Goal: Task Accomplishment & Management: Manage account settings

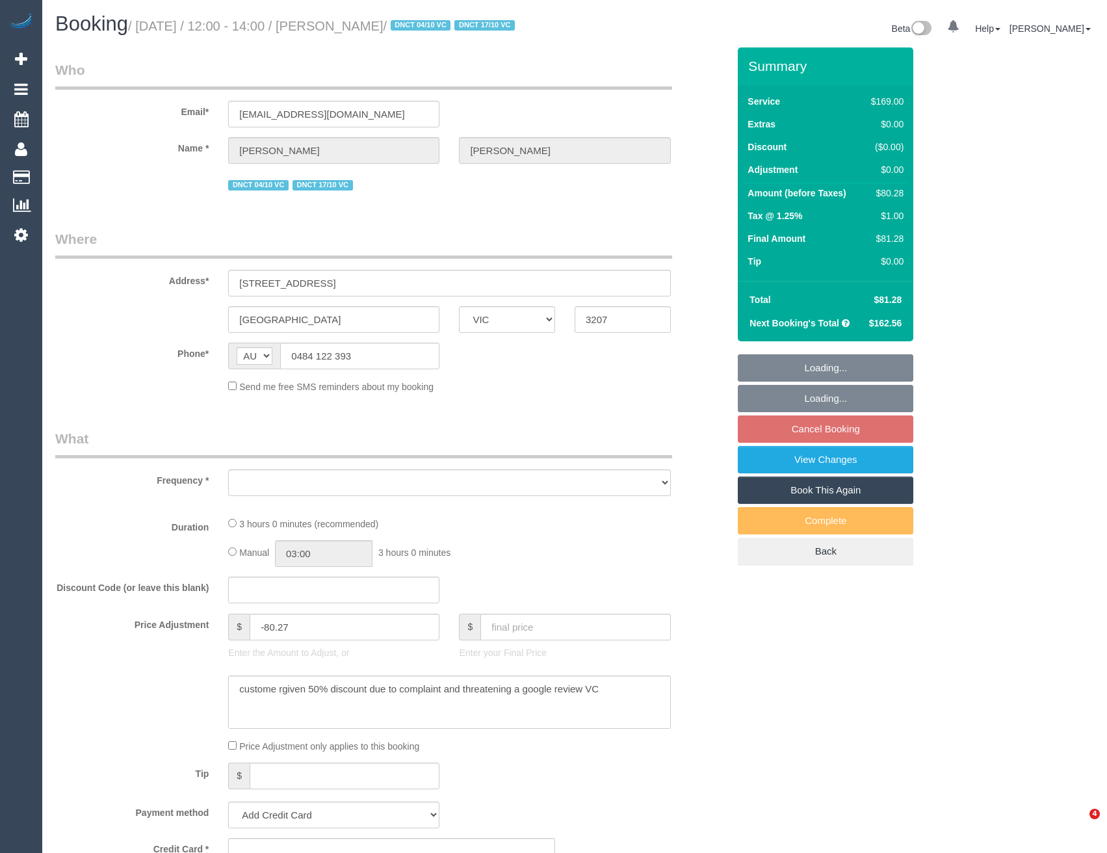
select select "VIC"
select select "object:568"
select select "string:stripe-pm_1RzwE62GScqysDRV91N4G2JE"
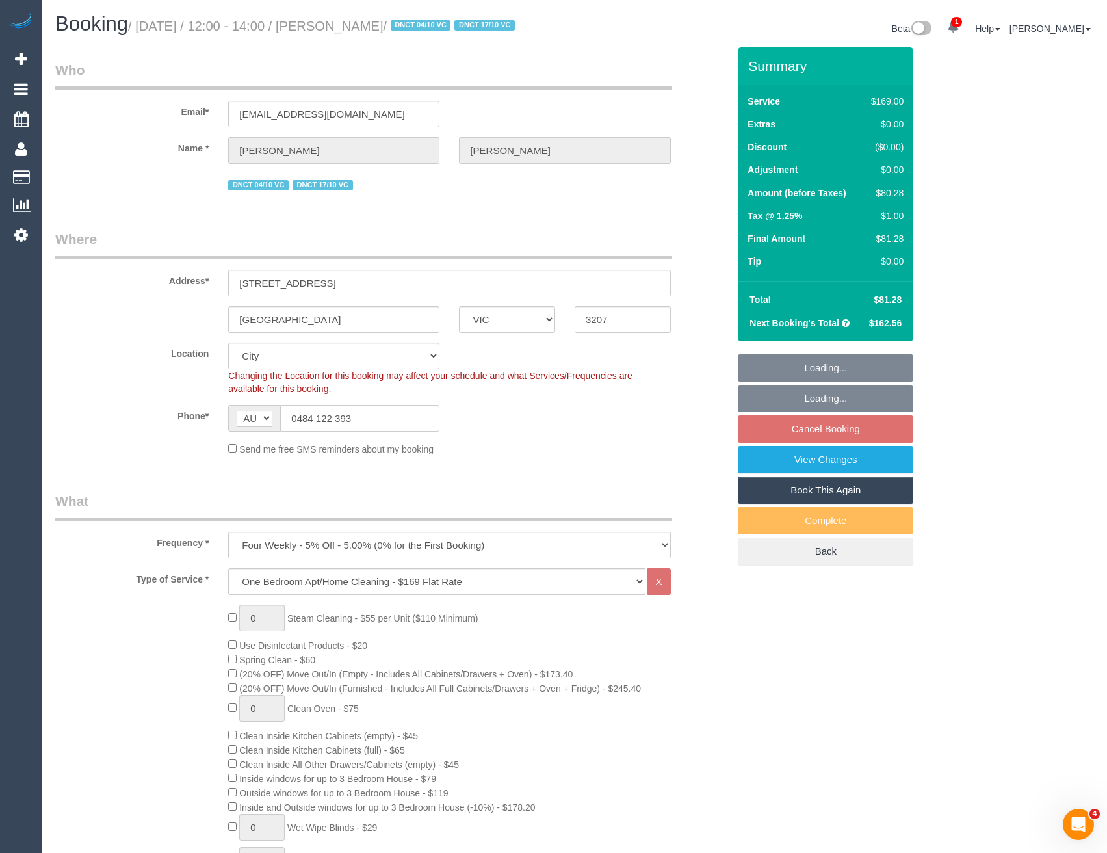
select select "object:677"
select select "number:28"
select select "number:14"
select select "number:19"
select select "number:22"
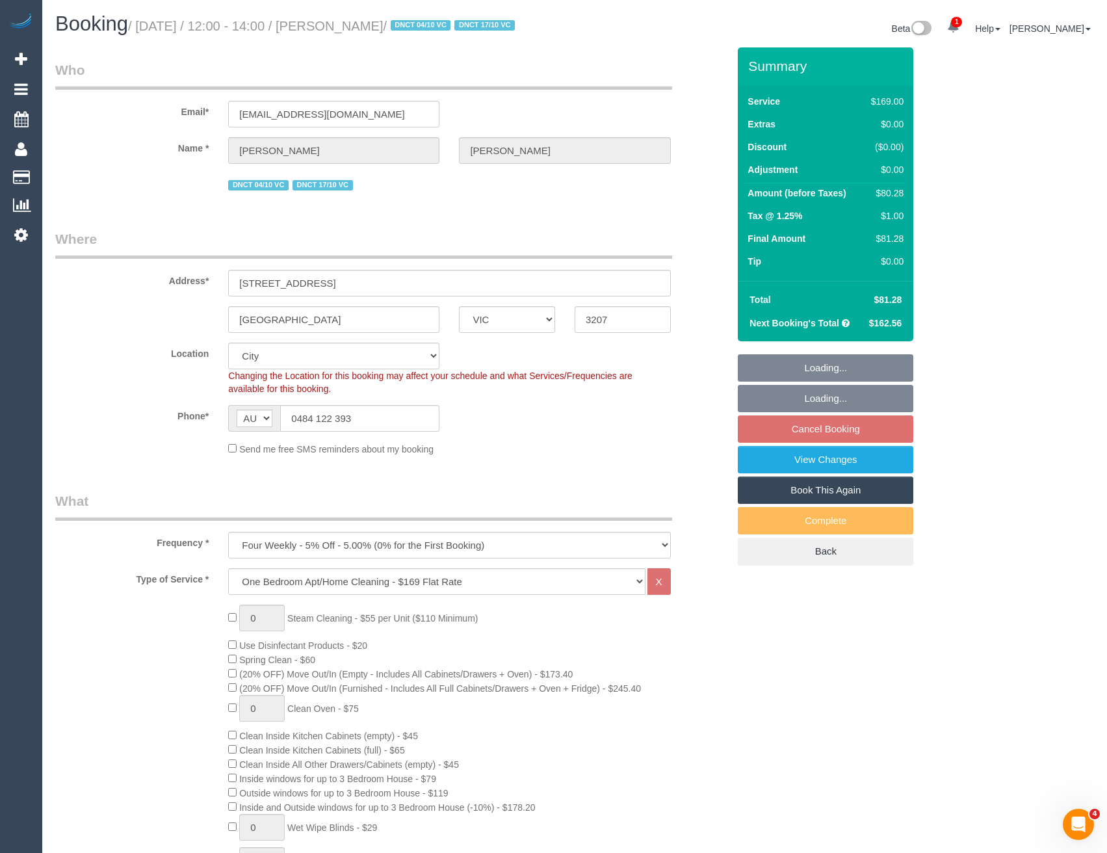
select select "number:33"
select select "number:12"
select select "spot4"
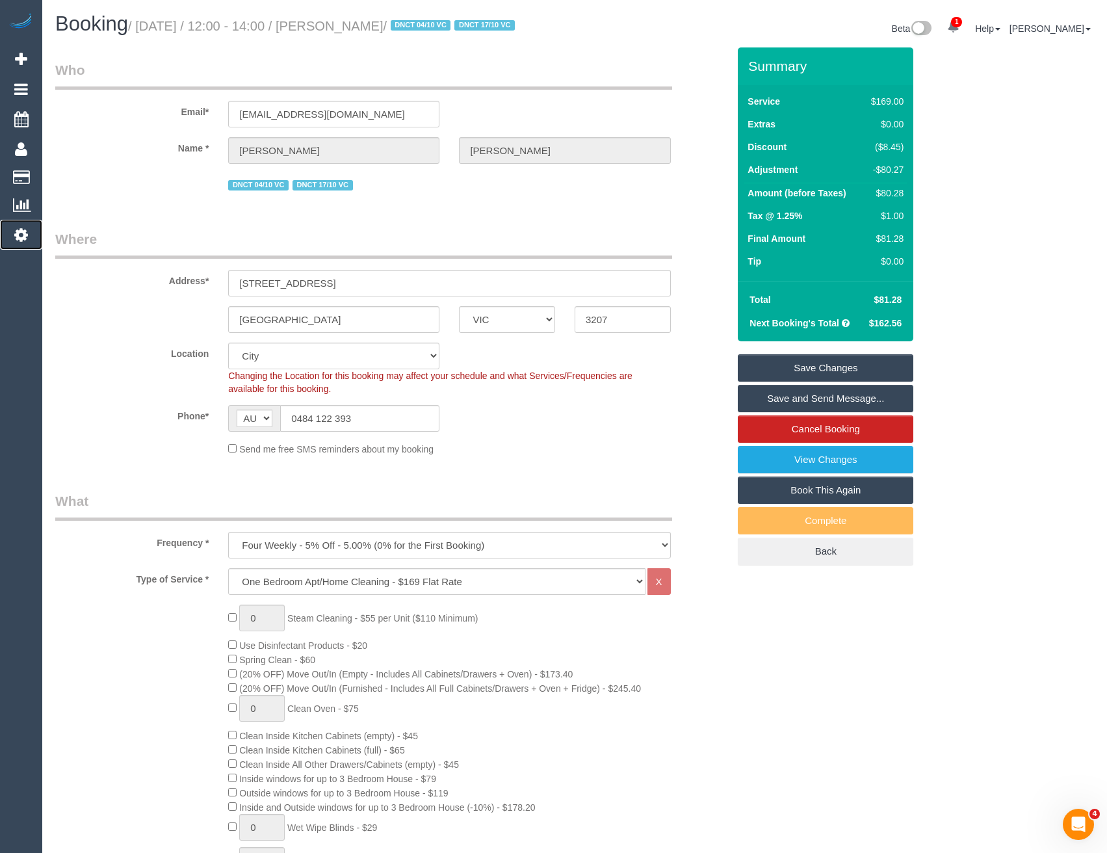
click at [26, 238] on icon at bounding box center [21, 235] width 14 height 16
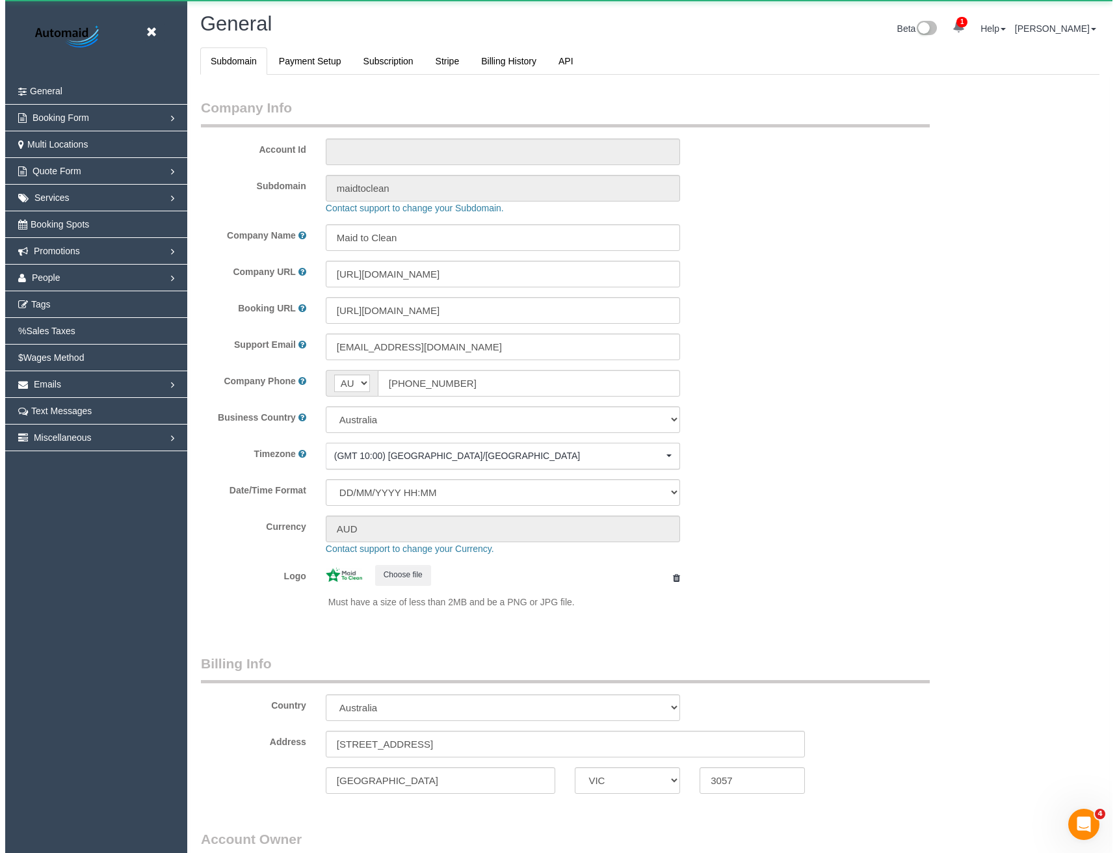
scroll to position [2972, 1107]
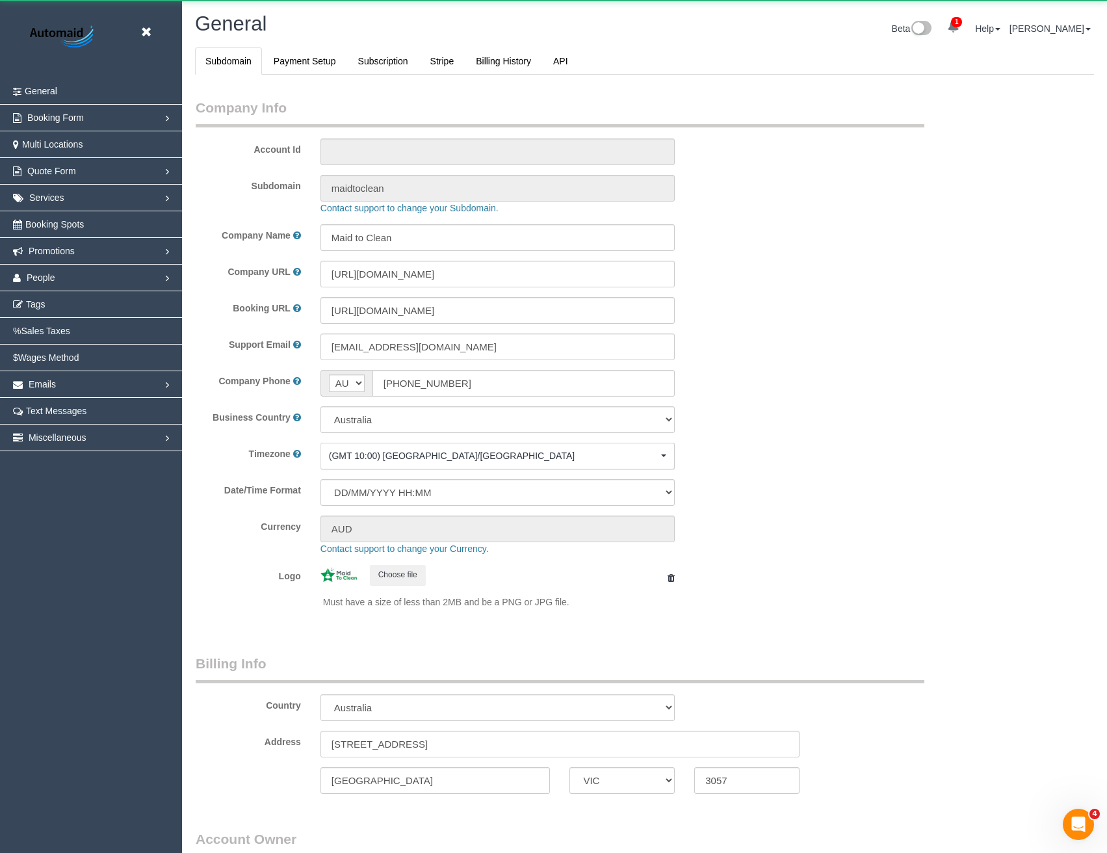
select select "1"
click at [64, 282] on link "People" at bounding box center [91, 278] width 182 height 26
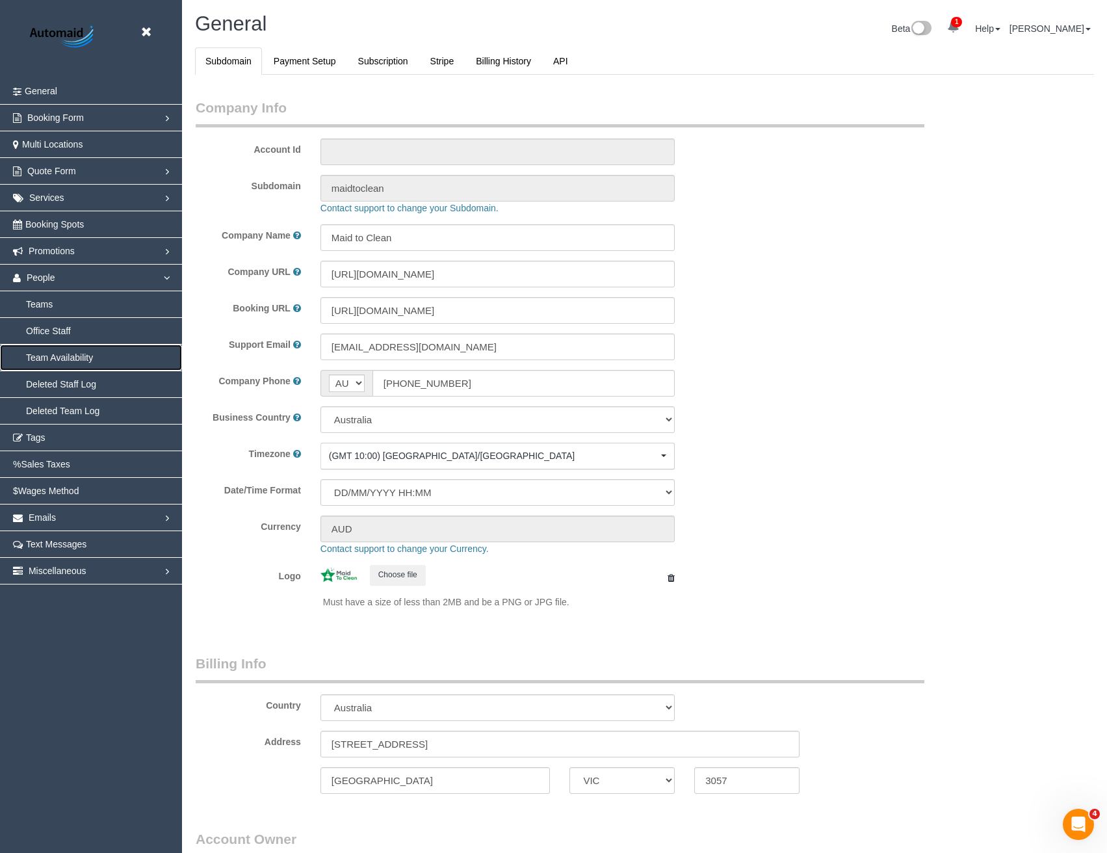
click at [64, 358] on link "Team Availability" at bounding box center [91, 358] width 182 height 26
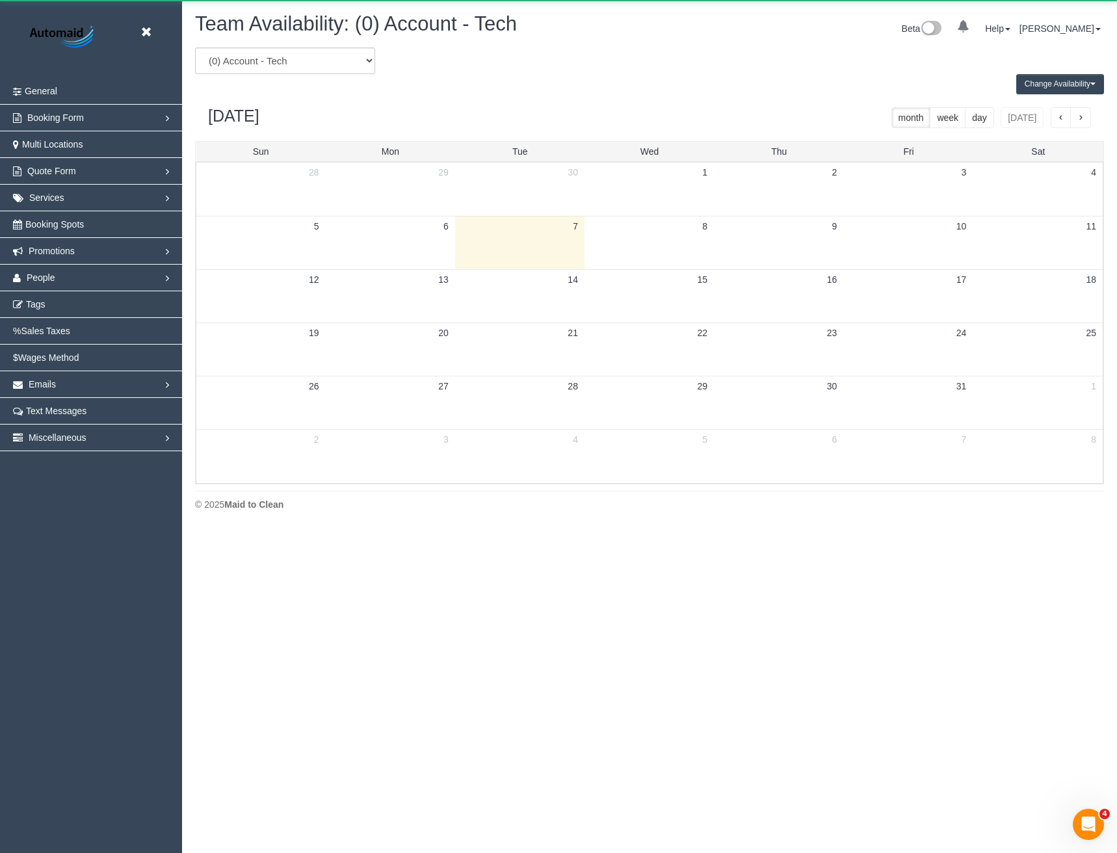
scroll to position [529, 1117]
click at [274, 68] on select "(0) Account - Tech (0) Office (0) Raunak Test Account (1) Debbie Brodjanac (FT)…" at bounding box center [285, 60] width 180 height 27
click at [285, 63] on select "(0) Account - Tech (0) Office (0) Raunak Test Account (1) Debbie Brodjanac (FT)…" at bounding box center [285, 60] width 180 height 27
select select "number:31465"
click at [195, 47] on select "(0) Account - Tech (0) Office (0) Raunak Test Account (1) Debbie Brodjanac (FT)…" at bounding box center [285, 60] width 180 height 27
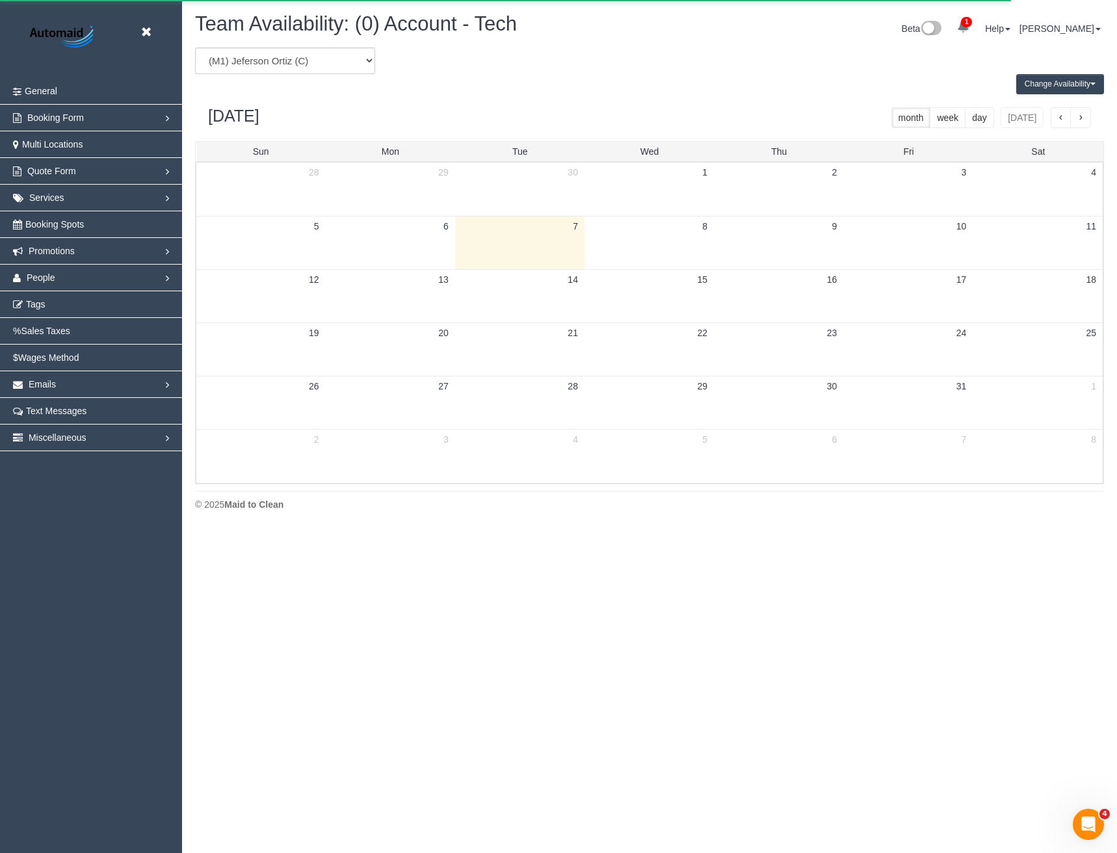
scroll to position [64484, 63897]
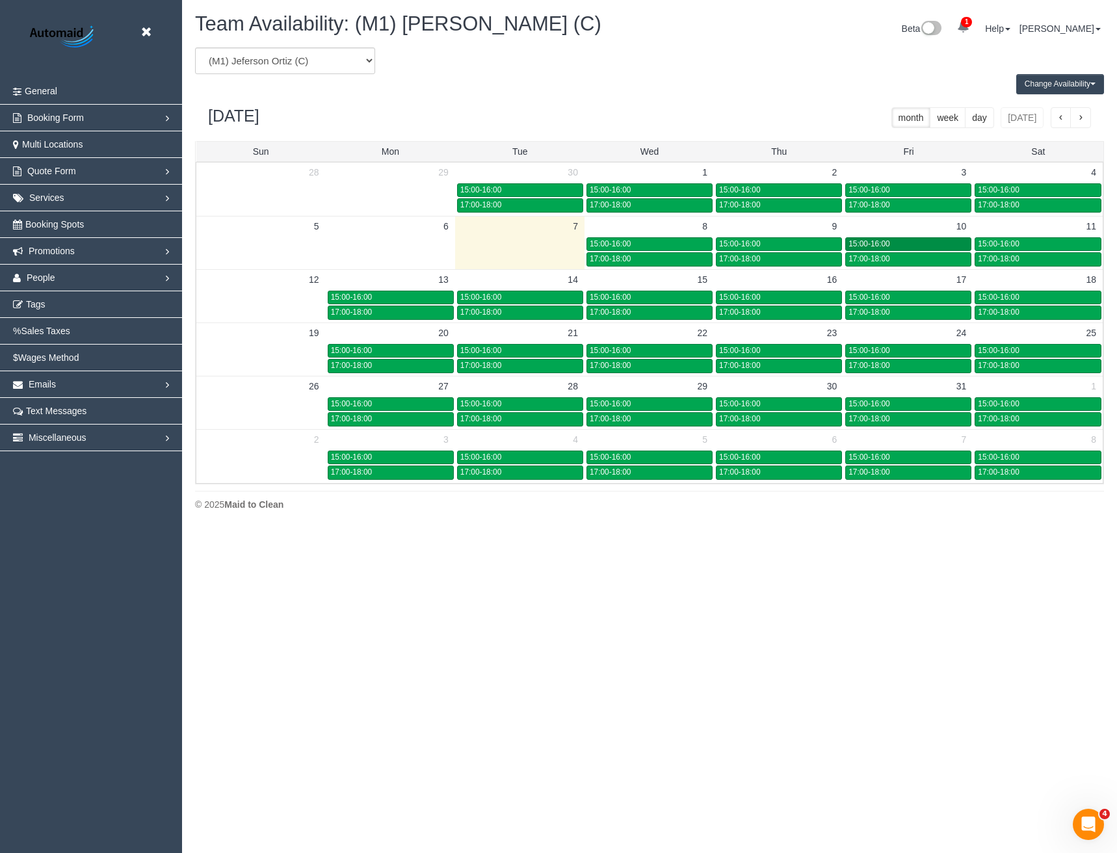
click at [915, 246] on div "15:00-16:00" at bounding box center [908, 244] width 120 height 10
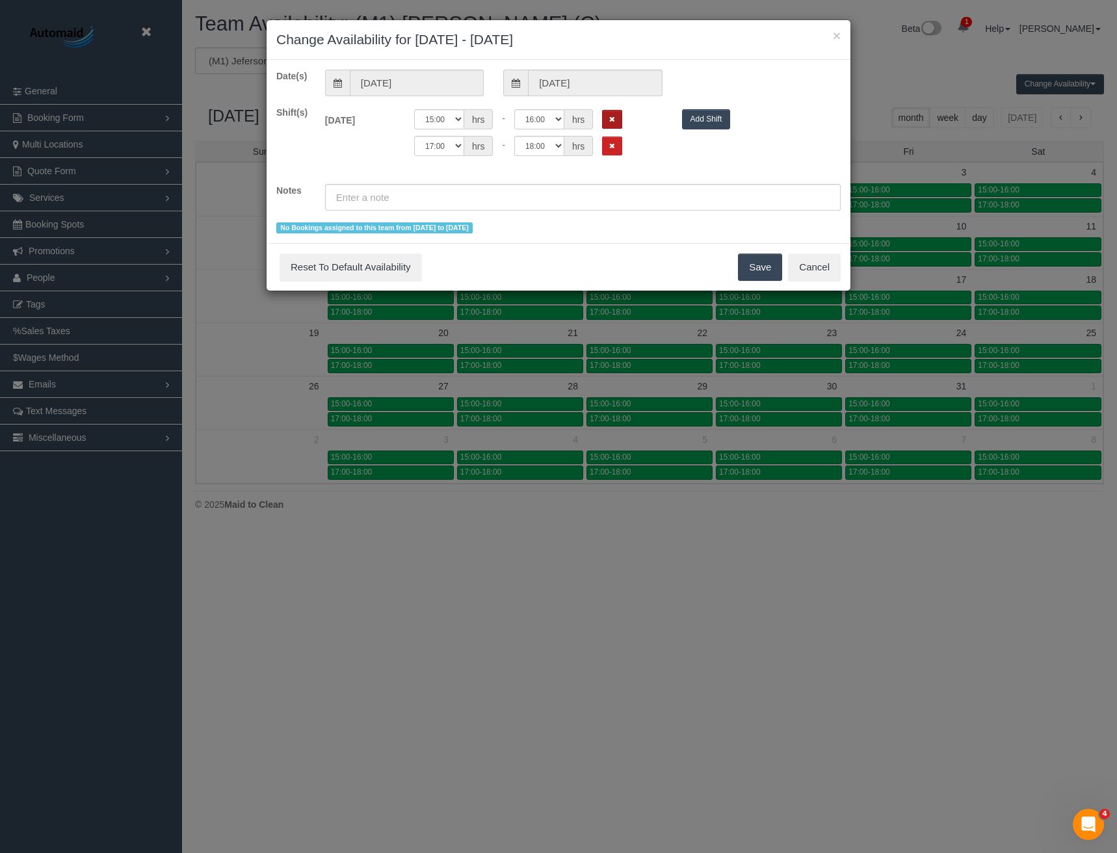
click at [609, 117] on icon "Remove Shift" at bounding box center [612, 119] width 6 height 7
click at [610, 121] on icon "Remove Shift" at bounding box center [612, 119] width 6 height 7
click at [760, 268] on button "Save" at bounding box center [760, 267] width 44 height 27
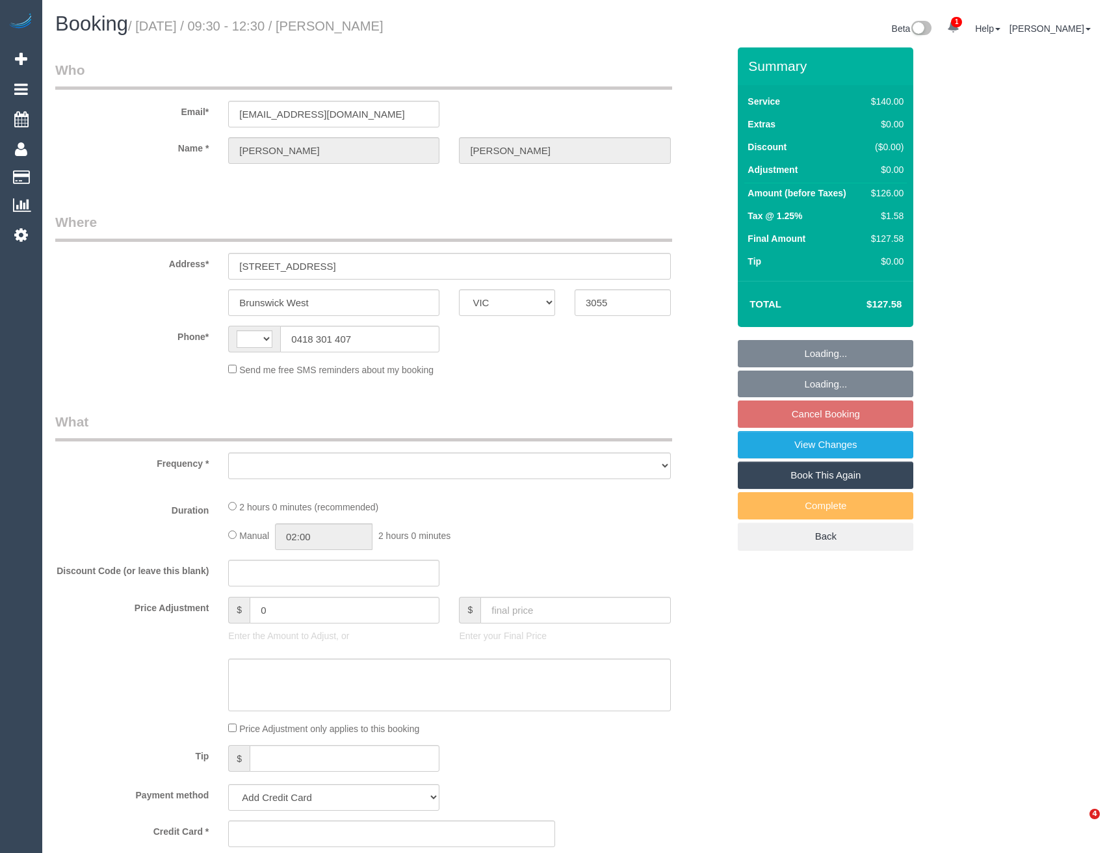
select select "VIC"
select select "string:AU"
select select "string:stripe-pm_1J9OVB2GScqysDRVuVg5vArm"
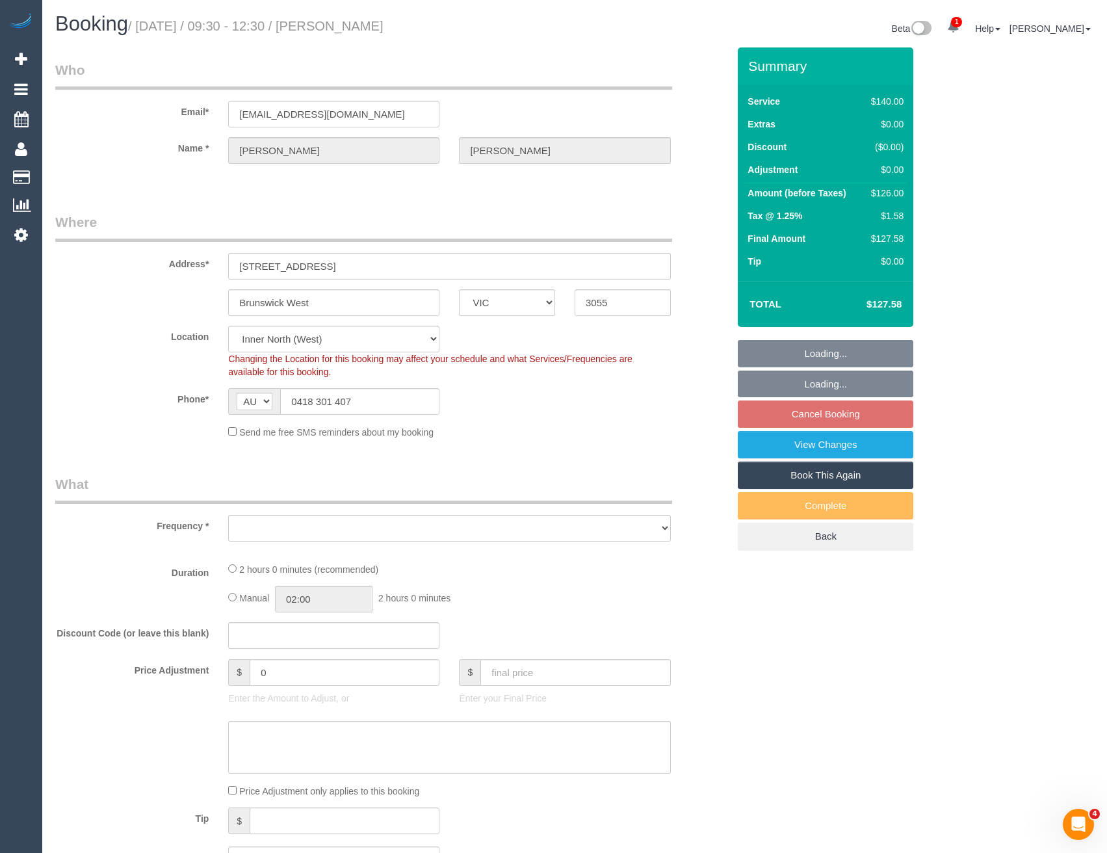
select select "object:554"
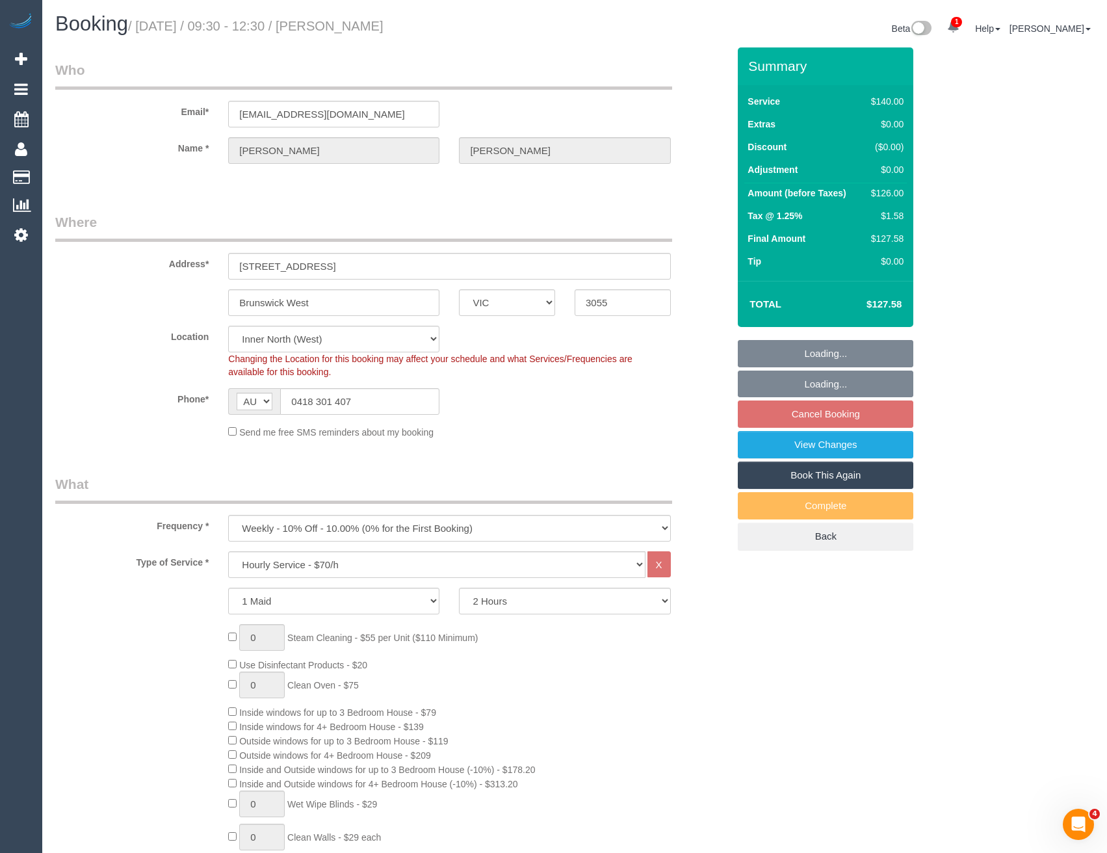
select select "number:27"
select select "number:16"
select select "number:19"
select select "number:22"
select select "number:33"
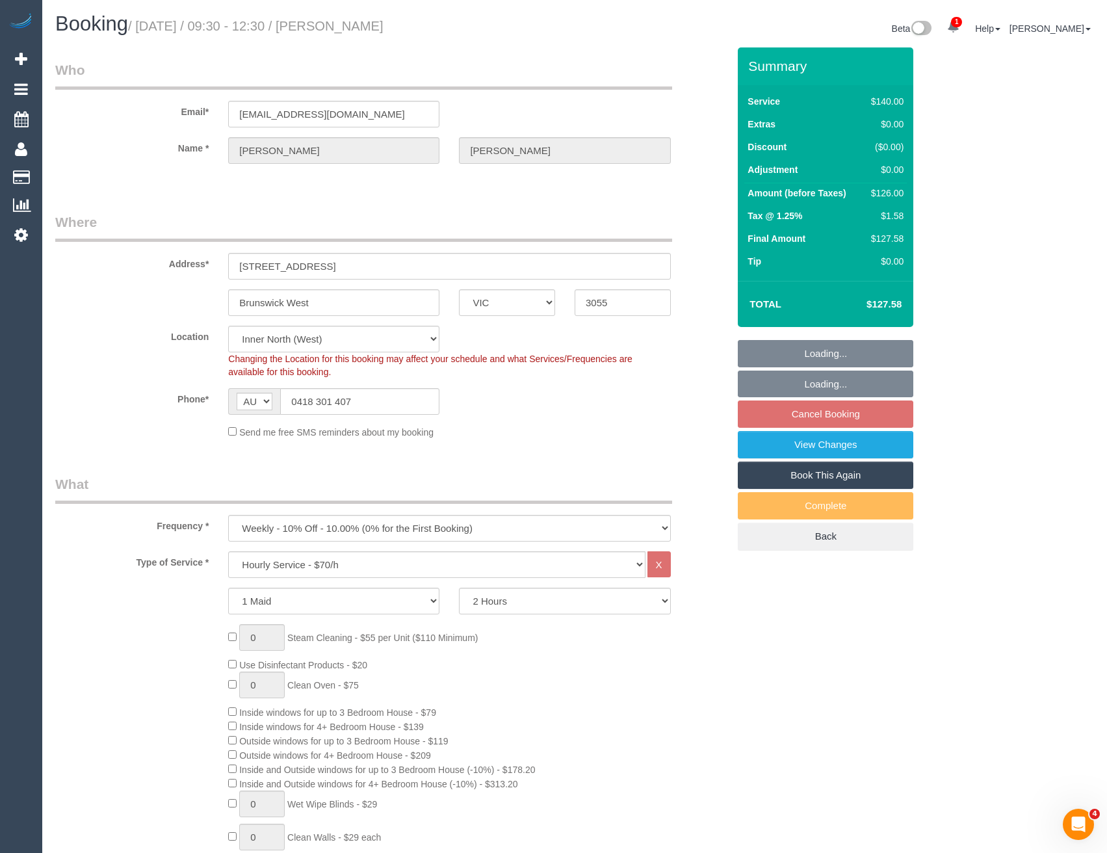
select select "number:12"
select select "object:1716"
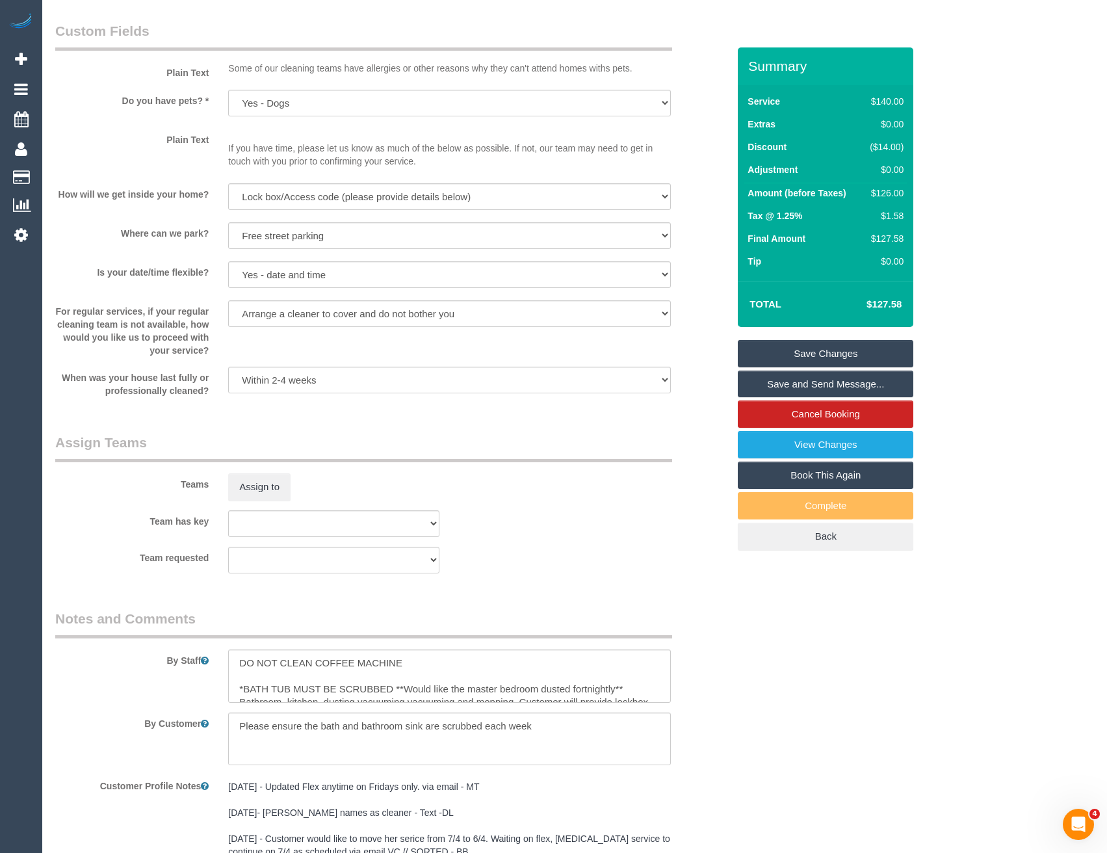
scroll to position [1885, 0]
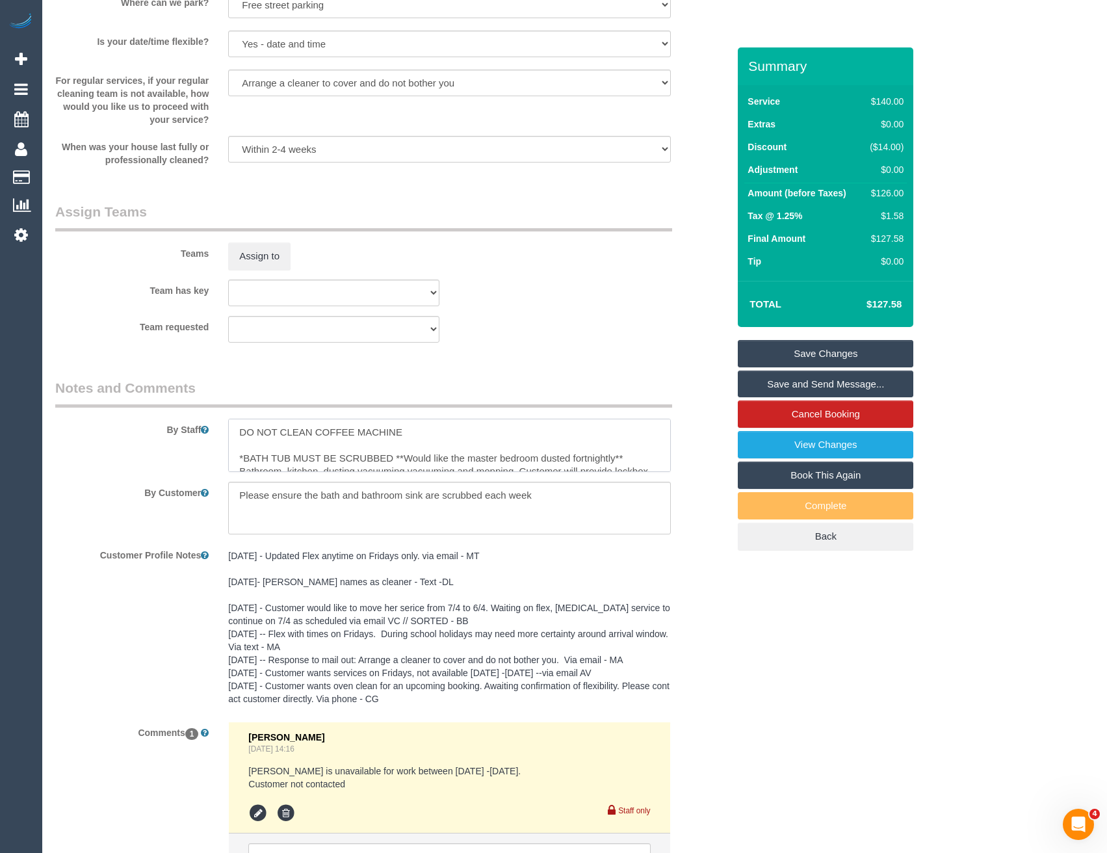
click at [228, 426] on textarea at bounding box center [449, 445] width 442 height 53
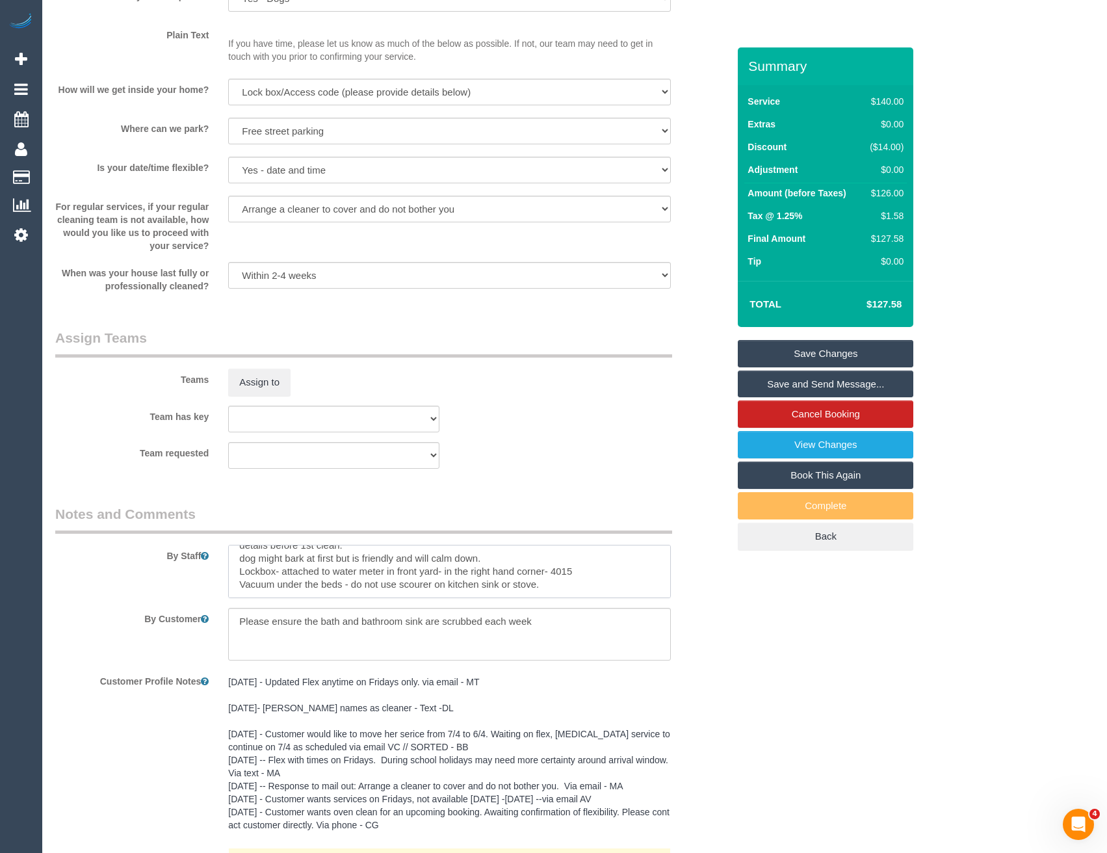
scroll to position [1755, 0]
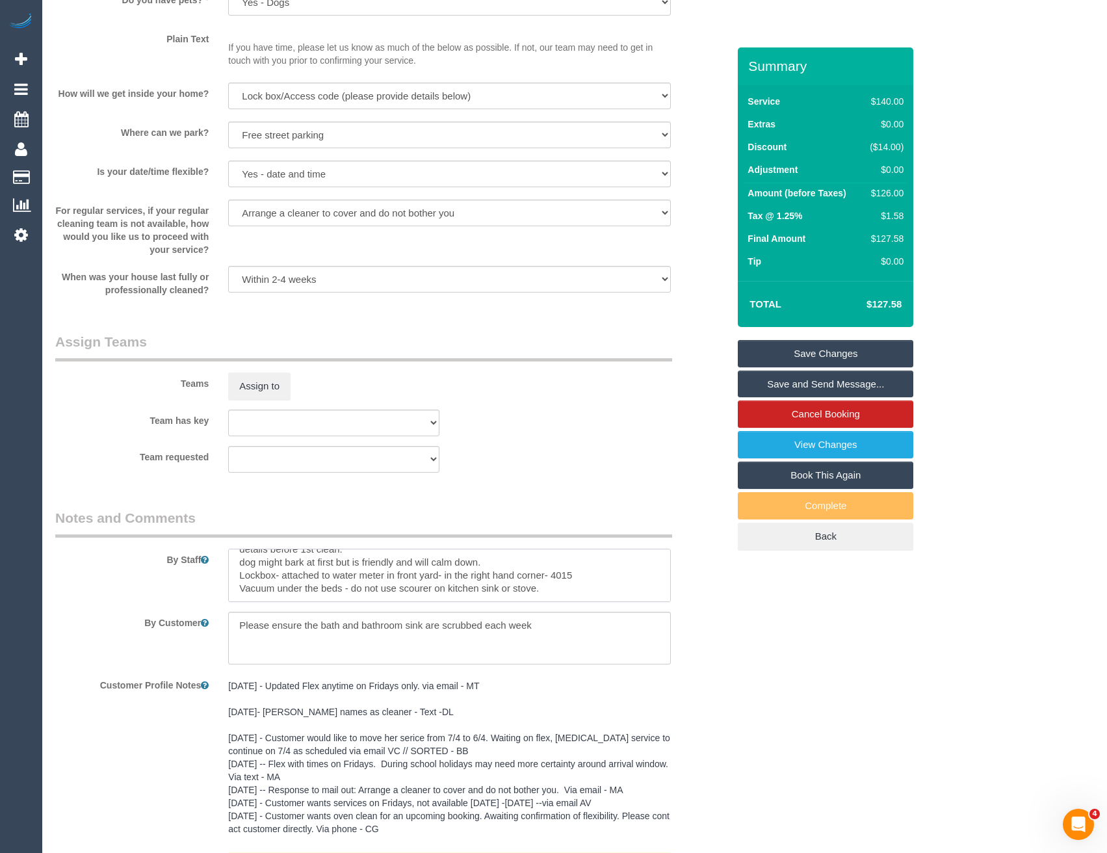
type textarea "*cover* DO NOT CLEAN COFFEE MACHINE *BATH TUB MUST BE SCRUBBED **Would like the…"
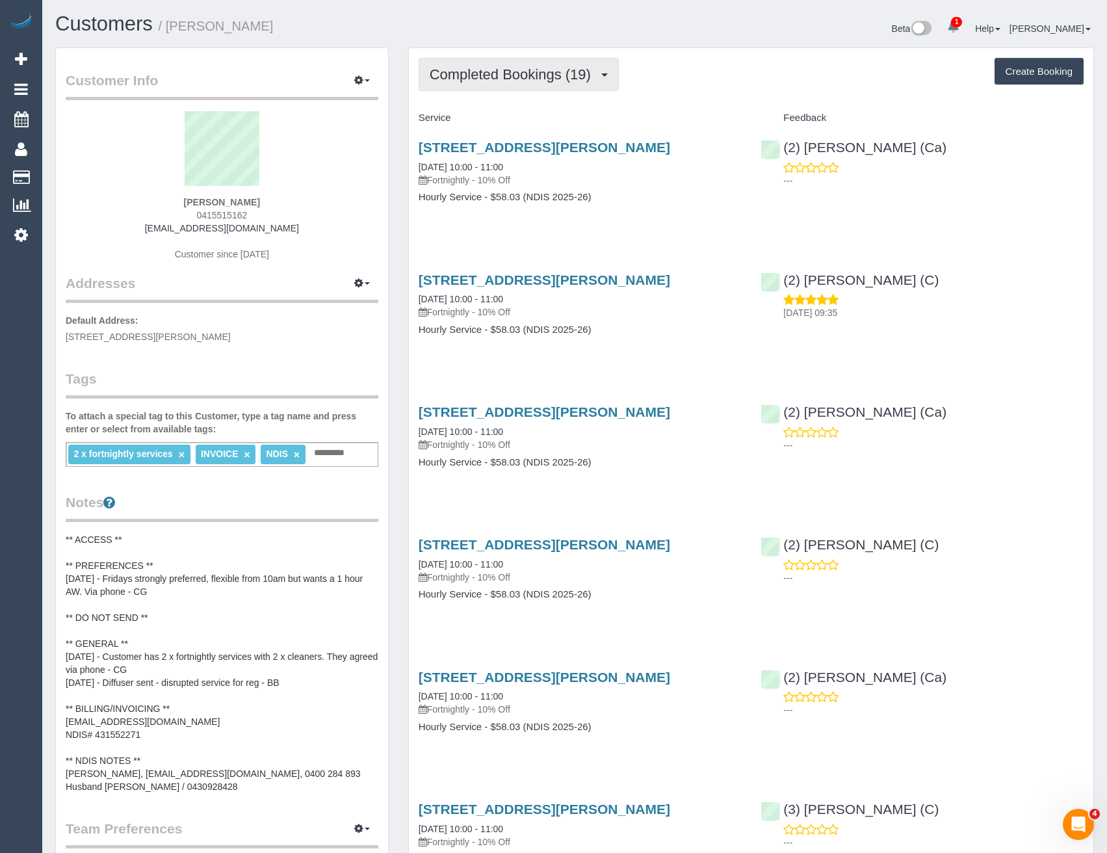
click at [569, 76] on span "Completed Bookings (19)" at bounding box center [514, 74] width 168 height 16
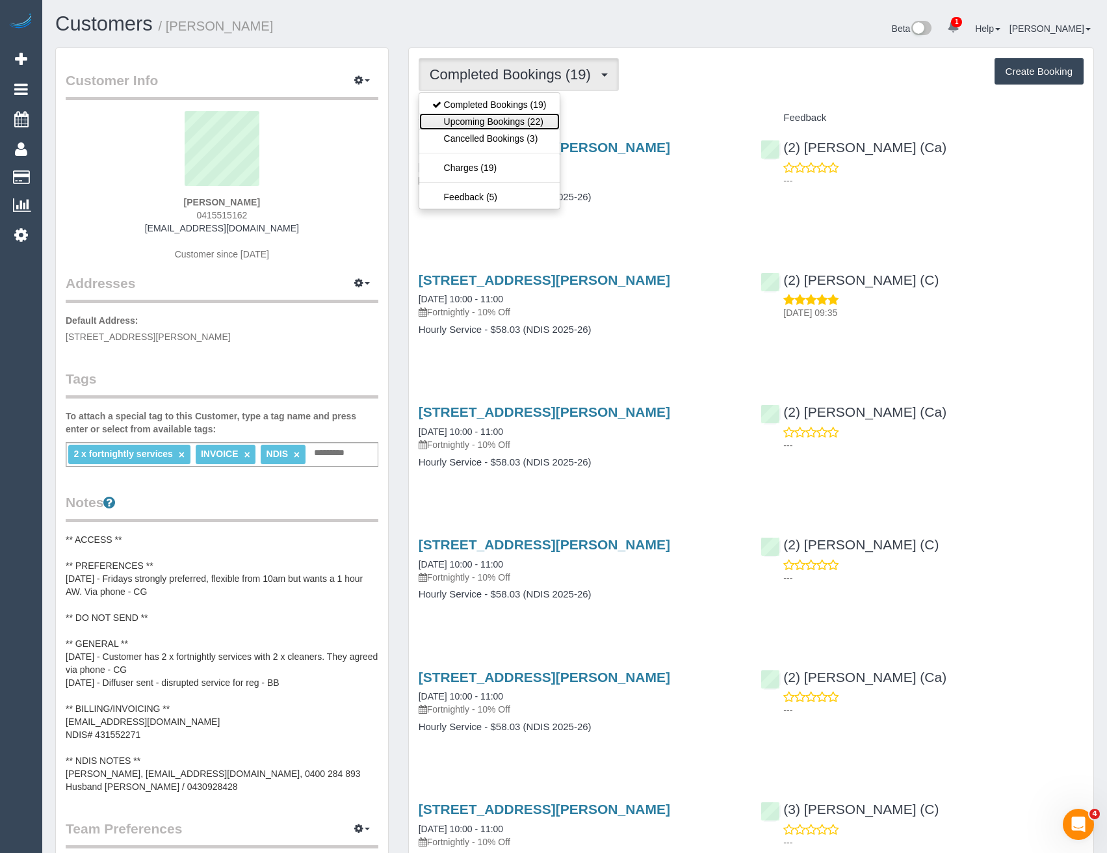
click at [545, 122] on link "Upcoming Bookings (22)" at bounding box center [489, 121] width 140 height 17
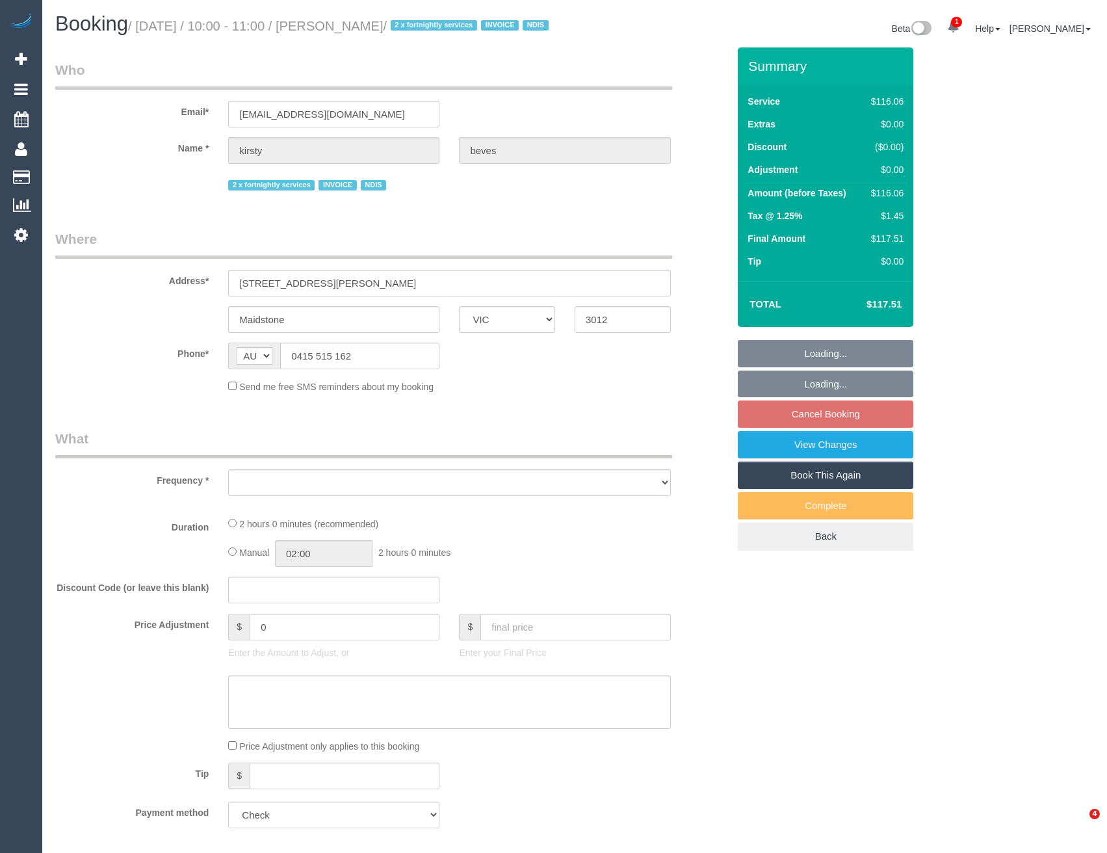
select select "VIC"
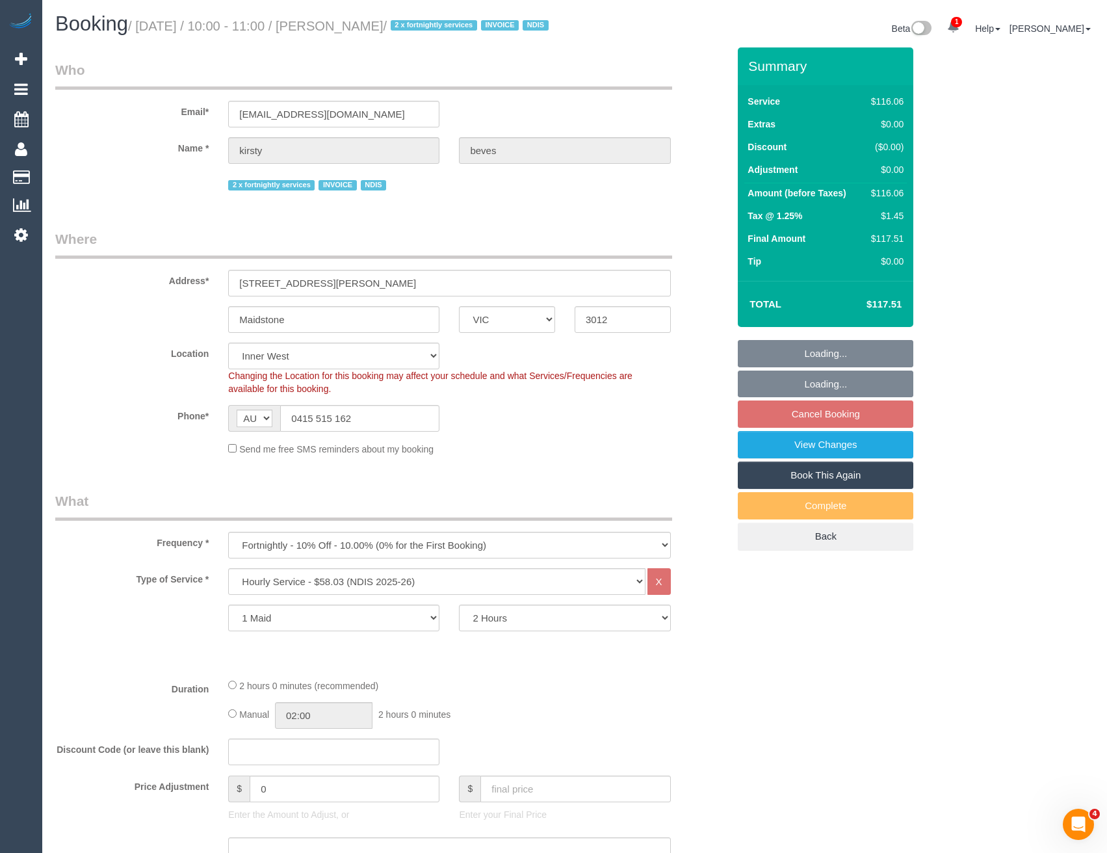
select select "object:1416"
select select "number:29"
select select "number:14"
select select "number:18"
select select "number:36"
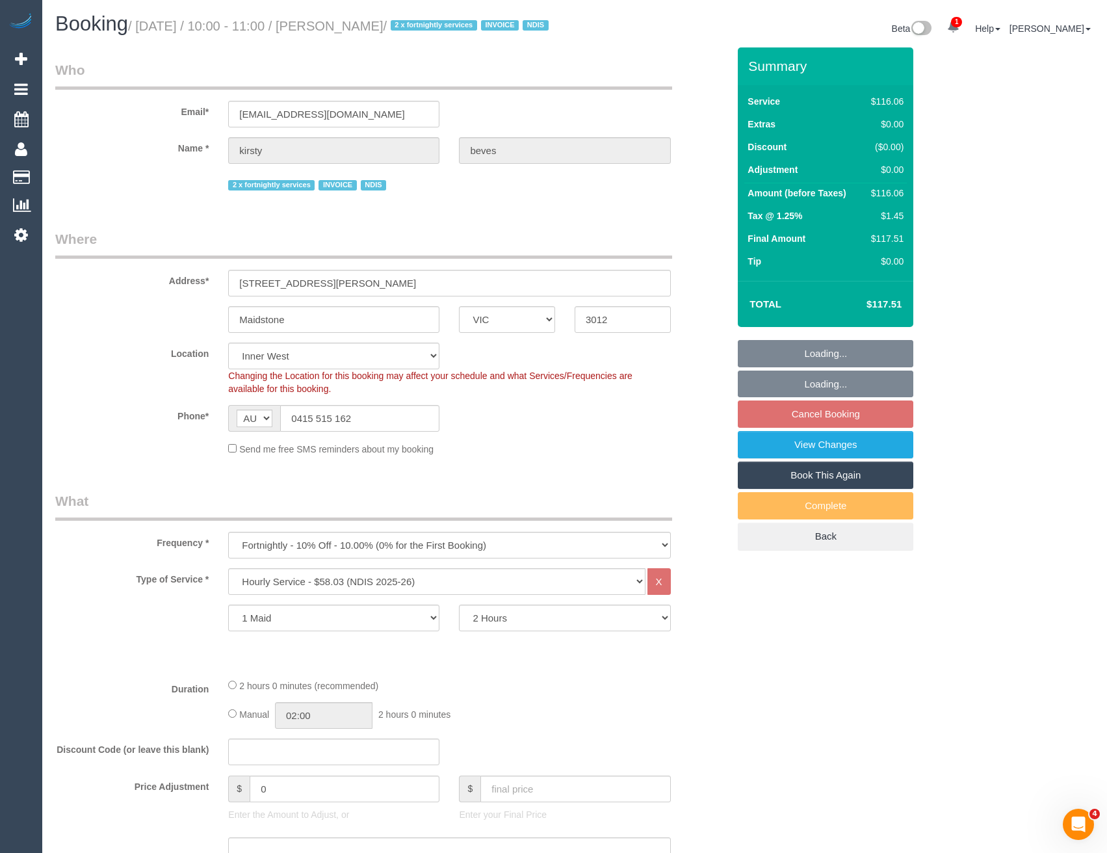
select select "number:34"
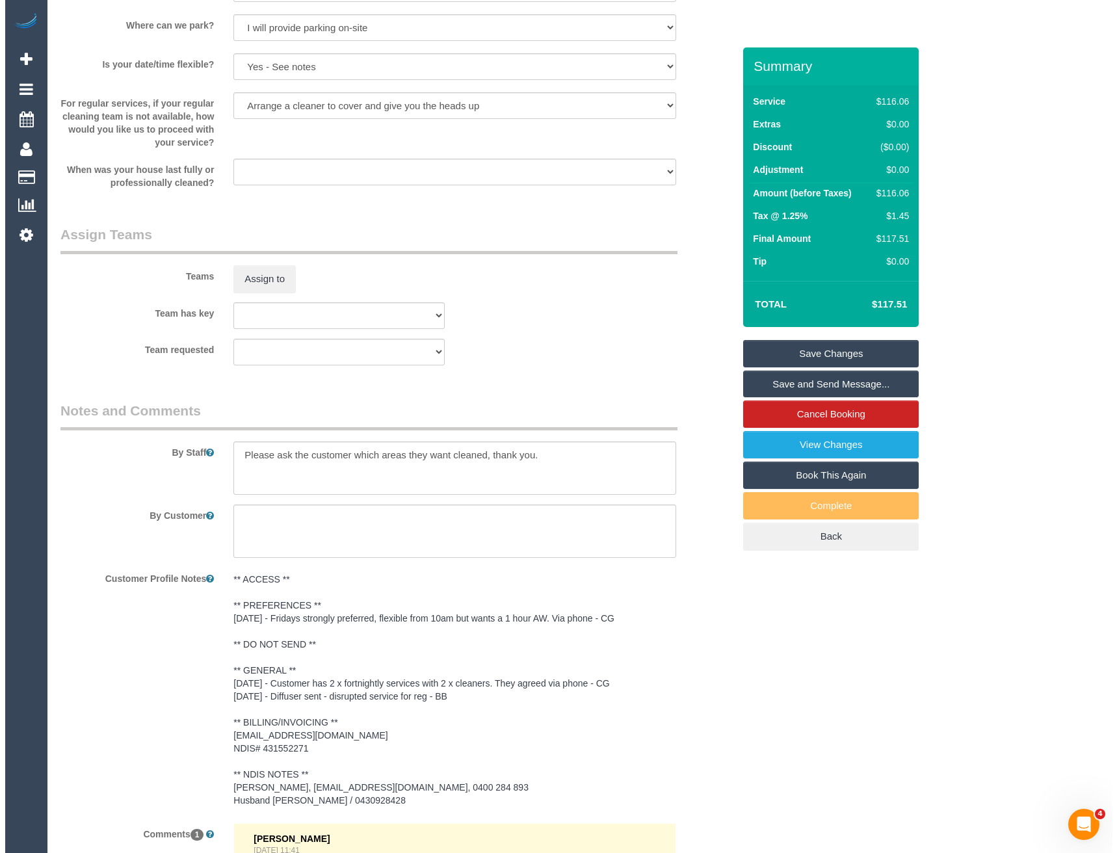
scroll to position [1408, 0]
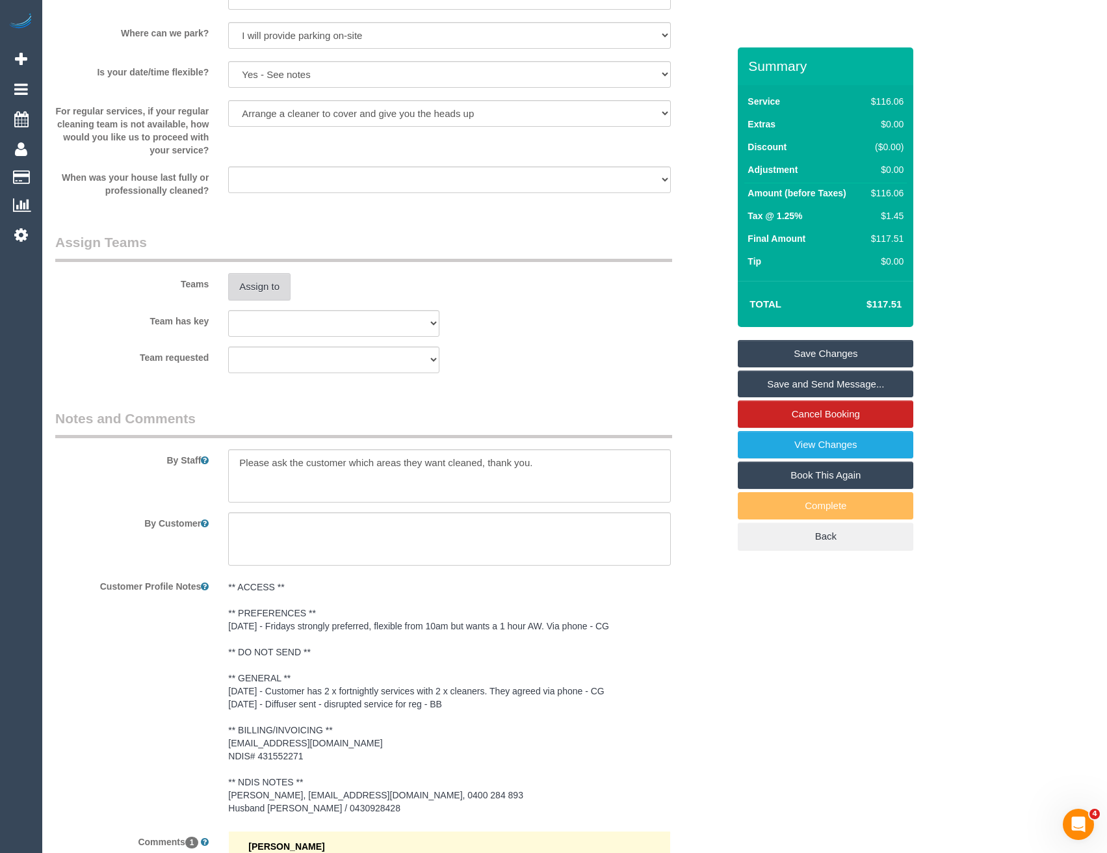
click at [248, 300] on button "Assign to" at bounding box center [259, 286] width 62 height 27
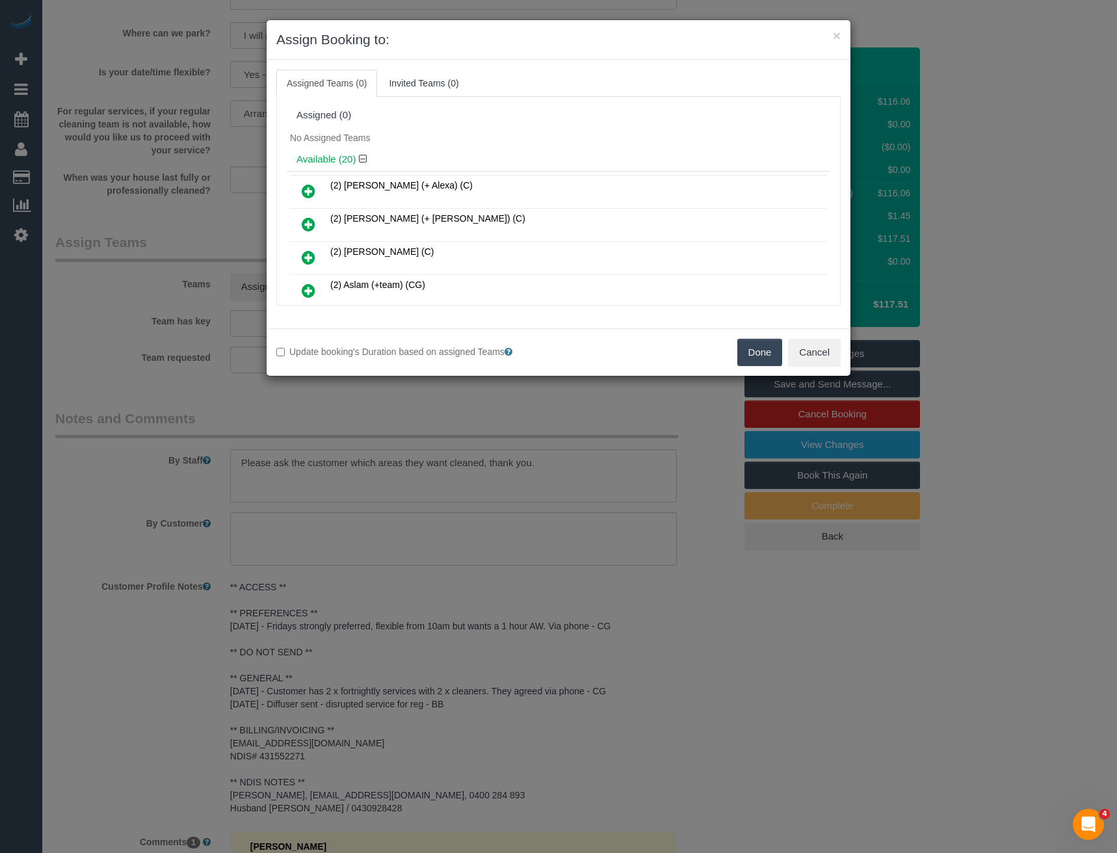
scroll to position [350, 0]
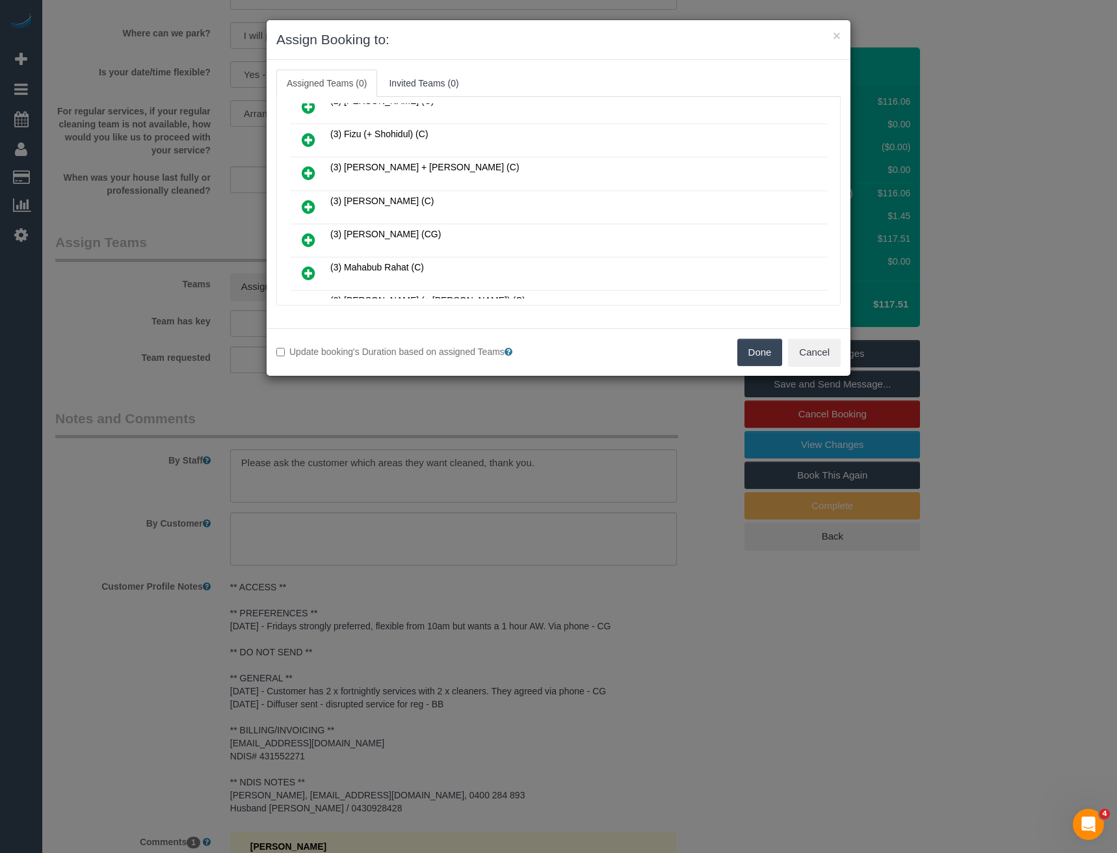
click at [308, 207] on icon at bounding box center [309, 207] width 14 height 16
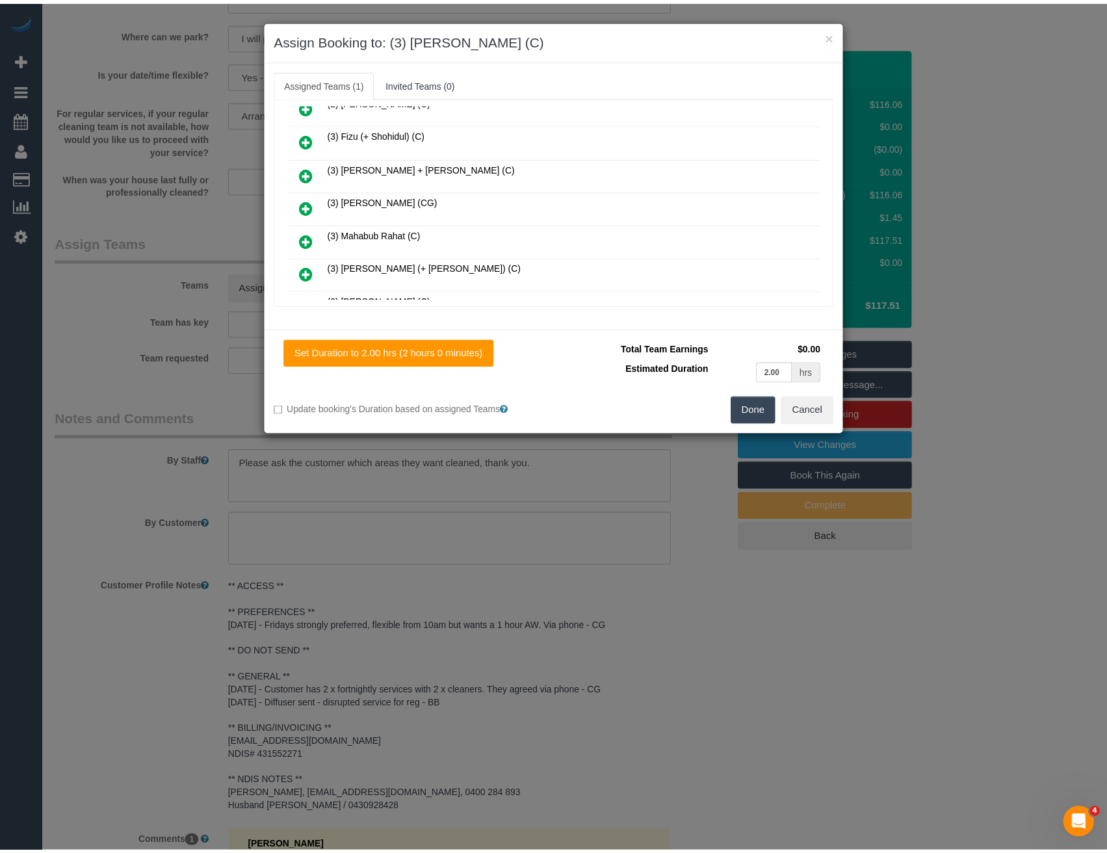
scroll to position [0, 0]
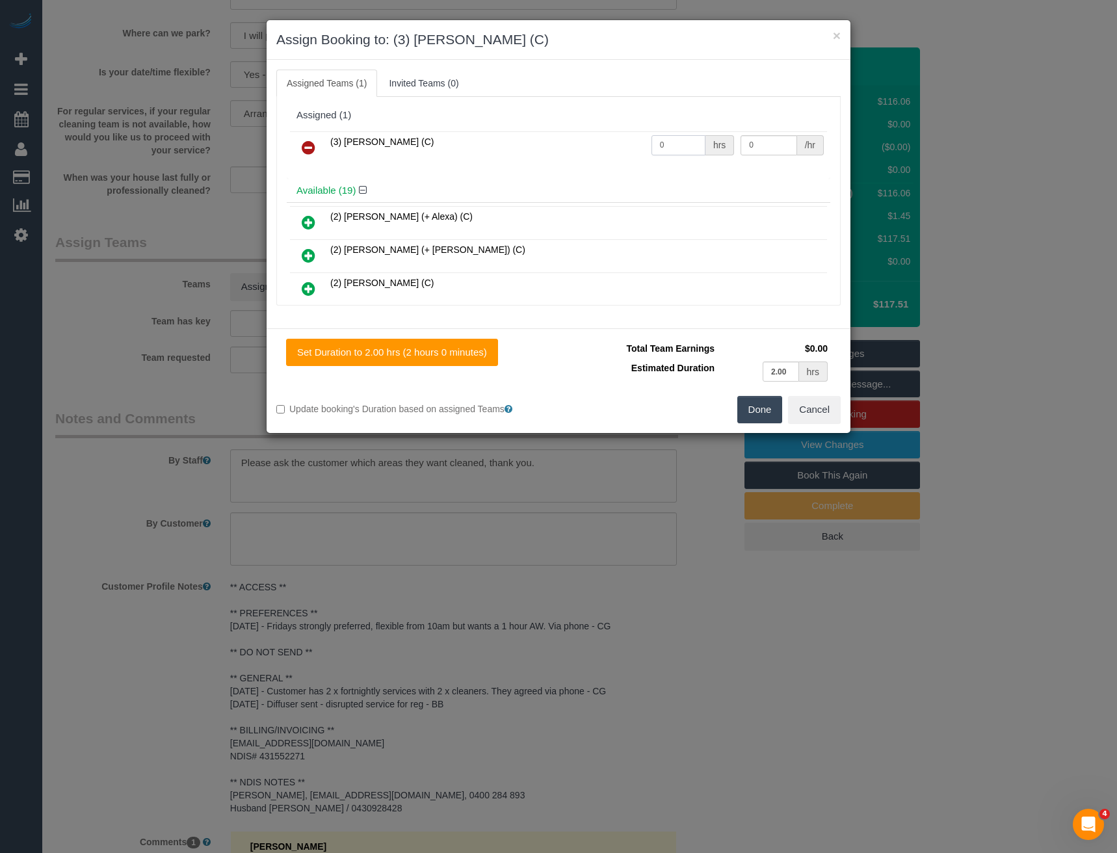
drag, startPoint x: 669, startPoint y: 150, endPoint x: 581, endPoint y: 136, distance: 89.5
click at [597, 146] on tr "(3) Hasibul Haque (C) 0 hrs 0 /hr" at bounding box center [558, 147] width 537 height 33
type input "2"
type input "35"
click at [761, 406] on button "Done" at bounding box center [760, 409] width 46 height 27
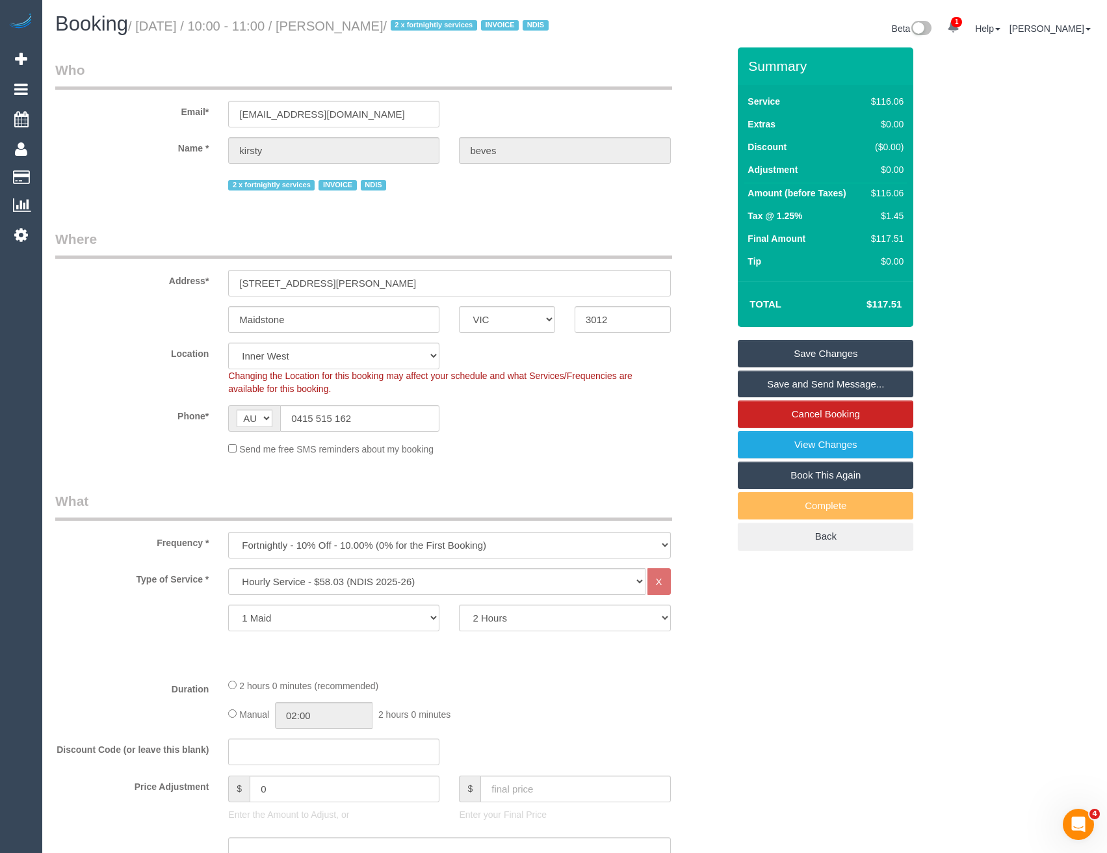
click at [761, 395] on link "Save and Send Message..." at bounding box center [826, 384] width 176 height 27
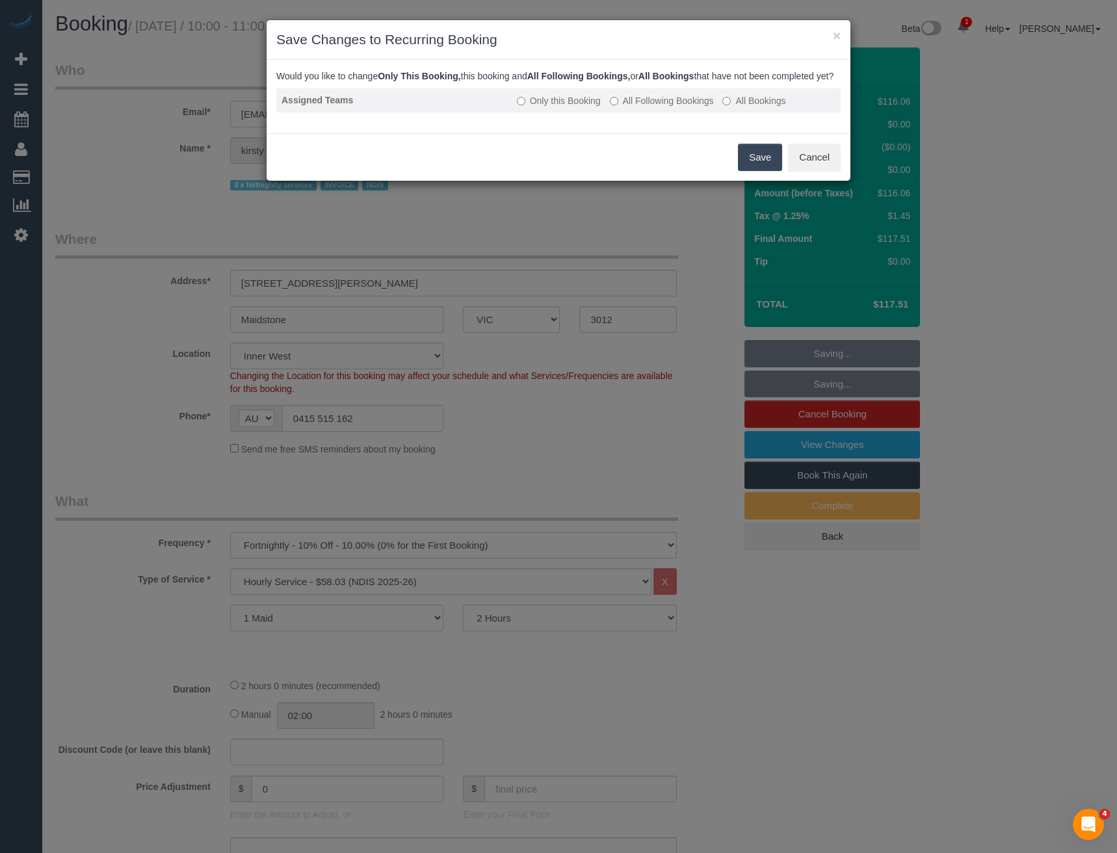
click at [636, 107] on label "All Following Bookings" at bounding box center [662, 100] width 104 height 13
click at [769, 168] on button "Save" at bounding box center [760, 157] width 44 height 27
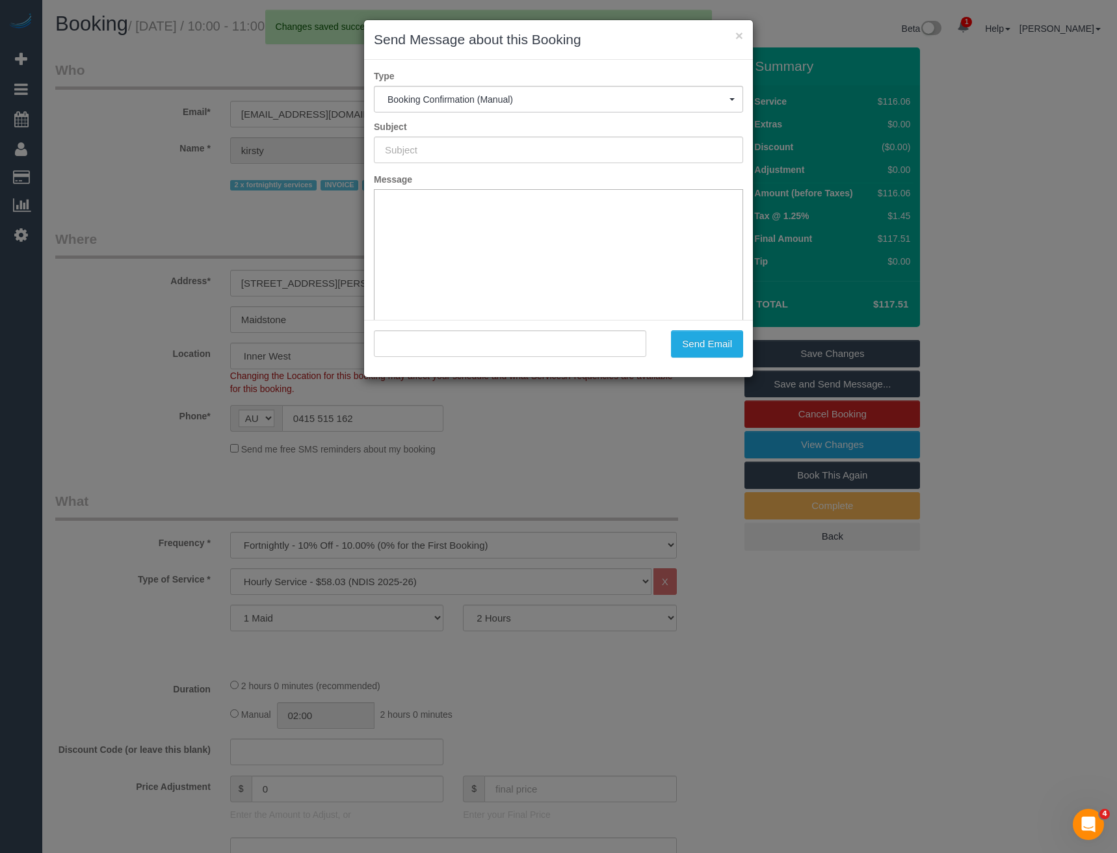
type input "Booking Confirmed"
type input ""kirsty beves" <kjbeves@hotmail.com>"
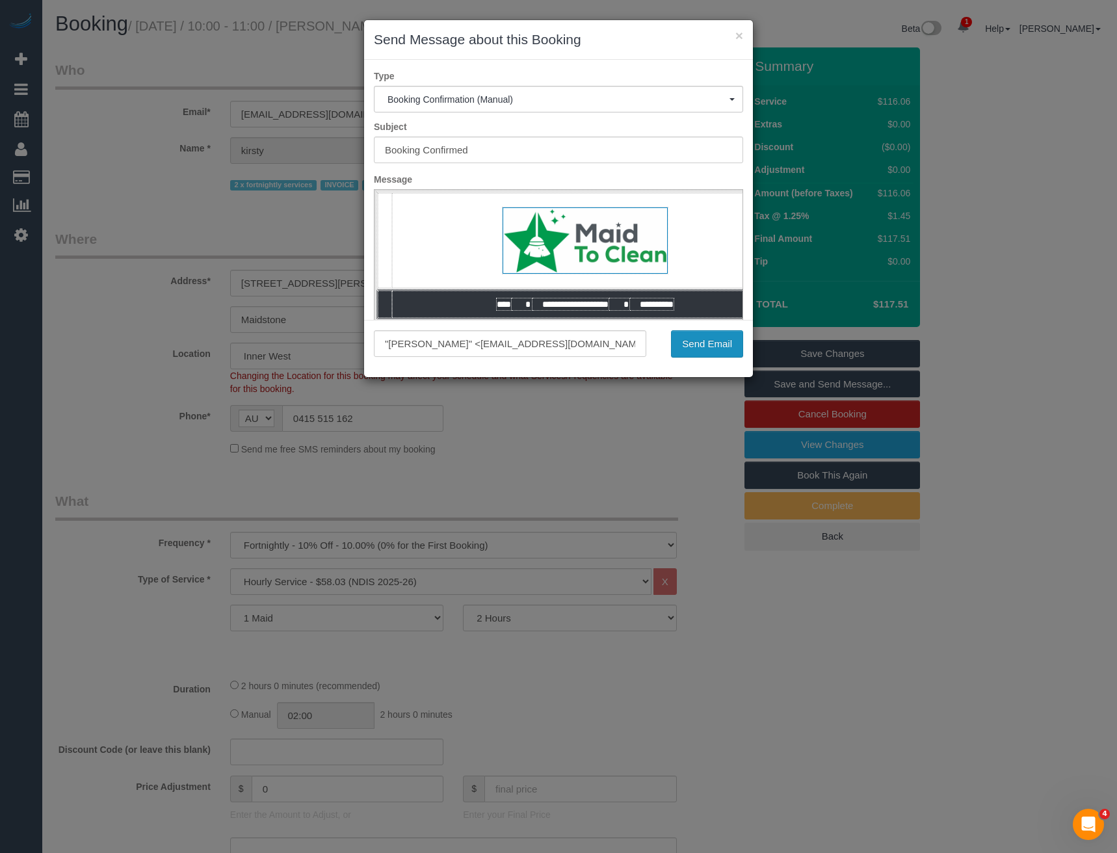
drag, startPoint x: 724, startPoint y: 347, endPoint x: 701, endPoint y: 356, distance: 25.1
click at [724, 347] on button "Send Email" at bounding box center [707, 343] width 72 height 27
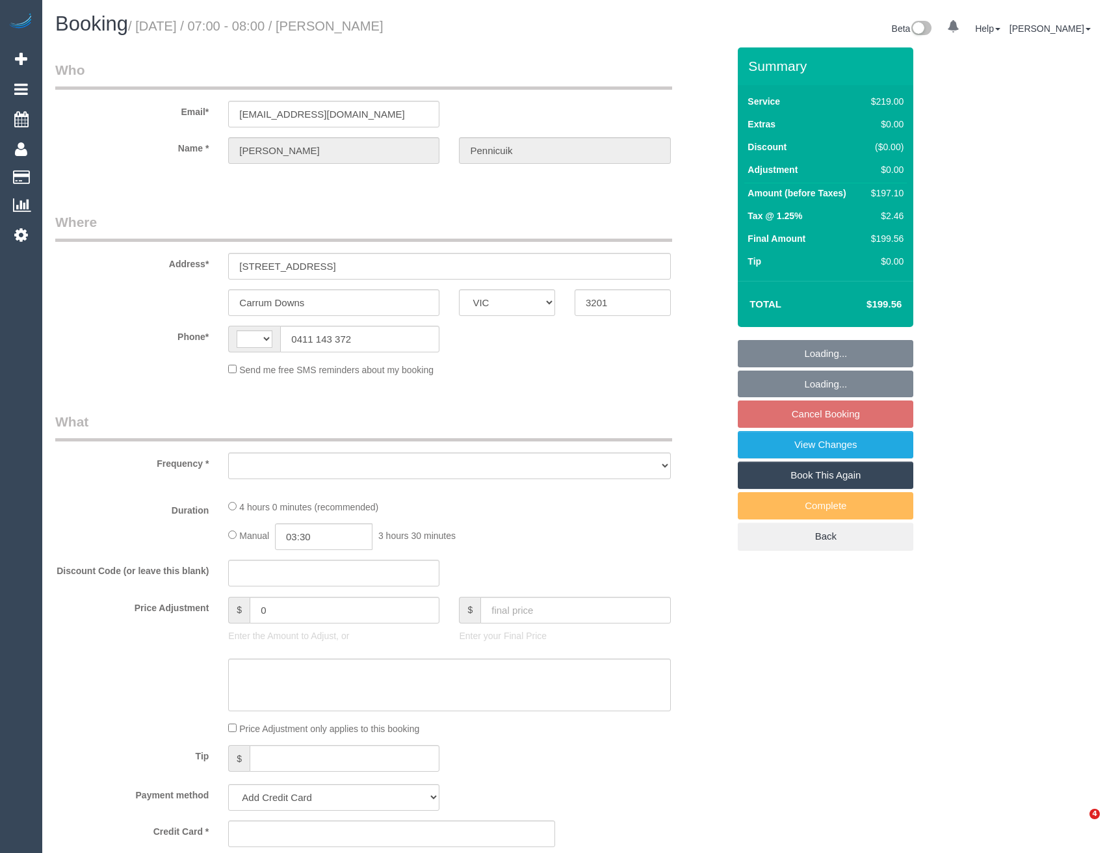
select select "VIC"
select select "string:stripe-pm_1QF29s2GScqysDRVRRJrsfZg"
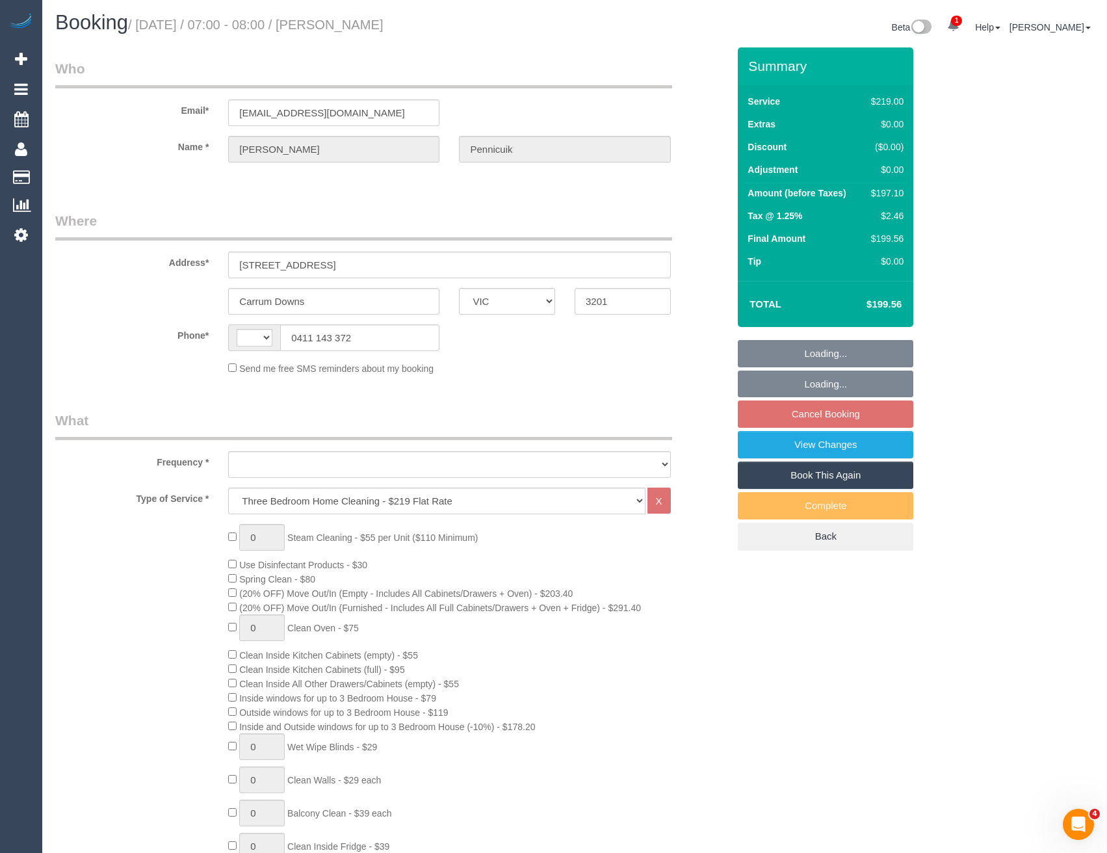
select select "string:AU"
select select "number:28"
select select "number:15"
select select "number:19"
select select "number:22"
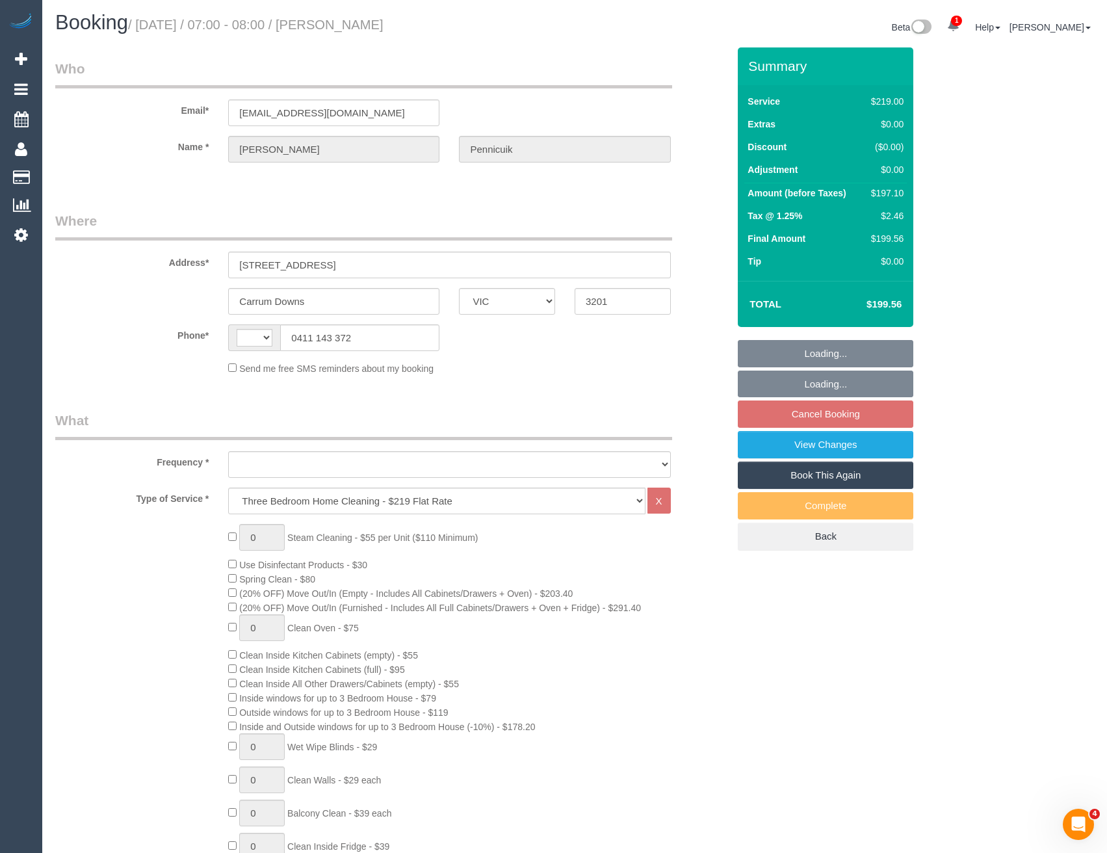
select select "number:35"
select select "number:26"
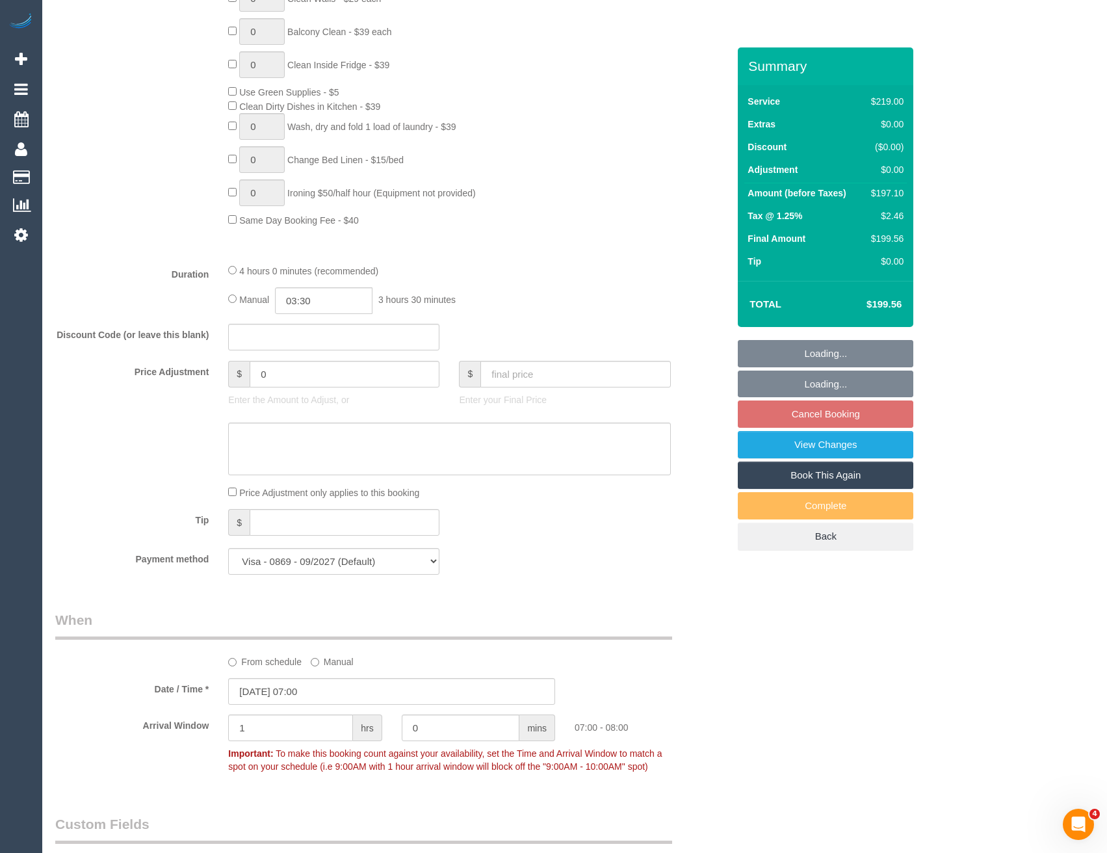
select select "object:1178"
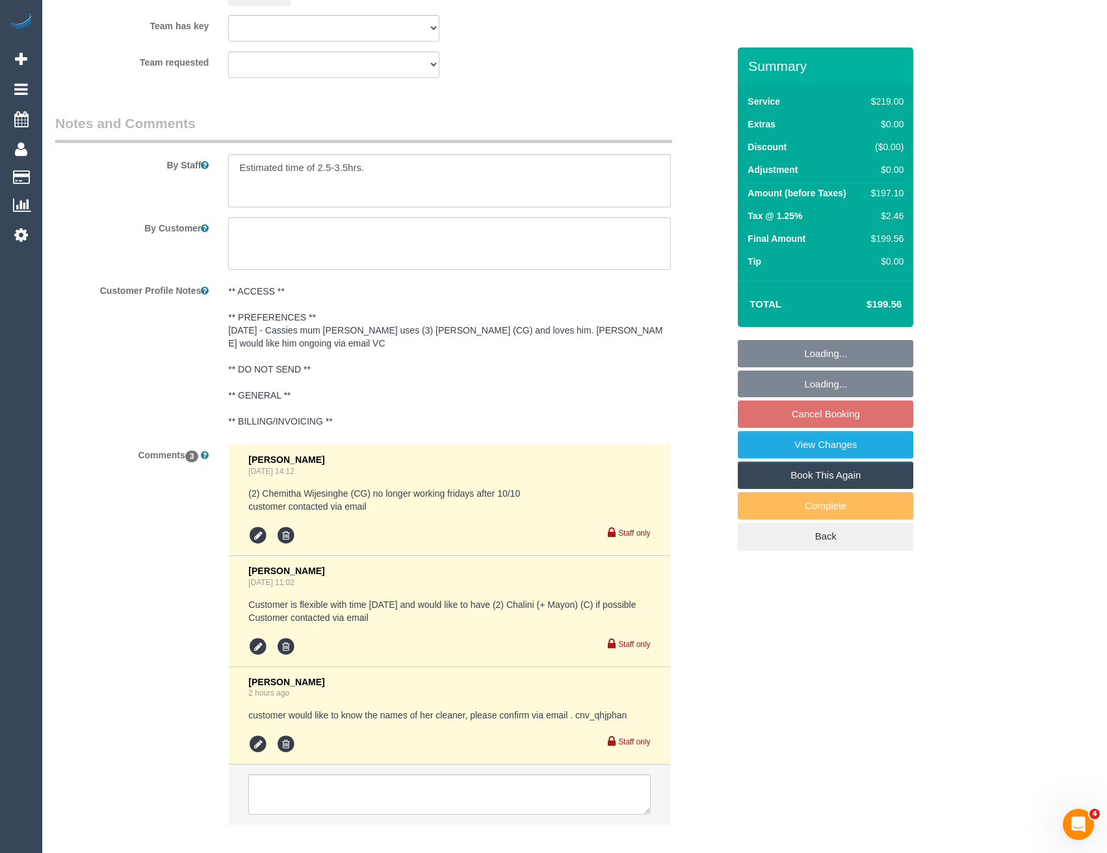
scroll to position [2200, 0]
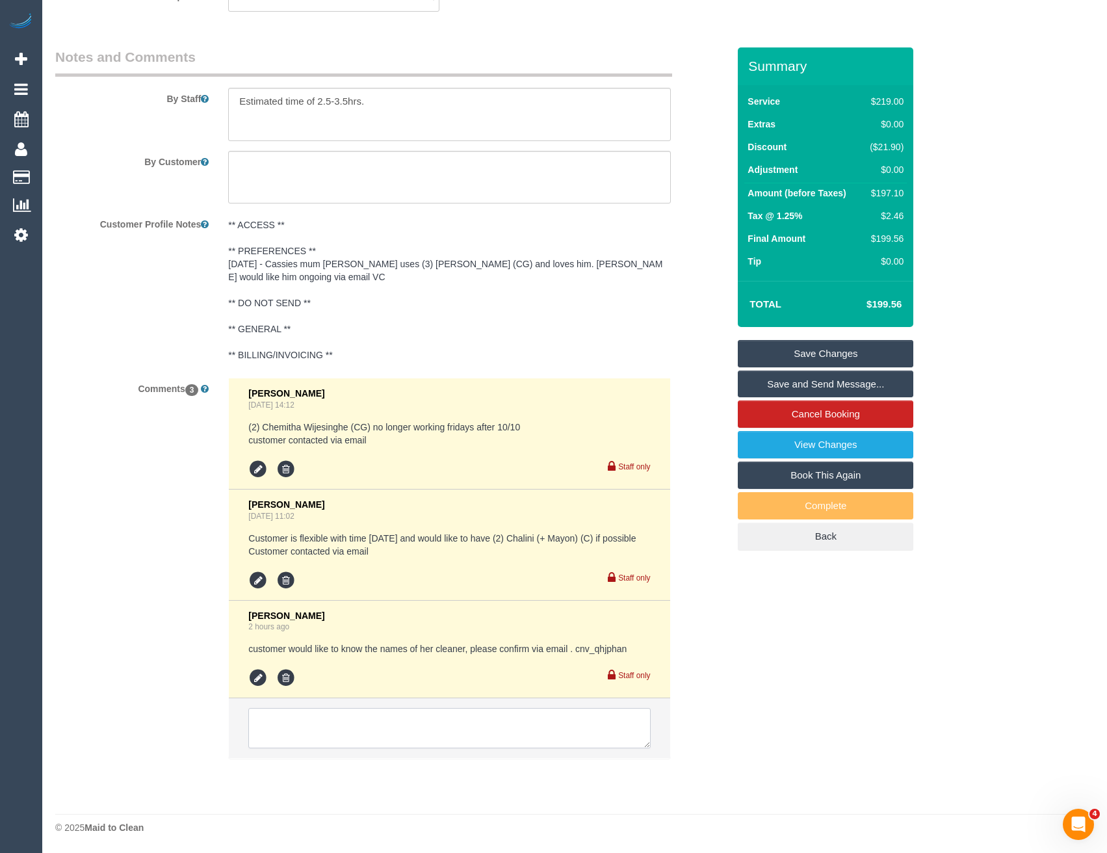
click at [376, 720] on textarea at bounding box center [449, 728] width 402 height 40
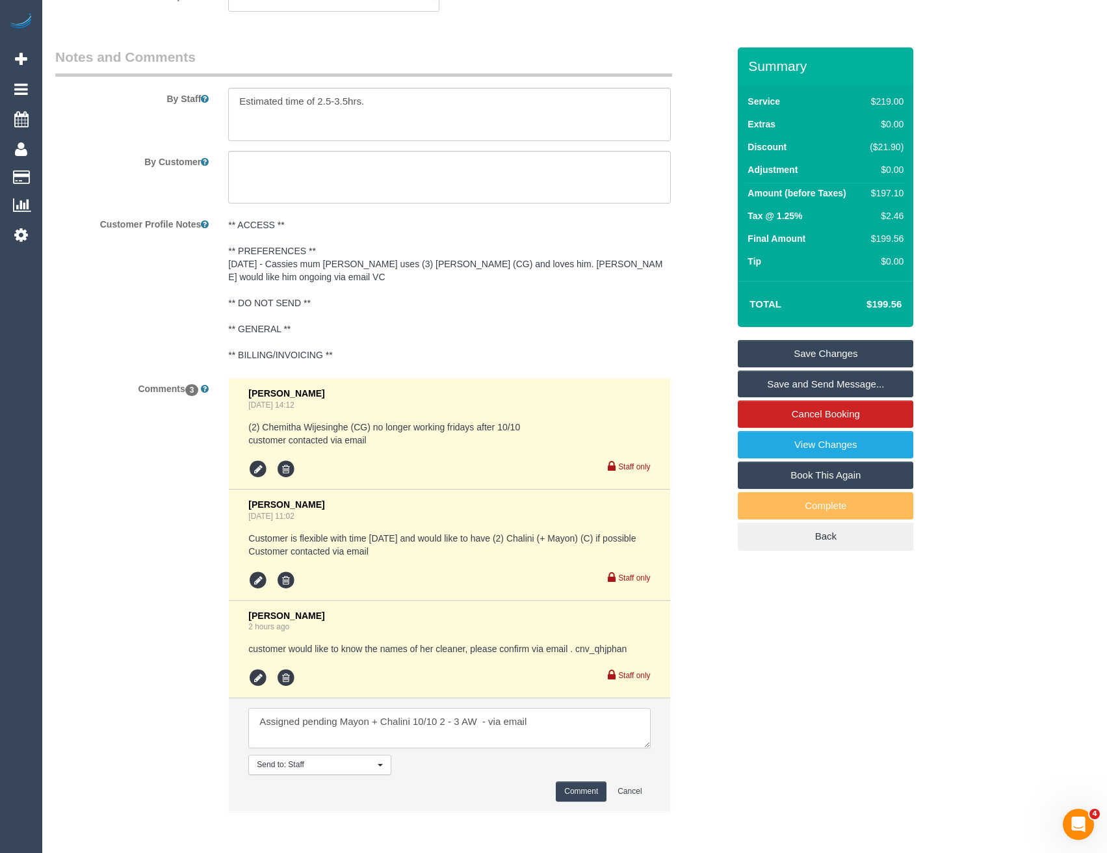
type textarea "Assigned pending Mayon + Chalini 10/10 2 - 3 AW - via email"
click at [563, 792] on button "Comment" at bounding box center [581, 791] width 51 height 20
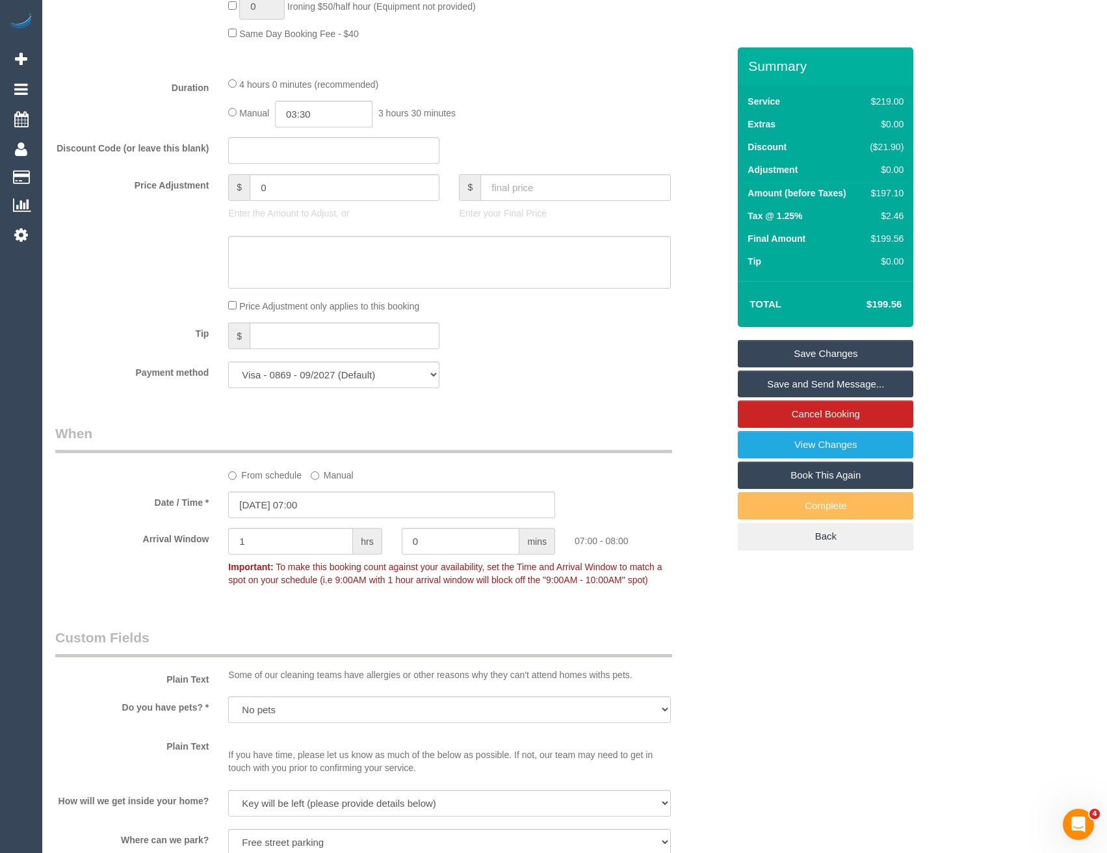
scroll to position [910, 0]
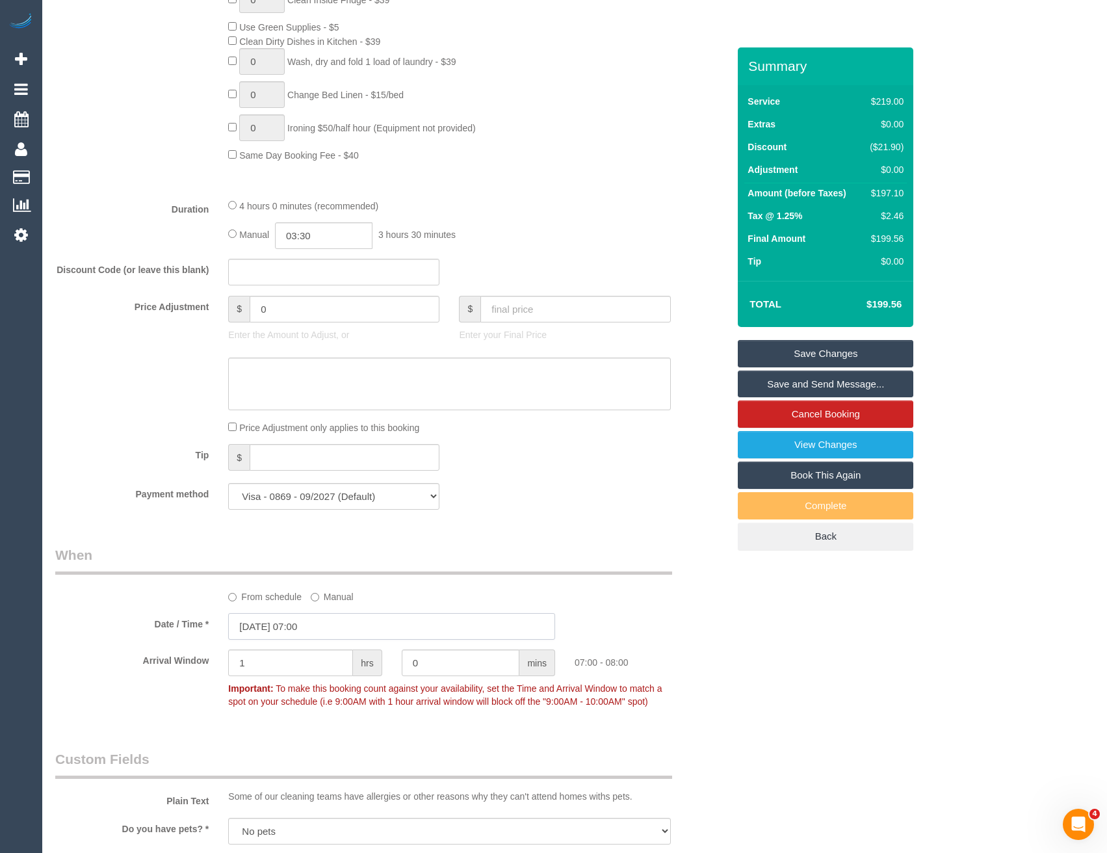
click at [322, 627] on input "10/10/2025 07:00" at bounding box center [391, 626] width 327 height 27
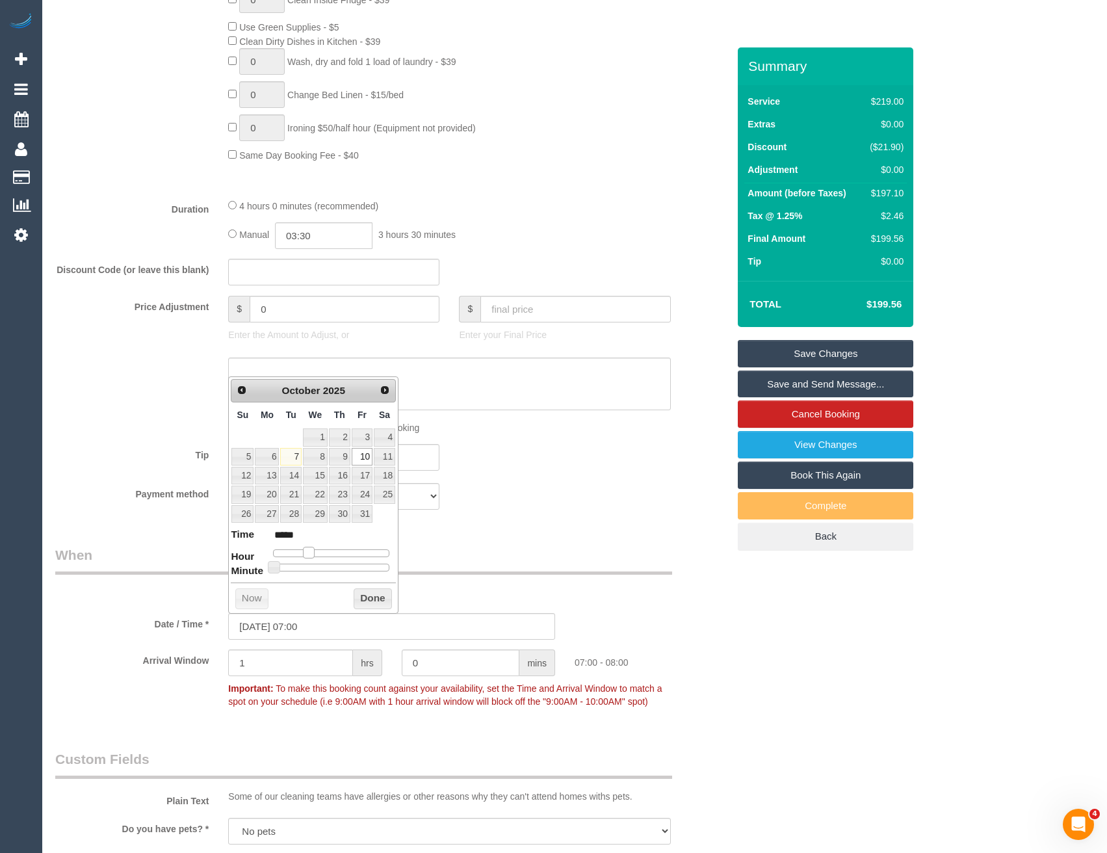
type input "[DATE] 08:00"
type input "*****"
type input "10/10/2025 09:00"
type input "*****"
type input "10/10/2025 10:00"
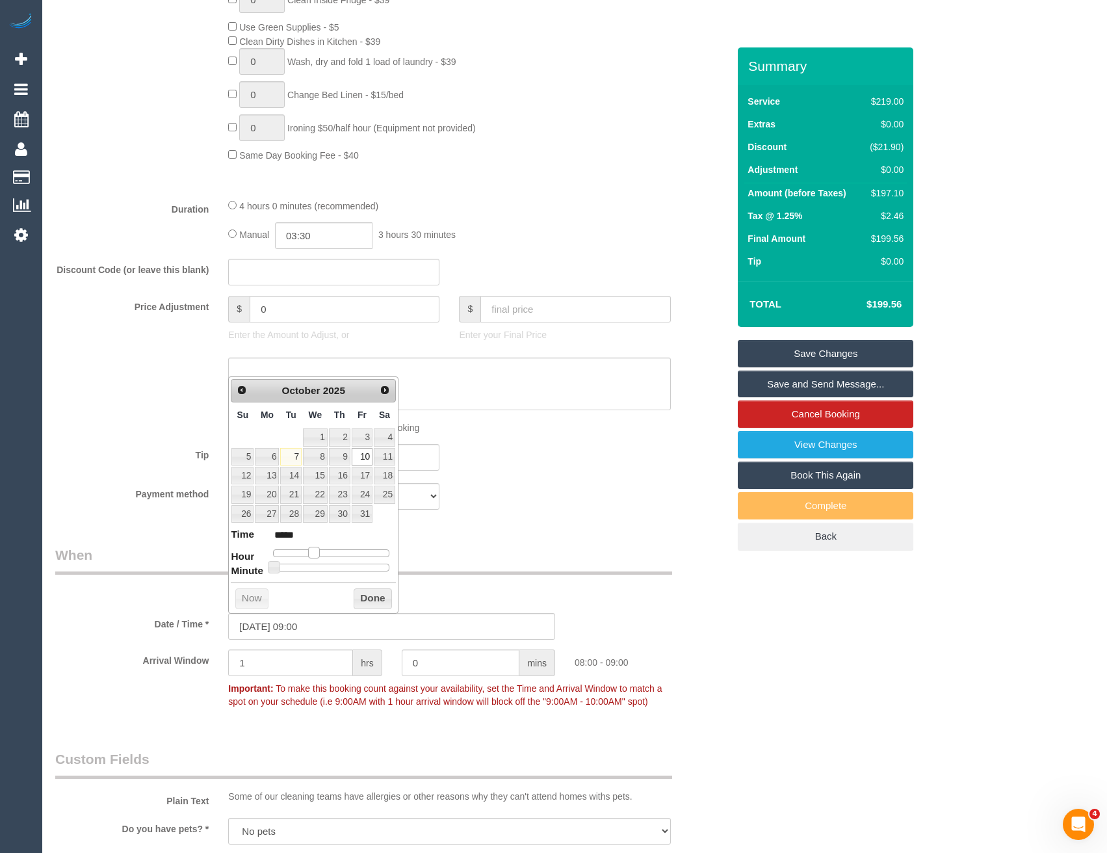
type input "*****"
type input "10/10/2025 11:00"
type input "*****"
type input "10/10/2025 12:00"
type input "*****"
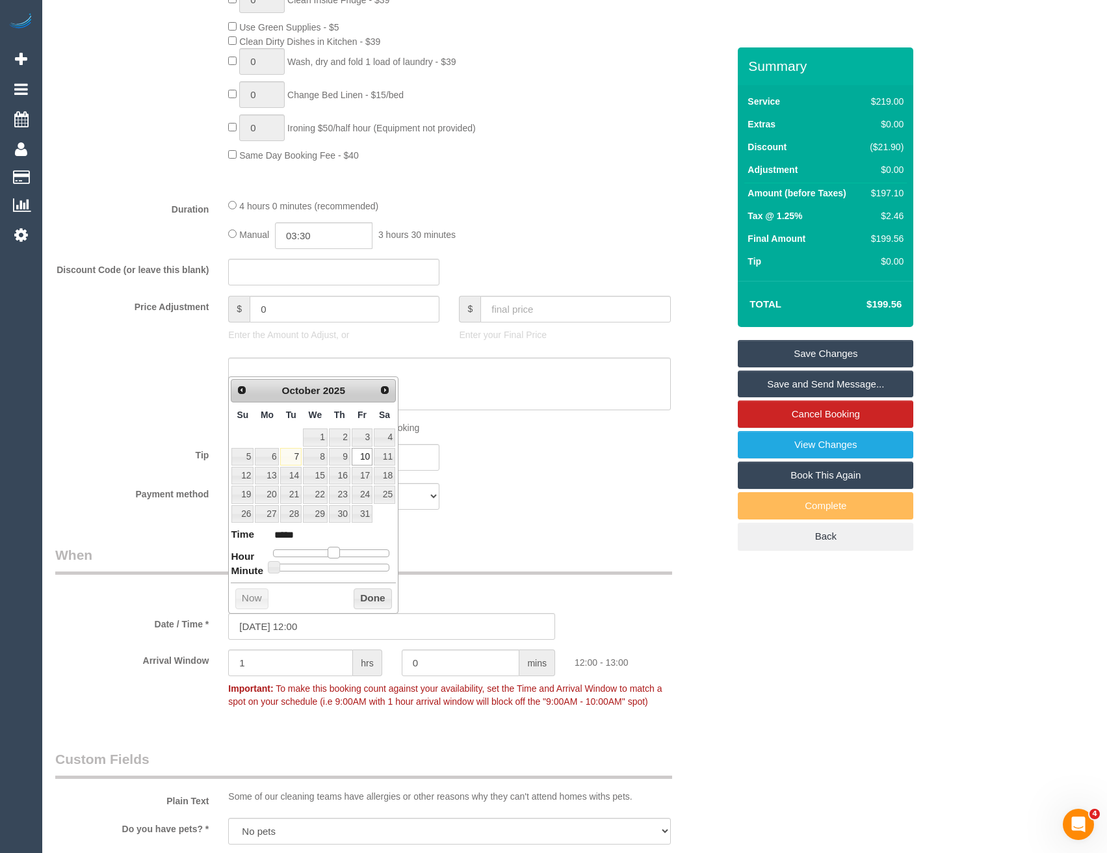
drag, startPoint x: 308, startPoint y: 547, endPoint x: 332, endPoint y: 550, distance: 24.3
click at [332, 550] on span at bounding box center [334, 553] width 12 height 12
type input "10/10/2025 13:00"
type input "*****"
type input "10/10/2025 14:00"
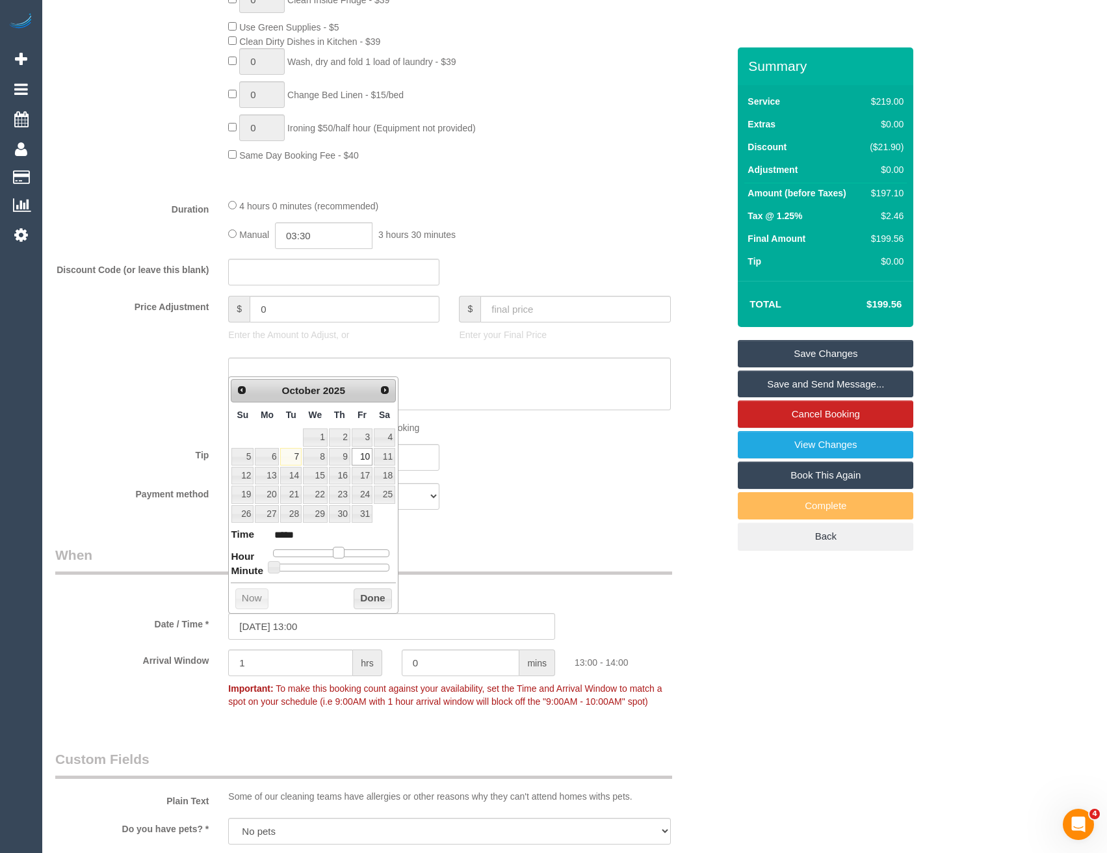
type input "*****"
drag, startPoint x: 331, startPoint y: 551, endPoint x: 344, endPoint y: 555, distance: 13.4
click at [344, 552] on span at bounding box center [344, 553] width 12 height 12
click at [361, 599] on button "Done" at bounding box center [373, 598] width 38 height 21
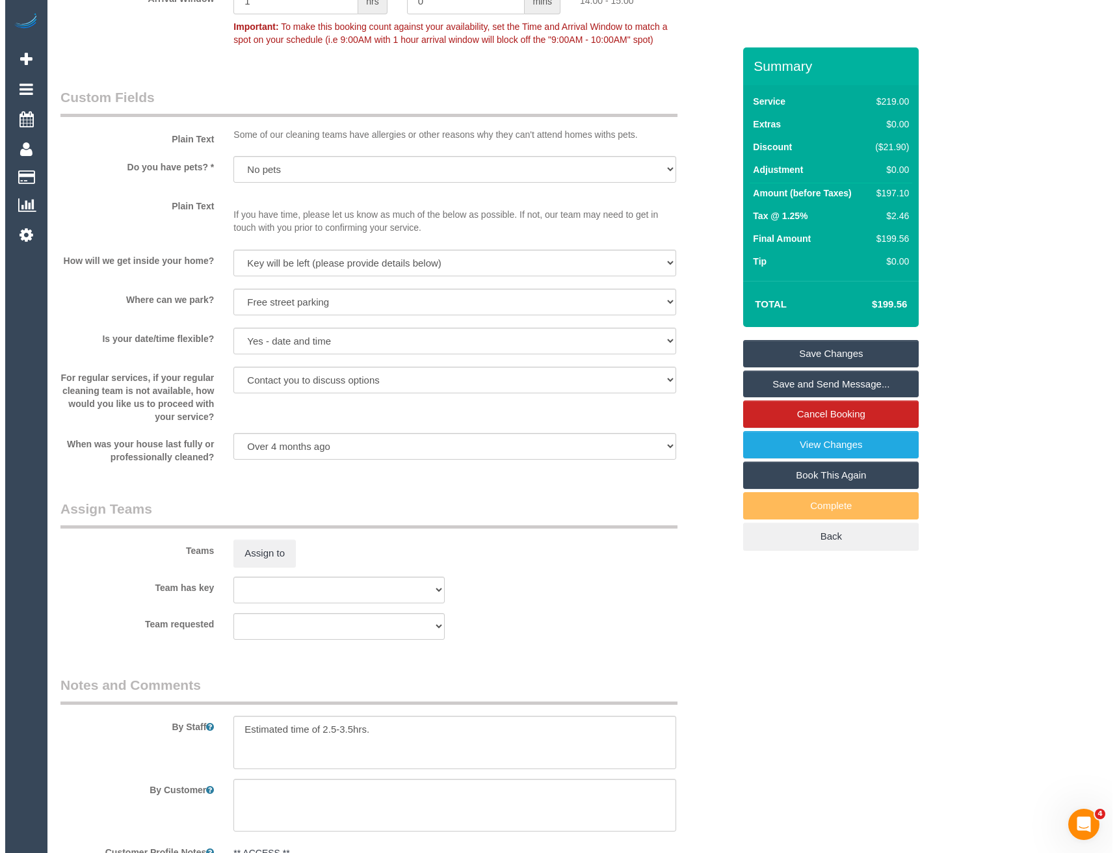
scroll to position [1560, 0]
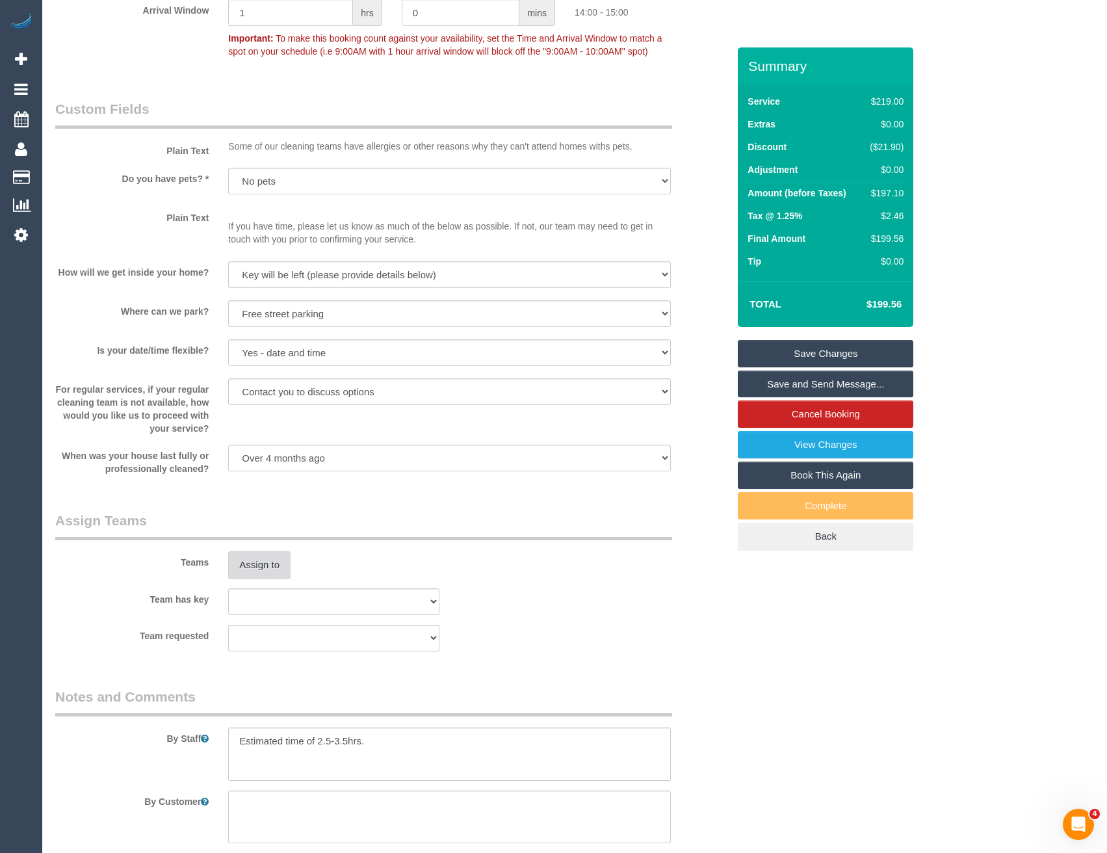
click at [263, 558] on button "Assign to" at bounding box center [259, 564] width 62 height 27
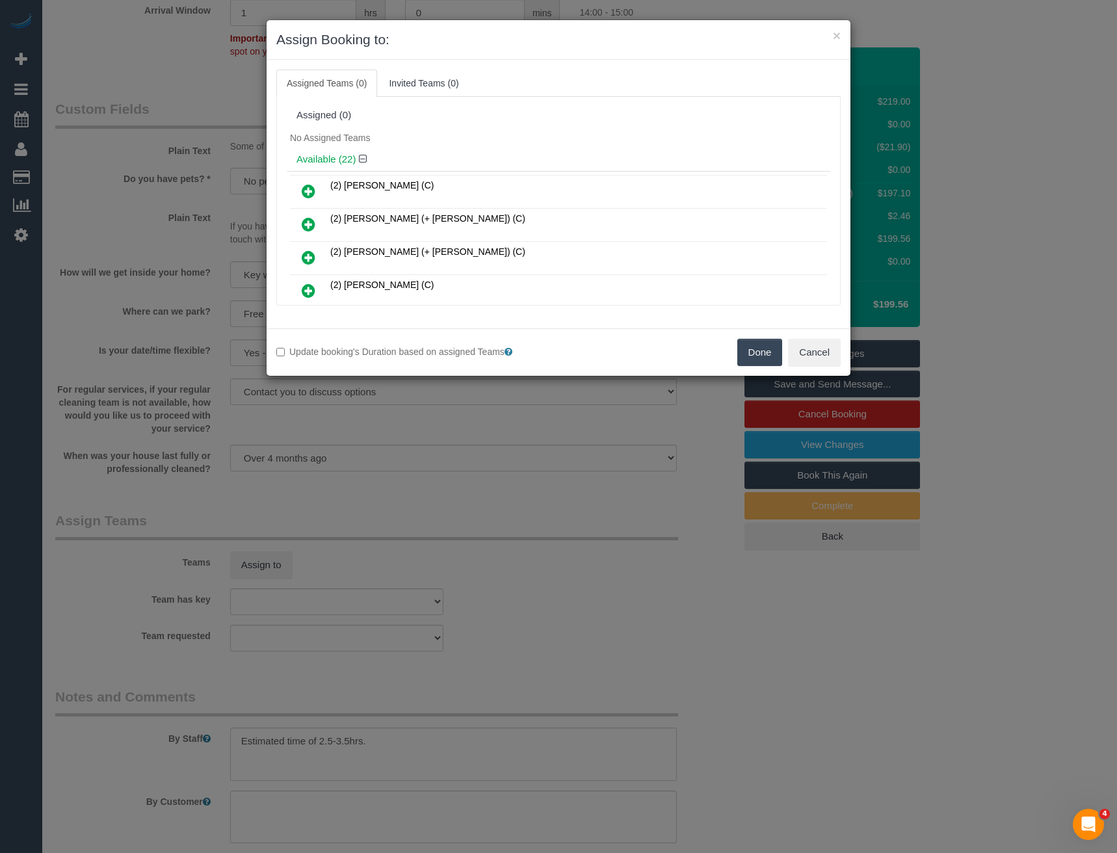
click at [309, 259] on icon at bounding box center [309, 258] width 14 height 16
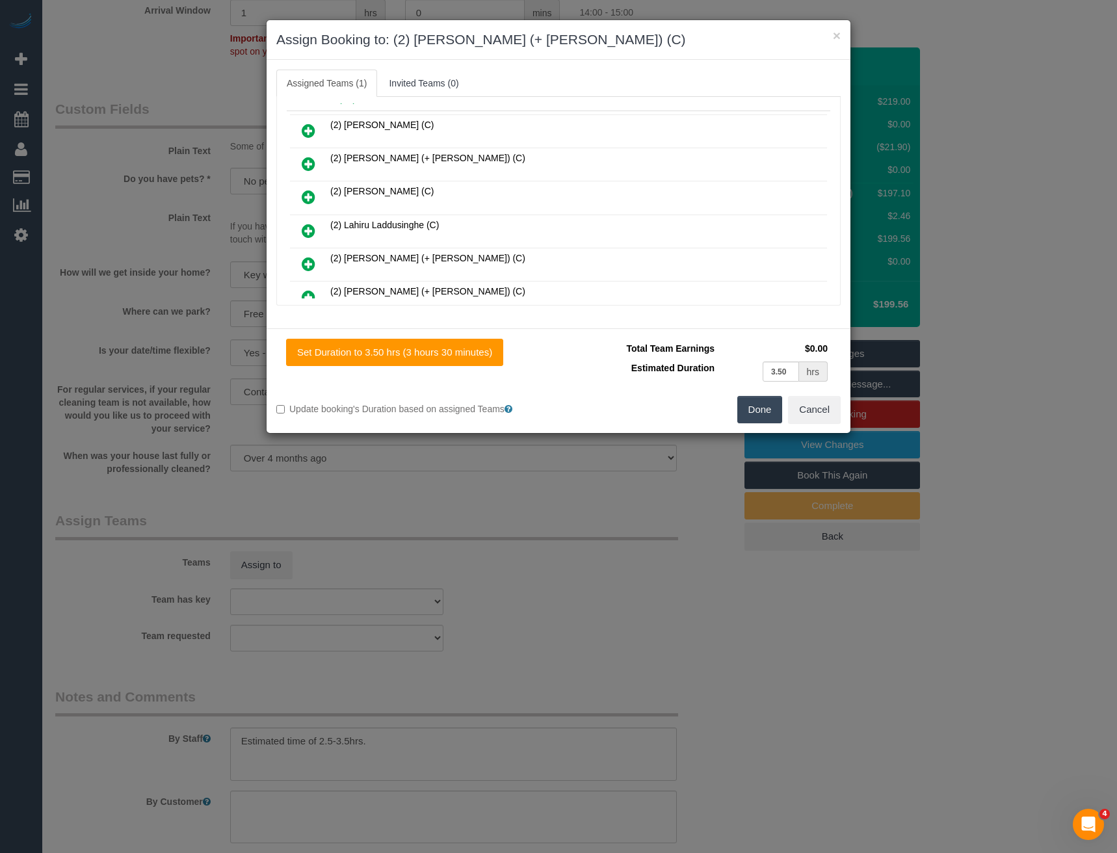
scroll to position [65, 0]
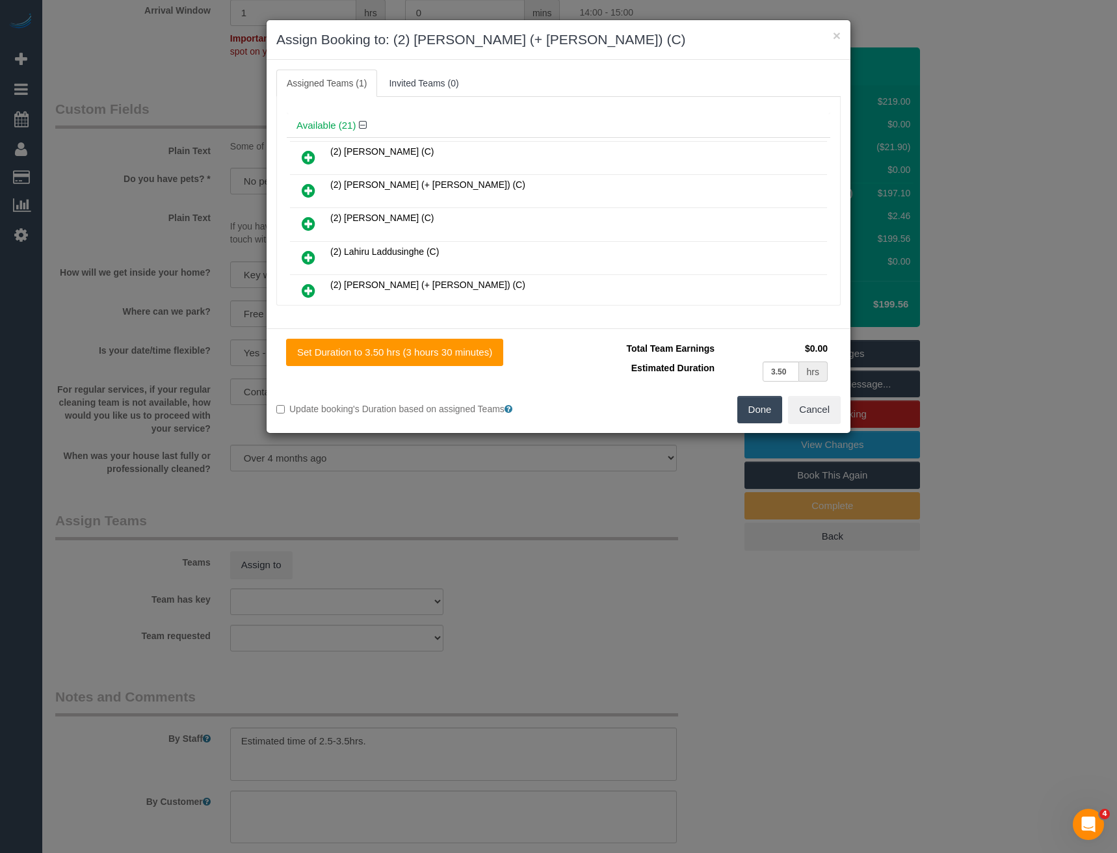
click at [307, 292] on icon at bounding box center [309, 291] width 14 height 16
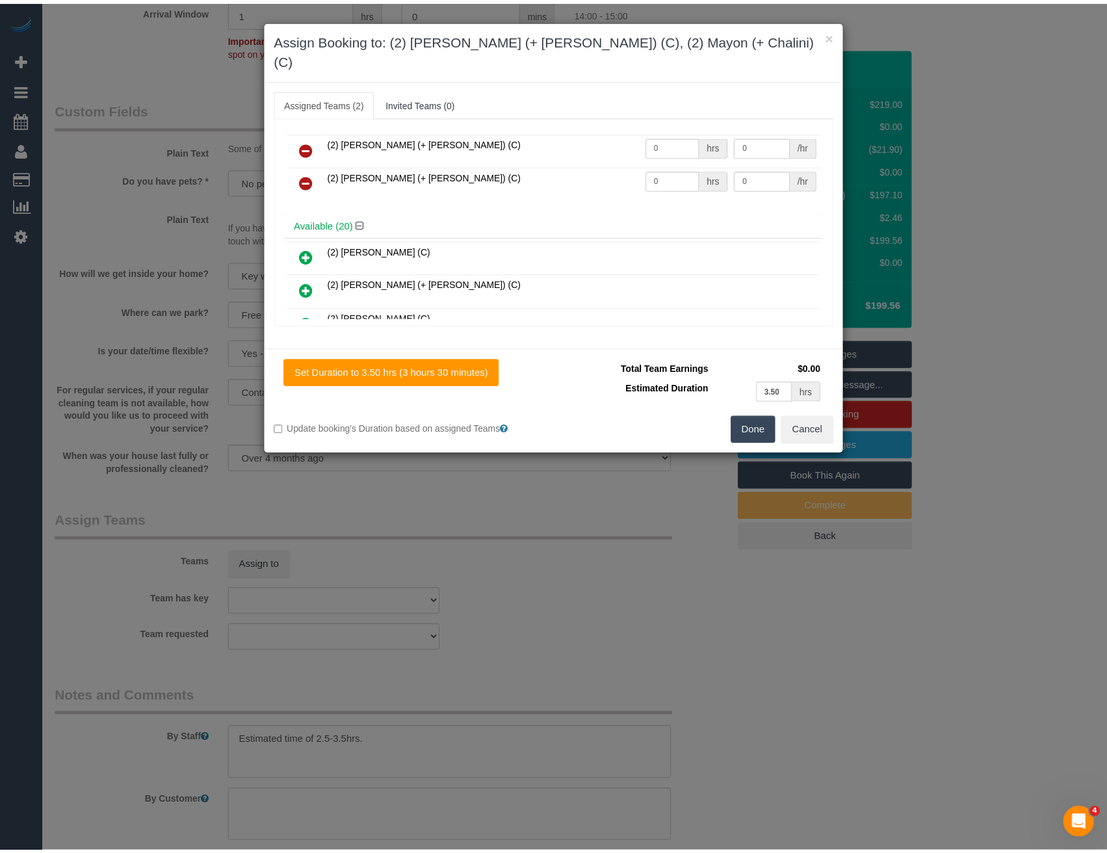
scroll to position [0, 0]
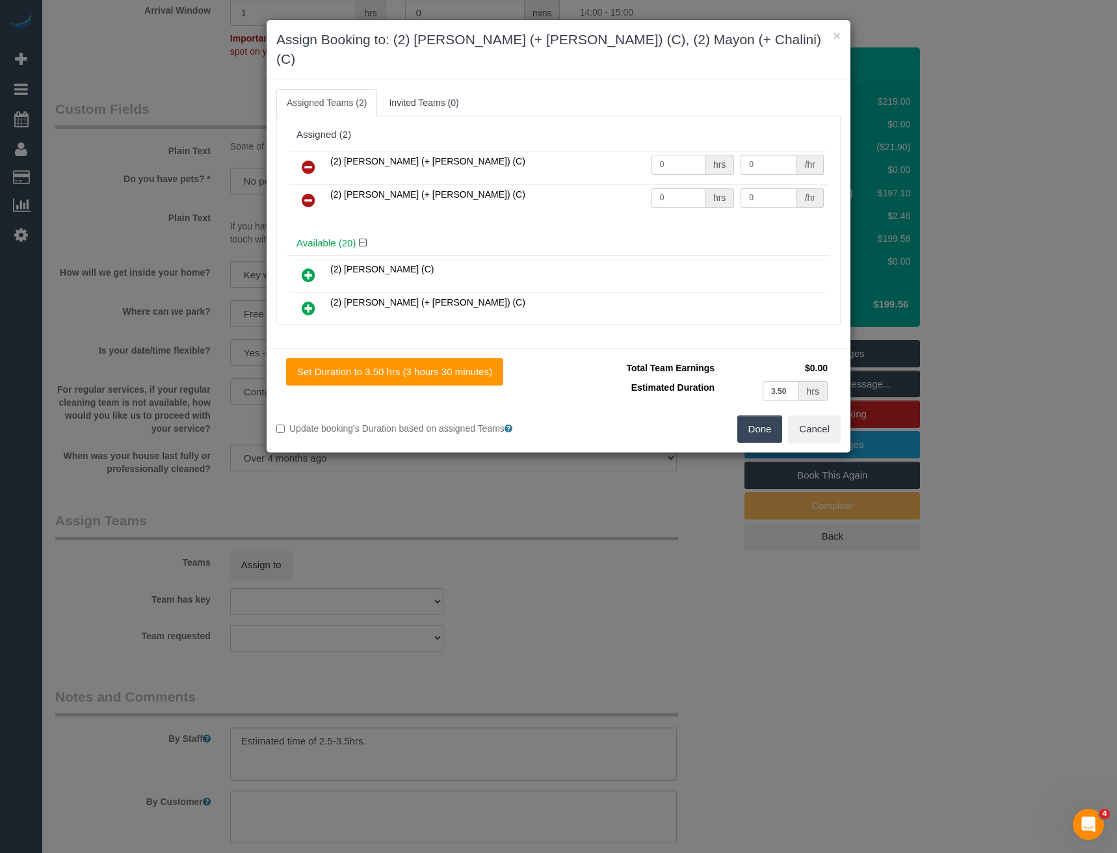
drag, startPoint x: 663, startPoint y: 144, endPoint x: 642, endPoint y: 145, distance: 20.8
click at [648, 151] on td "0 hrs" at bounding box center [693, 167] width 90 height 33
type input "1"
type input "62.5"
drag, startPoint x: 668, startPoint y: 177, endPoint x: 611, endPoint y: 163, distance: 58.5
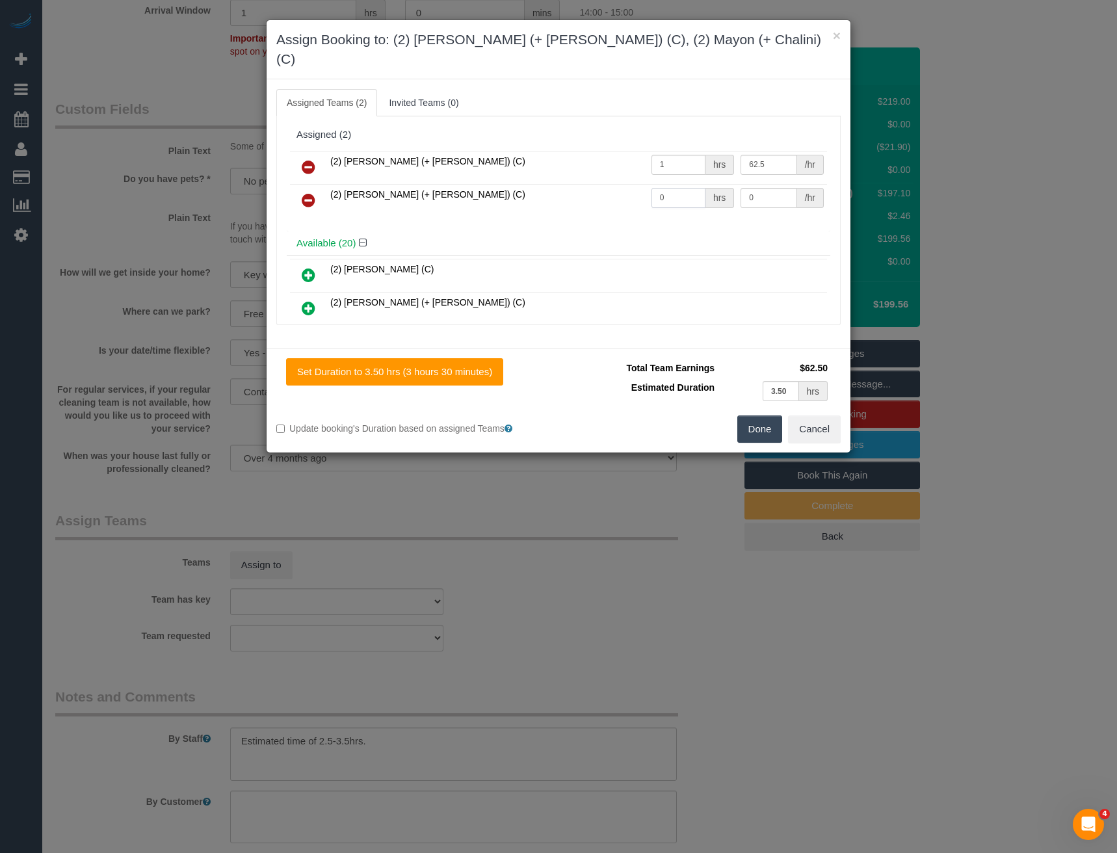
click at [617, 184] on tr "(2) Mayon (+ Chalini) (C) 0 hrs 0 /hr" at bounding box center [558, 200] width 537 height 33
type input "1"
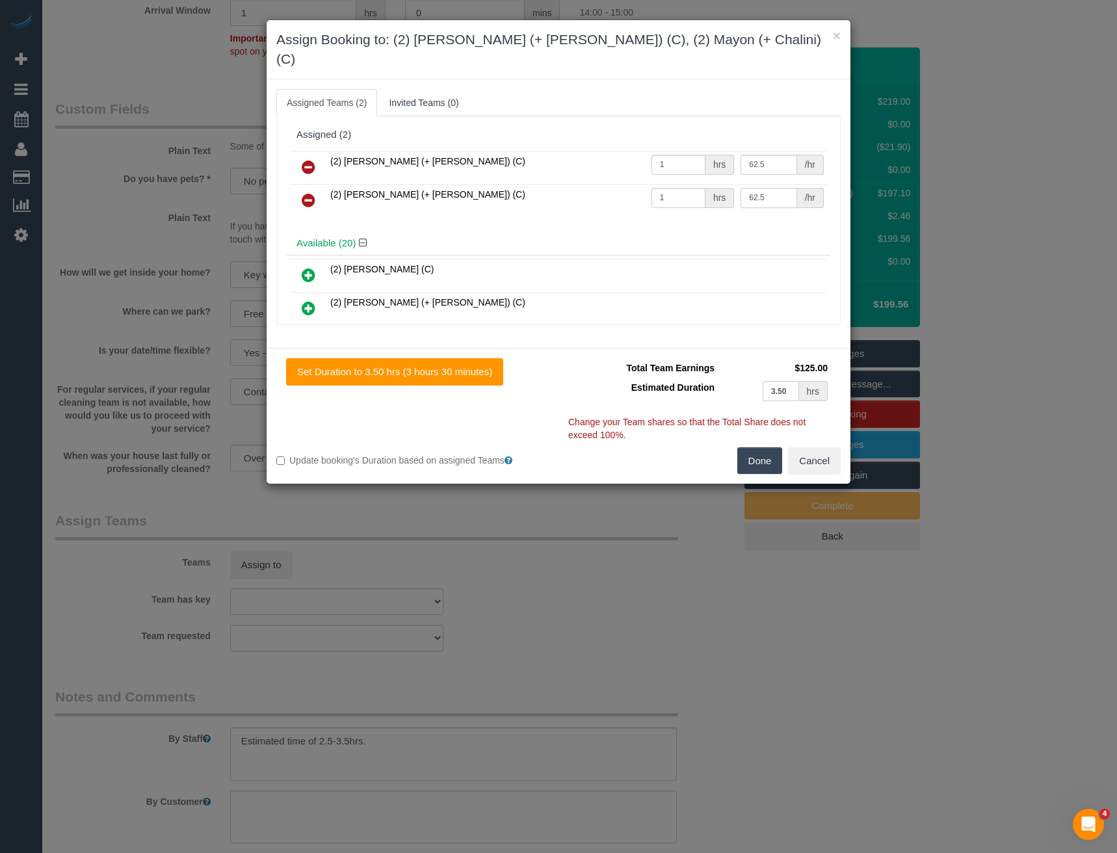
type input "62.5"
click at [754, 448] on button "Done" at bounding box center [760, 460] width 46 height 27
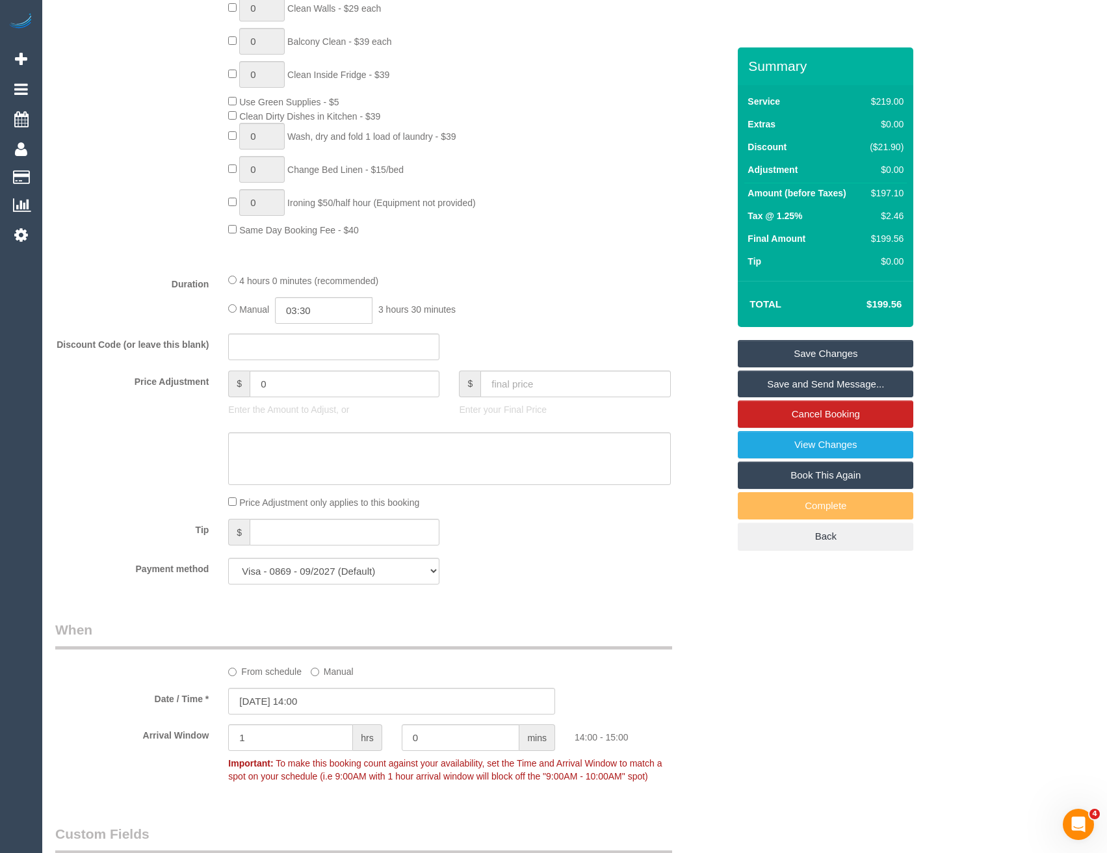
scroll to position [780, 0]
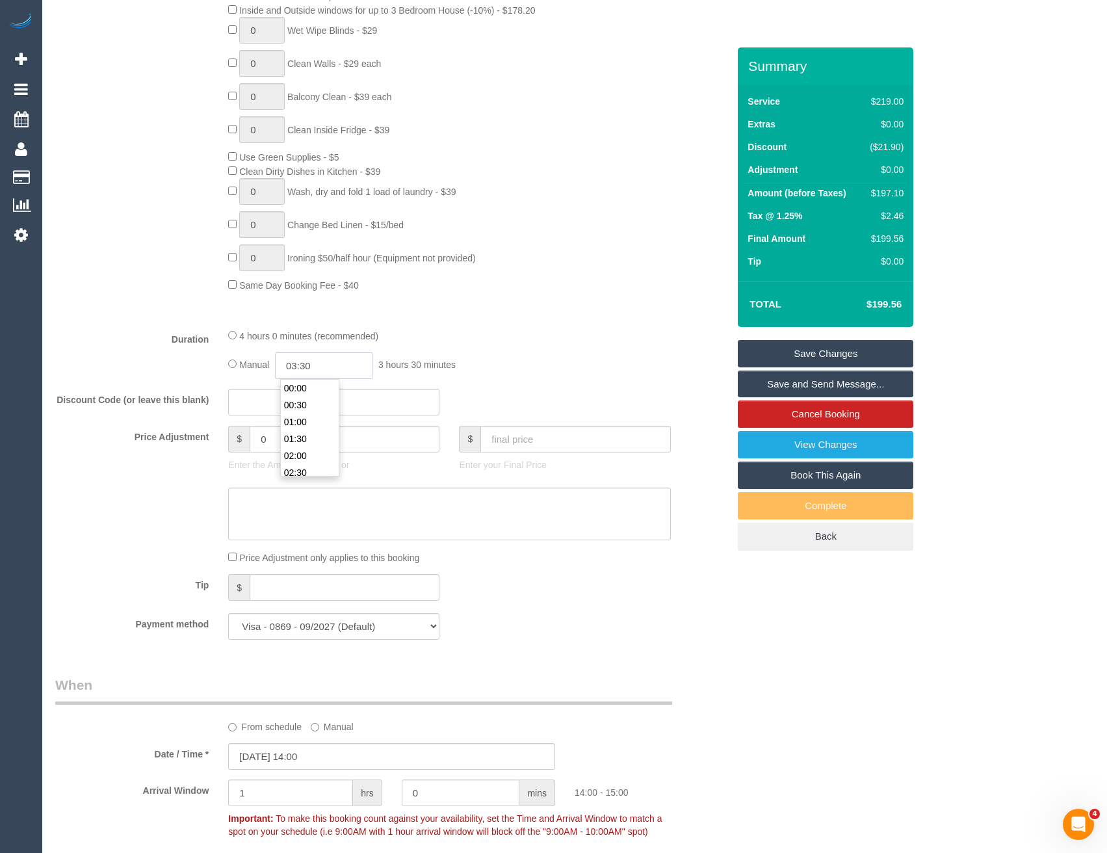
click at [321, 365] on input "03:30" at bounding box center [324, 365] width 98 height 27
click at [302, 386] on li "01:30" at bounding box center [310, 389] width 58 height 17
click at [348, 364] on input "01:30" at bounding box center [324, 365] width 98 height 27
type input "01:45"
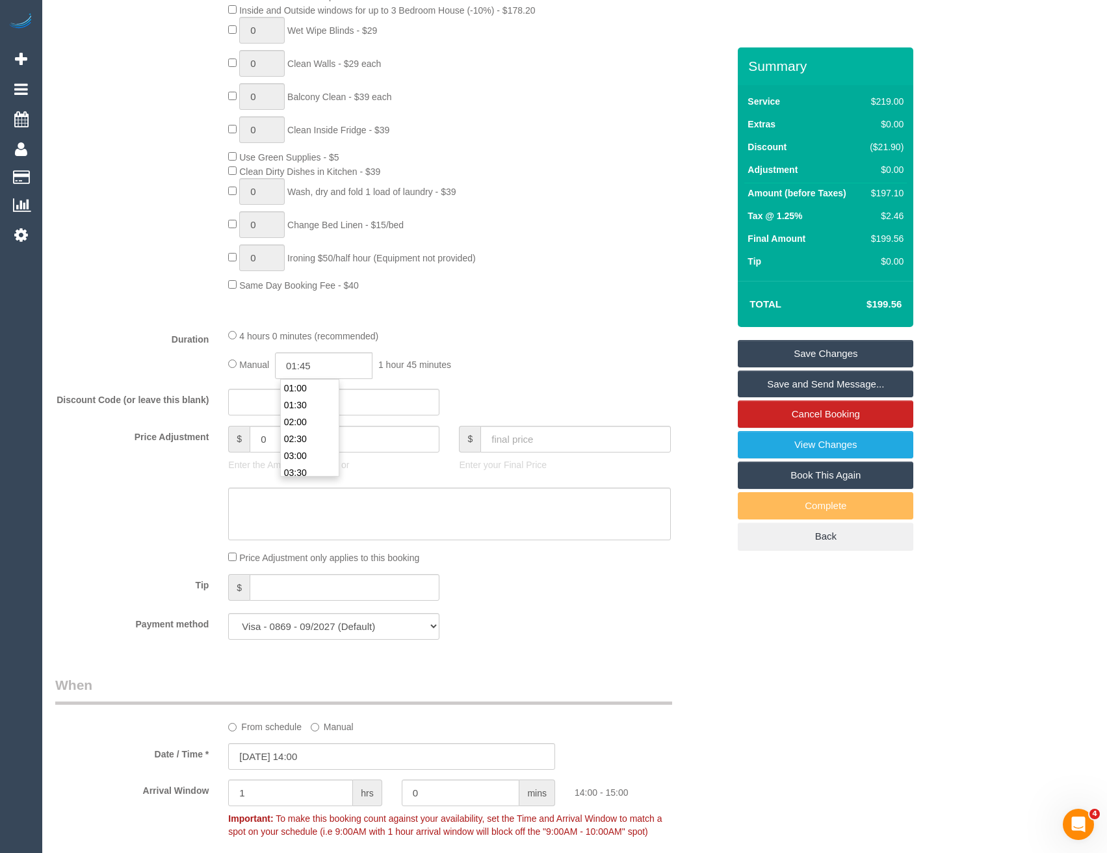
click at [454, 337] on div "4 hours 0 minutes (recommended)" at bounding box center [449, 335] width 442 height 14
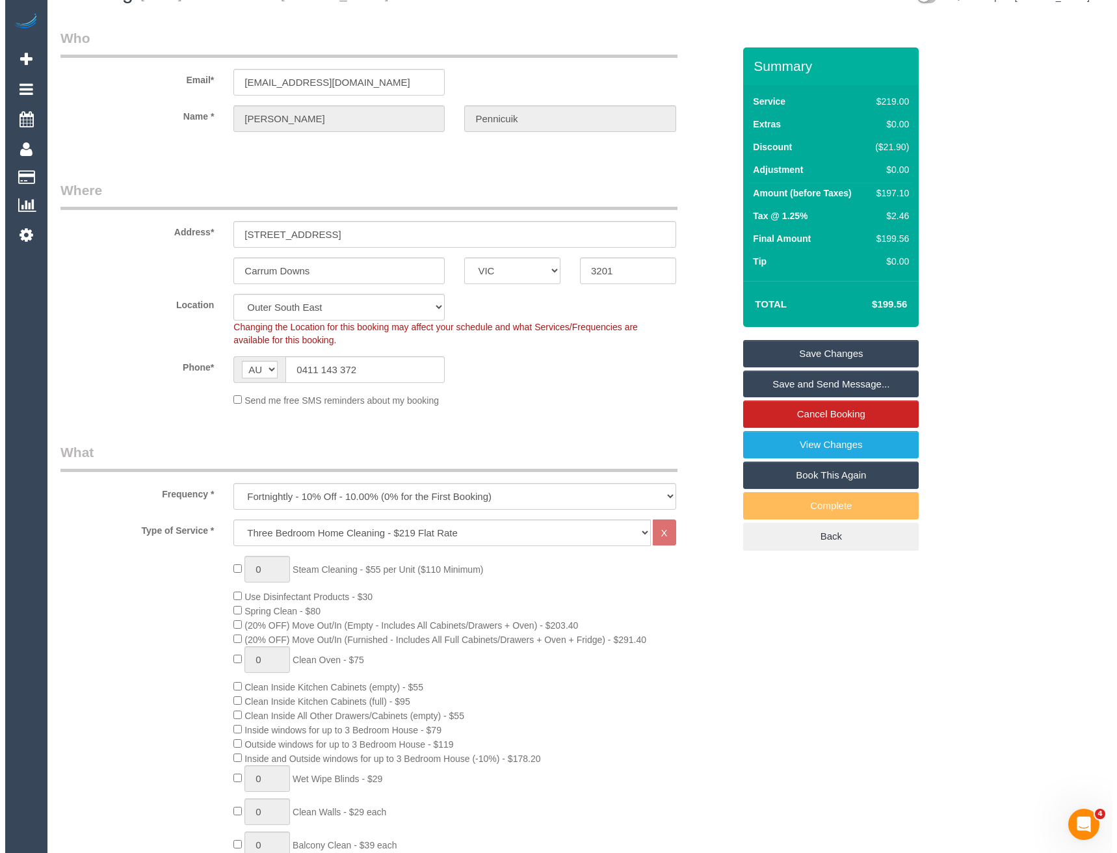
scroll to position [0, 0]
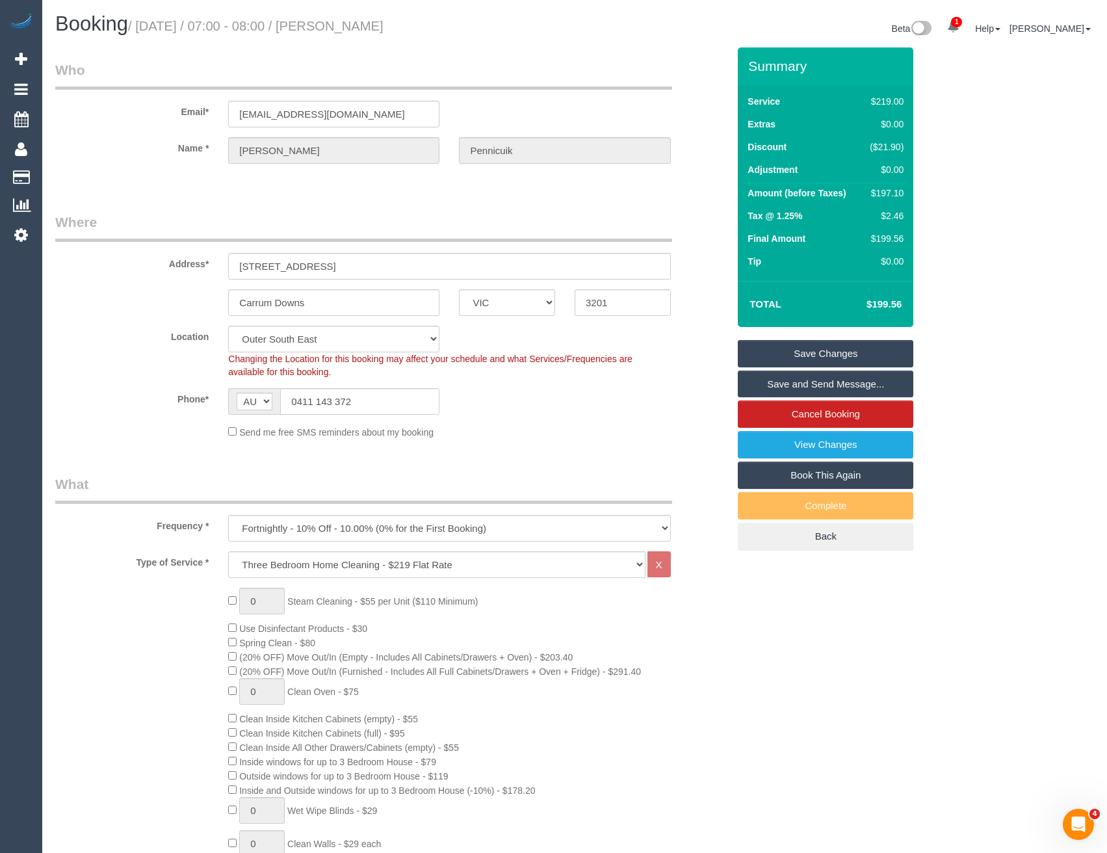
click at [796, 352] on link "Save Changes" at bounding box center [826, 353] width 176 height 27
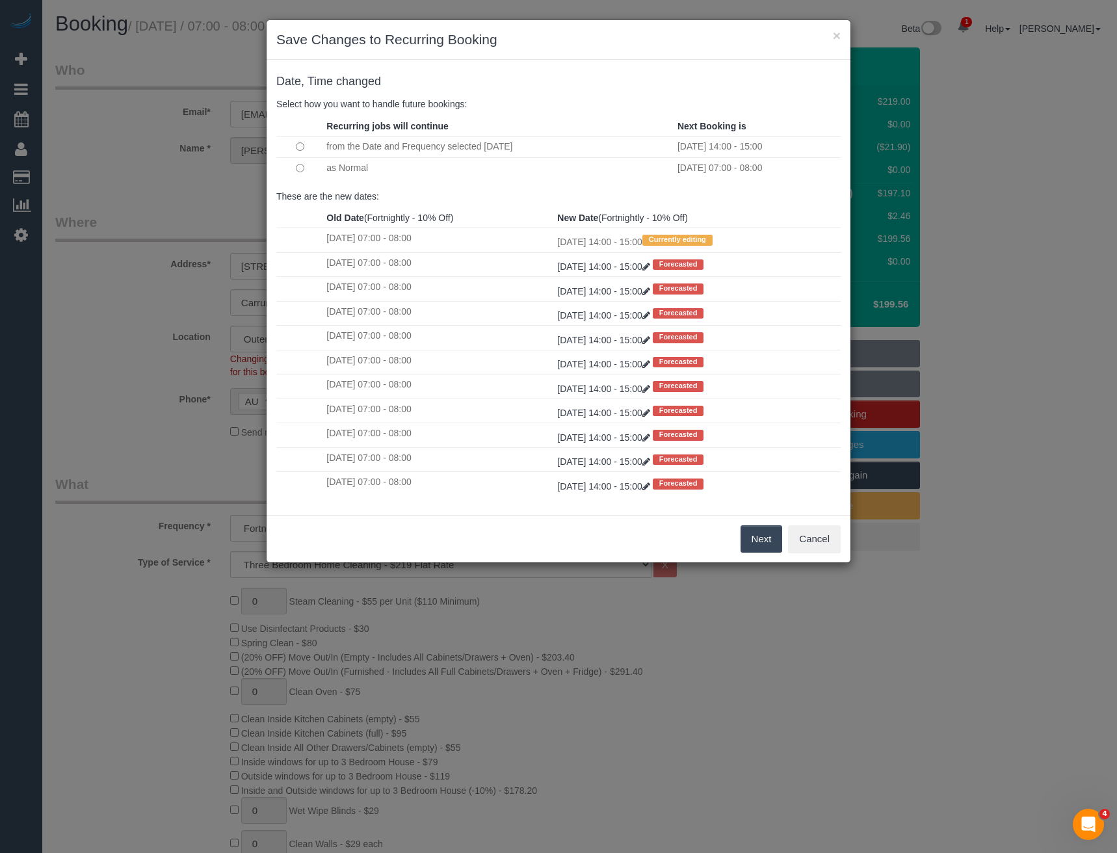
click at [762, 538] on button "Next" at bounding box center [762, 538] width 42 height 27
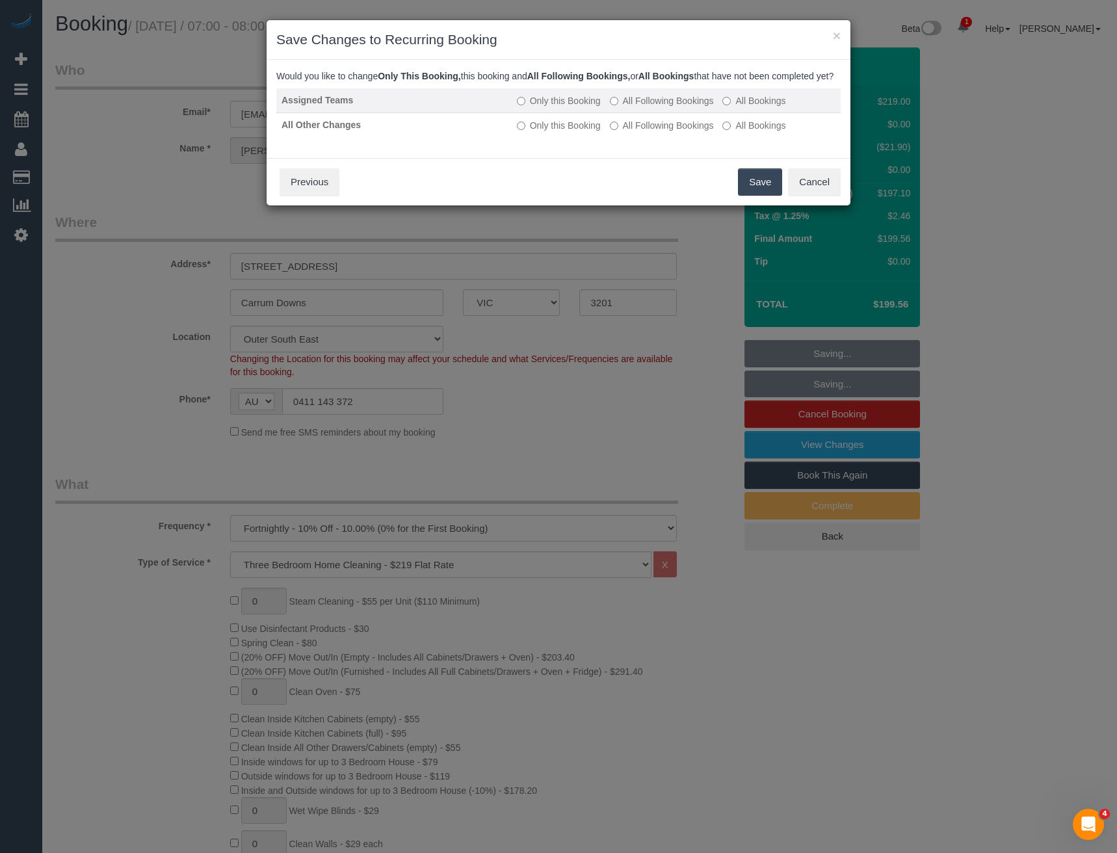
click at [635, 107] on label "All Following Bookings" at bounding box center [662, 100] width 104 height 13
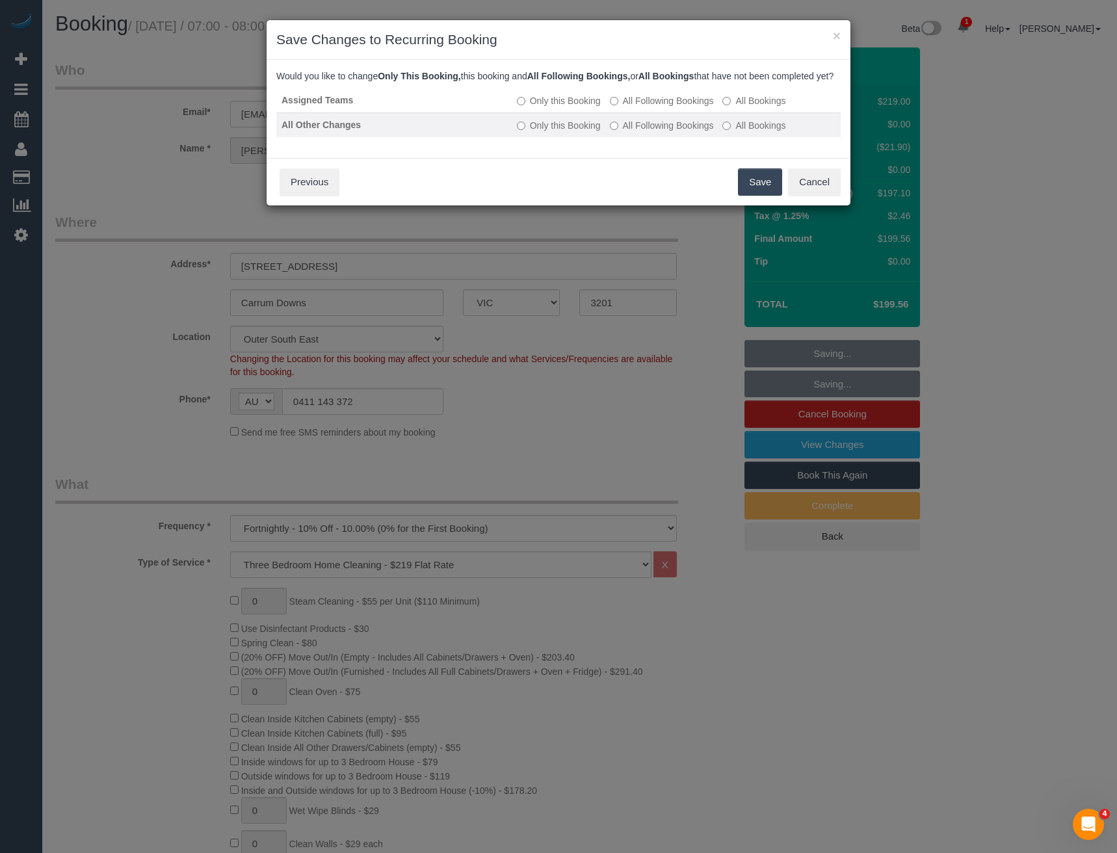
click at [643, 132] on label "All Following Bookings" at bounding box center [662, 125] width 104 height 13
click at [768, 196] on button "Save" at bounding box center [760, 181] width 44 height 27
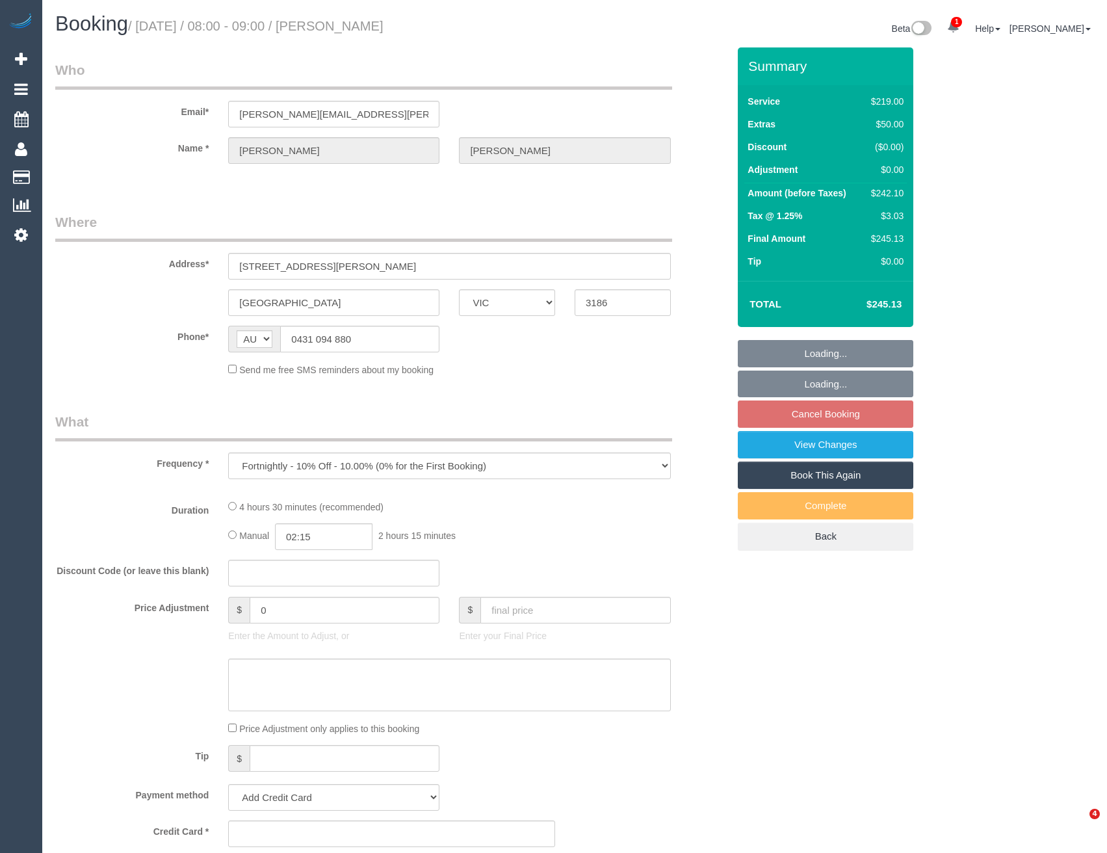
select select "VIC"
select select "string:stripe-pm_1P2r7t2GScqysDRVmyPUgNrE"
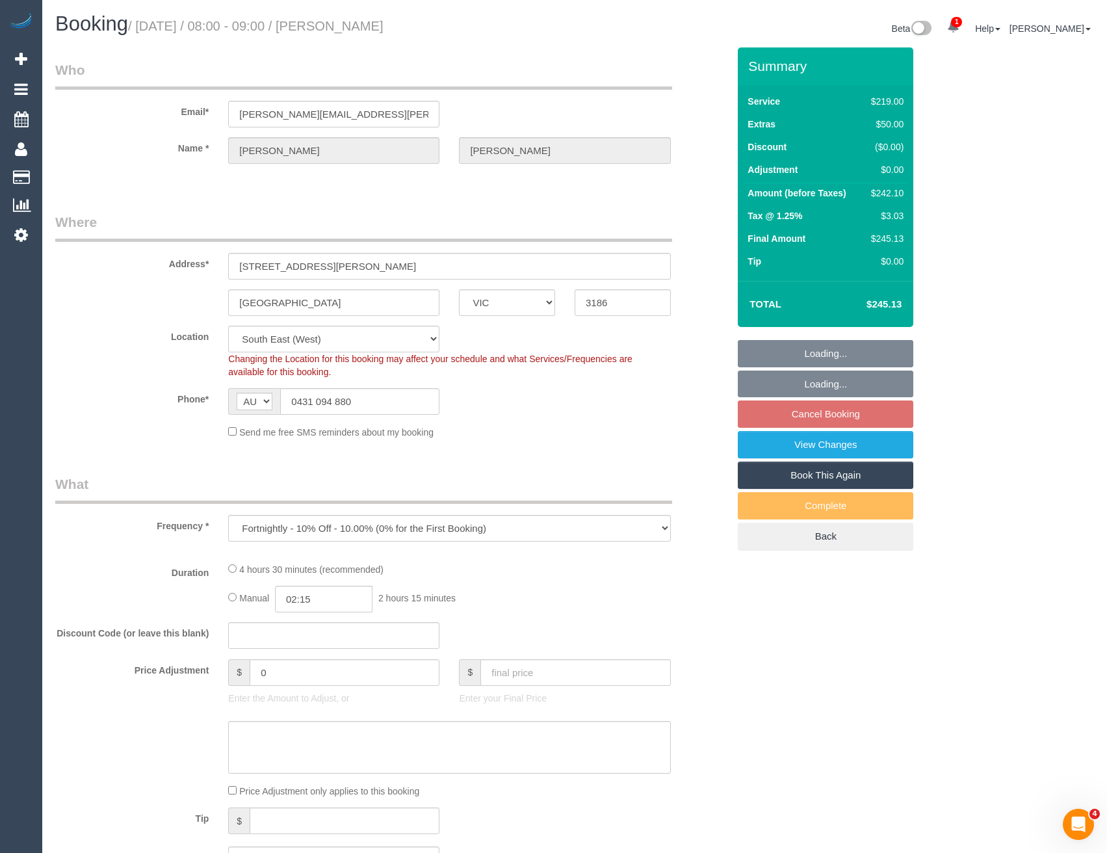
select select "number:28"
select select "number:14"
select select "number:19"
select select "number:25"
select select "number:34"
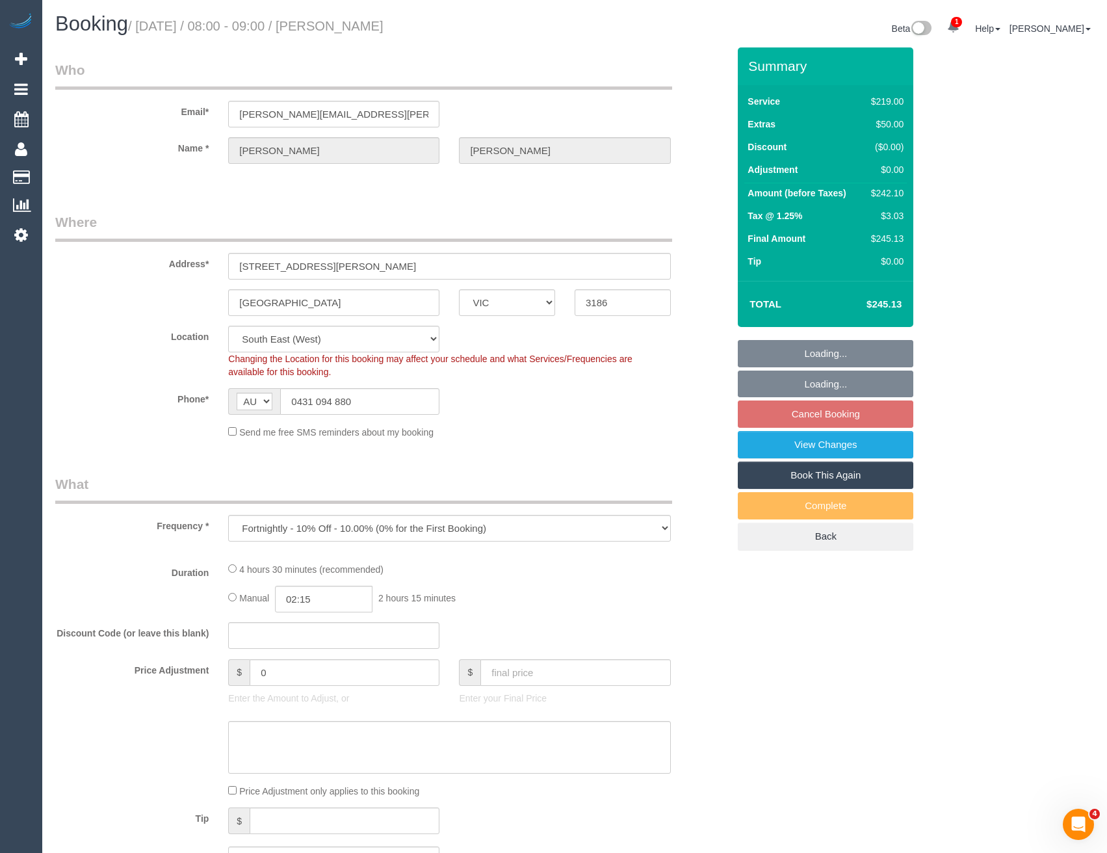
select select "number:12"
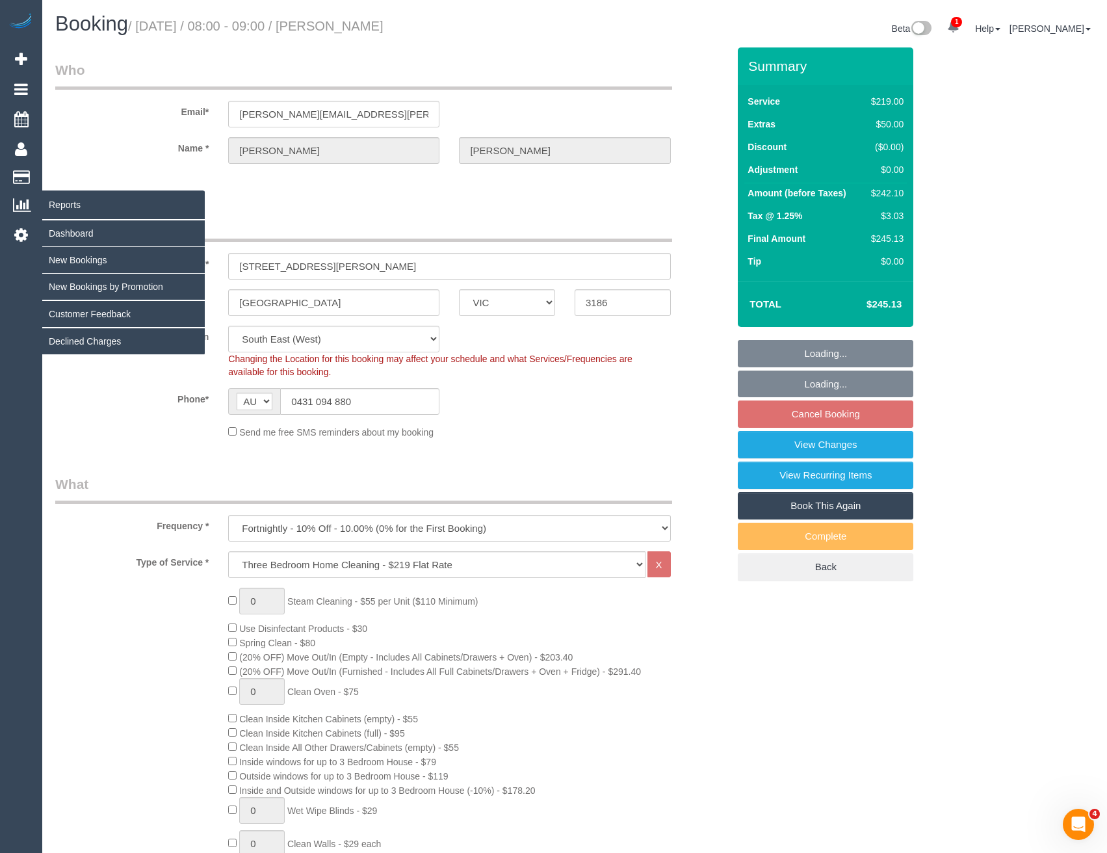
select select "object:1380"
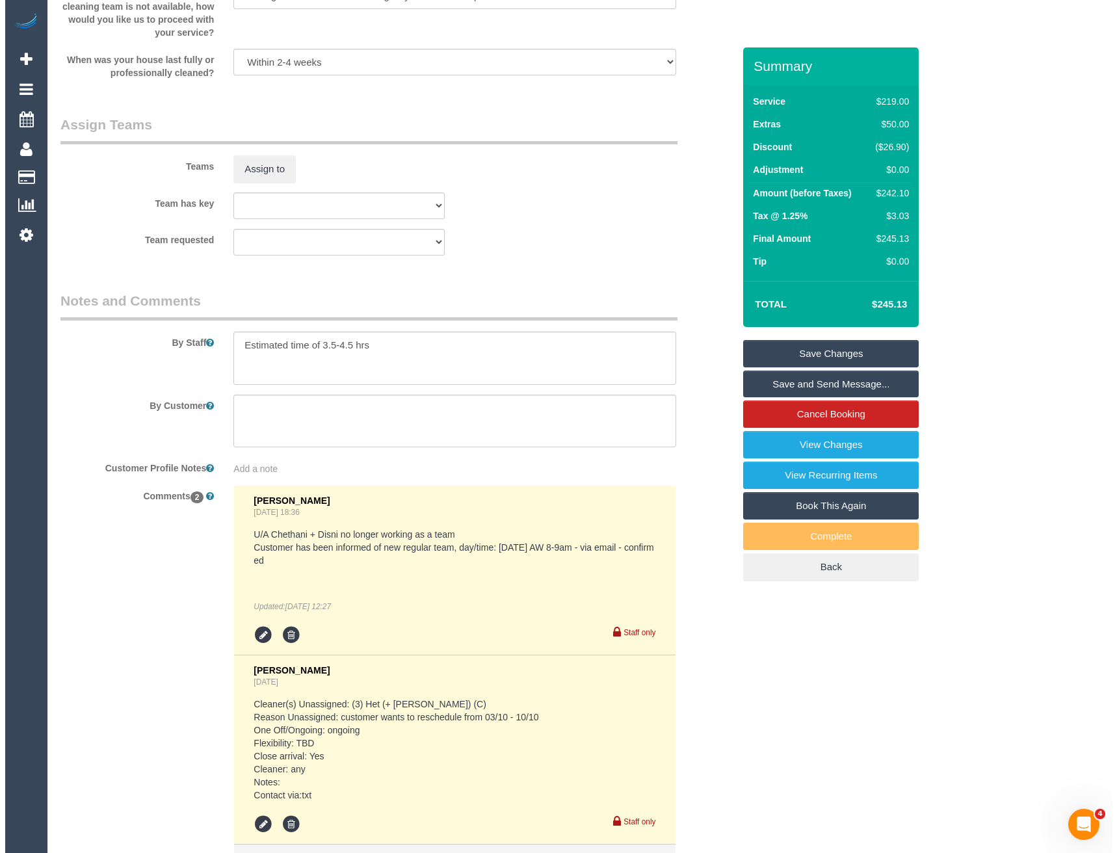
scroll to position [1755, 0]
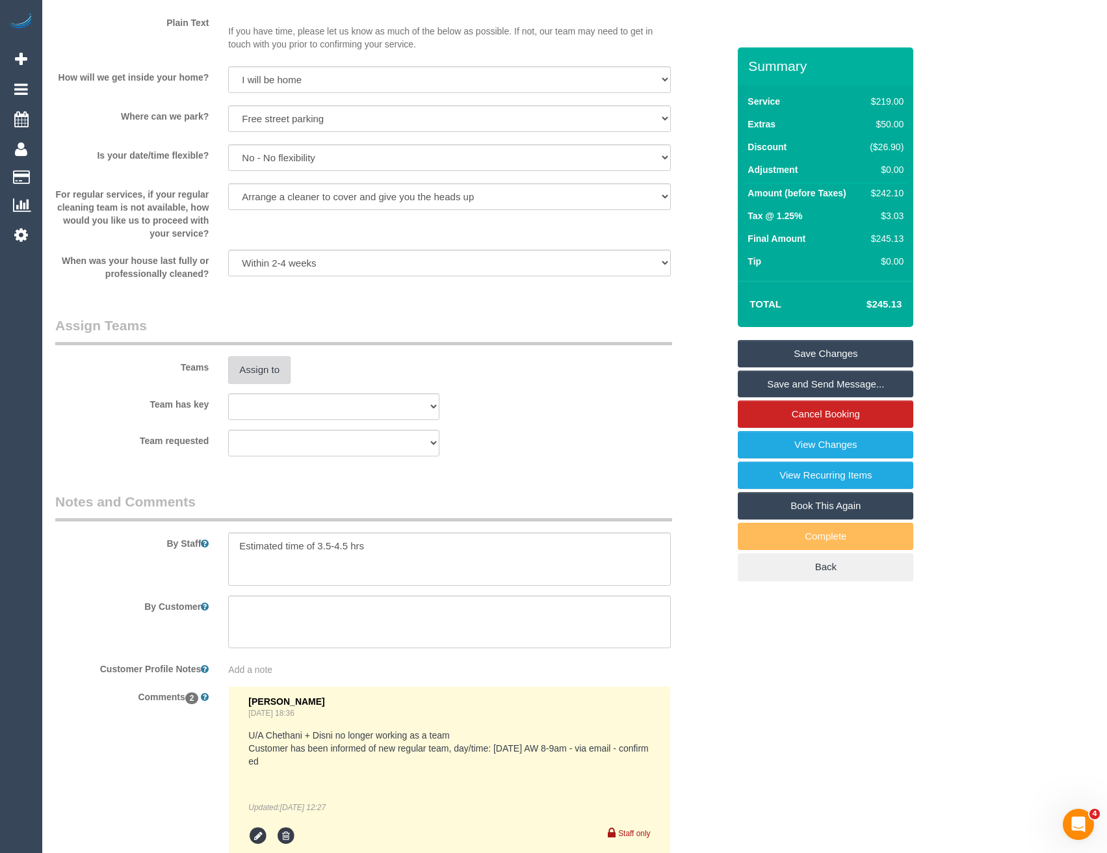
click at [261, 380] on button "Assign to" at bounding box center [259, 369] width 62 height 27
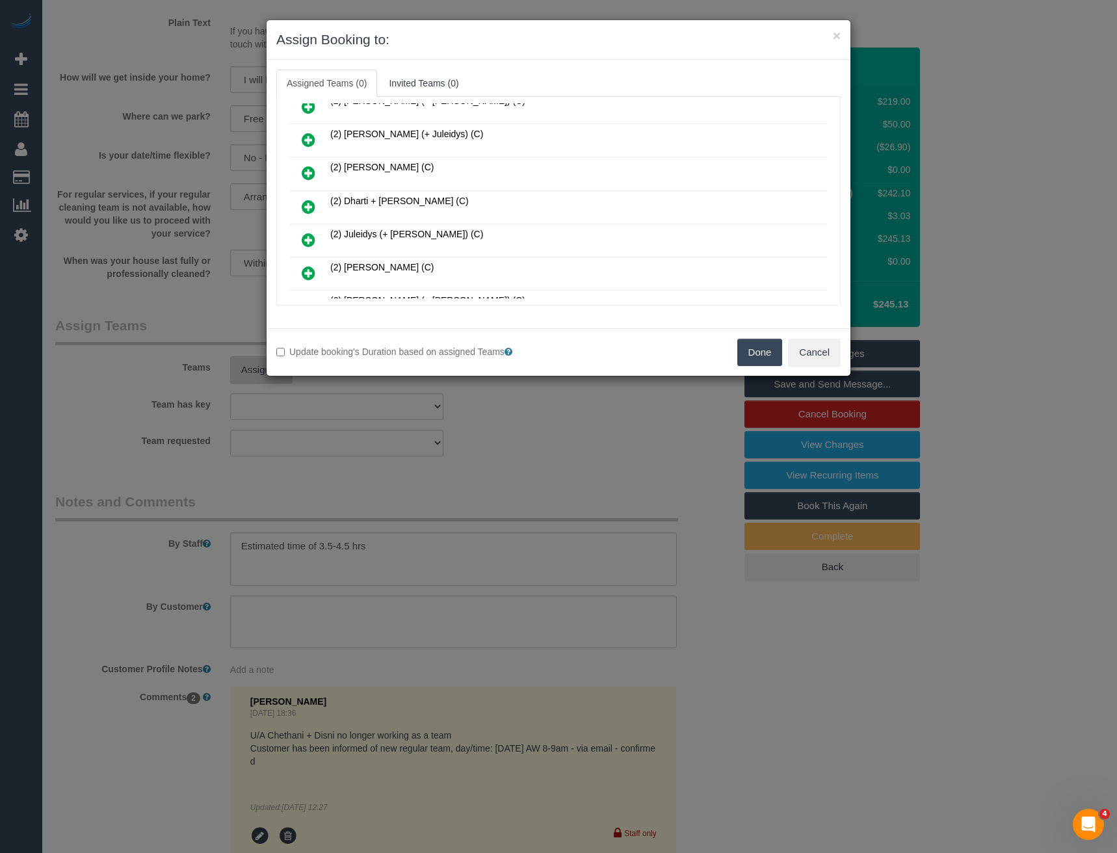
scroll to position [750, 0]
drag, startPoint x: 307, startPoint y: 203, endPoint x: 349, endPoint y: 209, distance: 42.7
click at [306, 203] on icon at bounding box center [309, 206] width 14 height 16
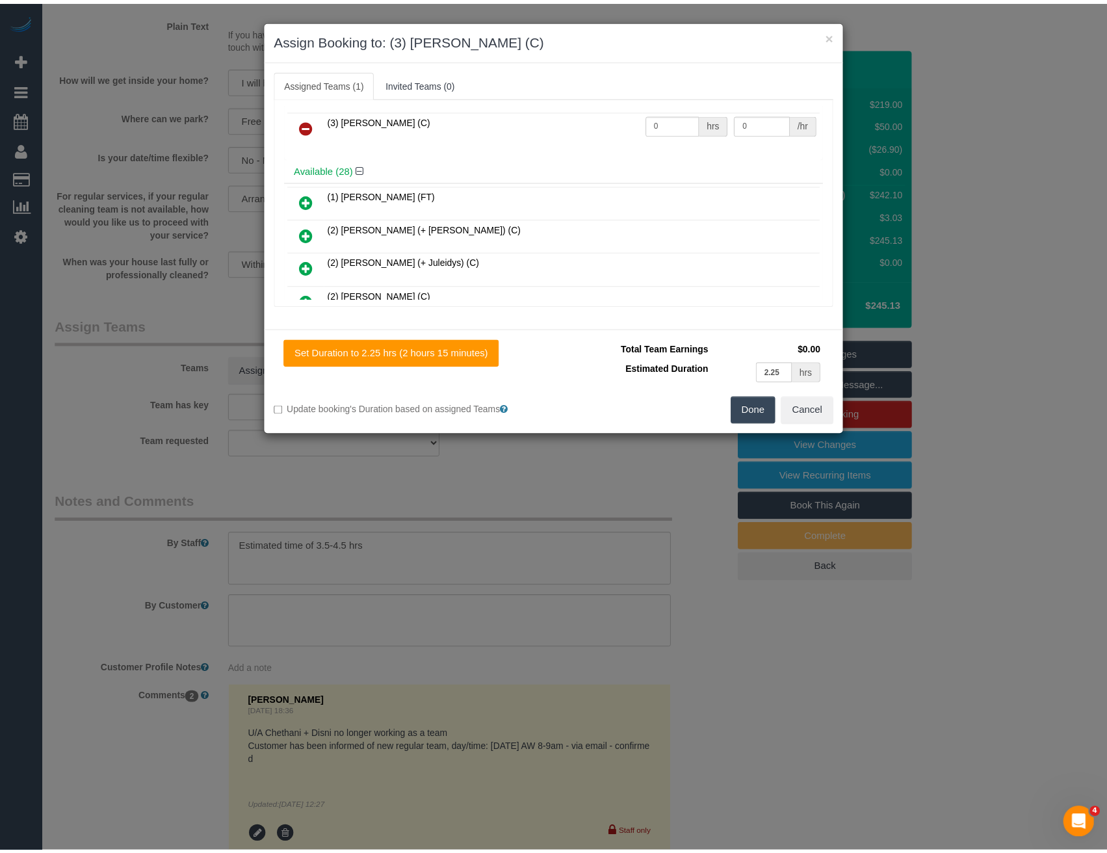
scroll to position [0, 0]
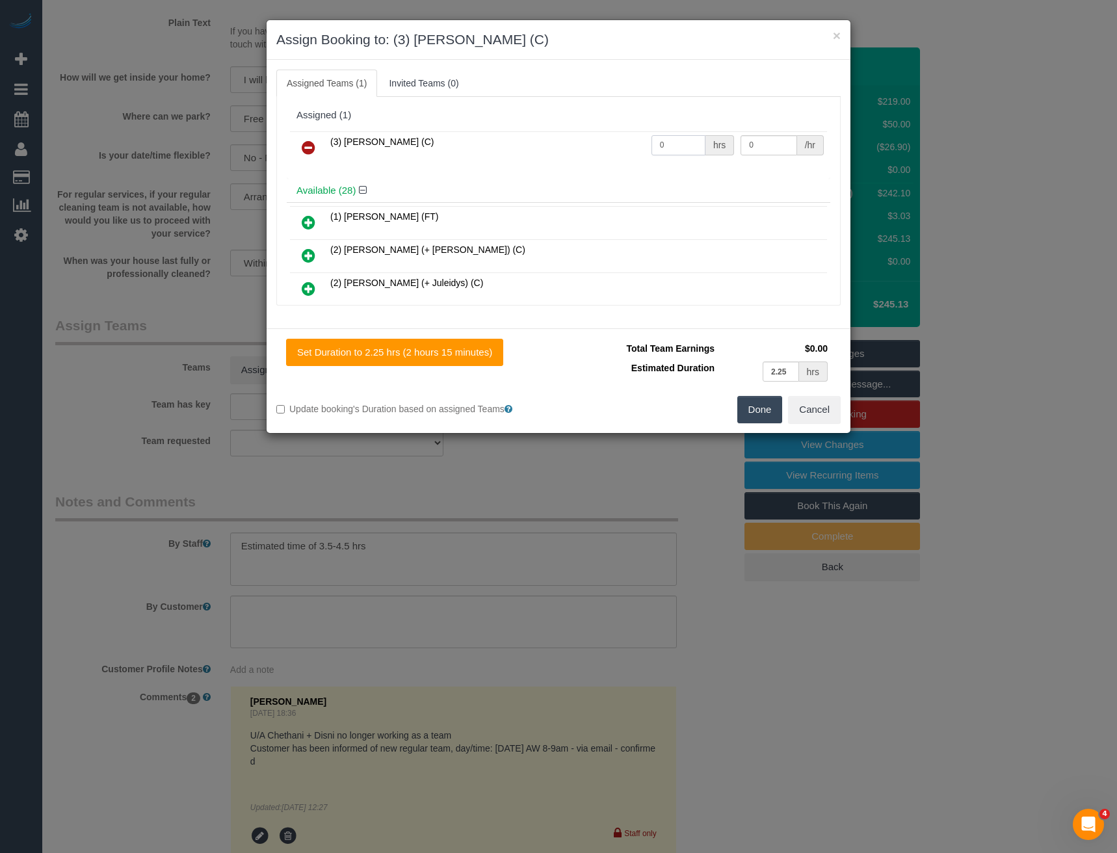
drag, startPoint x: 659, startPoint y: 148, endPoint x: 618, endPoint y: 153, distance: 41.9
click at [618, 153] on tr "(3) Shani Moloney (C) 0 hrs 0 /hr" at bounding box center [558, 147] width 537 height 33
type input "1"
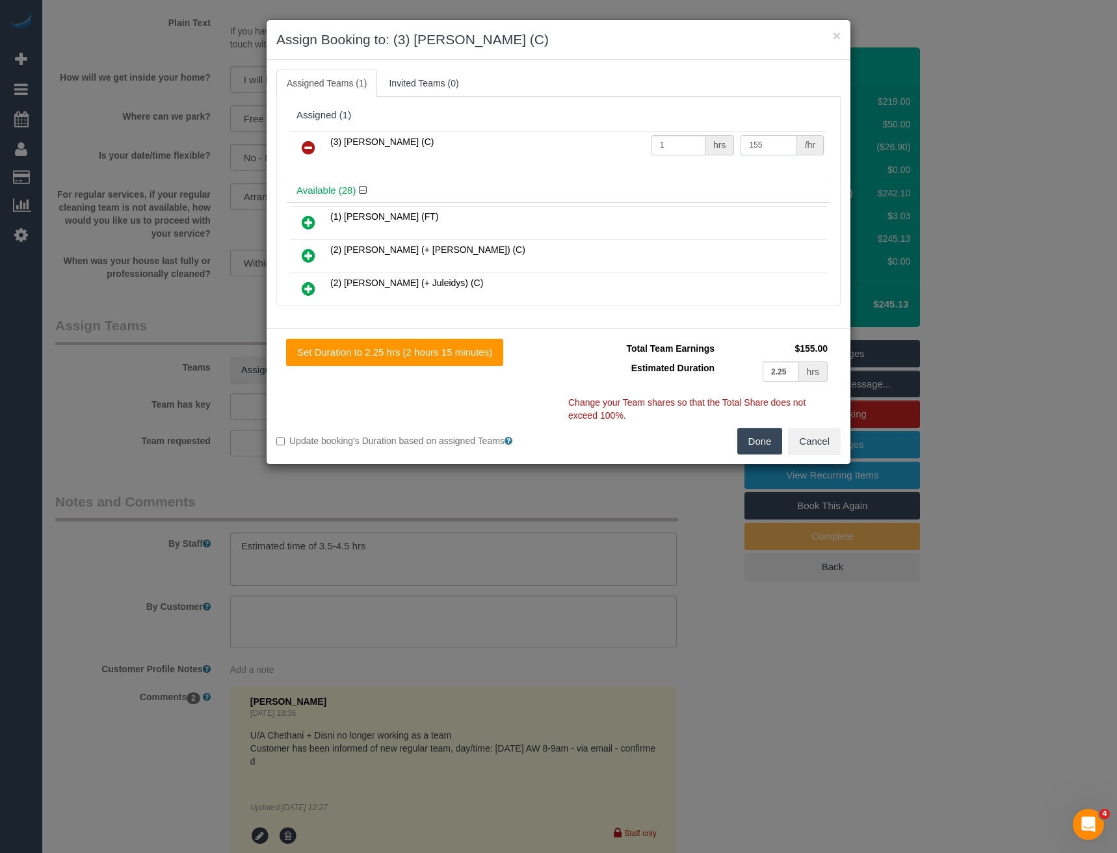
type input "155"
click at [750, 428] on button "Done" at bounding box center [760, 441] width 46 height 27
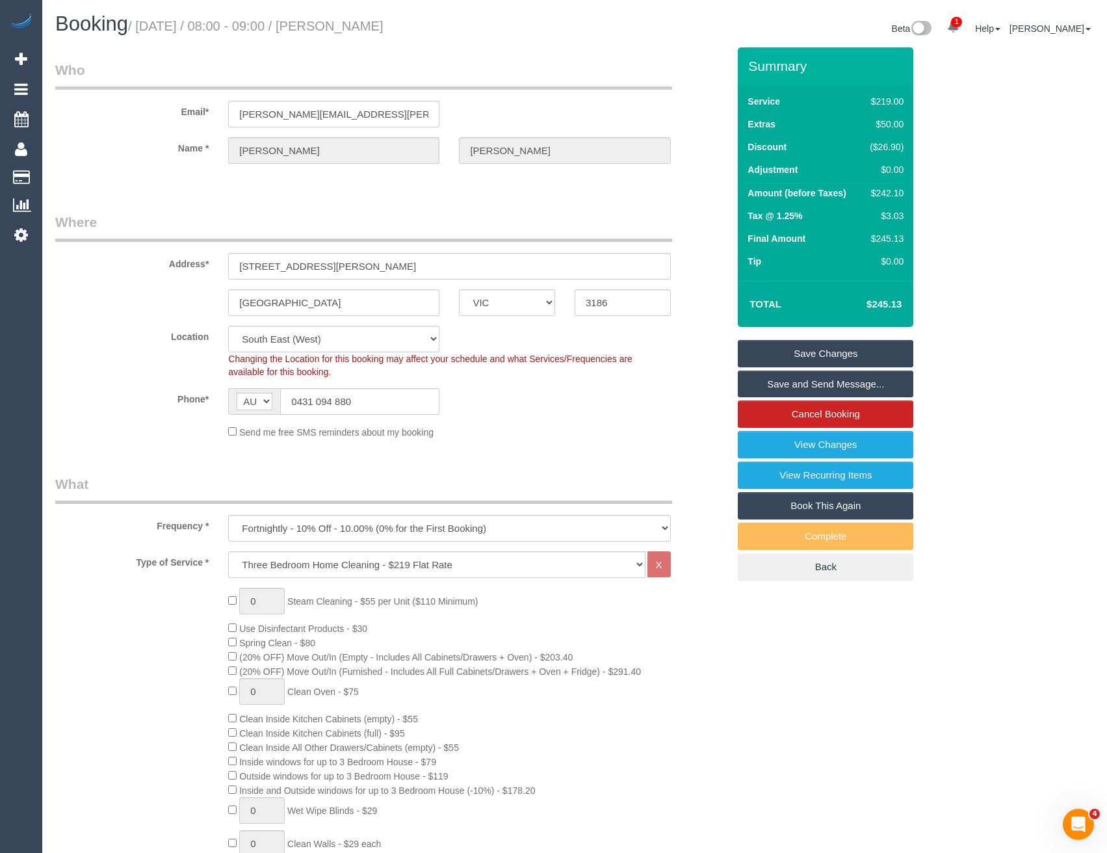
click at [759, 379] on link "Save and Send Message..." at bounding box center [826, 384] width 176 height 27
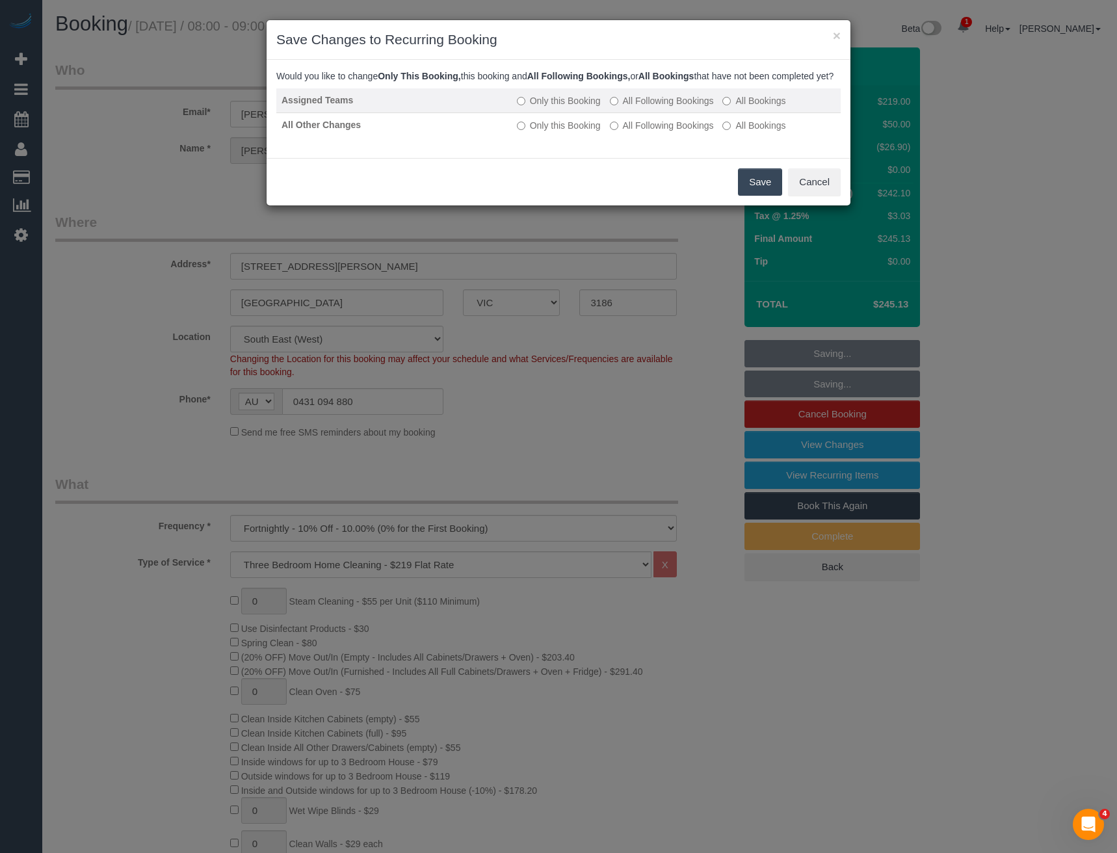
click at [655, 107] on label "All Following Bookings" at bounding box center [662, 100] width 104 height 13
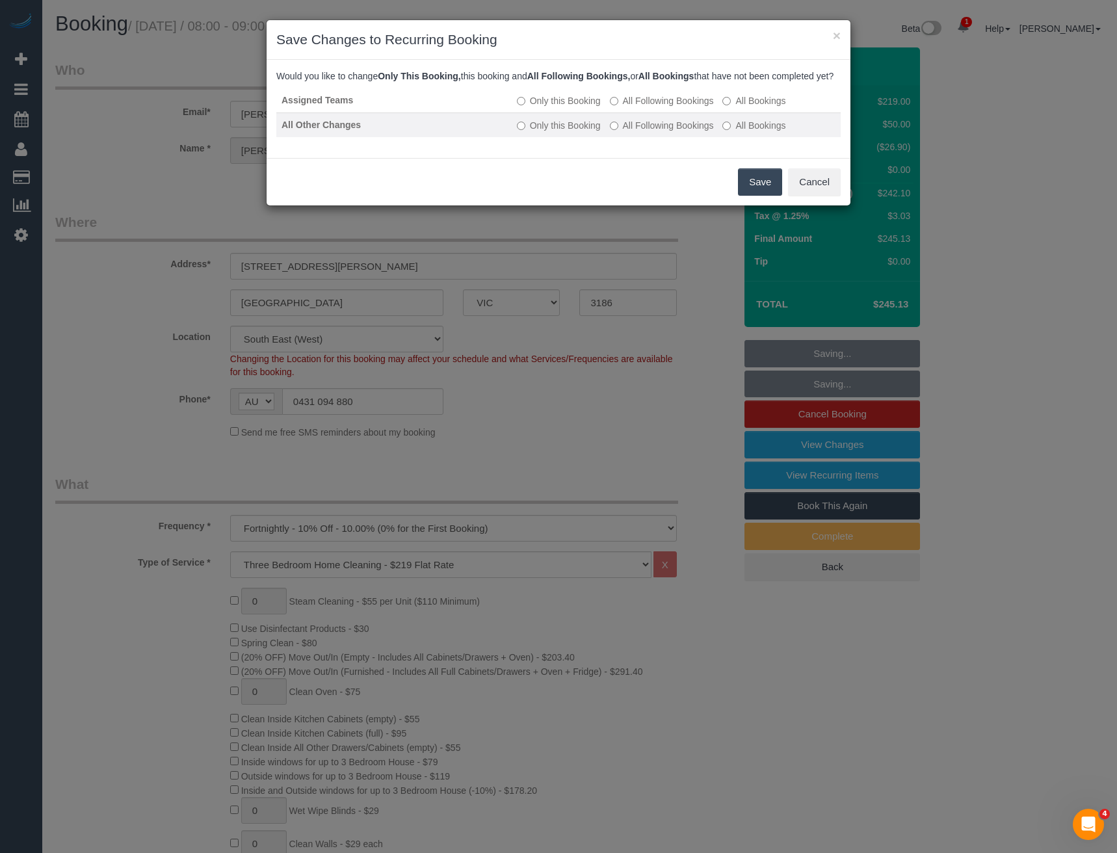
click at [661, 137] on td "Only this Booking All Following Bookings All Bookings" at bounding box center [676, 124] width 329 height 25
click at [677, 126] on td "Only this Booking All Following Bookings All Bookings" at bounding box center [676, 124] width 329 height 25
click at [680, 132] on label "All Following Bookings" at bounding box center [662, 125] width 104 height 13
drag, startPoint x: 759, startPoint y: 190, endPoint x: 696, endPoint y: 160, distance: 70.4
click at [759, 190] on button "Save" at bounding box center [760, 181] width 44 height 27
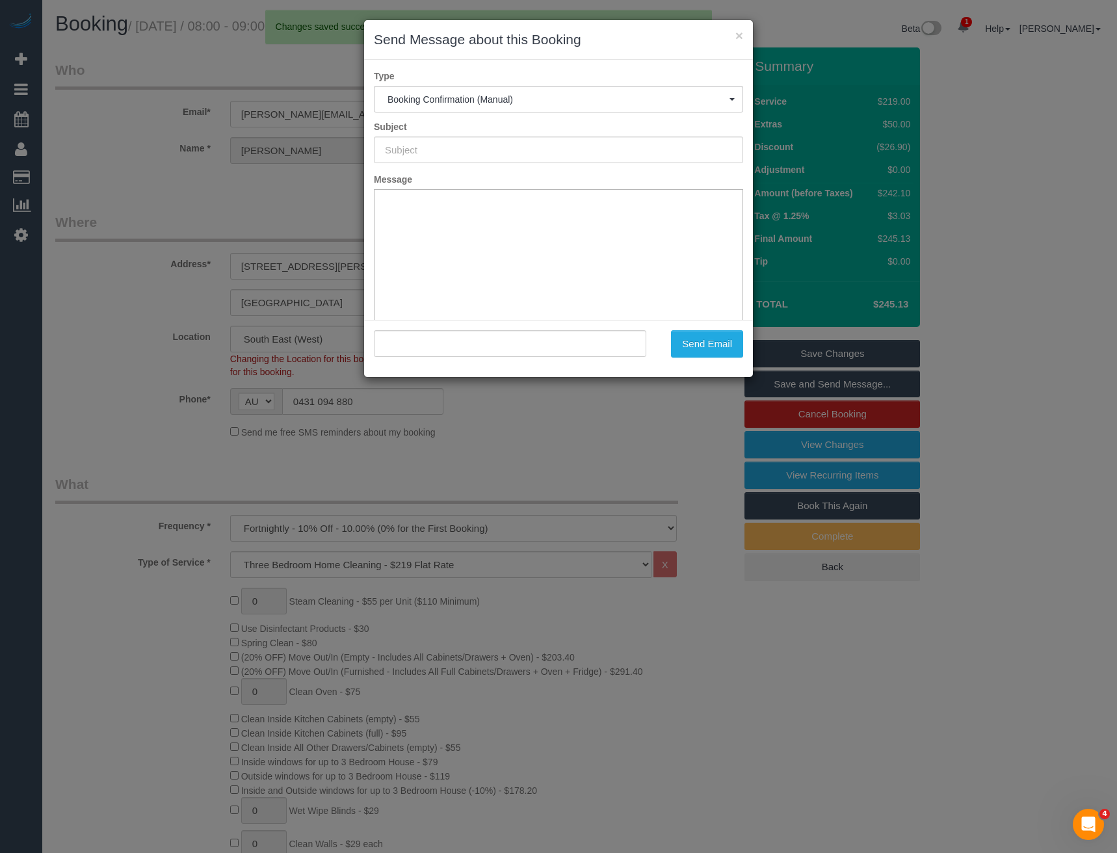
type input "Booking Confirmed"
type input ""Adrian Jetter" <adrian.jetter@insead.edu>"
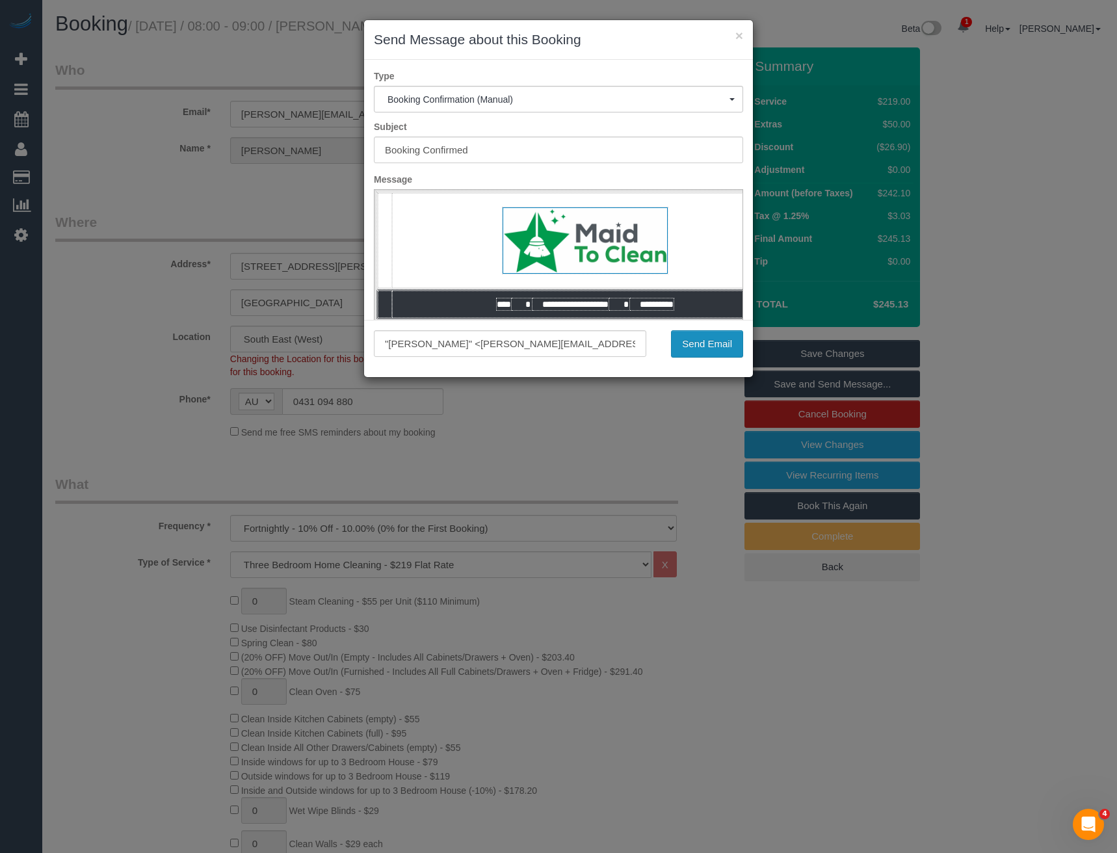
click at [677, 345] on button "Send Email" at bounding box center [707, 343] width 72 height 27
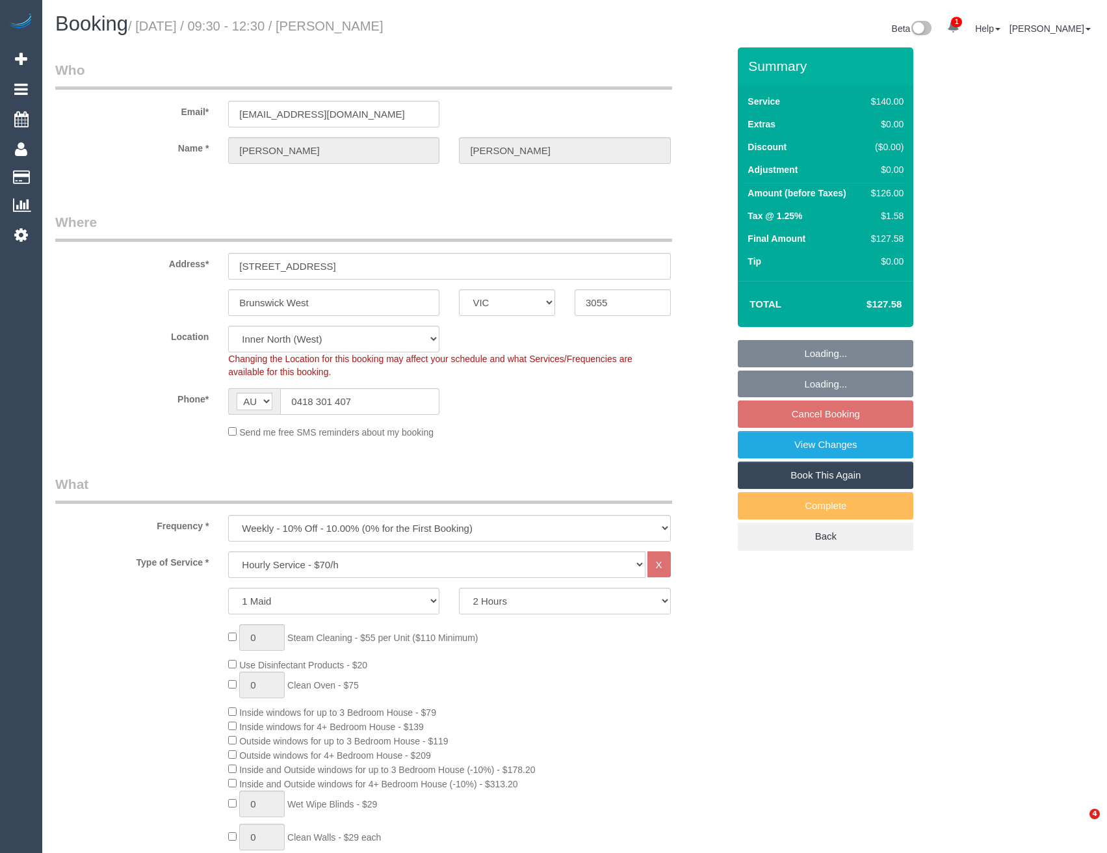
select select "VIC"
select select "number:27"
select select "number:16"
select select "number:19"
select select "number:22"
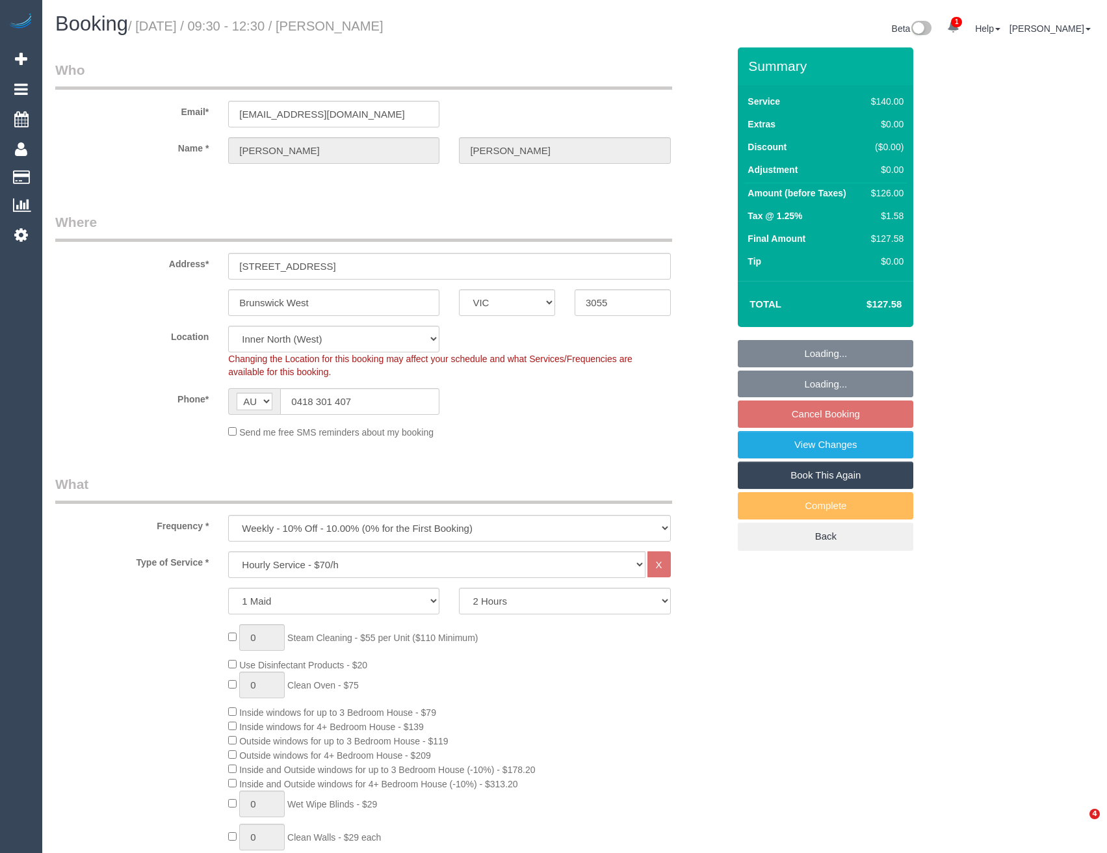
select select "number:33"
select select "number:12"
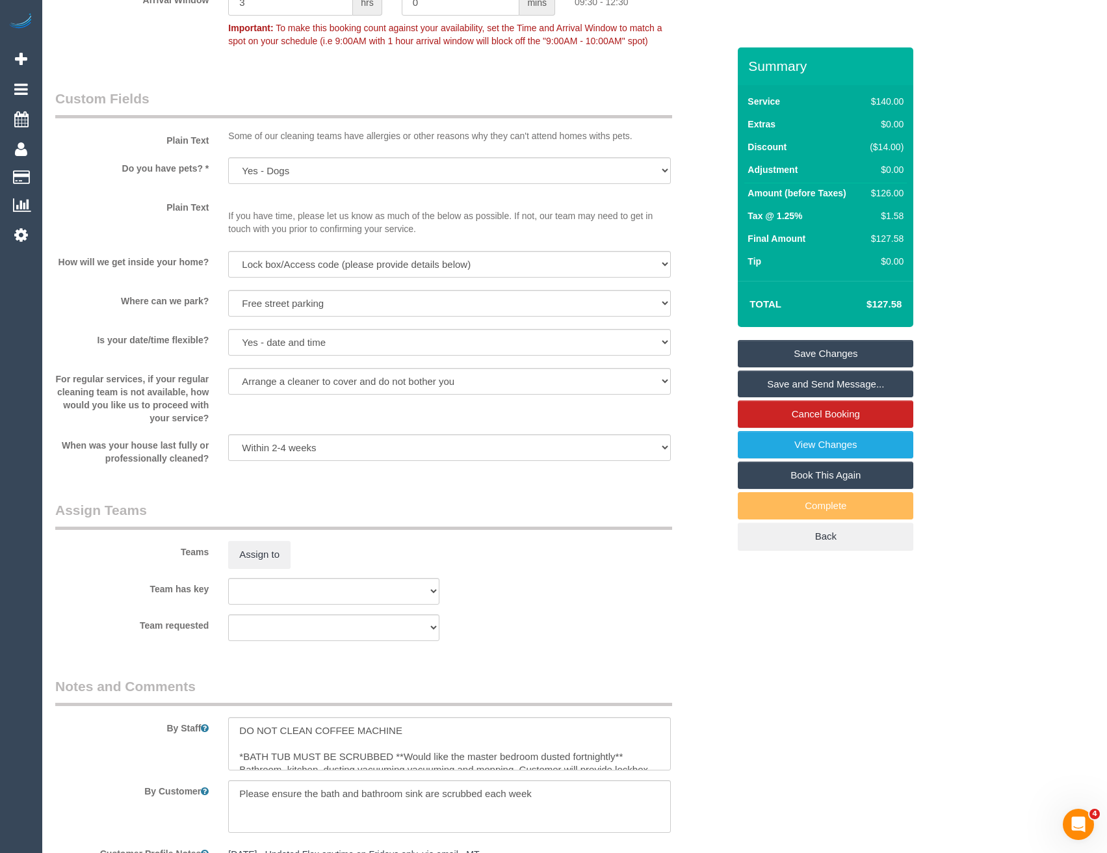
scroll to position [1625, 0]
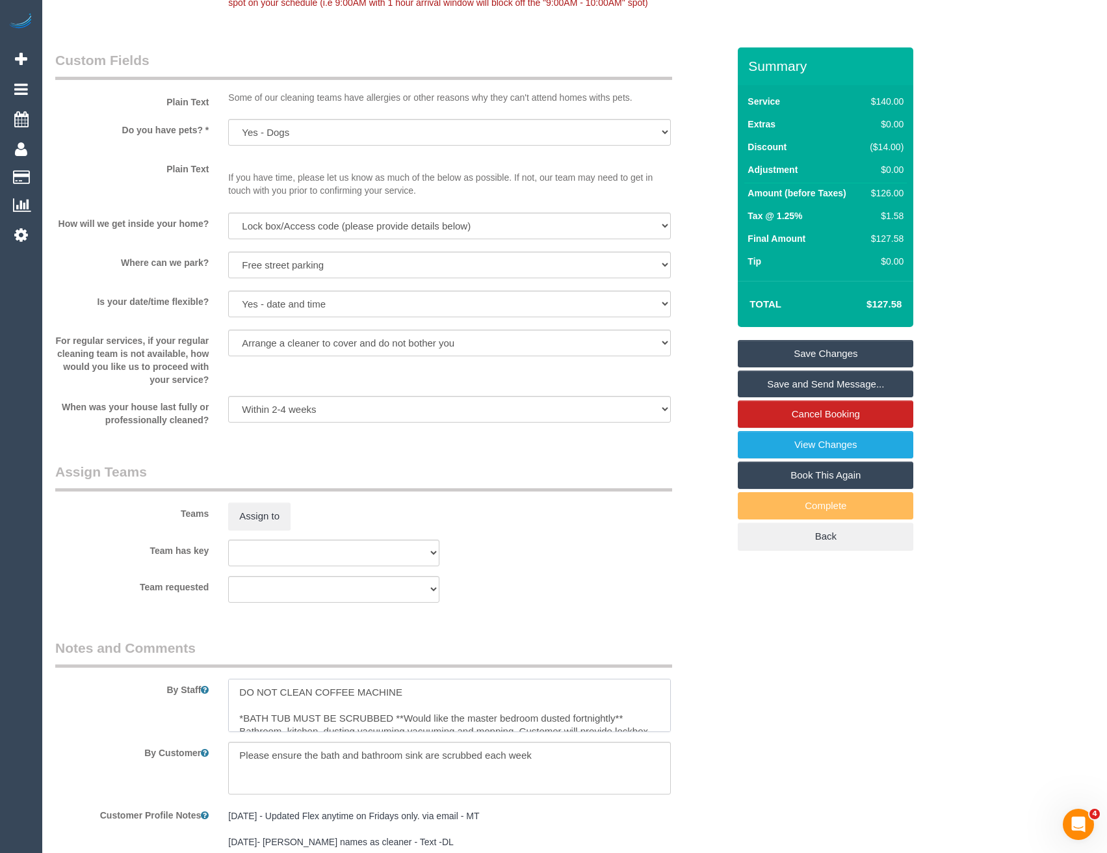
drag, startPoint x: 233, startPoint y: 690, endPoint x: 239, endPoint y: 678, distance: 13.1
click at [233, 690] on textarea at bounding box center [449, 705] width 442 height 53
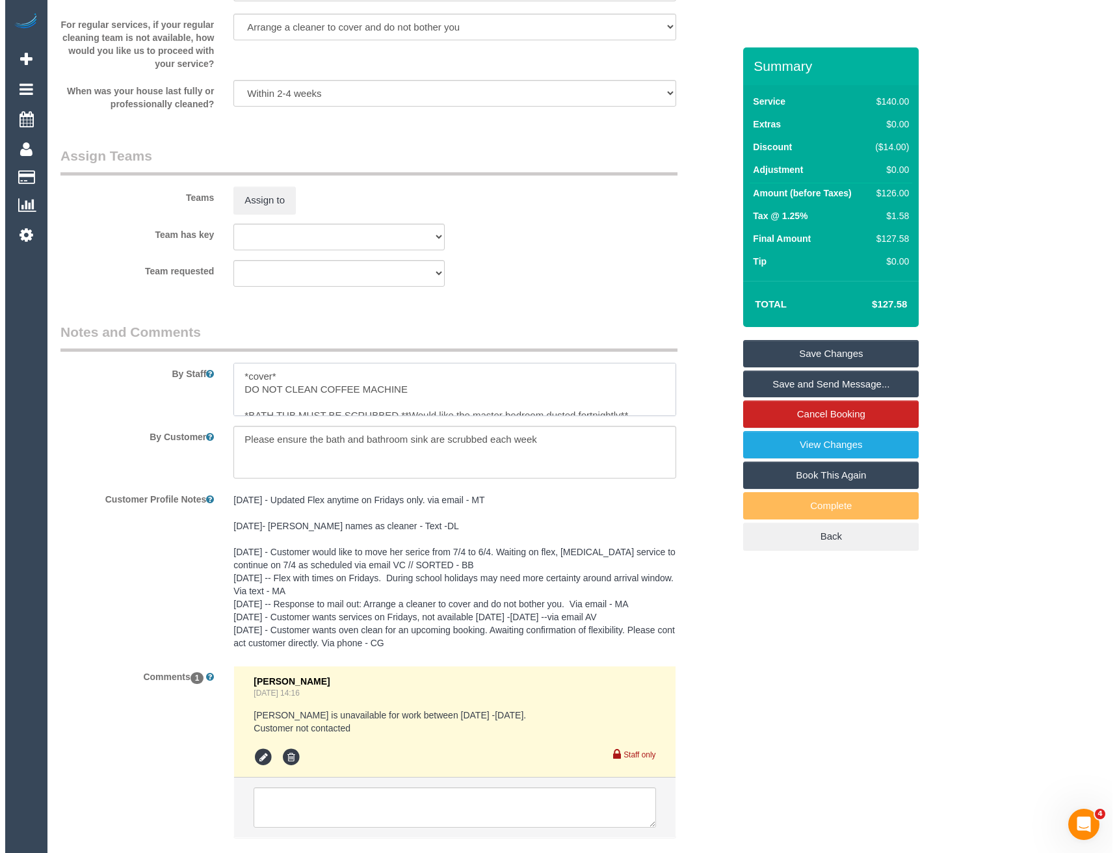
scroll to position [1820, 0]
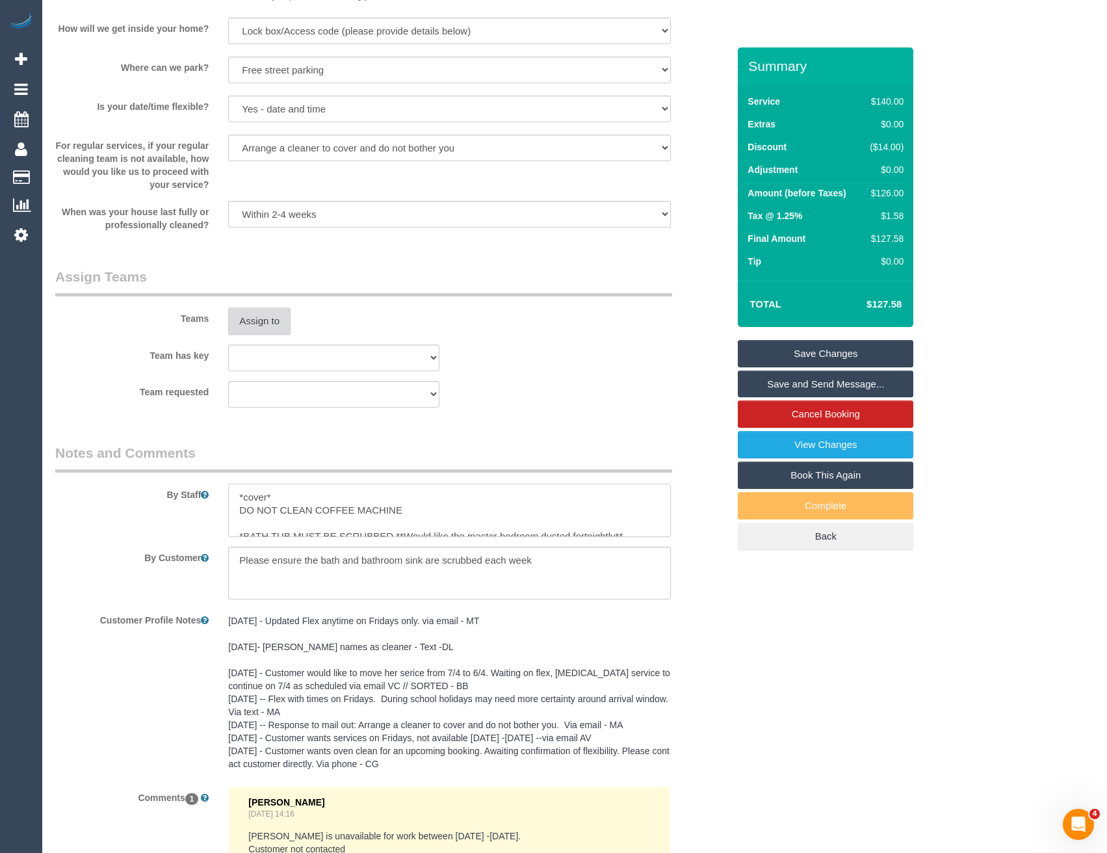
type textarea "*cover* DO NOT CLEAN COFFEE MACHINE *BATH TUB MUST BE SCRUBBED **Would like the…"
click at [250, 313] on button "Assign to" at bounding box center [259, 321] width 62 height 27
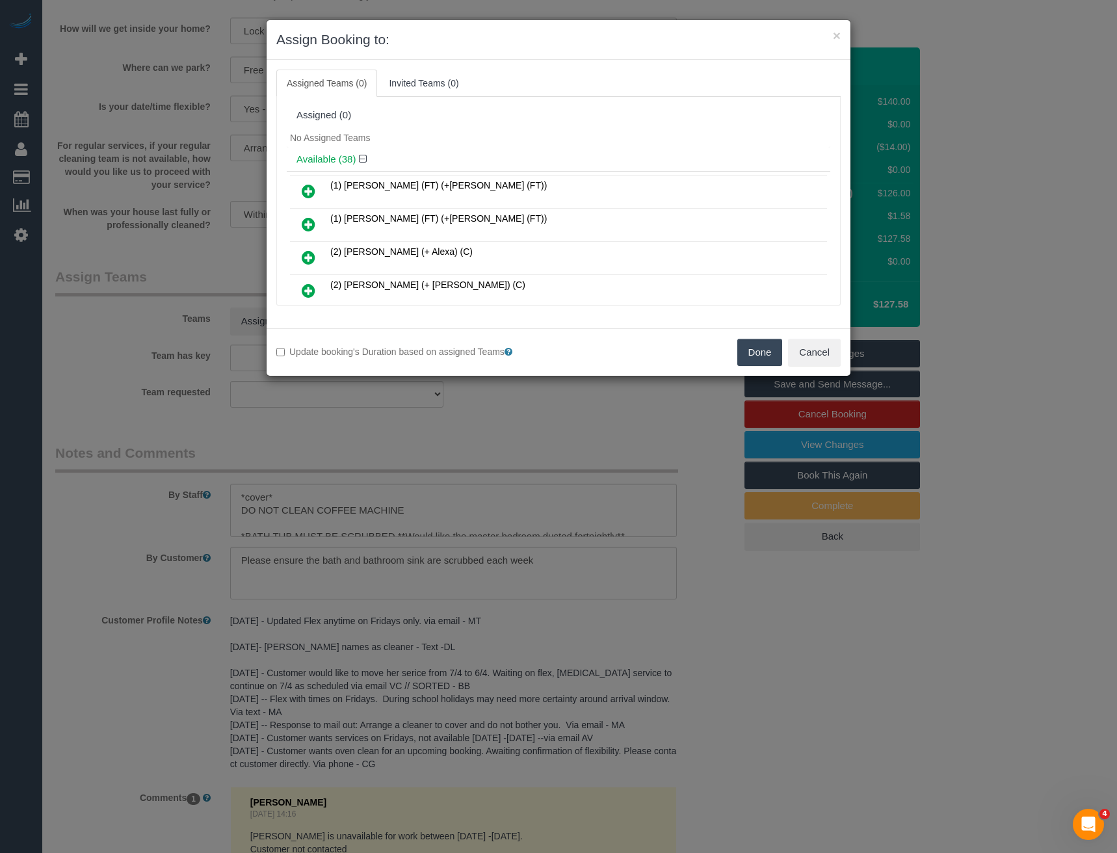
scroll to position [118, 0]
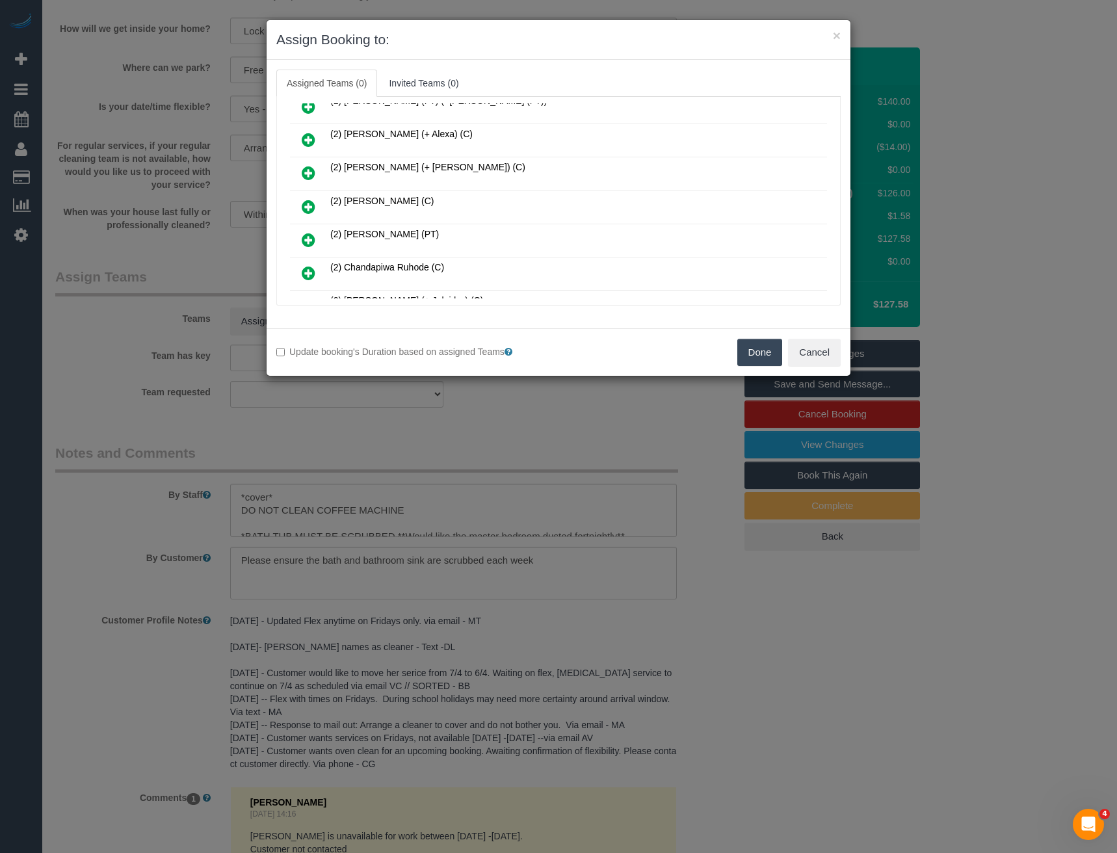
click at [305, 205] on icon at bounding box center [309, 207] width 14 height 16
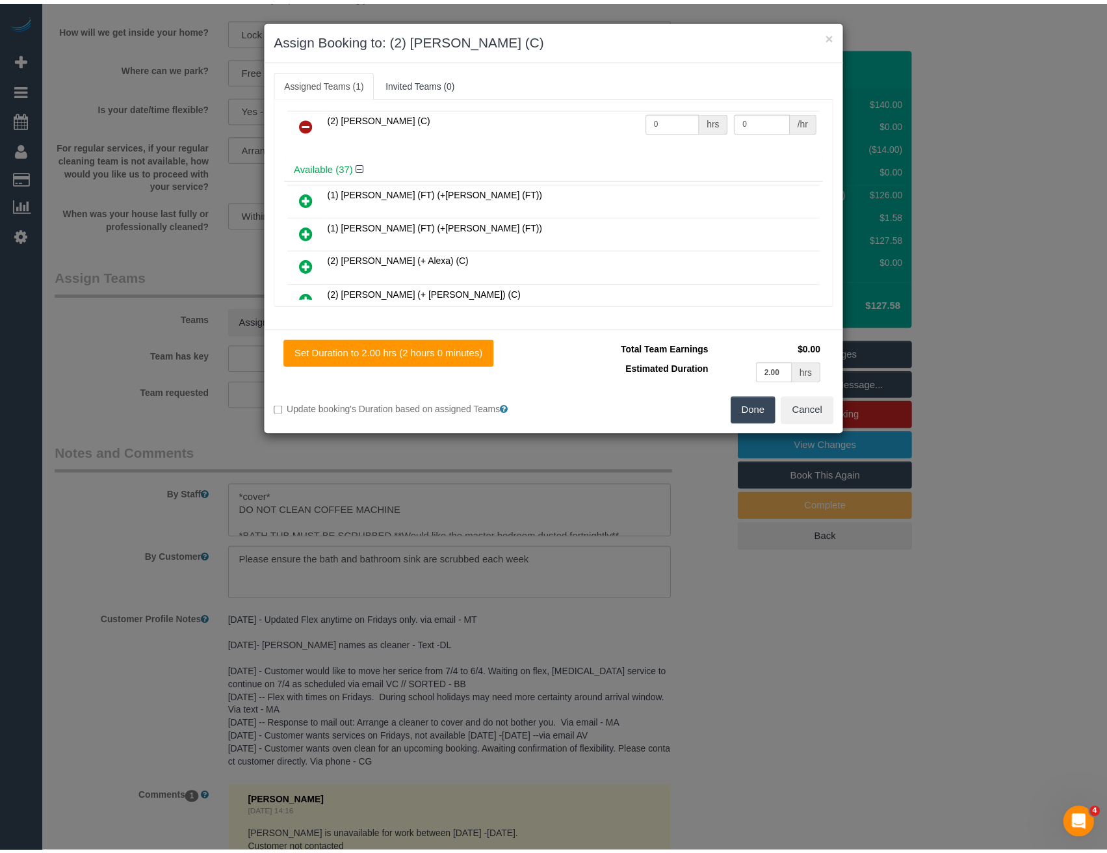
scroll to position [0, 0]
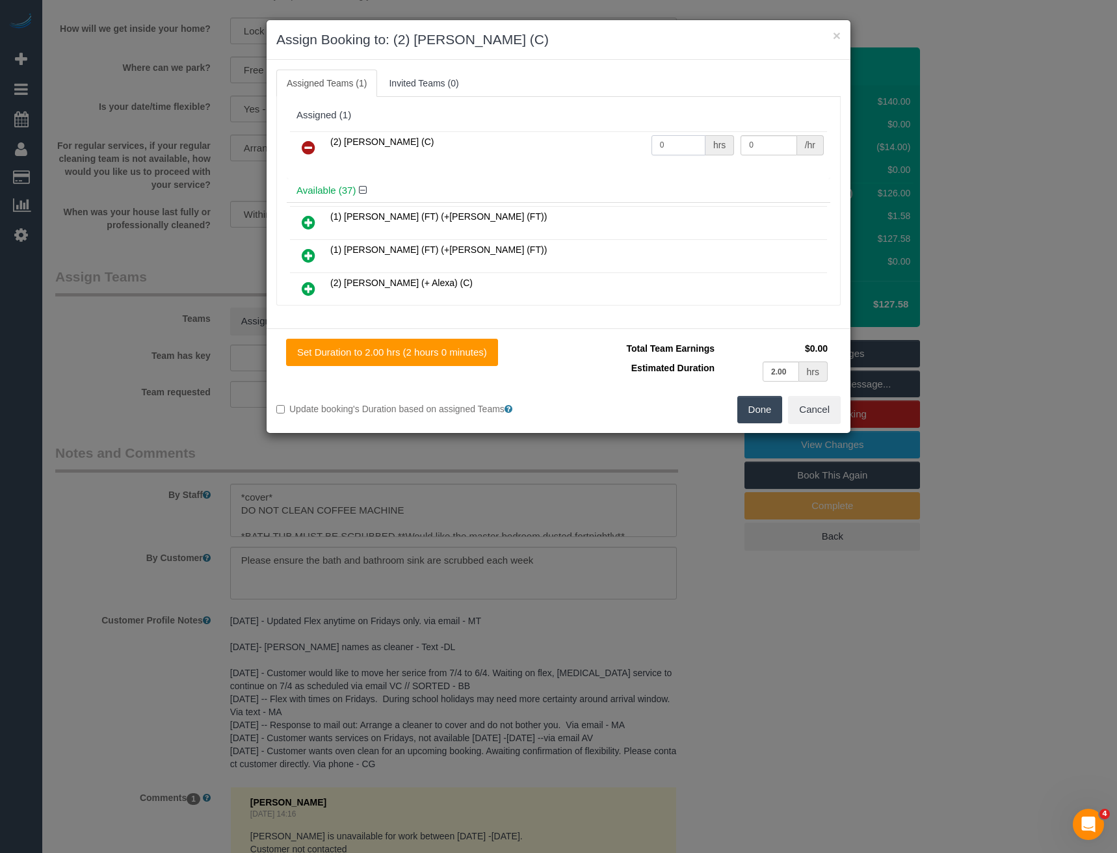
drag, startPoint x: 662, startPoint y: 147, endPoint x: 594, endPoint y: 148, distance: 68.3
click at [605, 148] on tr "(2) Ashik Miah (C) 0 hrs 0 /hr" at bounding box center [558, 147] width 537 height 33
type input "2"
type input "37.5"
click at [765, 414] on button "Done" at bounding box center [760, 409] width 46 height 27
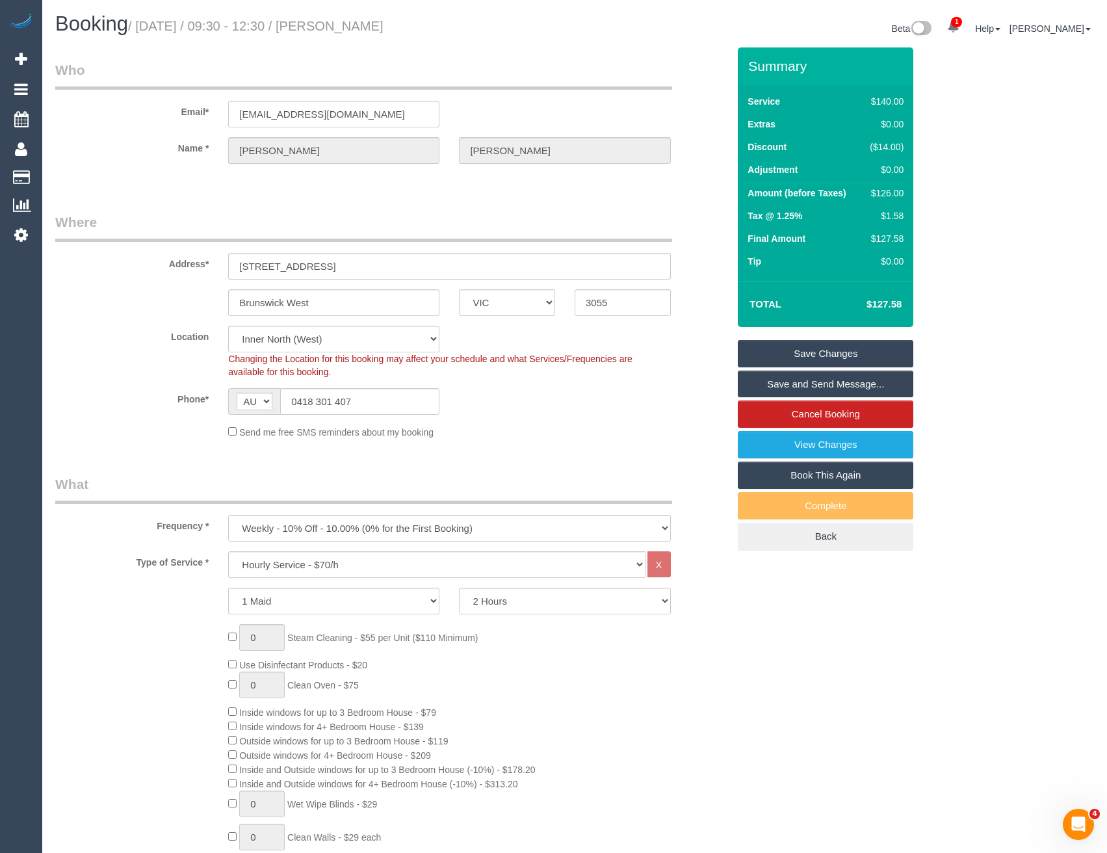
click at [800, 356] on link "Save Changes" at bounding box center [826, 353] width 176 height 27
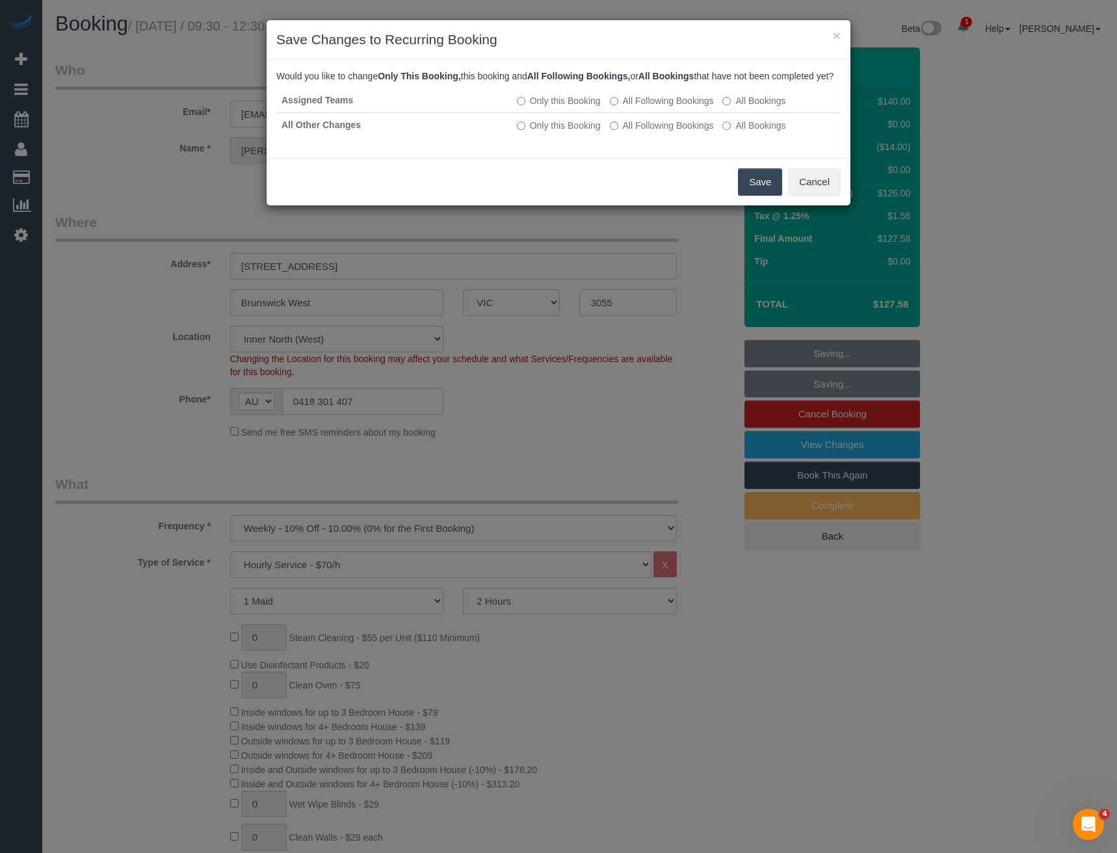
click at [755, 196] on button "Save" at bounding box center [760, 181] width 44 height 27
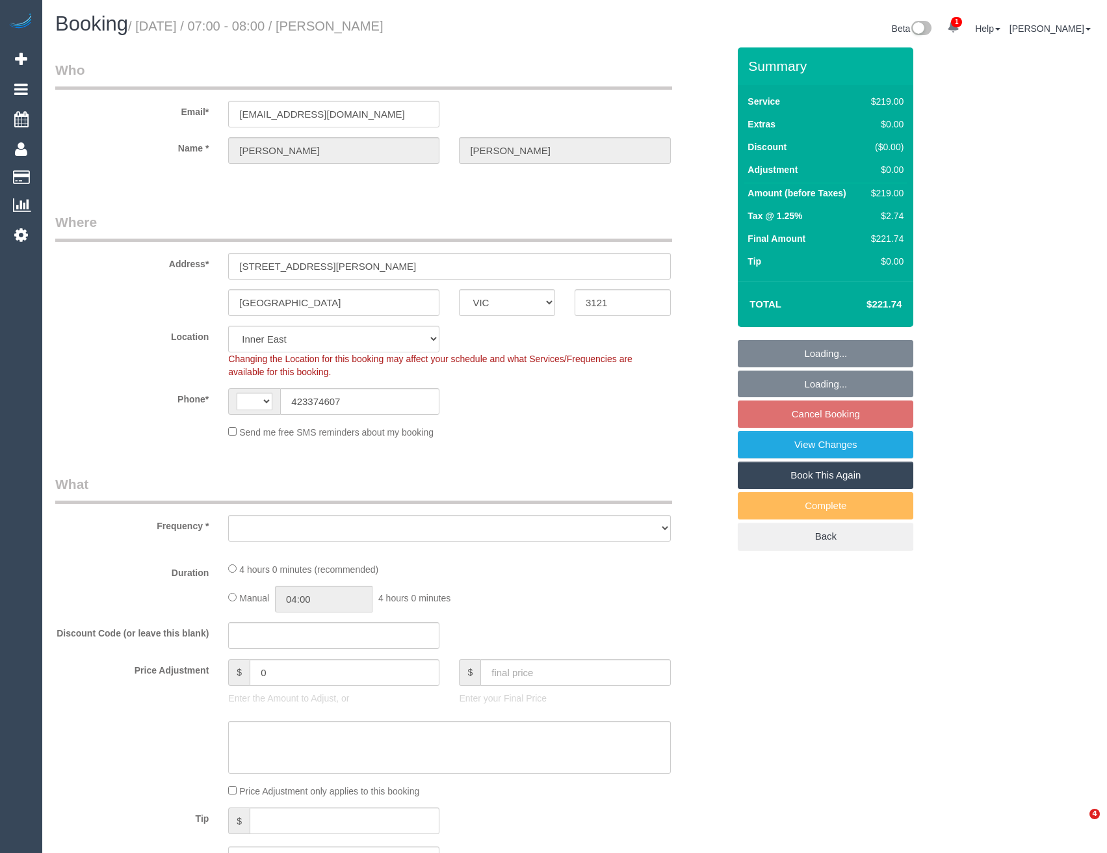
select select "VIC"
select select "string:AU"
select select "object:1266"
select select "string:stripe-pm_1S4Vzy2GScqysDRVqEKpVryW"
select select "number:29"
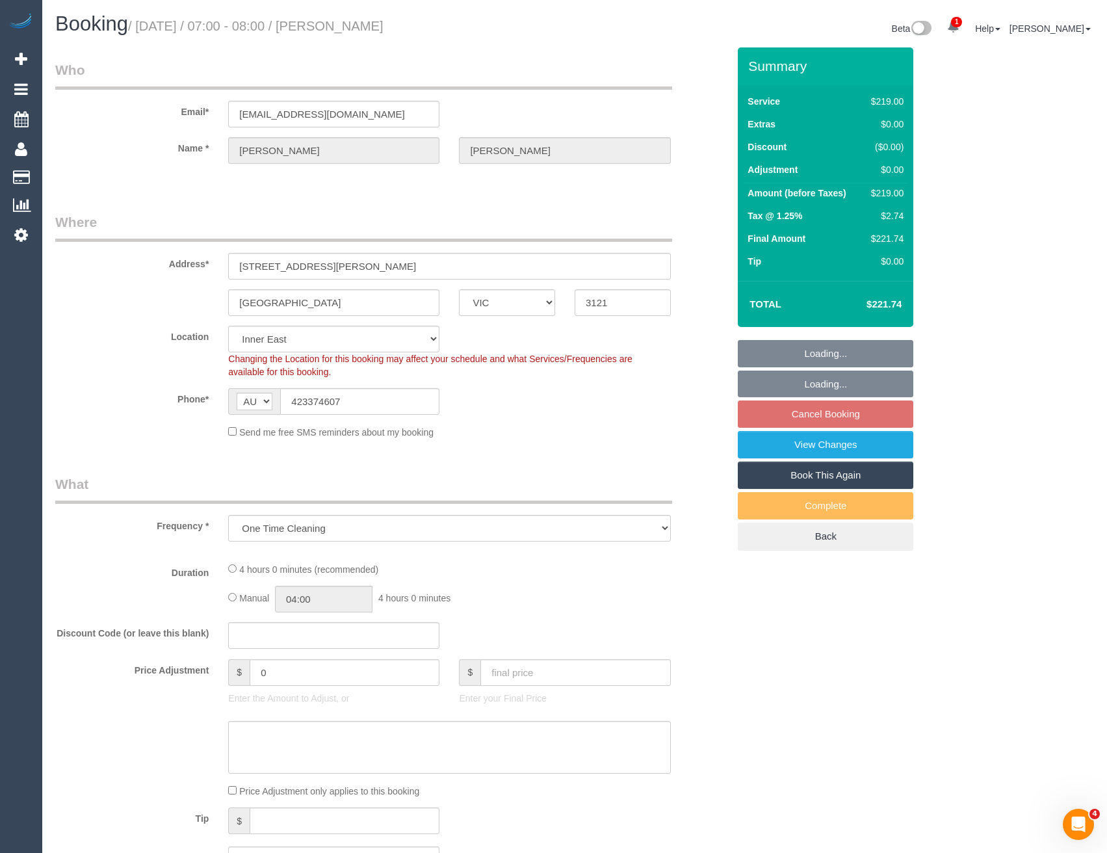
select select "number:14"
select select "number:18"
select select "number:24"
select select "number:12"
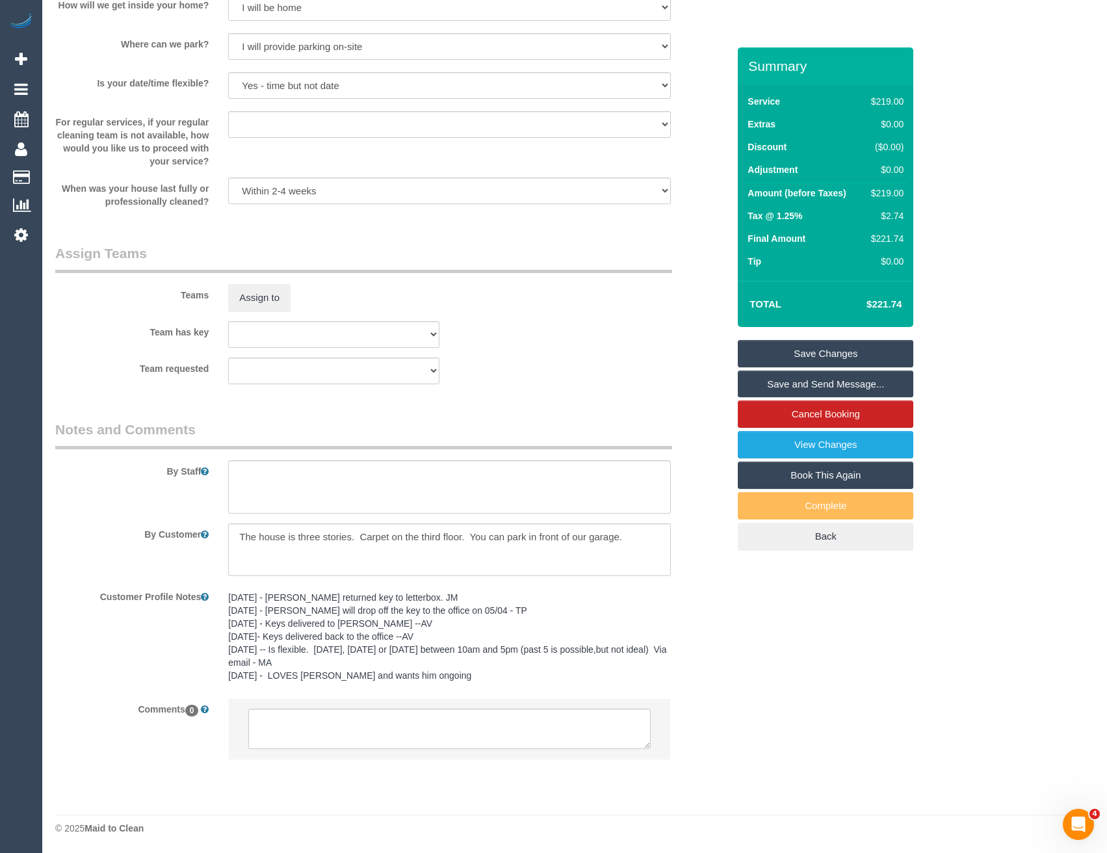
scroll to position [1828, 0]
click at [322, 495] on textarea at bounding box center [449, 486] width 442 height 53
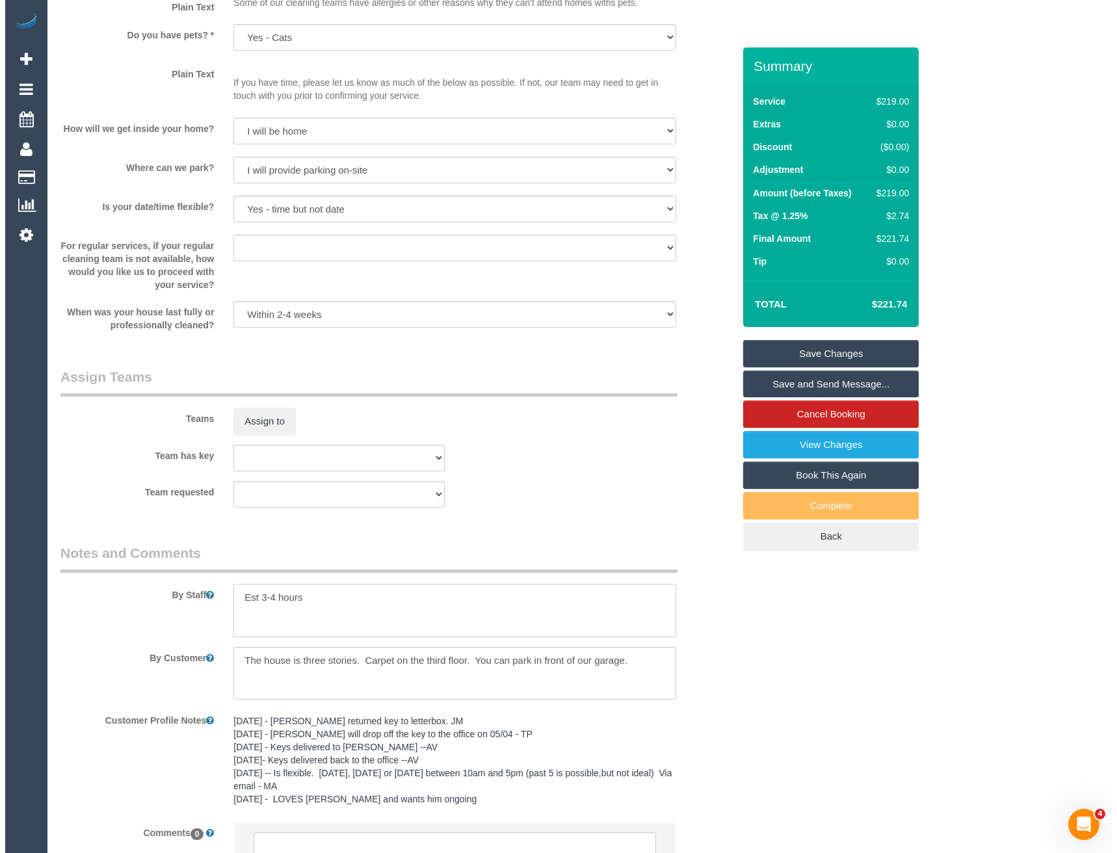
scroll to position [1698, 0]
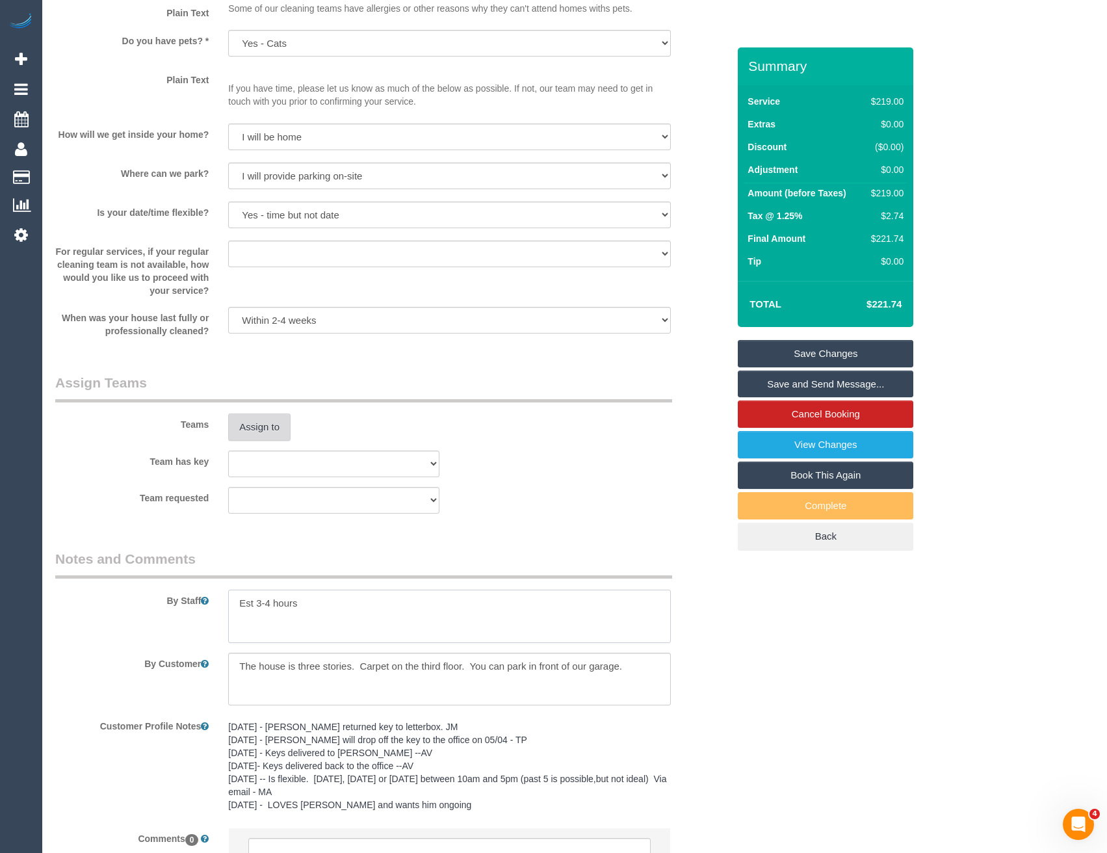
type textarea "Est 3-4 hours"
click at [260, 430] on button "Assign to" at bounding box center [259, 426] width 62 height 27
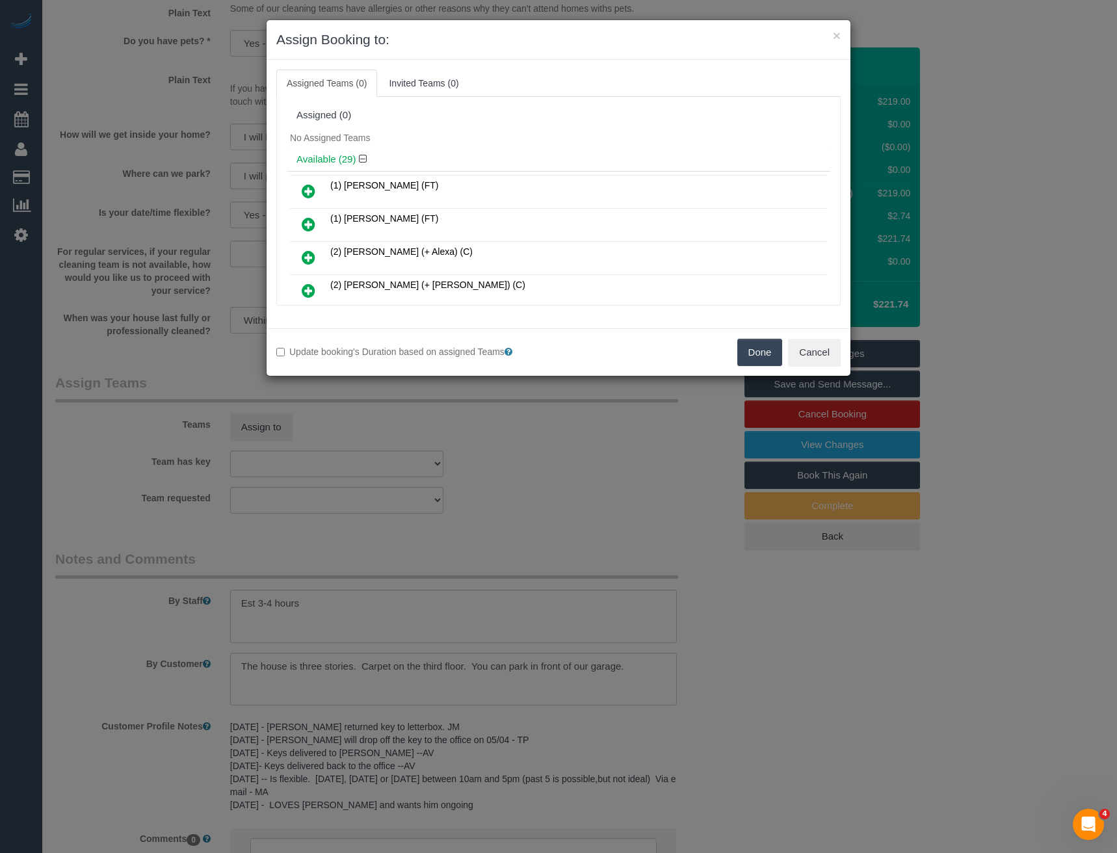
scroll to position [284, 0]
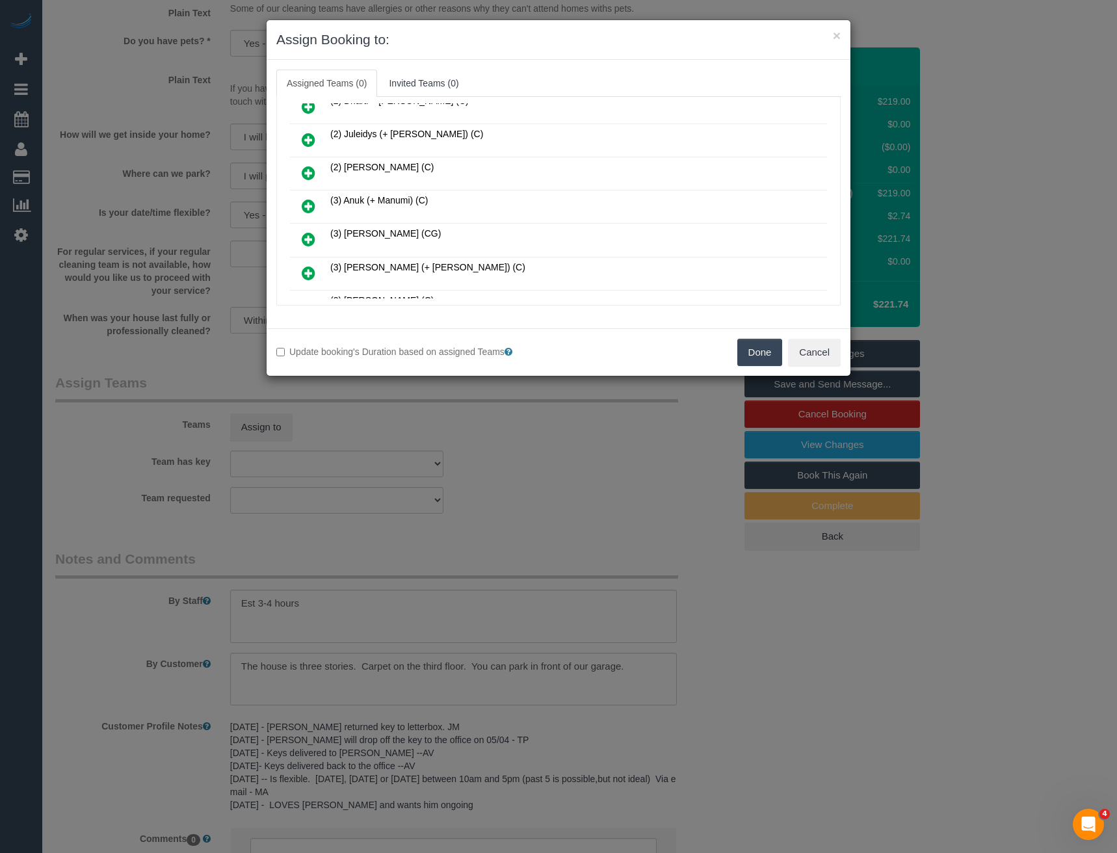
click at [310, 208] on icon at bounding box center [309, 206] width 14 height 16
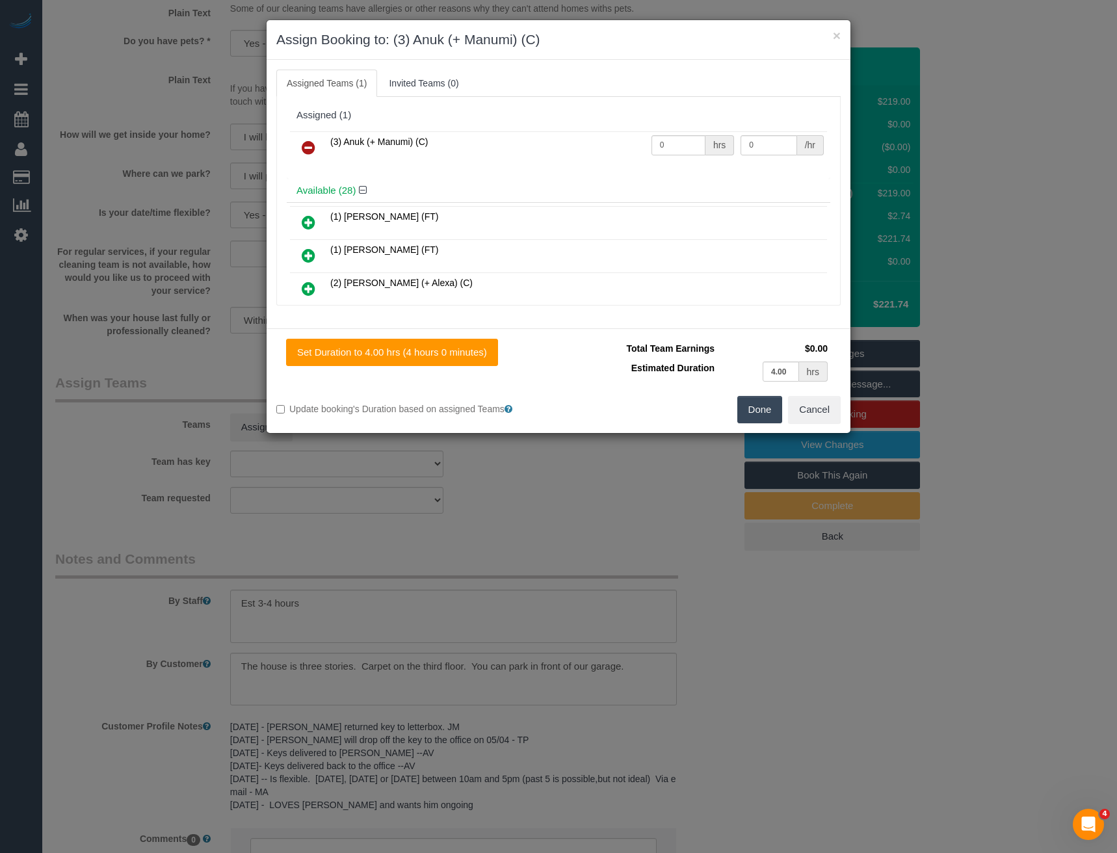
scroll to position [648, 0]
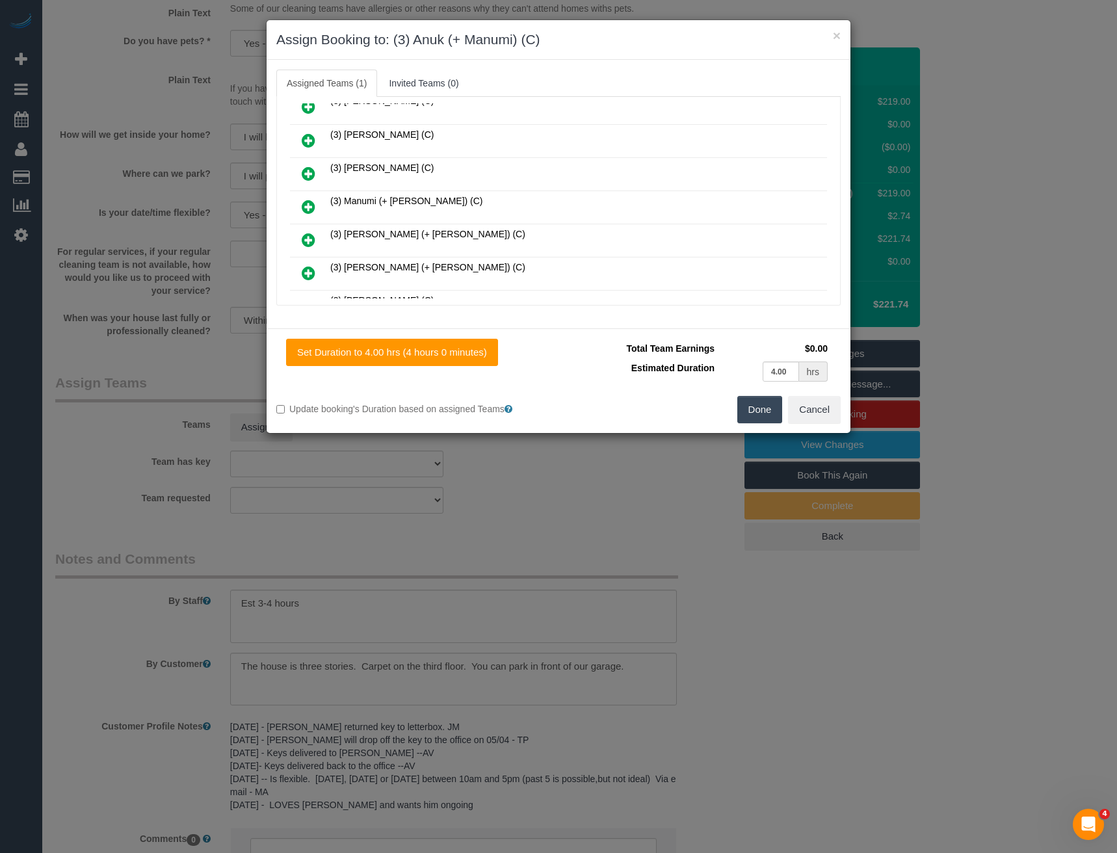
click at [307, 207] on icon at bounding box center [309, 207] width 14 height 16
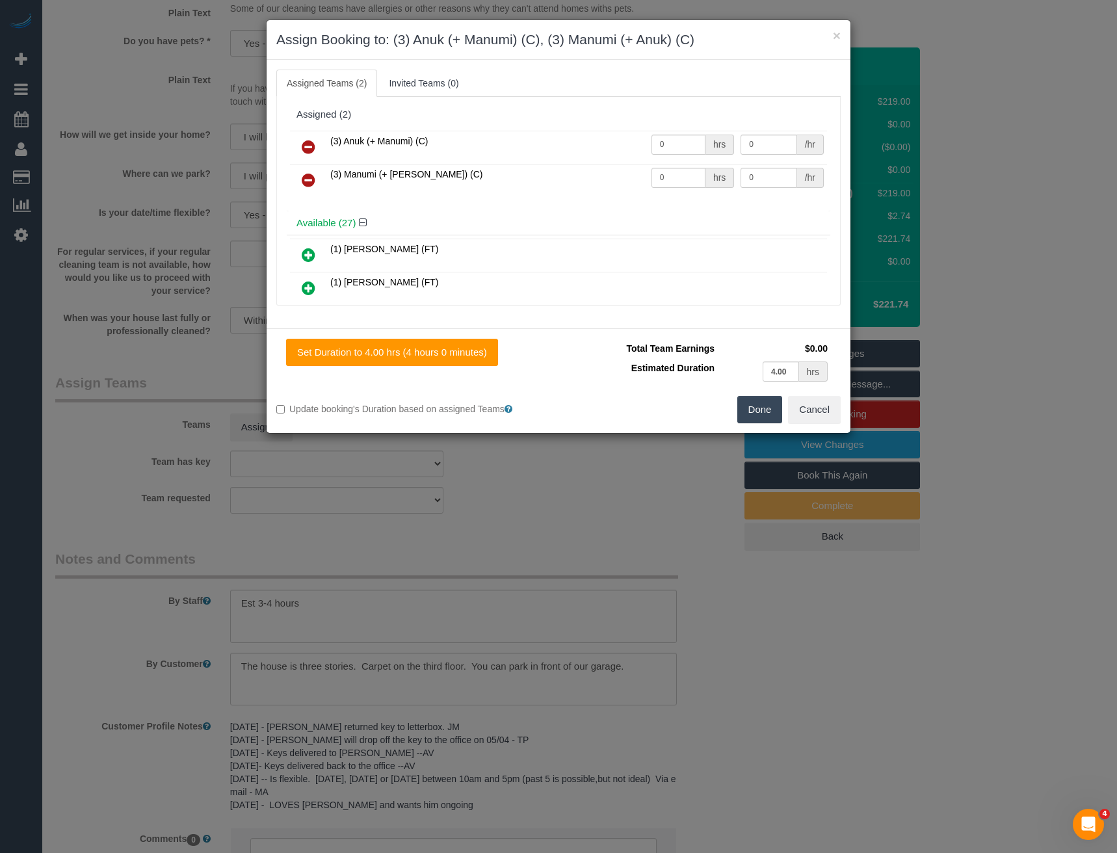
scroll to position [0, 0]
drag, startPoint x: 671, startPoint y: 147, endPoint x: 592, endPoint y: 149, distance: 78.7
click at [609, 150] on tr "(3) Anuk (+ Manumi) (C) 0 hrs 0 /hr" at bounding box center [558, 147] width 537 height 33
type input "1"
type input "70"
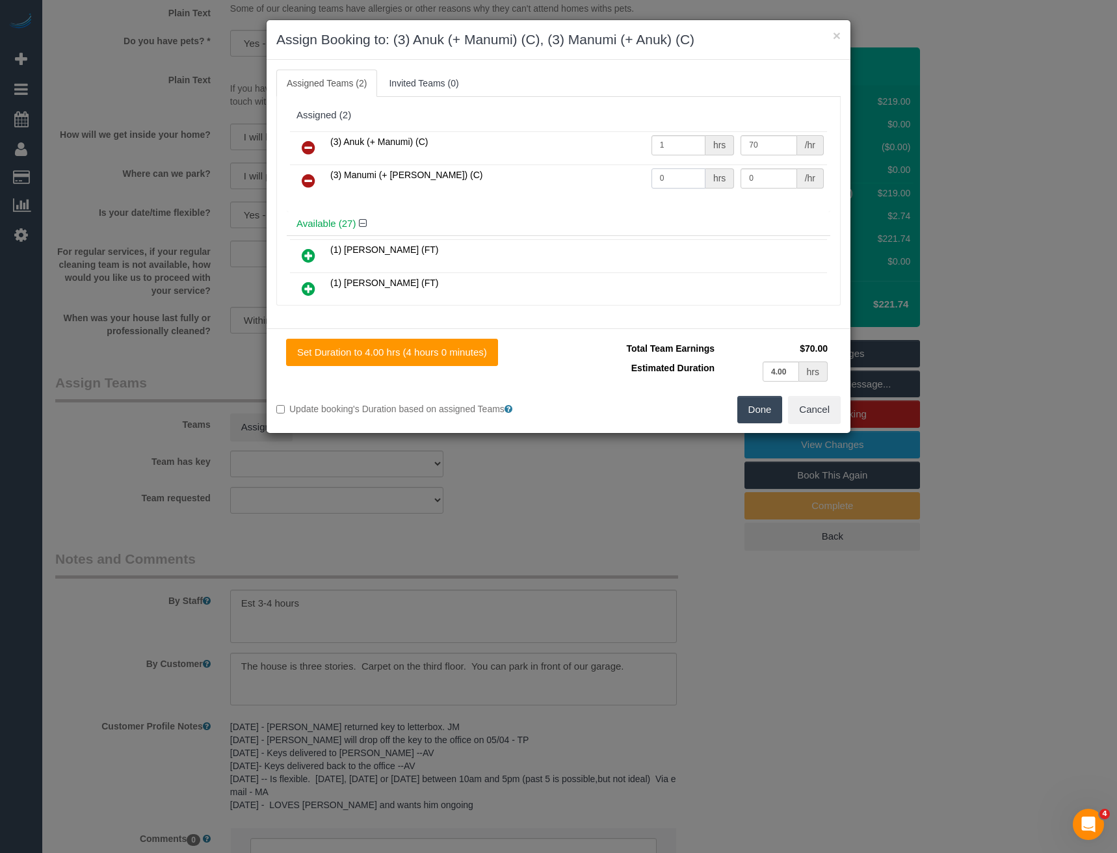
drag, startPoint x: 661, startPoint y: 180, endPoint x: 631, endPoint y: 181, distance: 30.6
click at [633, 181] on tr "(3) Manumi (+ Anuk) (C) 0 hrs 0 /hr" at bounding box center [558, 180] width 537 height 33
type input "1"
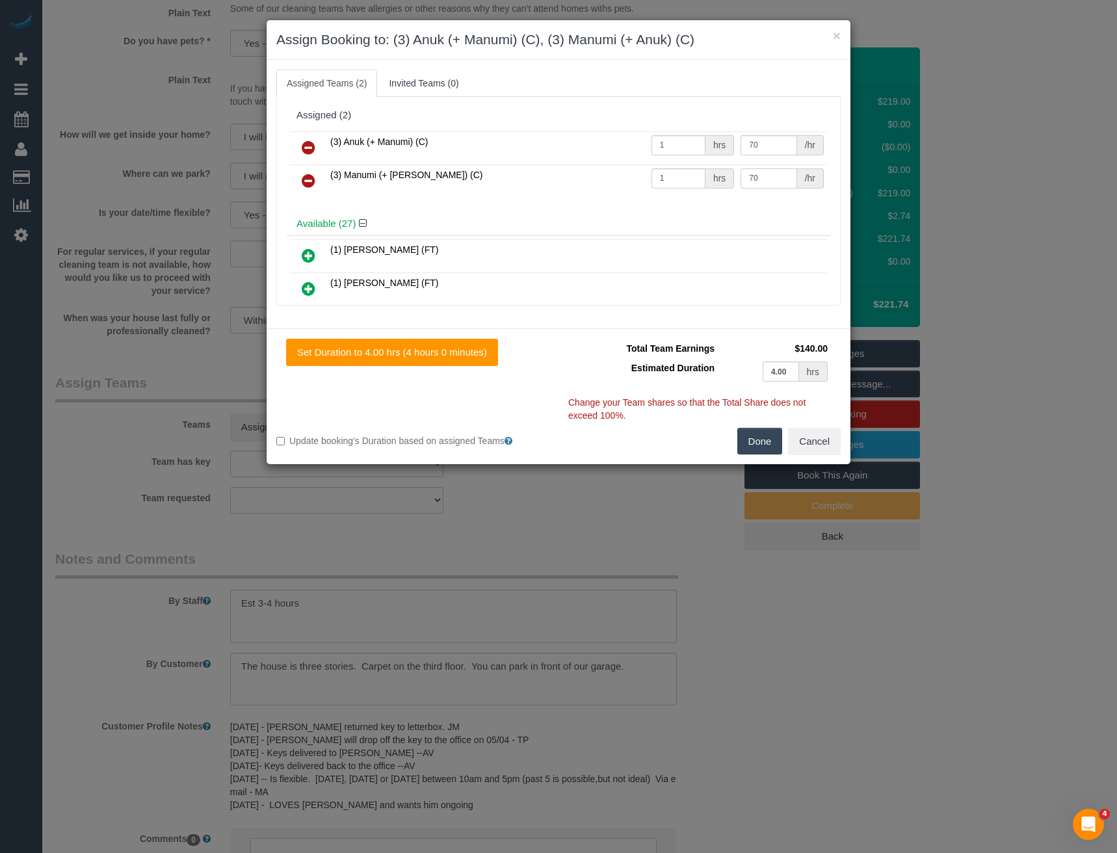
type input "70"
click at [751, 440] on button "Done" at bounding box center [760, 441] width 46 height 27
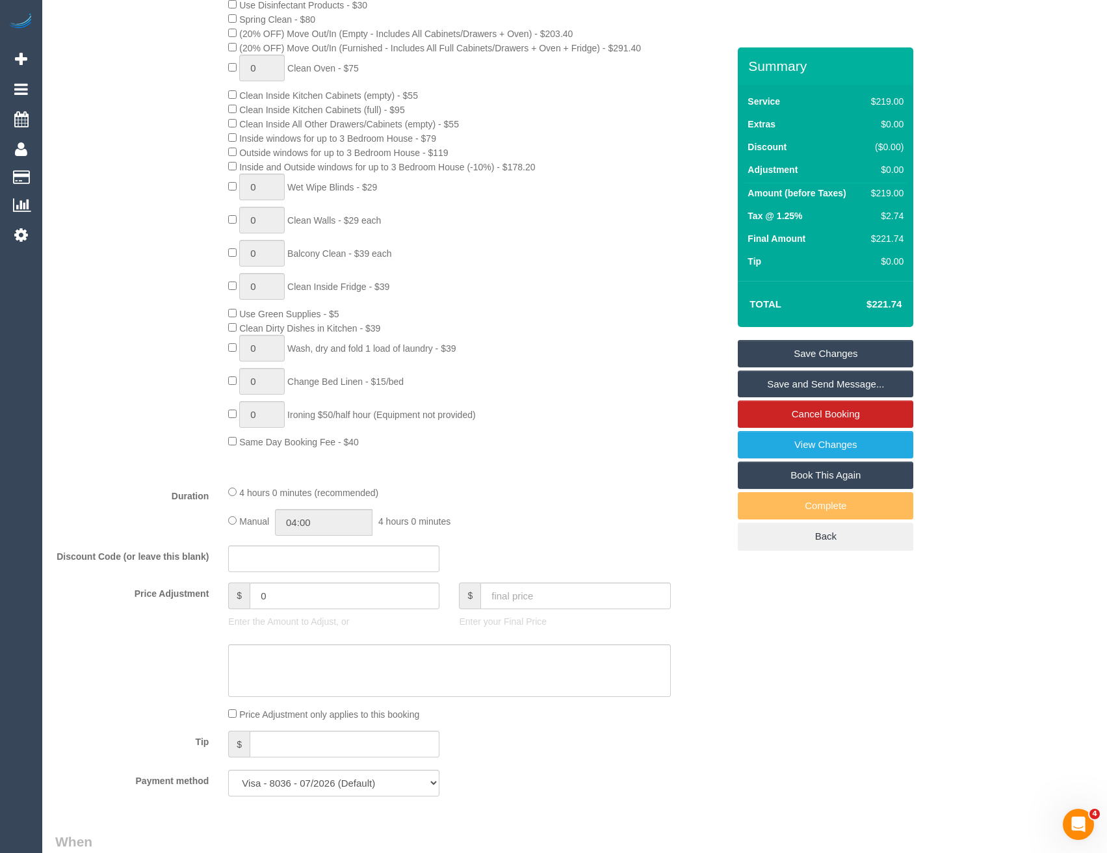
scroll to position [528, 0]
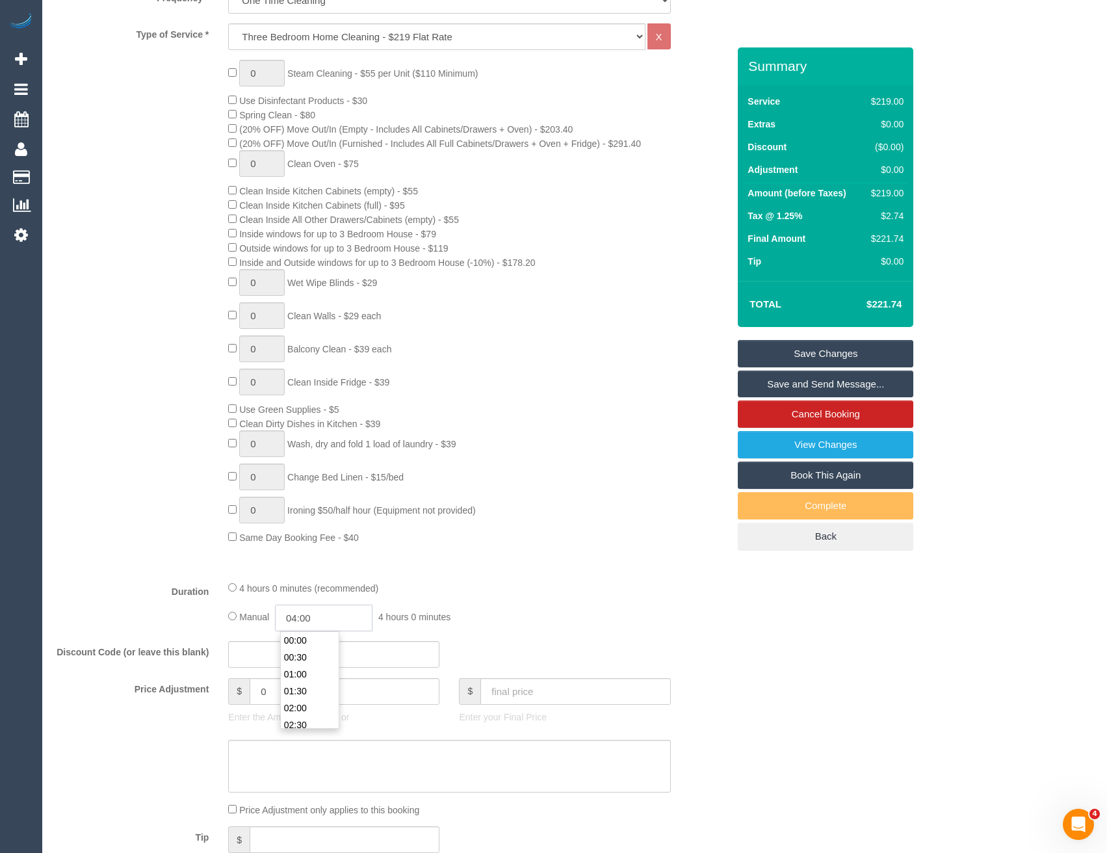
click at [330, 618] on input "04:00" at bounding box center [324, 618] width 98 height 27
type input "02:00"
click at [310, 673] on li "02:00" at bounding box center [310, 667] width 58 height 17
click at [513, 602] on div "4 hours 0 minutes (recommended) Manual 02:00 2 hours 0 minutes" at bounding box center [449, 606] width 462 height 51
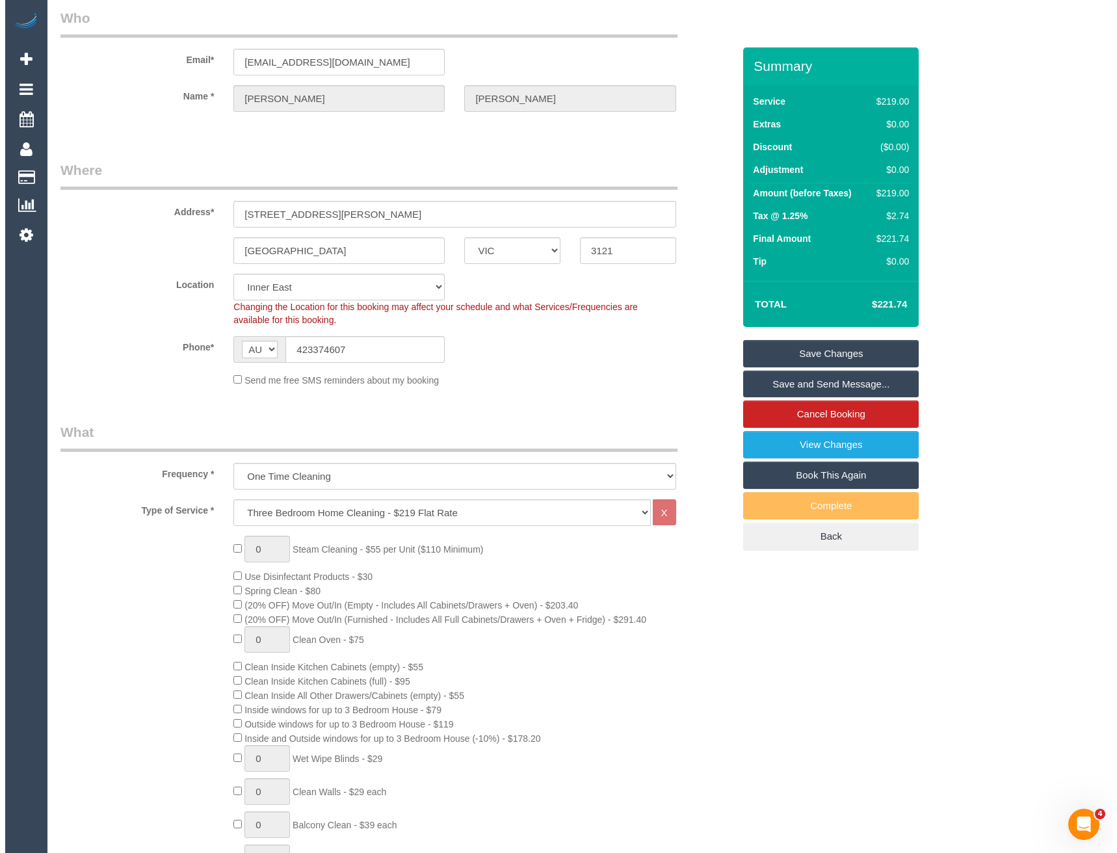
scroll to position [0, 0]
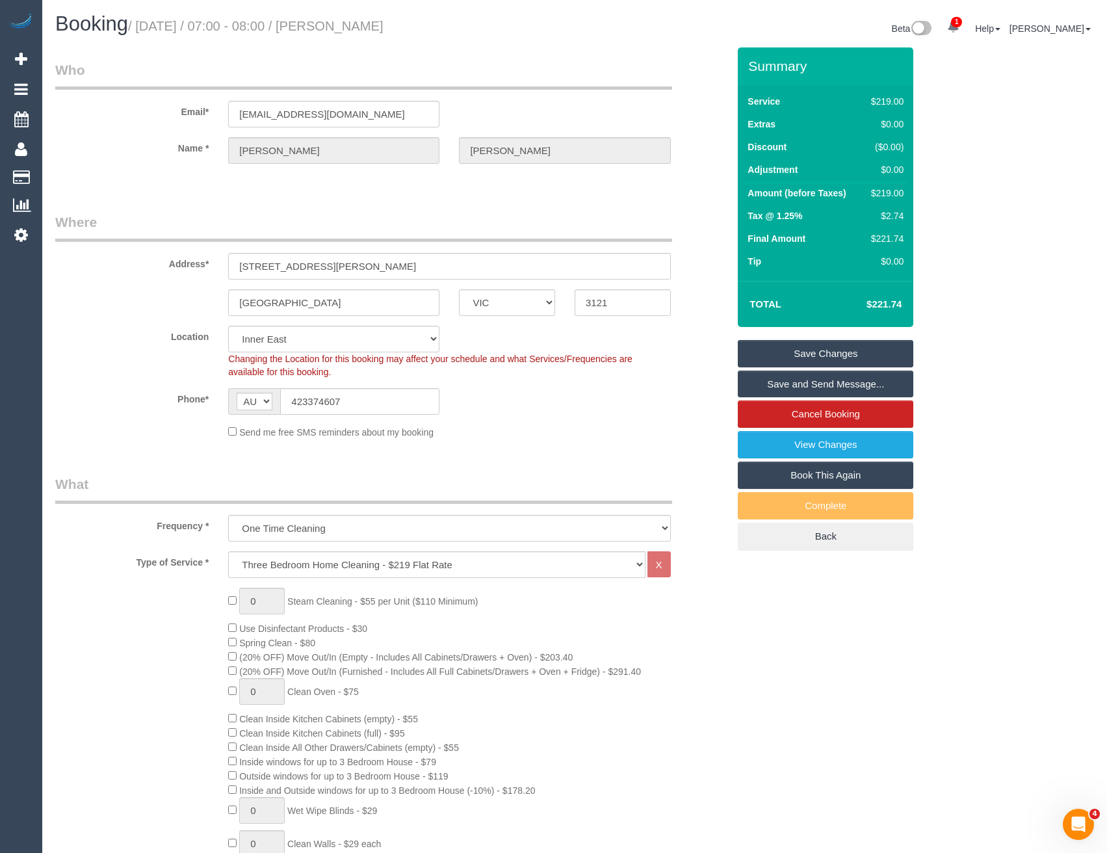
click at [773, 380] on link "Save and Send Message..." at bounding box center [826, 384] width 176 height 27
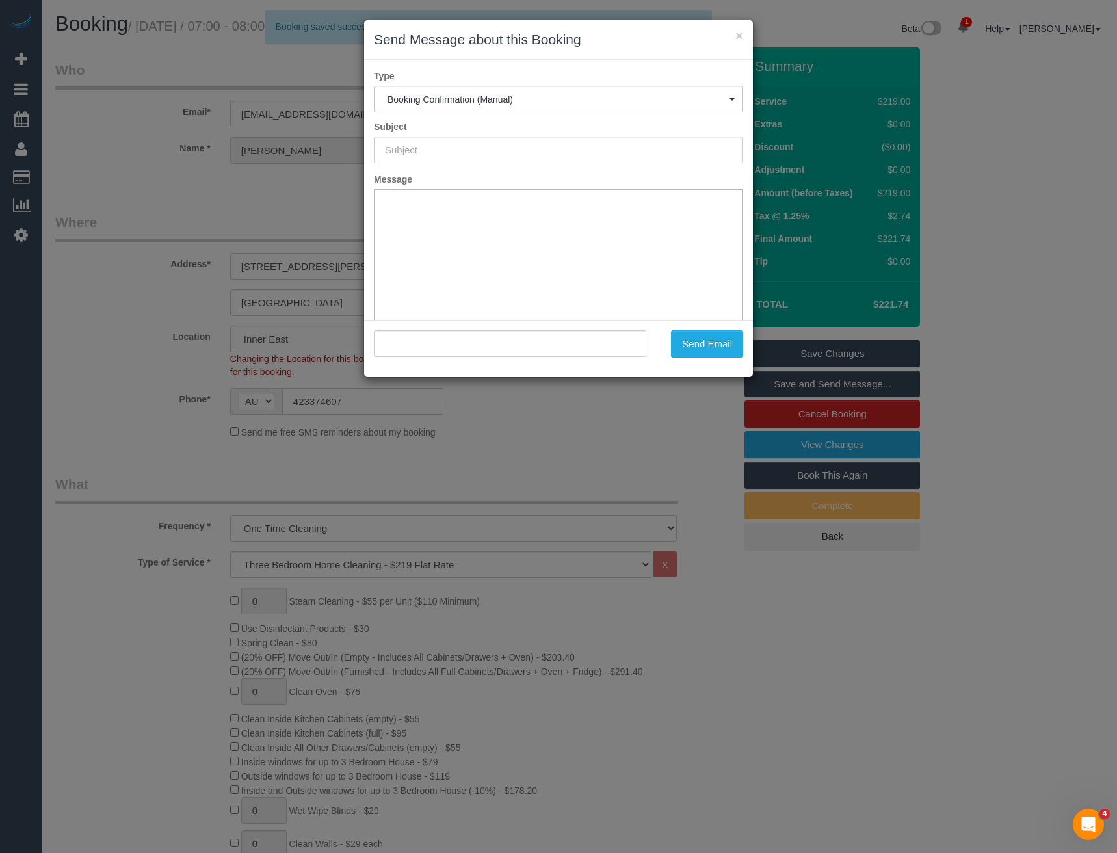
type input "Booking Confirmed"
type input ""Marcy Robertson" <mdr574@gmail.com>"
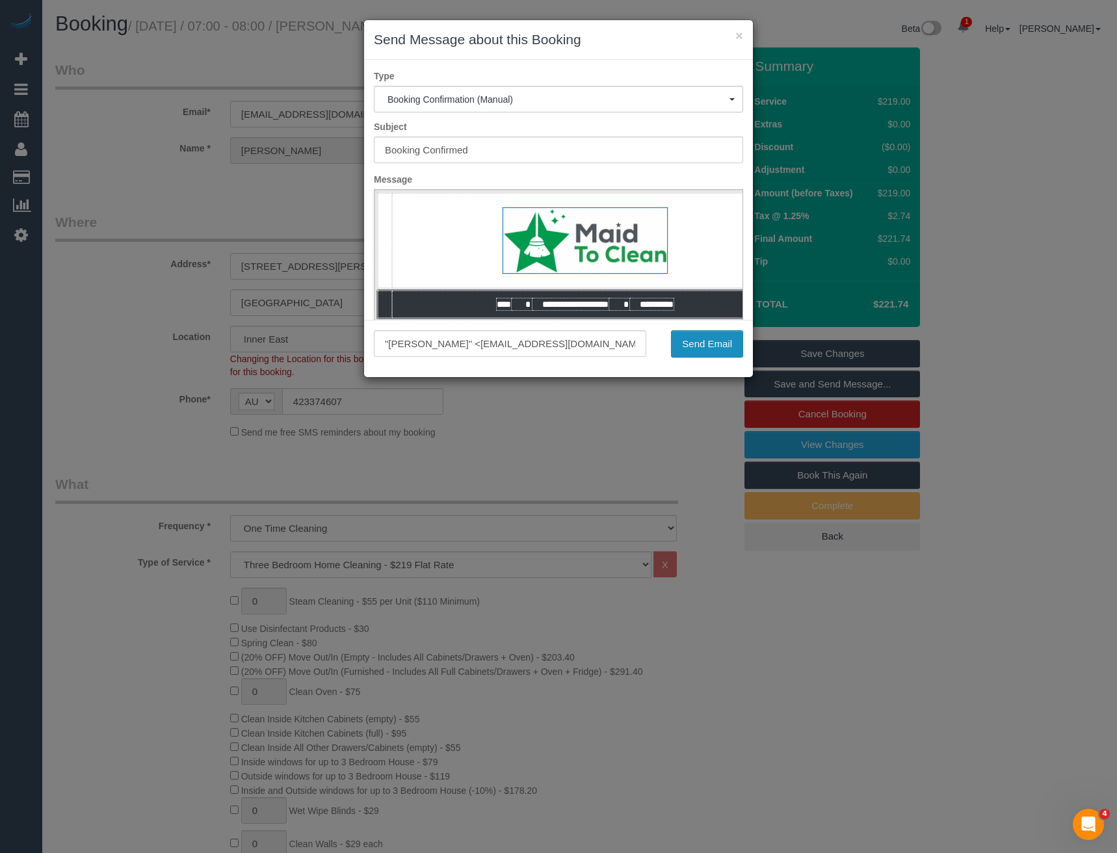
click at [721, 340] on button "Send Email" at bounding box center [707, 343] width 72 height 27
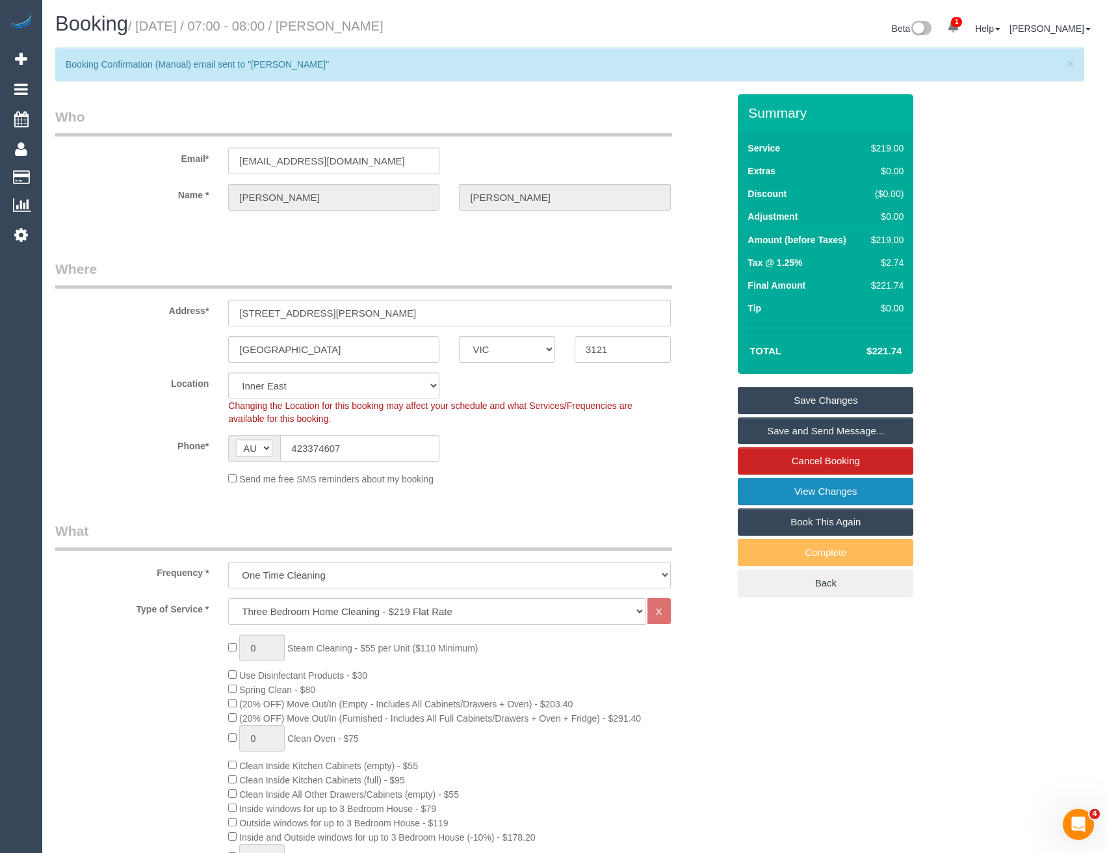
click at [801, 488] on link "View Changes" at bounding box center [826, 491] width 176 height 27
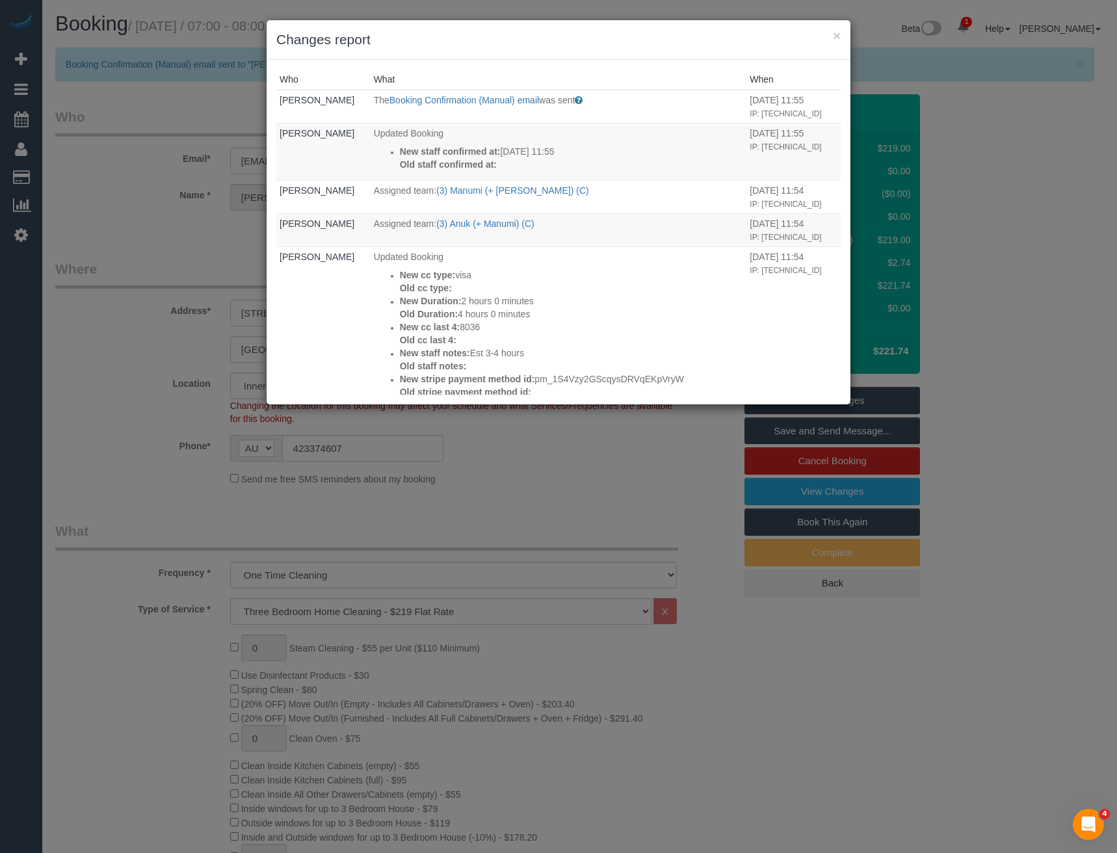
click at [131, 303] on div "× Changes report Who What When Bronie Bryant The Booking Confirmation (Manual) …" at bounding box center [558, 426] width 1117 height 853
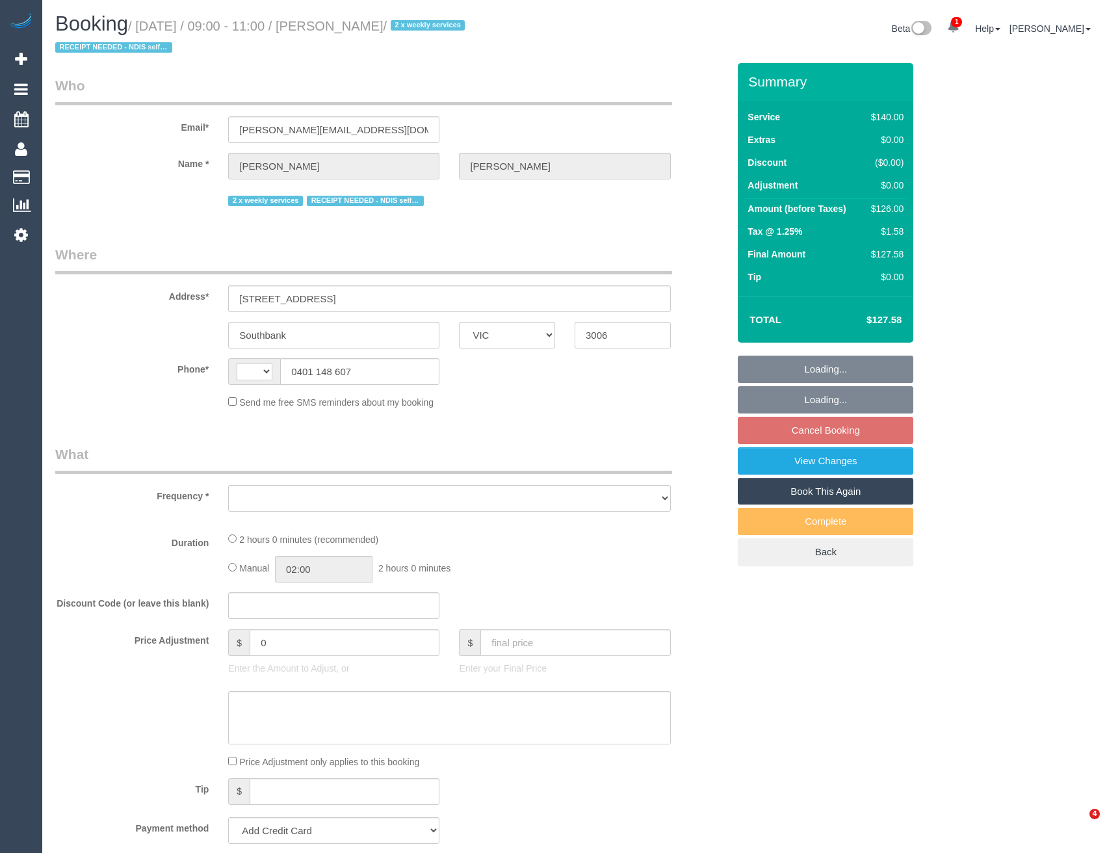
select select "VIC"
select select "string:AU"
select select "object:586"
select select "string:stripe-pm_1QS3QX2GScqysDRVhVdclKCJ"
select select "number:28"
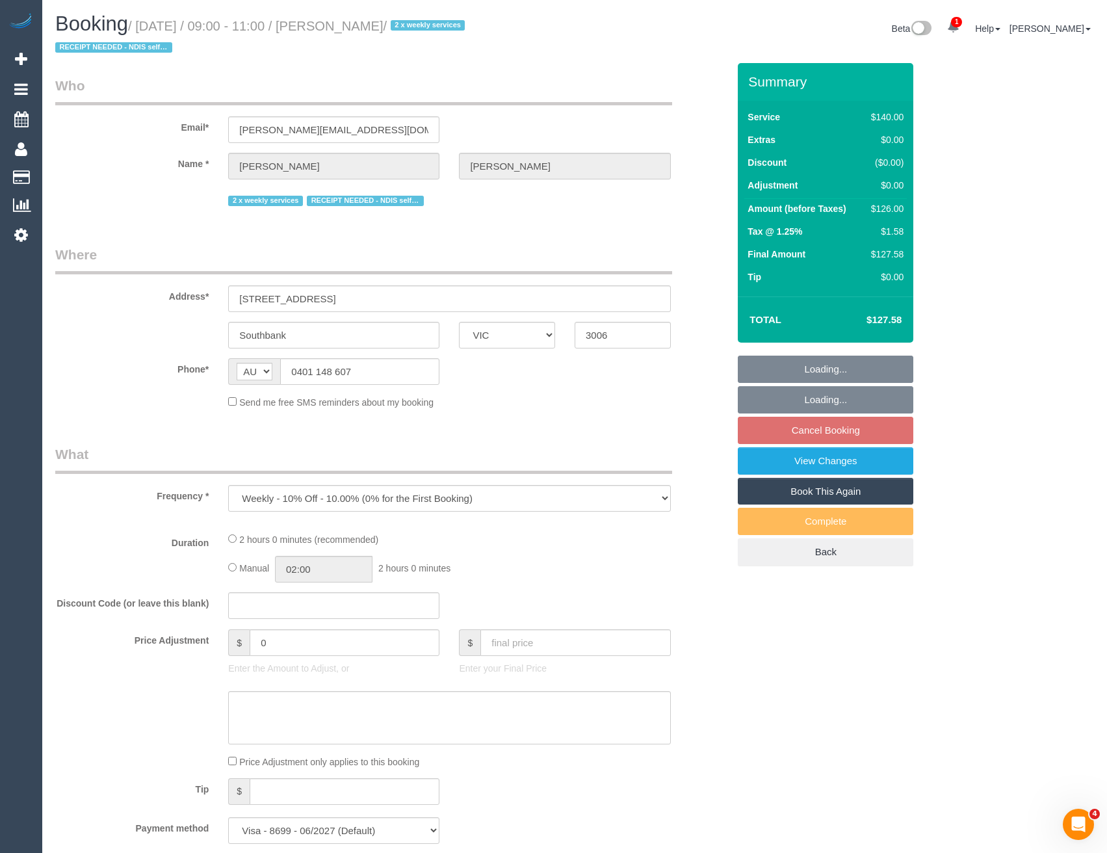
select select "number:14"
select select "number:20"
select select "number:24"
select select "number:35"
select select "number:11"
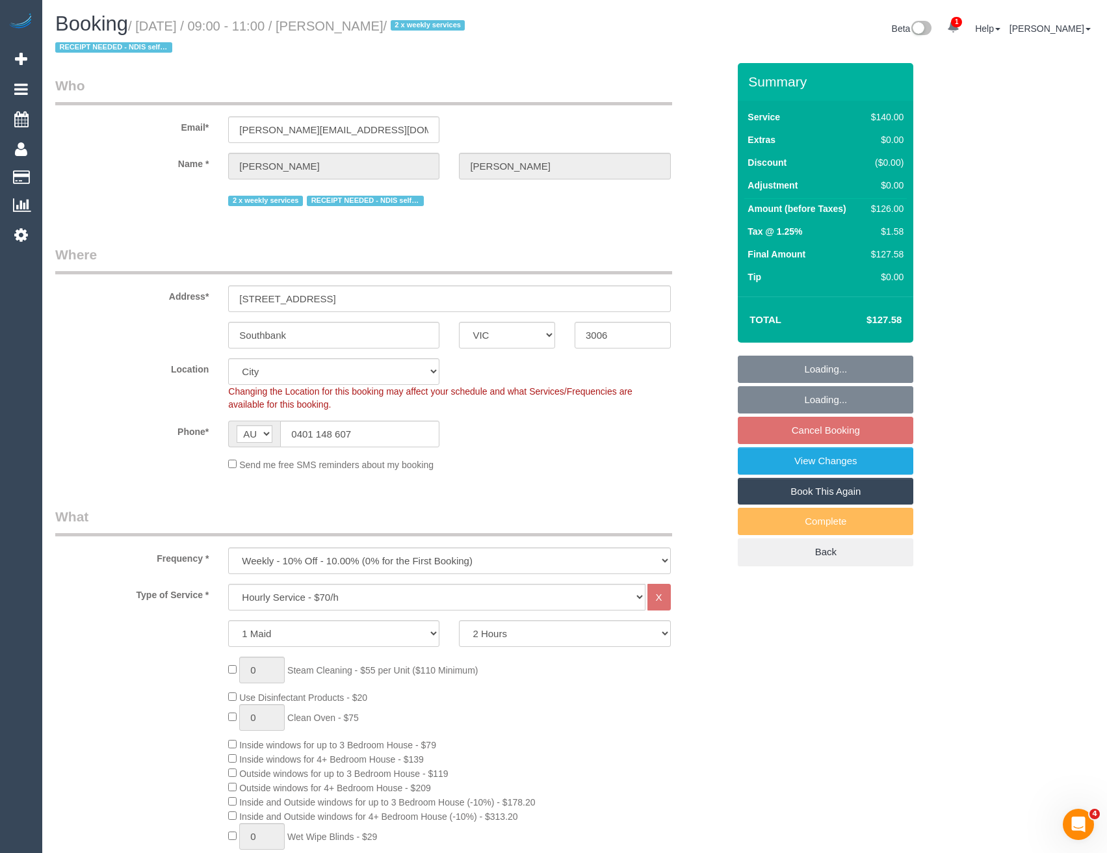
select select "object:932"
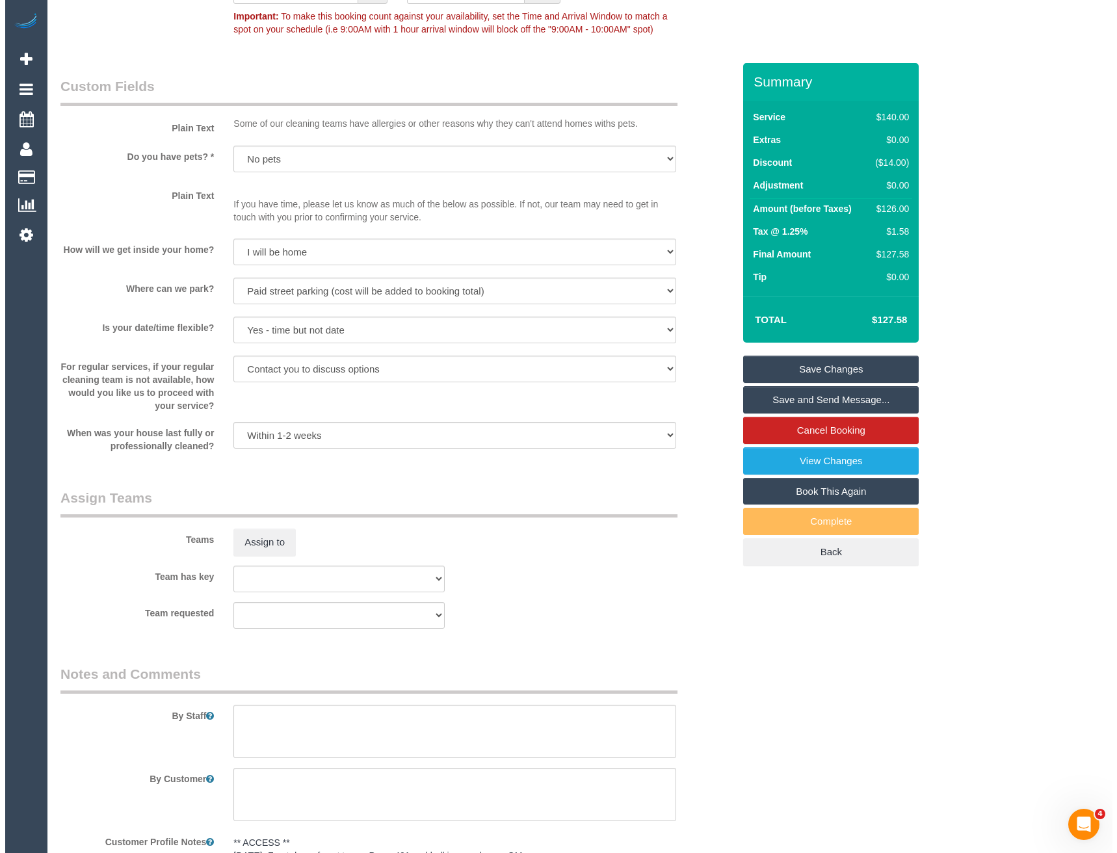
scroll to position [1690, 0]
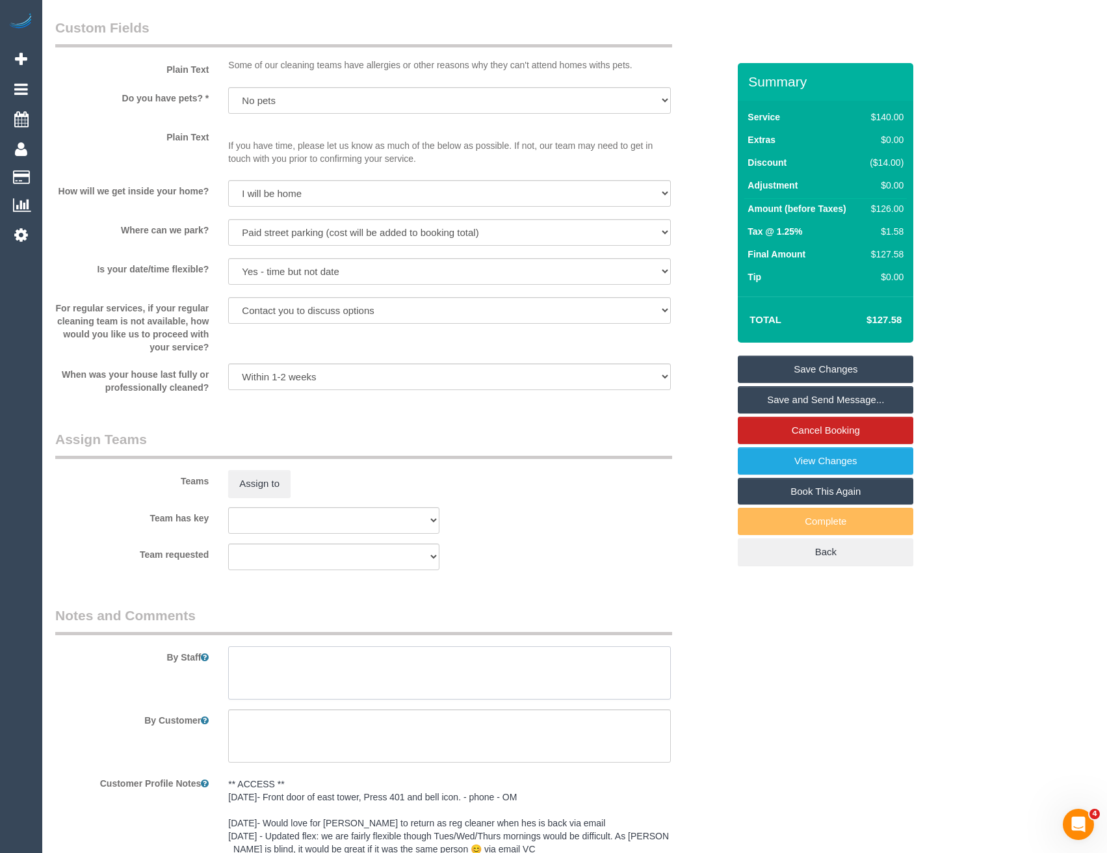
click at [261, 664] on textarea at bounding box center [449, 672] width 442 height 53
type textarea "*cover*"
click at [243, 479] on button "Assign to" at bounding box center [259, 483] width 62 height 27
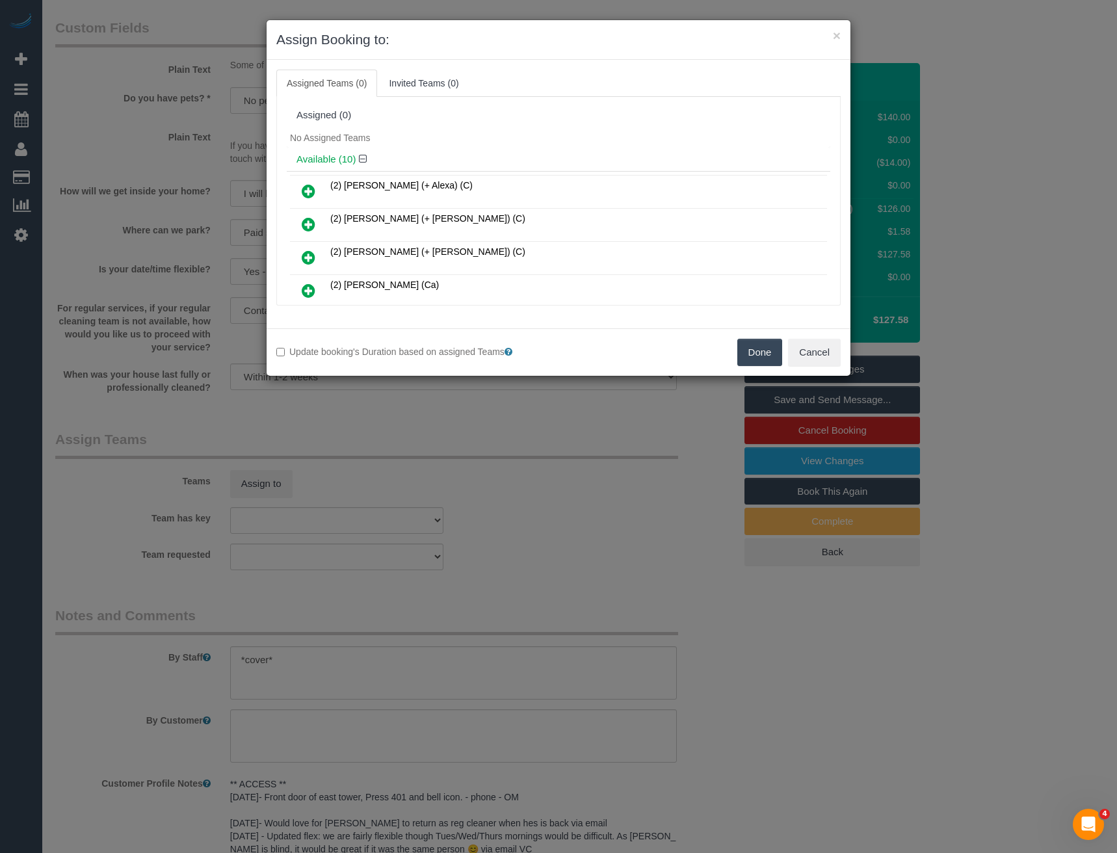
scroll to position [118, 0]
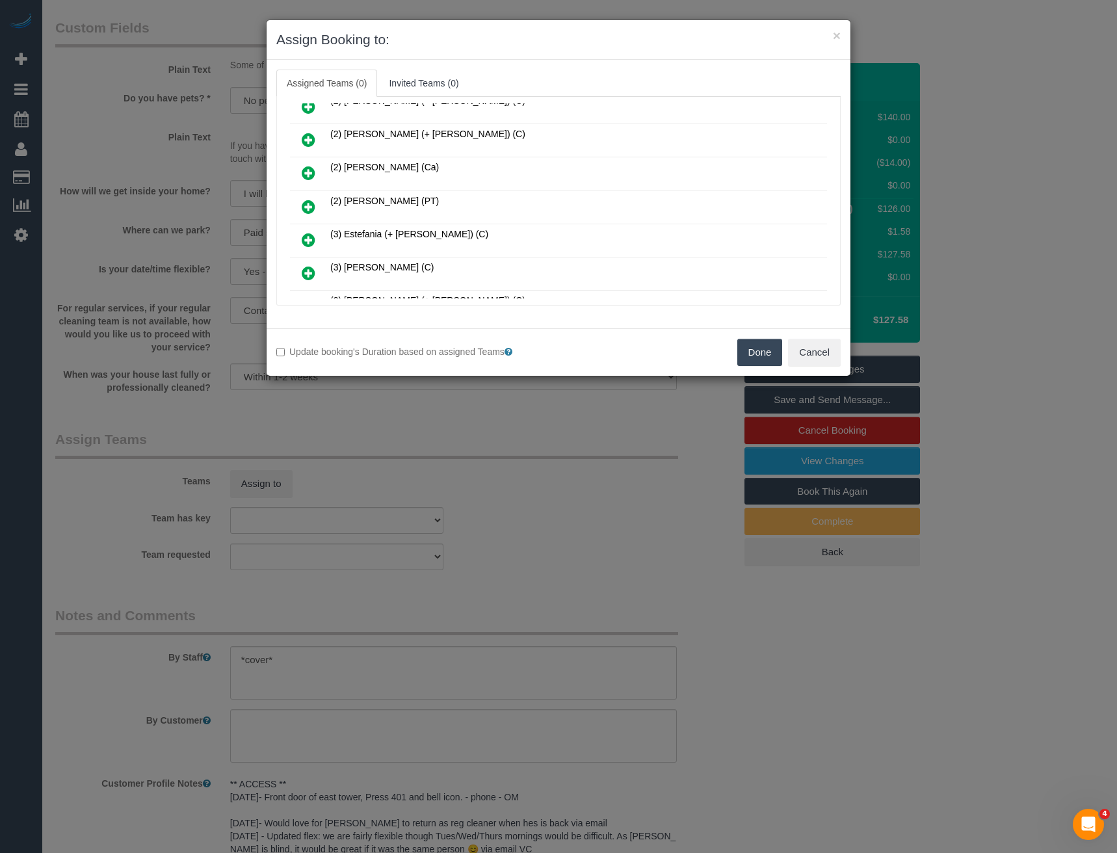
click at [305, 215] on link at bounding box center [308, 207] width 31 height 26
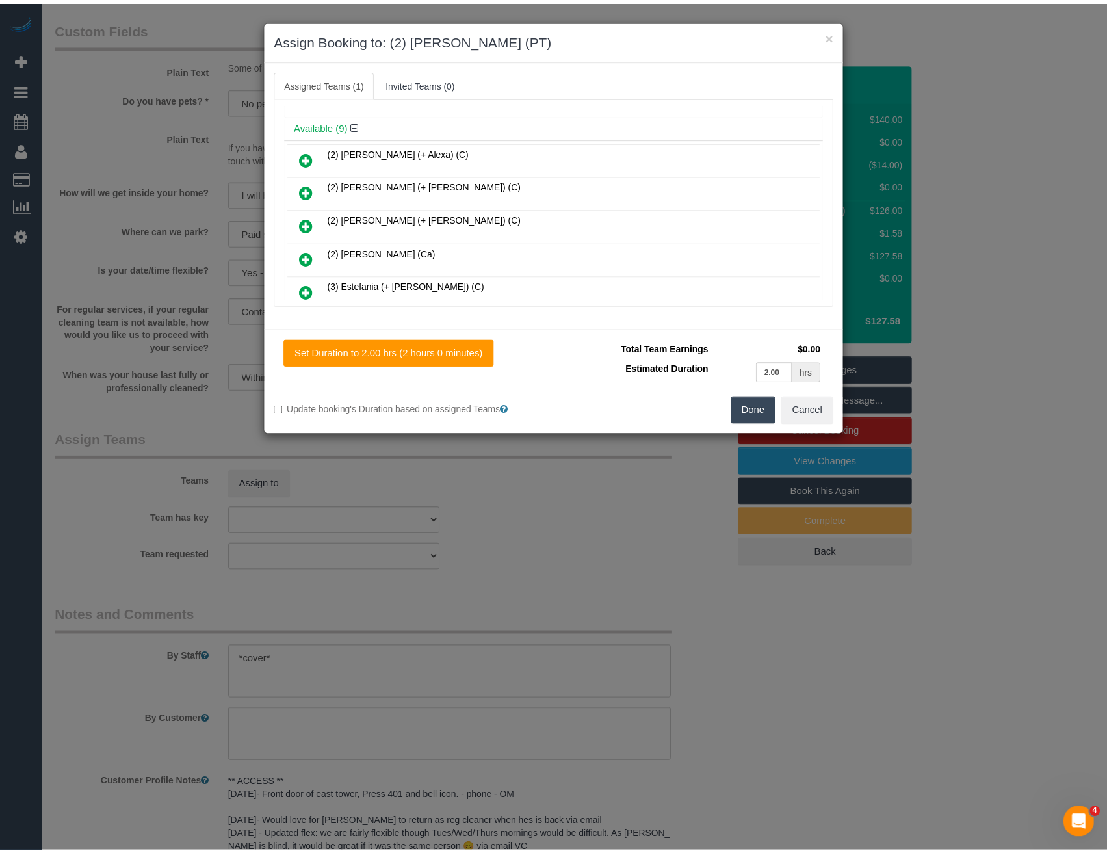
scroll to position [0, 0]
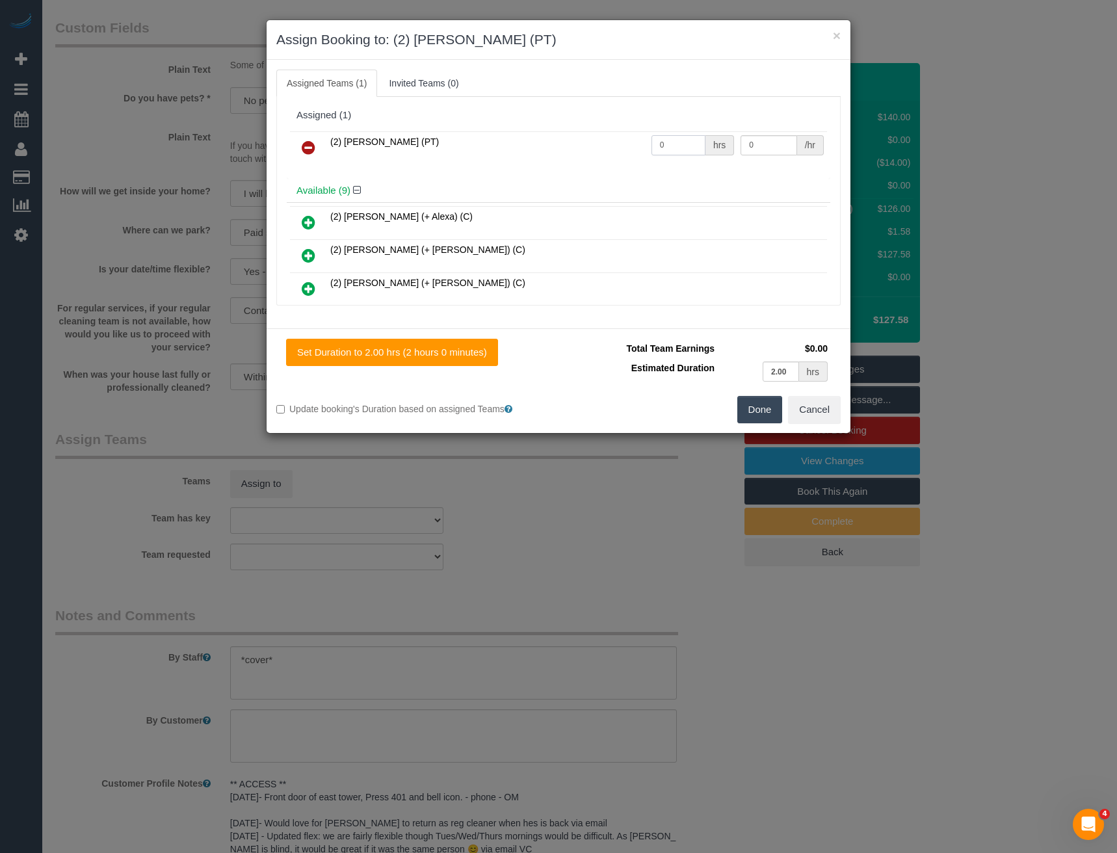
drag, startPoint x: 666, startPoint y: 144, endPoint x: 580, endPoint y: 149, distance: 86.6
click at [582, 149] on tr "(2) [PERSON_NAME] (PT) 0 hrs 0 /hr" at bounding box center [558, 147] width 537 height 33
type input "2"
type input "37.5"
drag, startPoint x: 759, startPoint y: 419, endPoint x: 726, endPoint y: 417, distance: 32.5
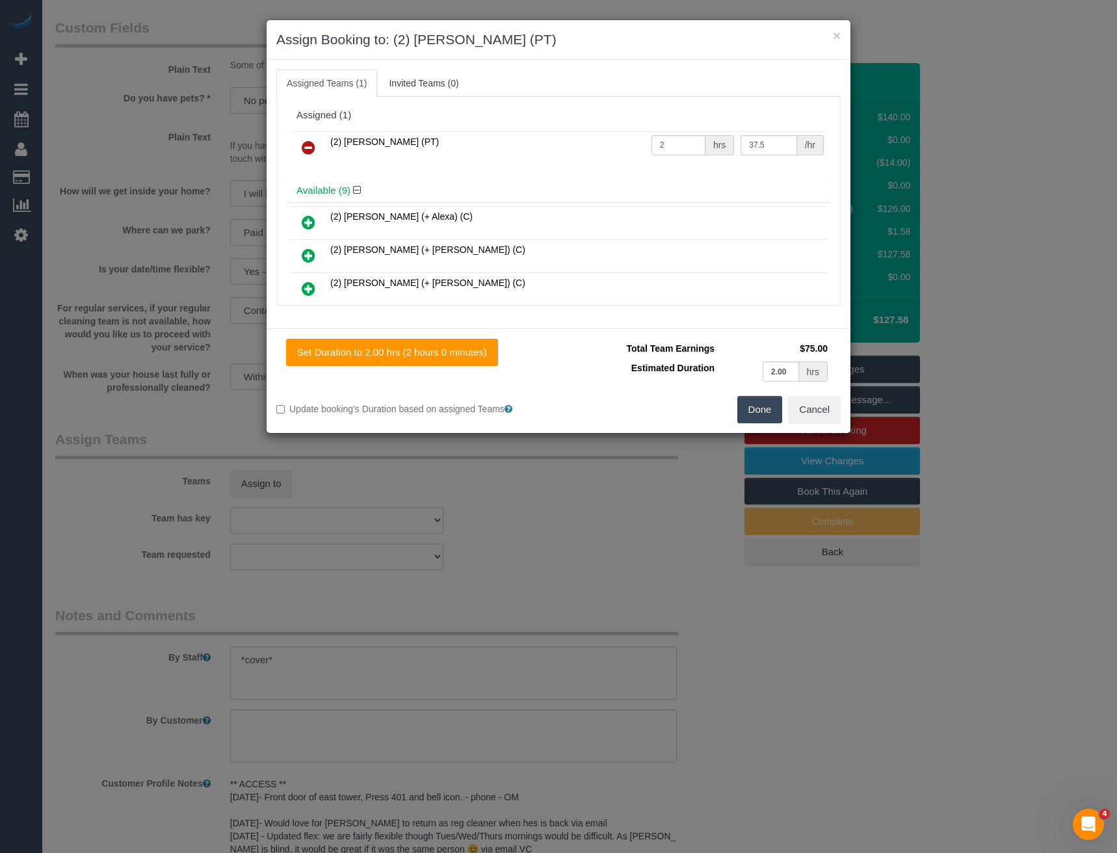
click at [759, 418] on button "Done" at bounding box center [760, 409] width 46 height 27
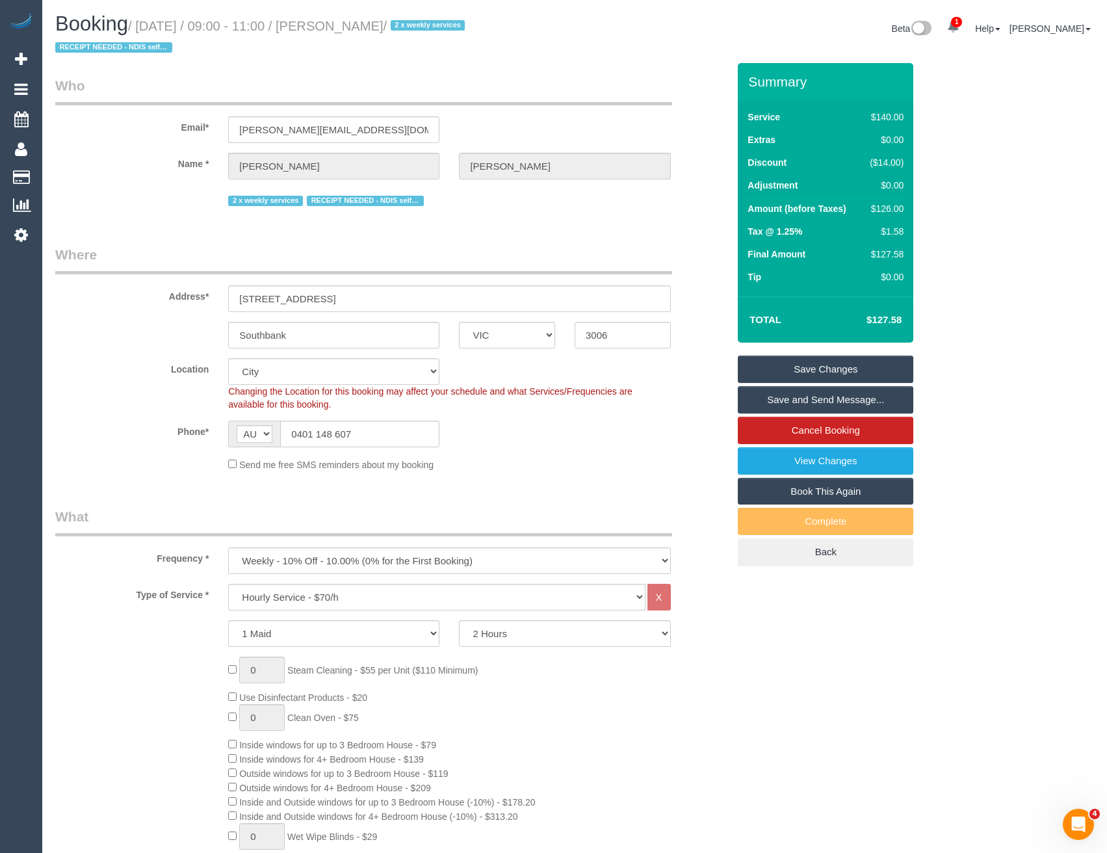
click at [821, 400] on link "Save and Send Message..." at bounding box center [826, 399] width 176 height 27
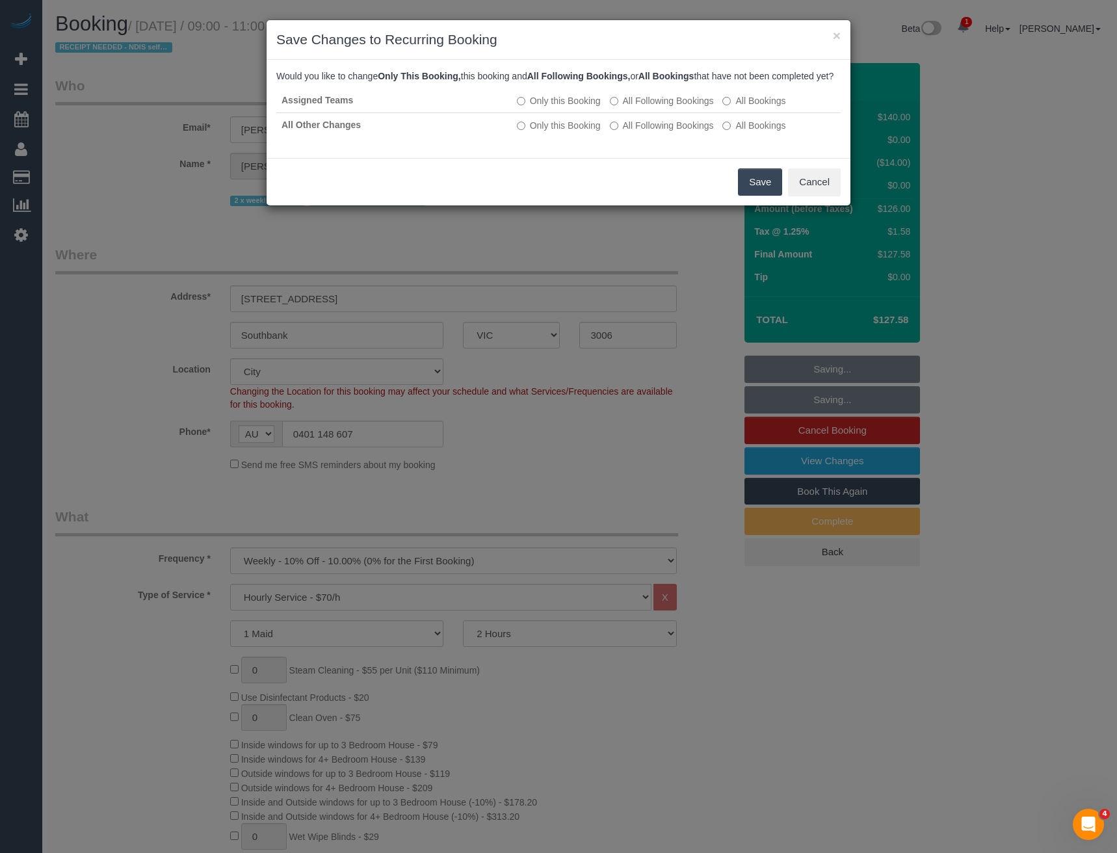
click at [759, 196] on button "Save" at bounding box center [760, 181] width 44 height 27
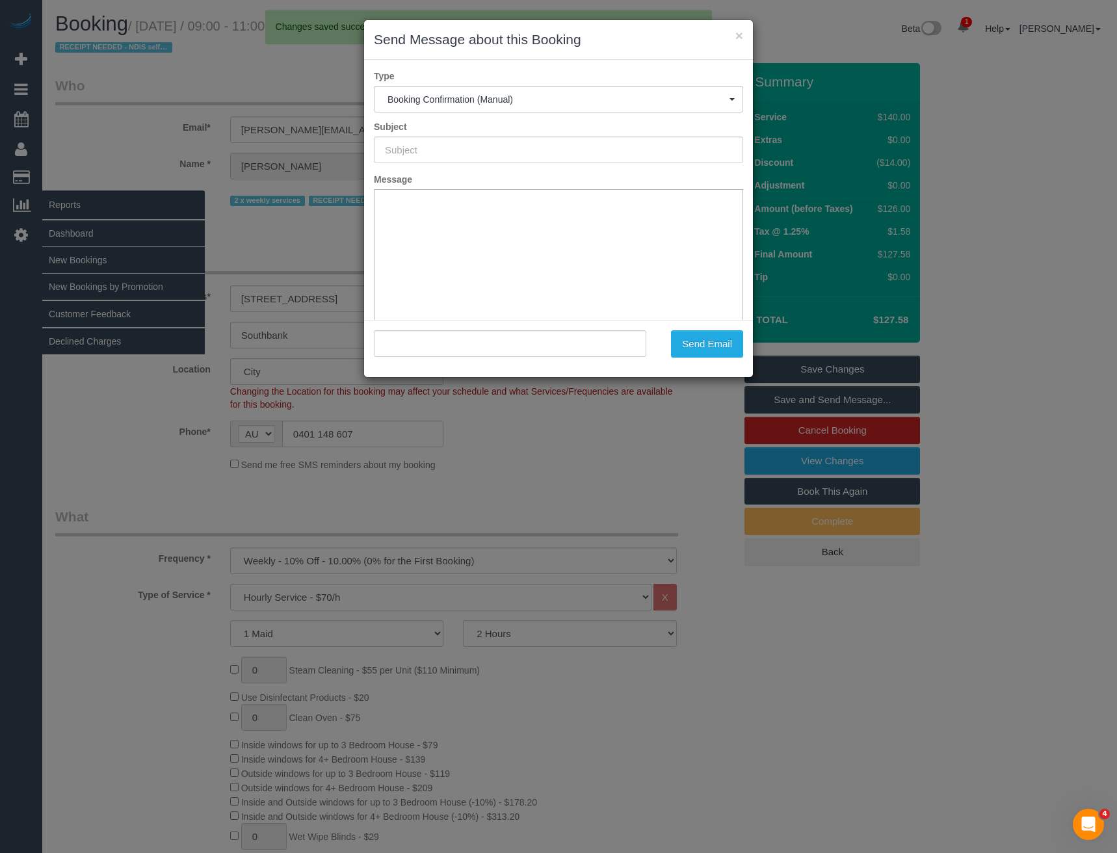
type input "Booking Confirmed"
type input ""[PERSON_NAME]" <[PERSON_NAME][EMAIL_ADDRESS][DOMAIN_NAME]>"
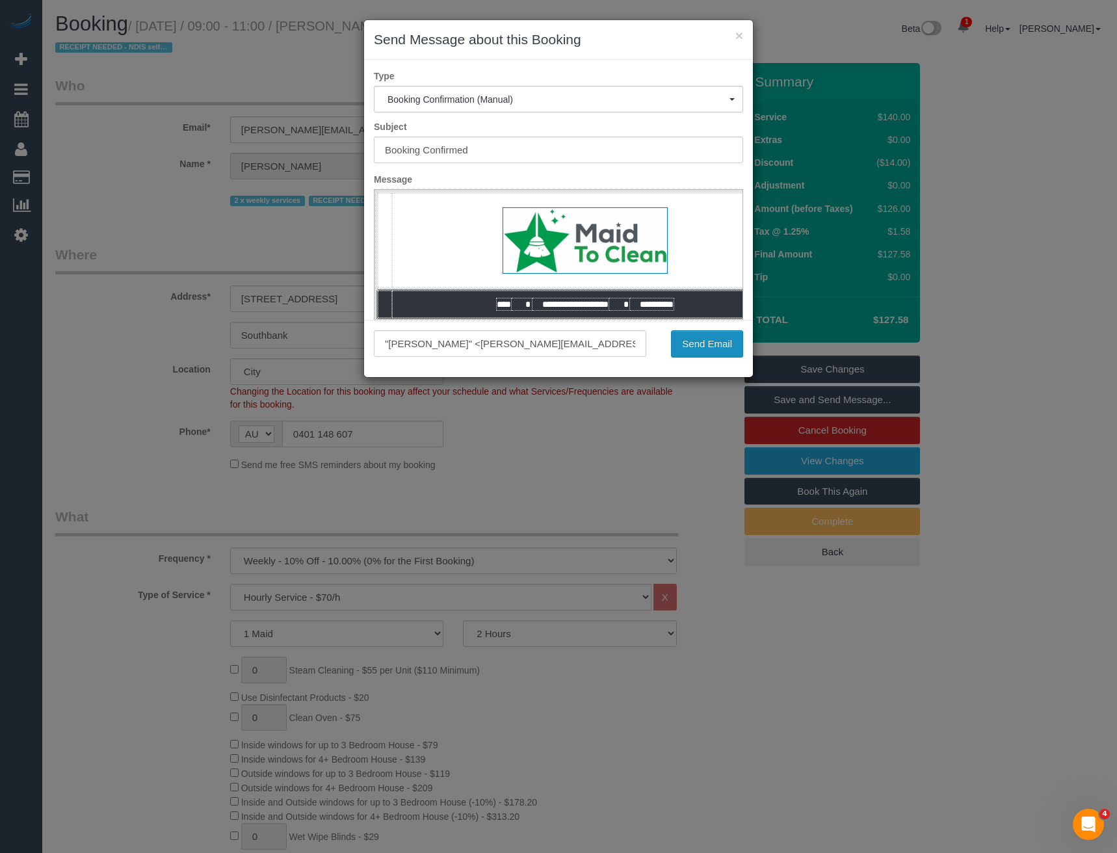
click at [707, 342] on button "Send Email" at bounding box center [707, 343] width 72 height 27
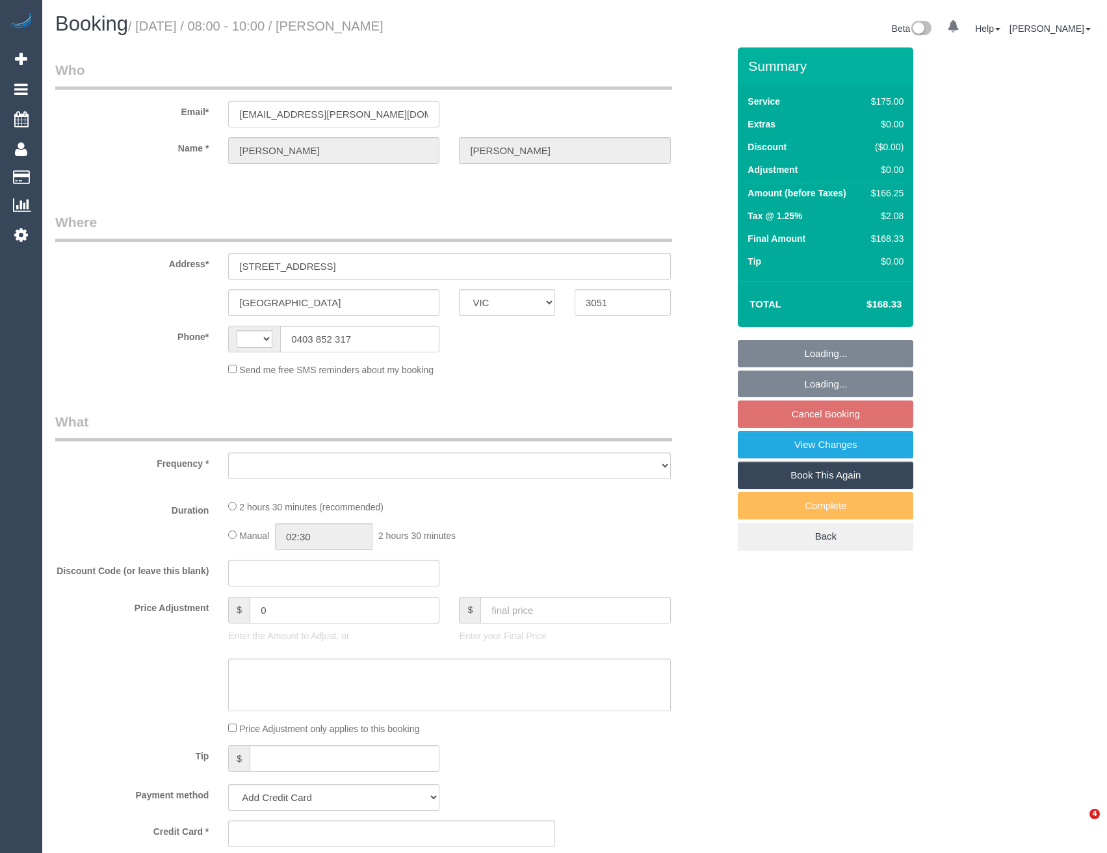
select select "VIC"
select select "string:AU"
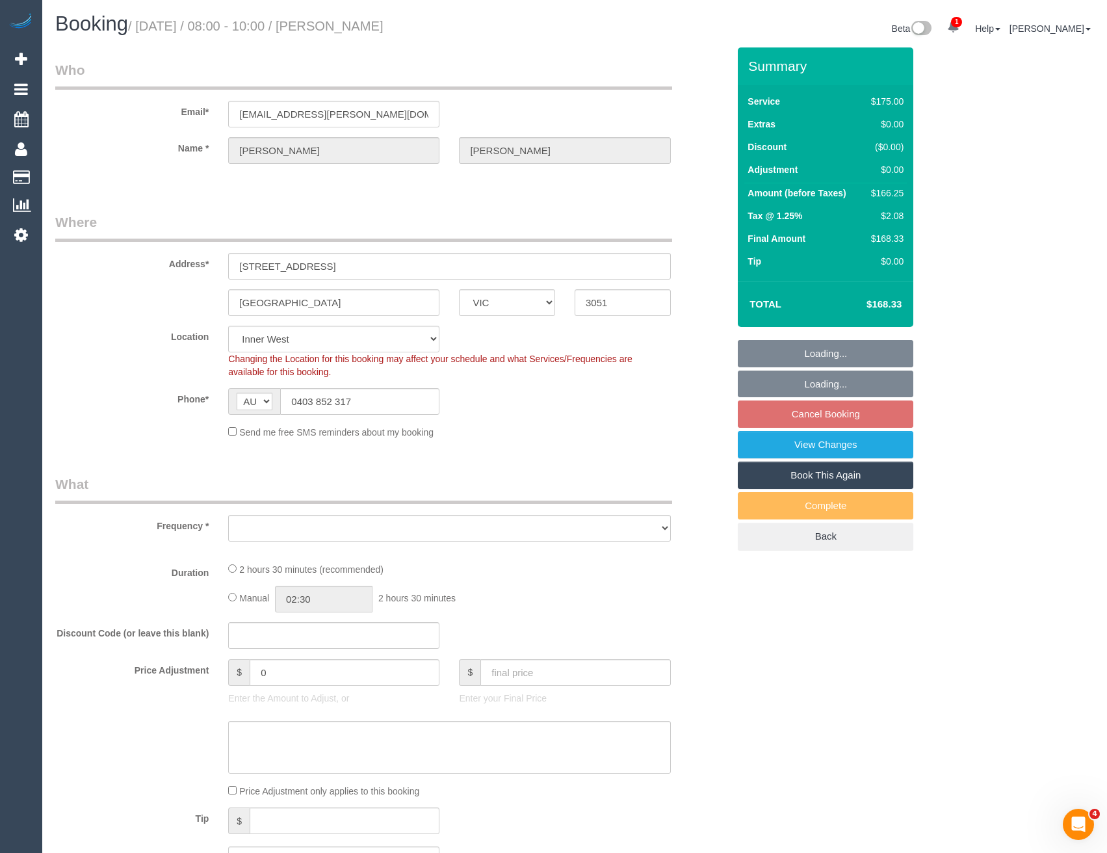
select select "object:547"
select select "string:stripe-pm_1MEqa52GScqysDRVxcyGhUBO"
select select "150"
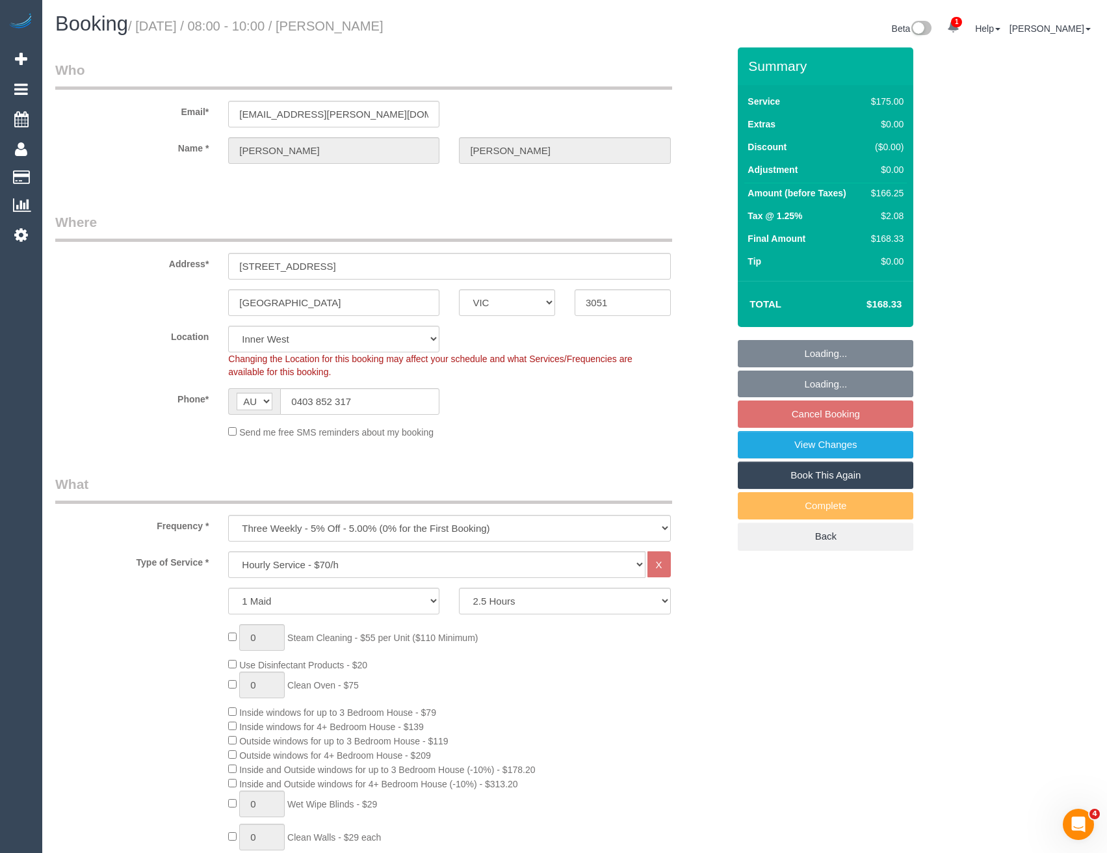
select select "object:1379"
select select "number:28"
select select "number:14"
select select "number:19"
select select "number:24"
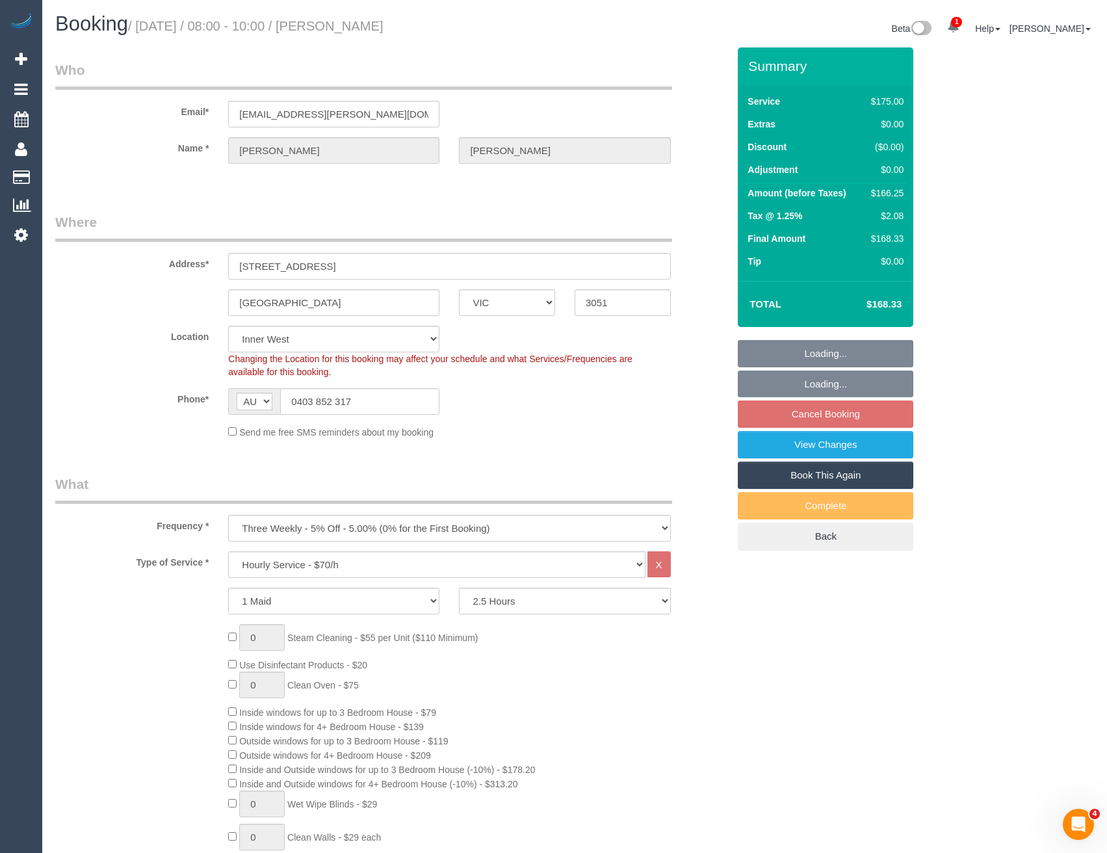
select select "number:12"
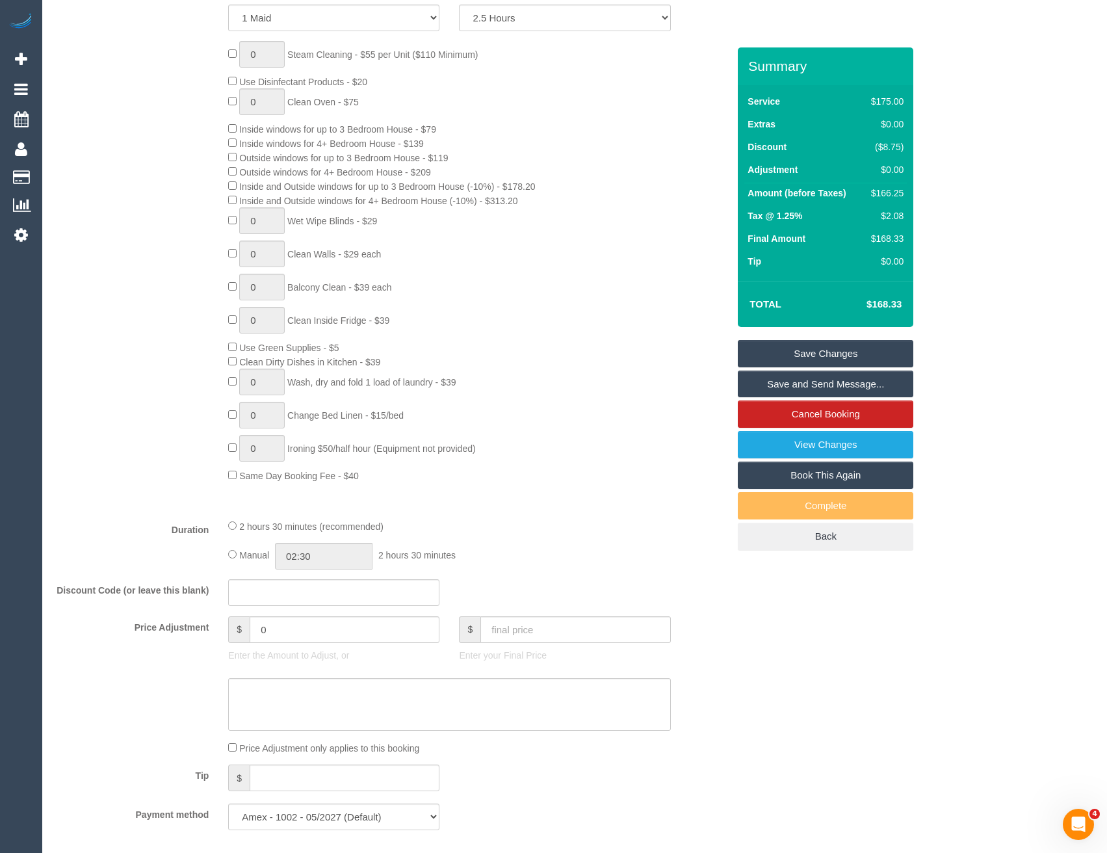
scroll to position [910, 0]
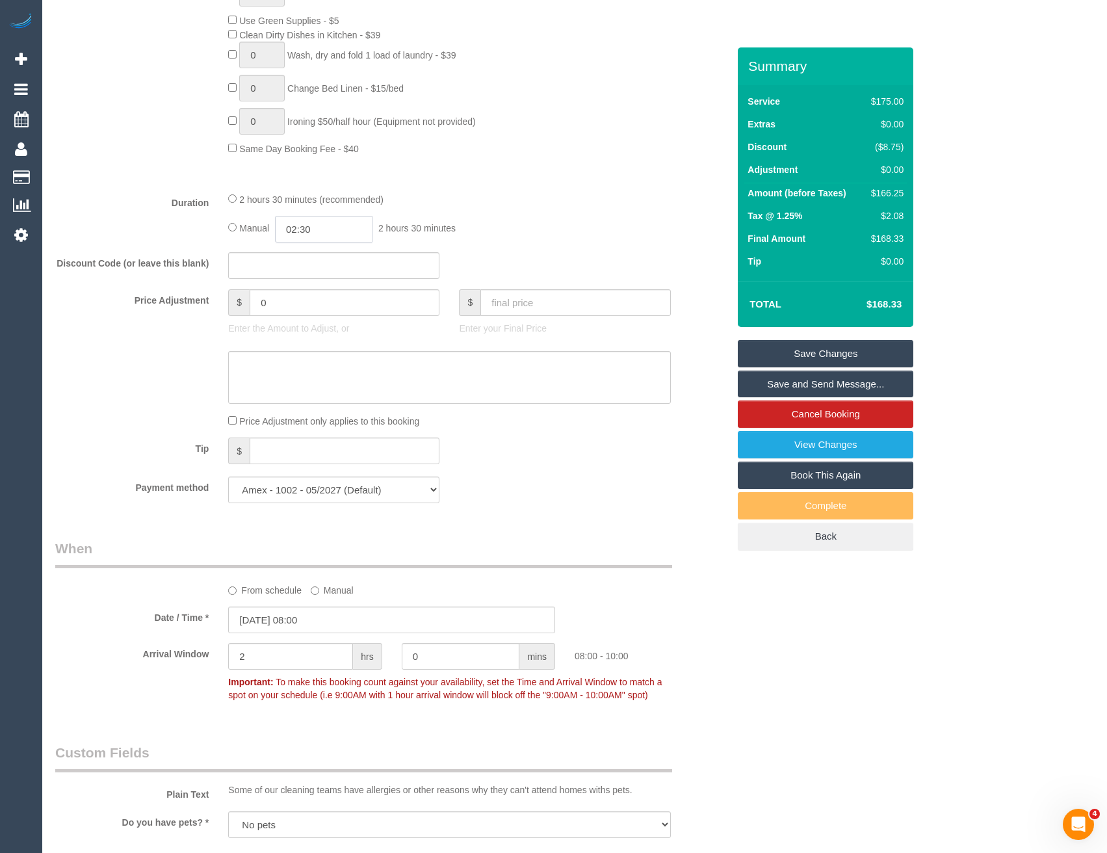
click at [325, 236] on input "02:30" at bounding box center [324, 229] width 98 height 27
click at [313, 264] on li "01:00" at bounding box center [310, 269] width 58 height 17
click at [334, 233] on input "01:00" at bounding box center [324, 229] width 98 height 27
type input "01:15"
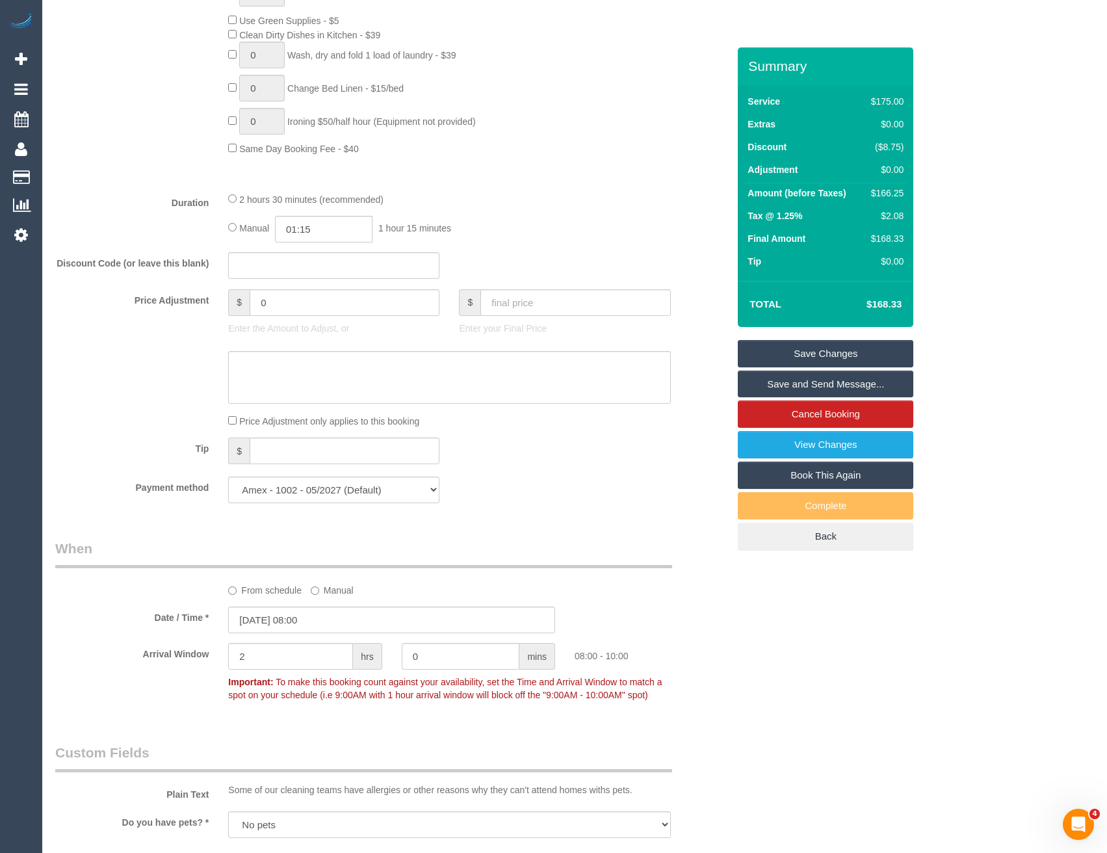
click at [492, 209] on div "2 hours 30 minutes (recommended) Manual 01:15 1 hour 15 minutes" at bounding box center [449, 217] width 462 height 51
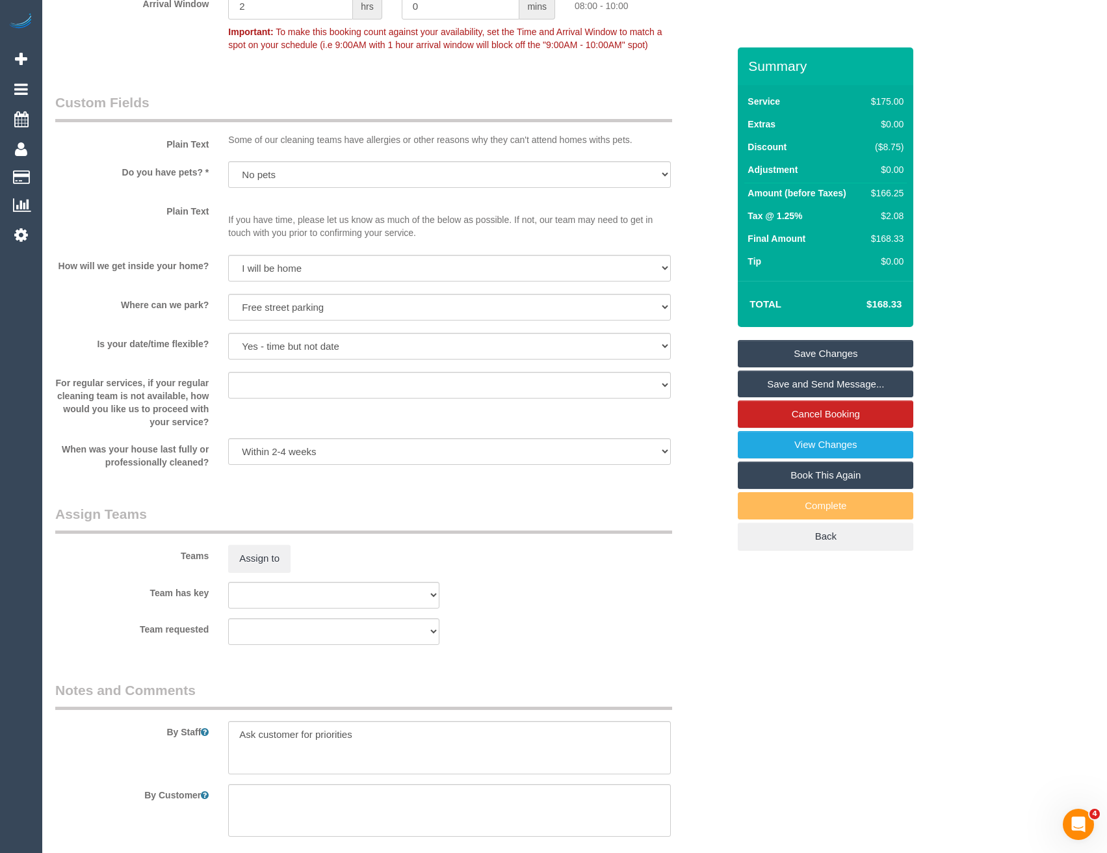
scroll to position [1744, 0]
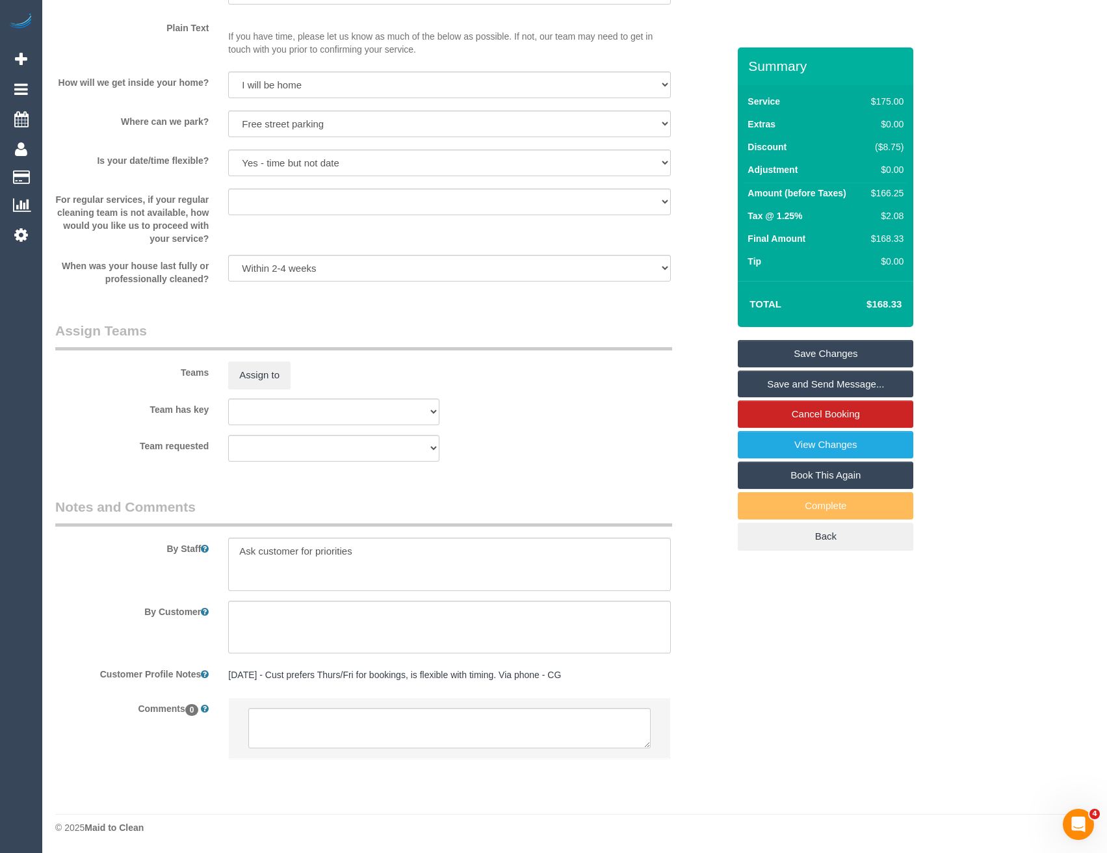
click at [232, 345] on legend "Assign Teams" at bounding box center [363, 335] width 617 height 29
click at [259, 384] on button "Assign to" at bounding box center [259, 374] width 62 height 27
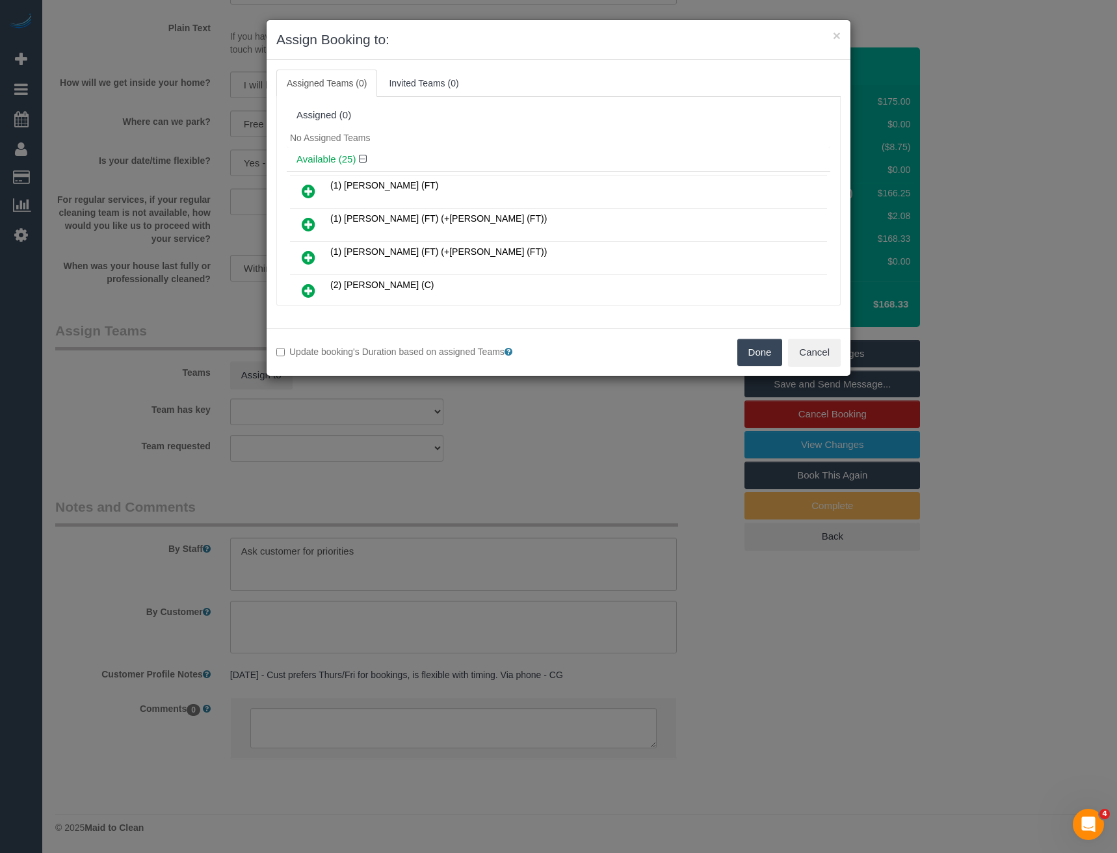
click at [310, 222] on icon at bounding box center [309, 224] width 14 height 16
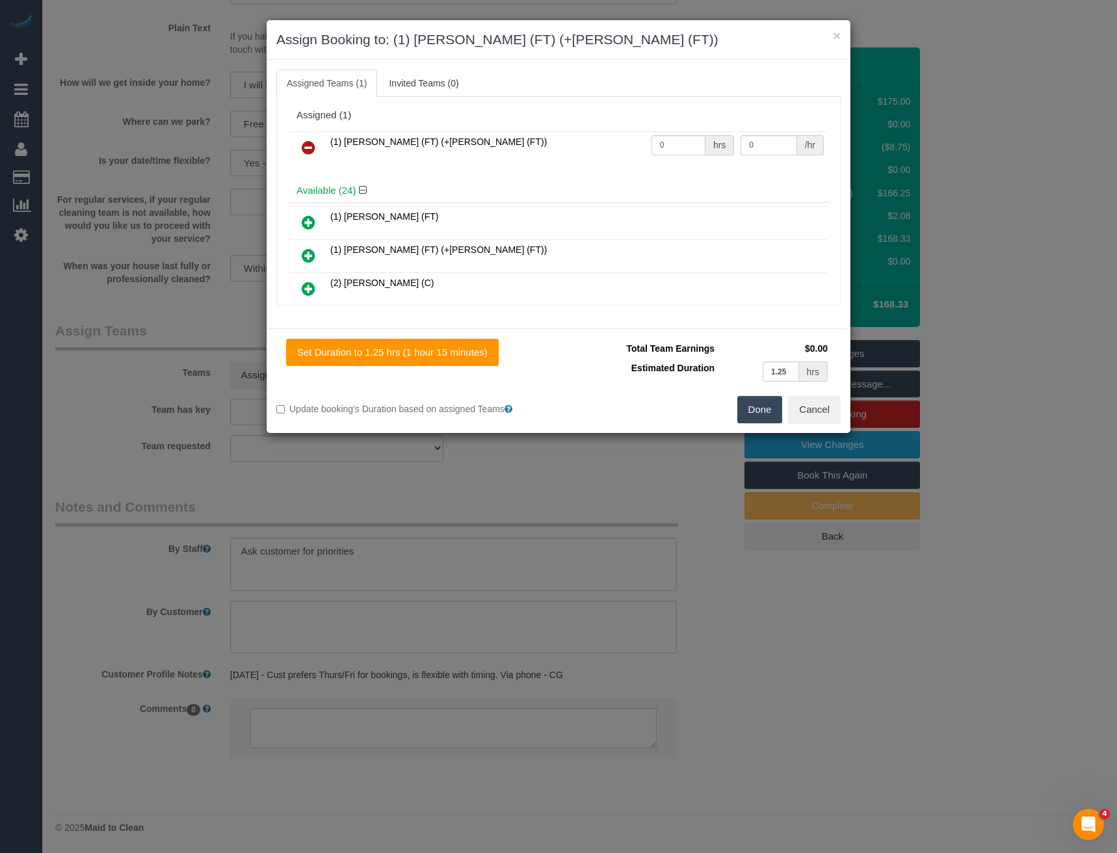
click at [309, 250] on icon at bounding box center [309, 256] width 14 height 16
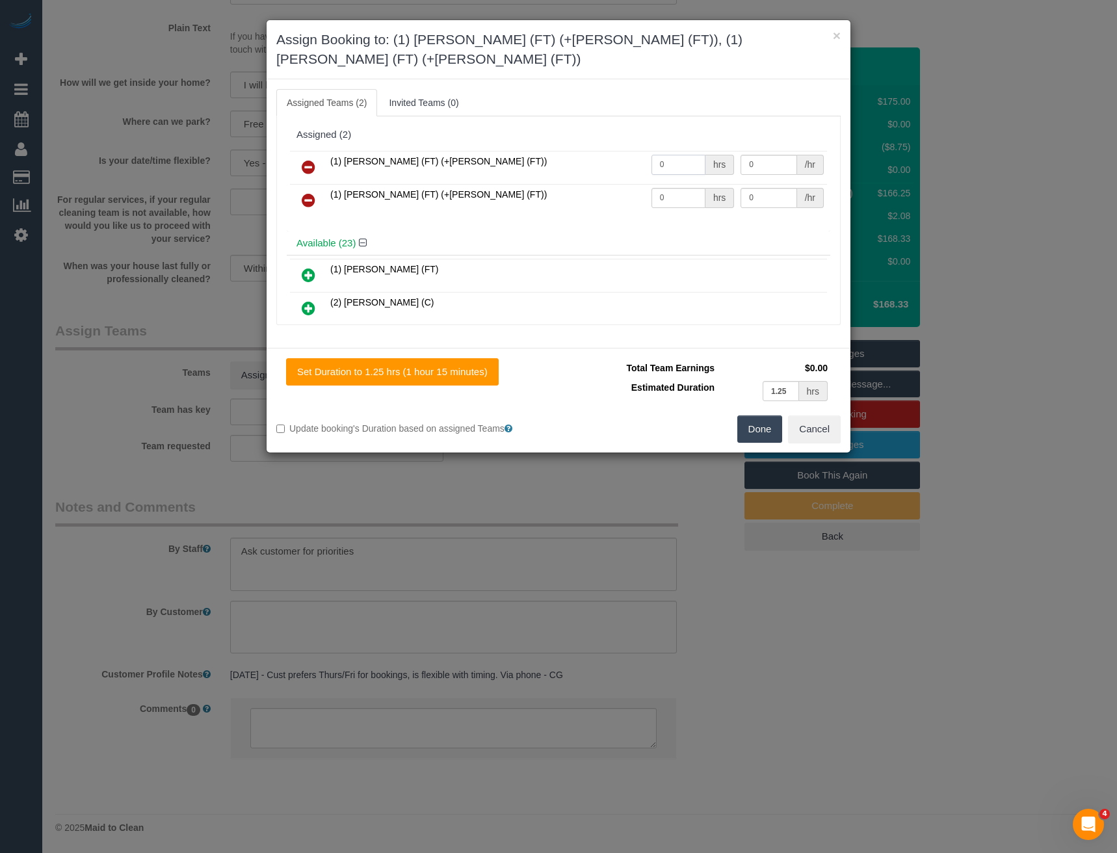
drag, startPoint x: 648, startPoint y: 152, endPoint x: 603, endPoint y: 151, distance: 44.9
click at [623, 155] on tr "(1) Tina (FT) (+Tony (FT)) 0 hrs 0 /hr" at bounding box center [558, 167] width 537 height 33
type input "1.25"
drag, startPoint x: 694, startPoint y: 145, endPoint x: 608, endPoint y: 147, distance: 86.5
click at [610, 151] on tr "(1) Tina (FT) (+Tony (FT)) 1.25 hrs 0 /hr" at bounding box center [558, 167] width 537 height 33
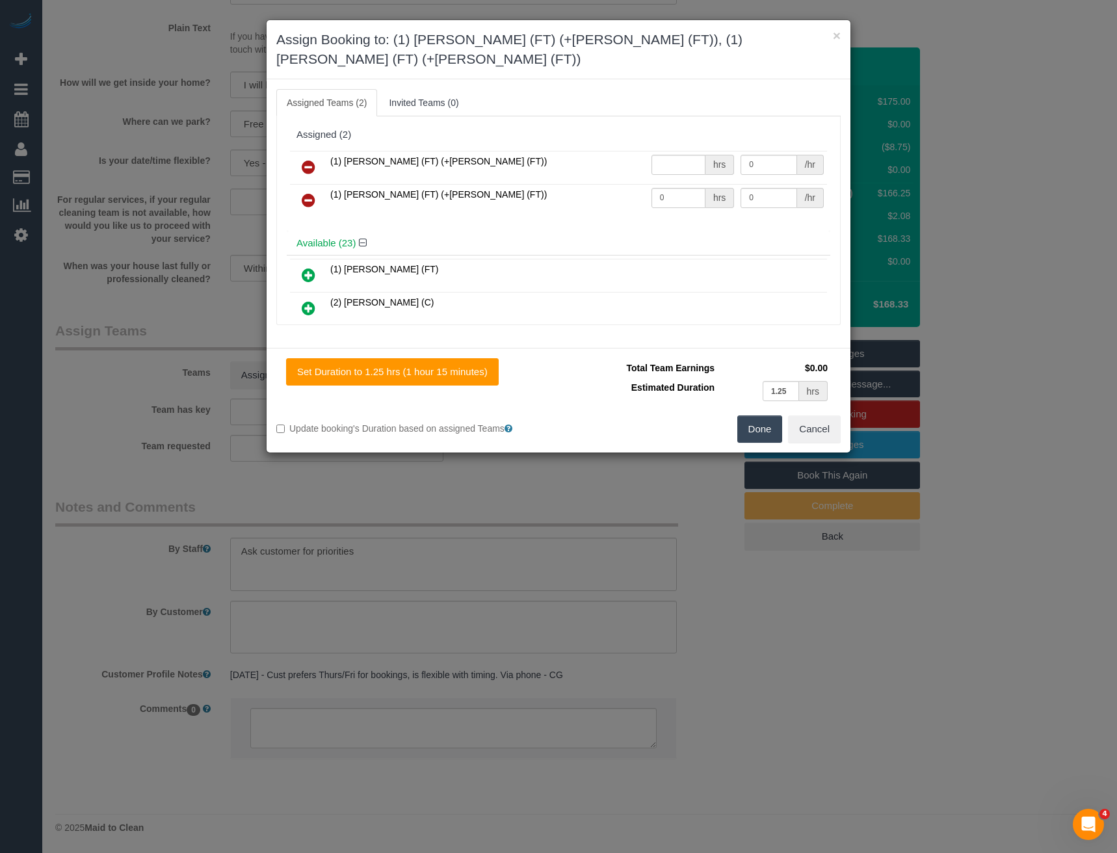
type input "0"
click at [768, 415] on button "Done" at bounding box center [760, 428] width 46 height 27
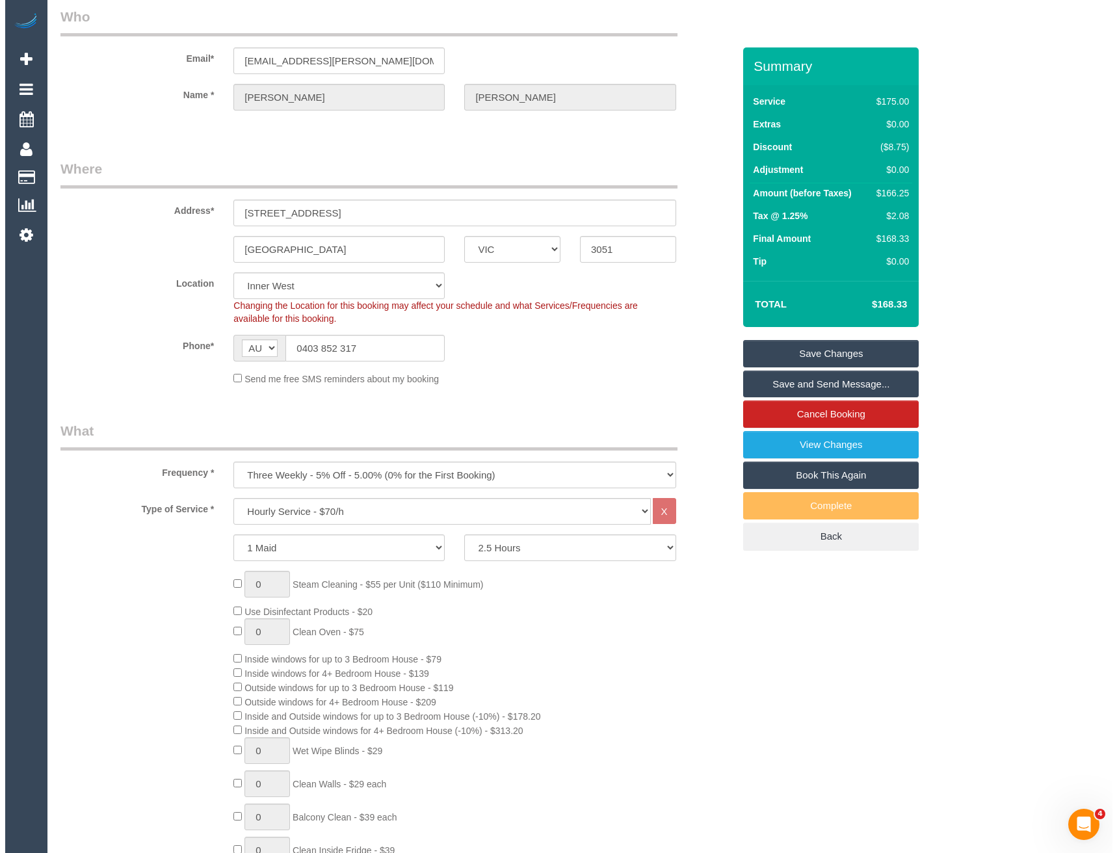
scroll to position [0, 0]
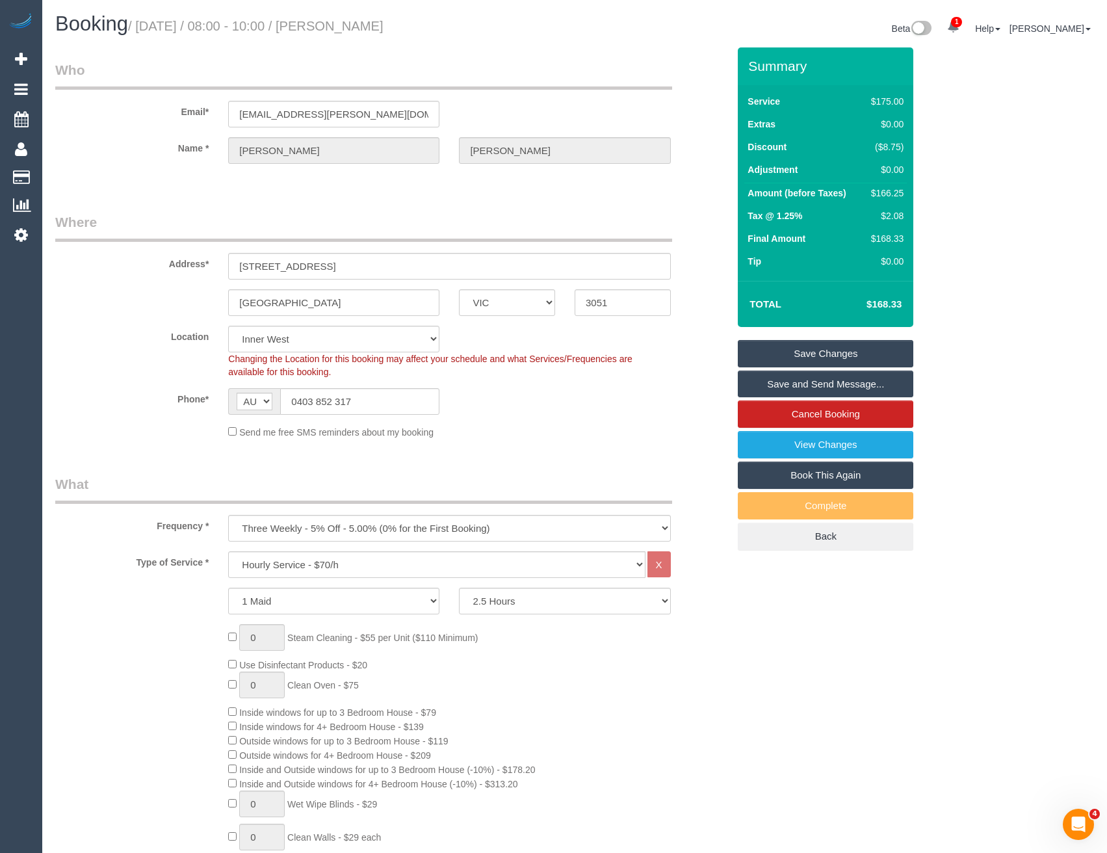
click at [758, 382] on link "Save and Send Message..." at bounding box center [826, 384] width 176 height 27
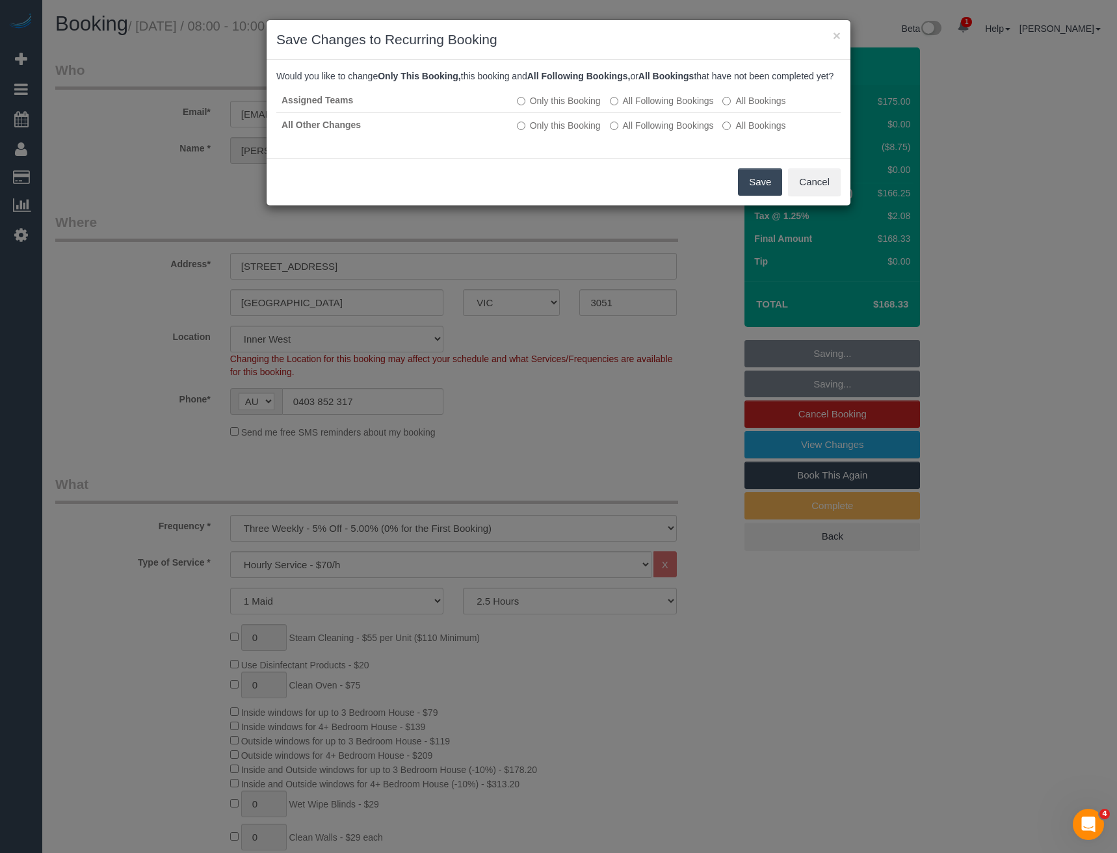
click at [756, 196] on button "Save" at bounding box center [760, 181] width 44 height 27
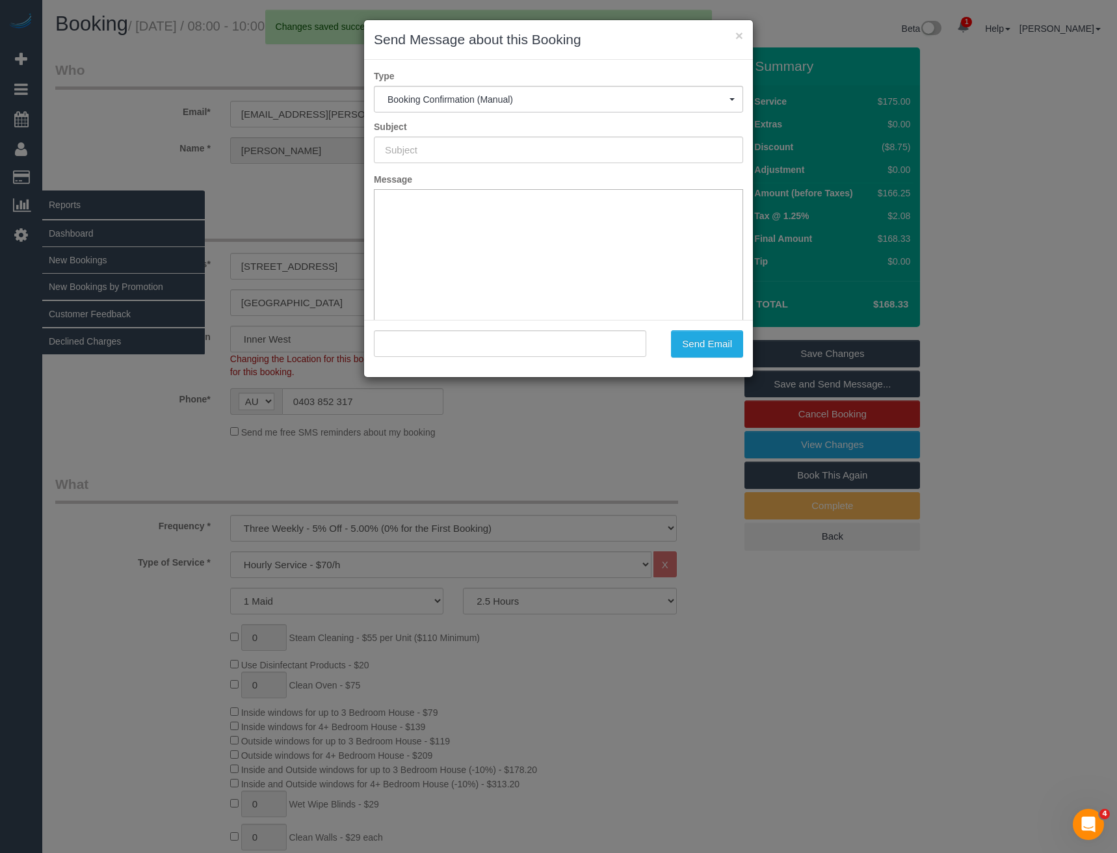
type input "Booking Confirmed"
type input ""Lucy Ahmed" <lucy.c.fitzsimons@gmail.com>"
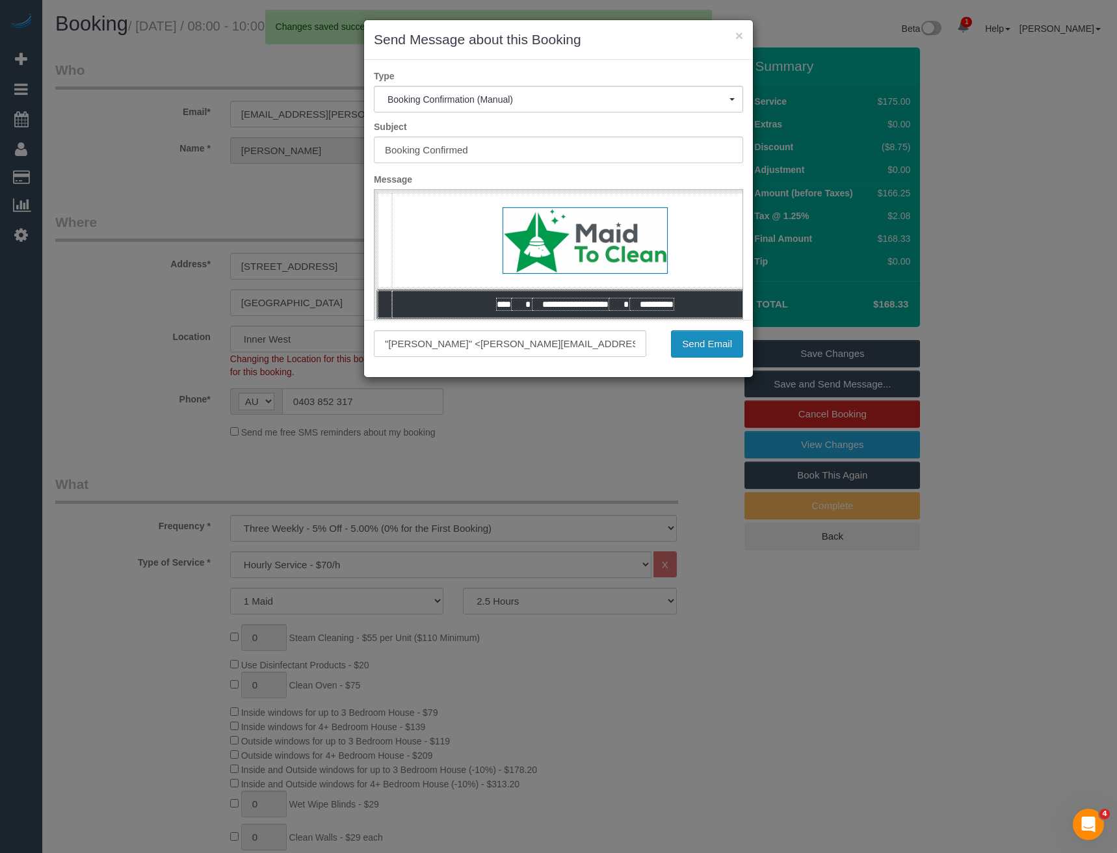
click at [711, 335] on button "Send Email" at bounding box center [707, 343] width 72 height 27
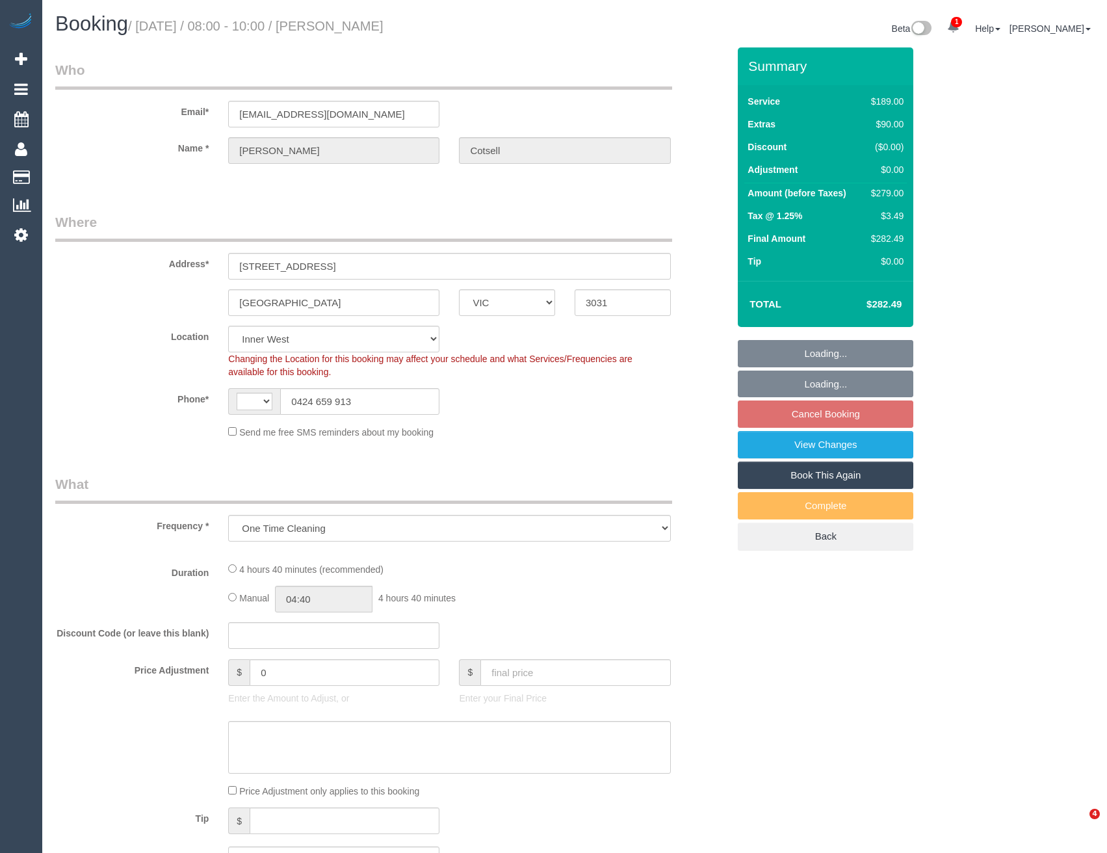
select select "VIC"
select select "string:stripe-pm_1SDy7K2GScqysDRVpmnOJYhn"
select select "object:800"
select select "string:AU"
select select "number:27"
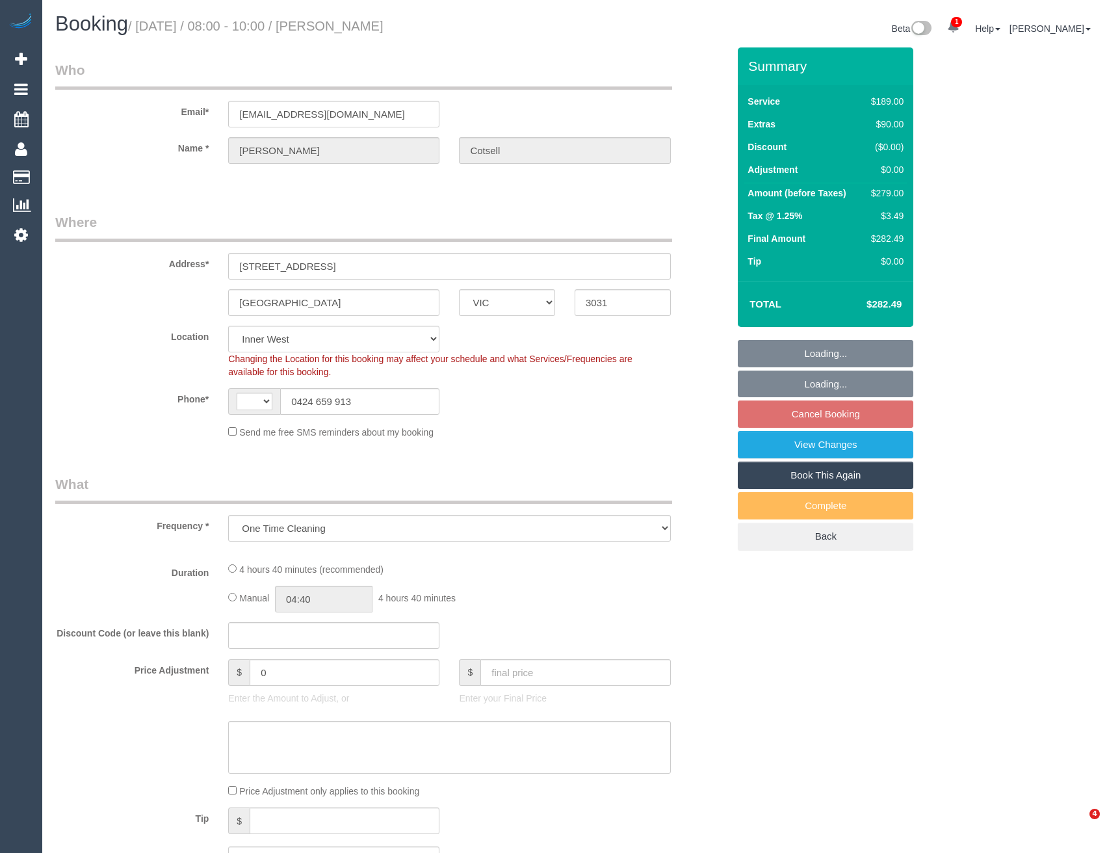
select select "number:14"
select select "number:19"
select select "number:22"
select select "number:26"
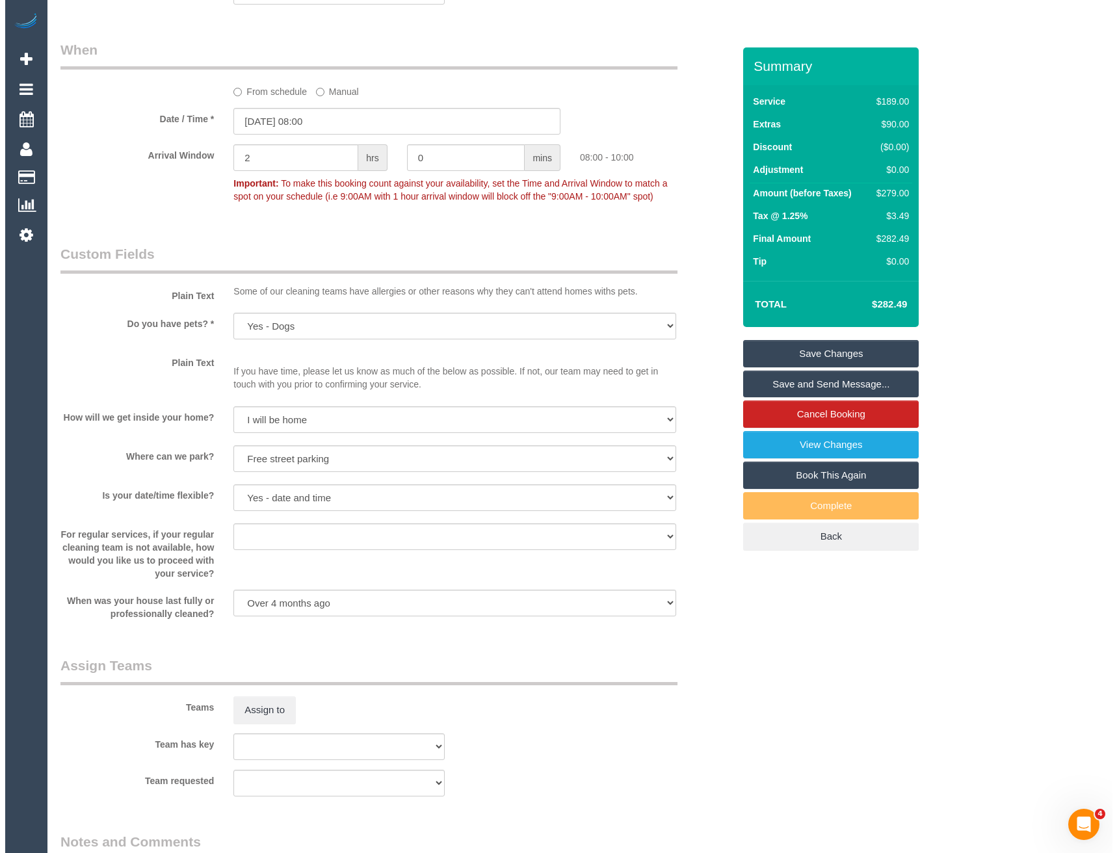
scroll to position [1625, 0]
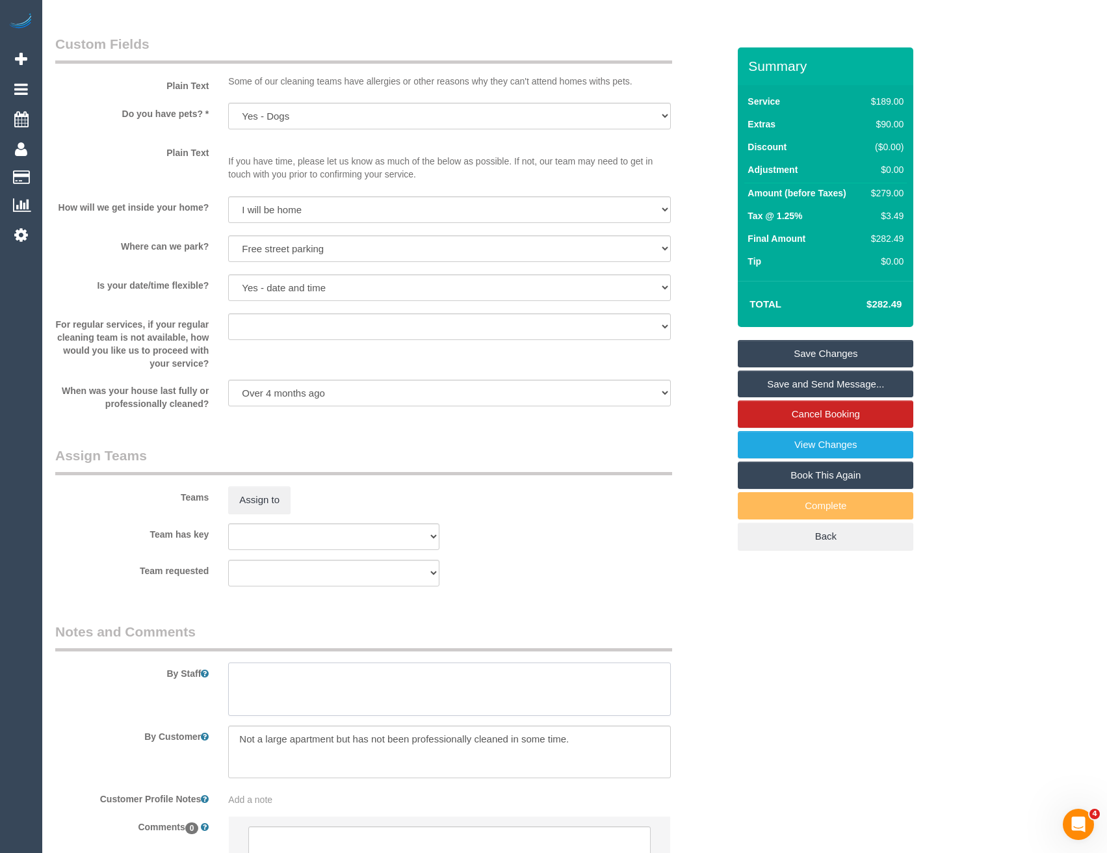
click at [326, 680] on textarea at bounding box center [449, 688] width 442 height 53
type textarea "Est 4 - 5 hours"
click at [258, 501] on button "Assign to" at bounding box center [259, 499] width 62 height 27
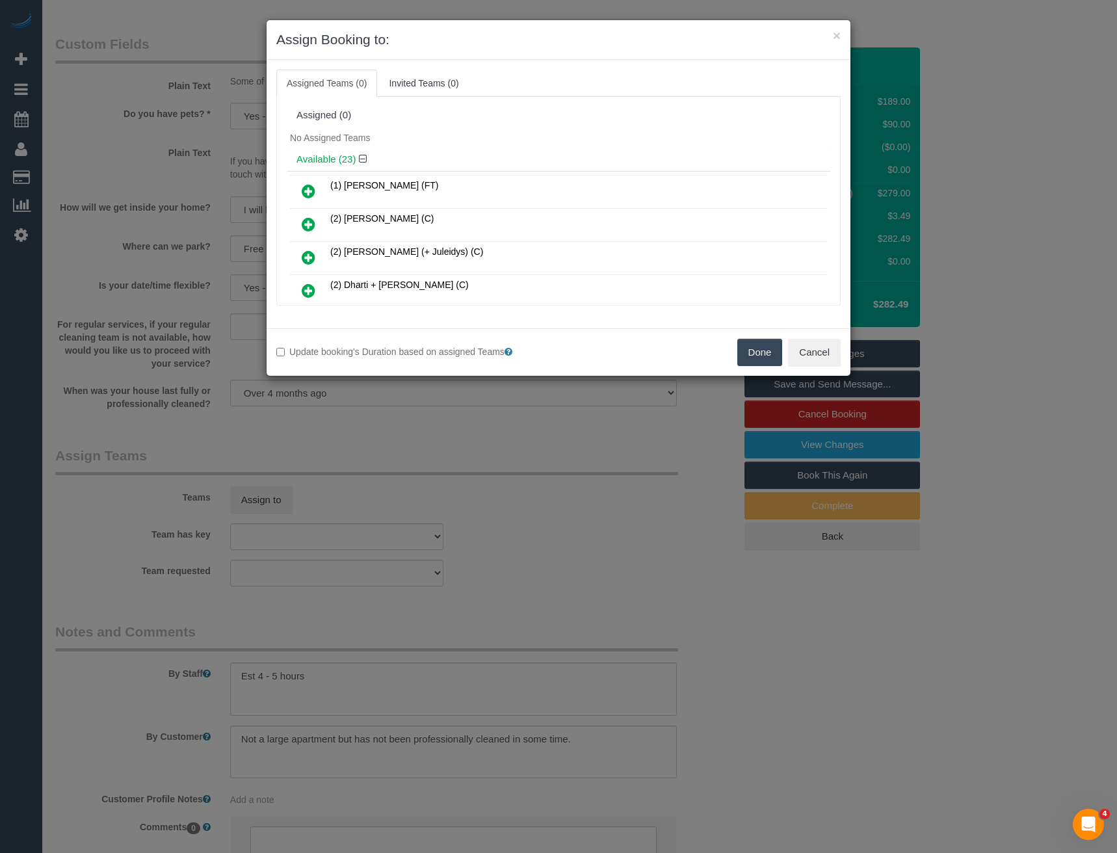
scroll to position [317, 0]
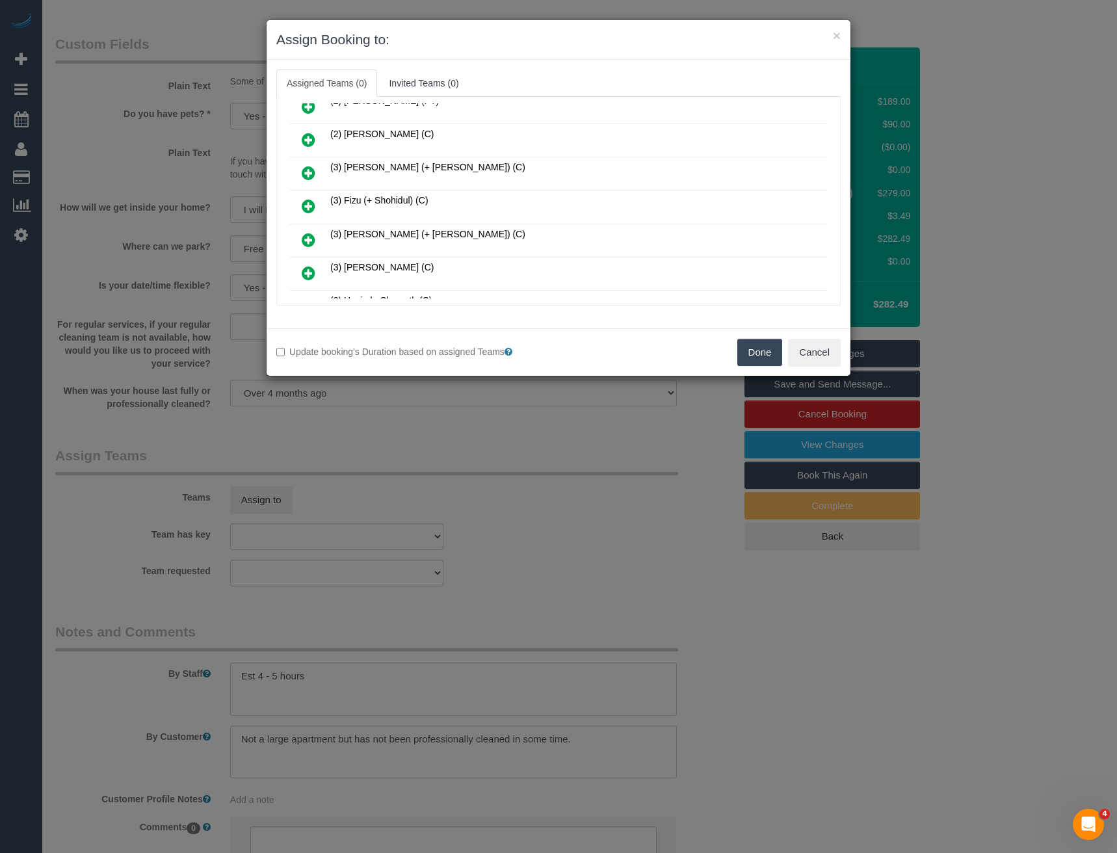
click at [311, 205] on icon at bounding box center [309, 206] width 14 height 16
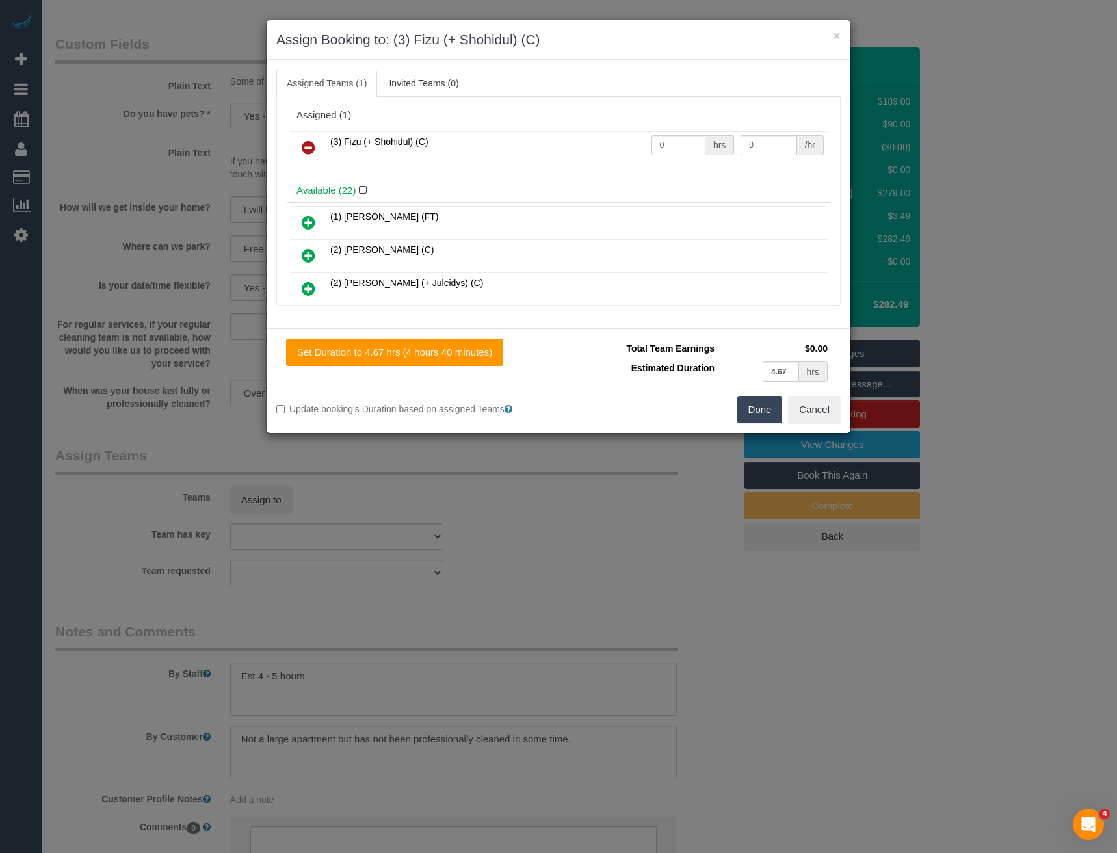
scroll to position [581, 0]
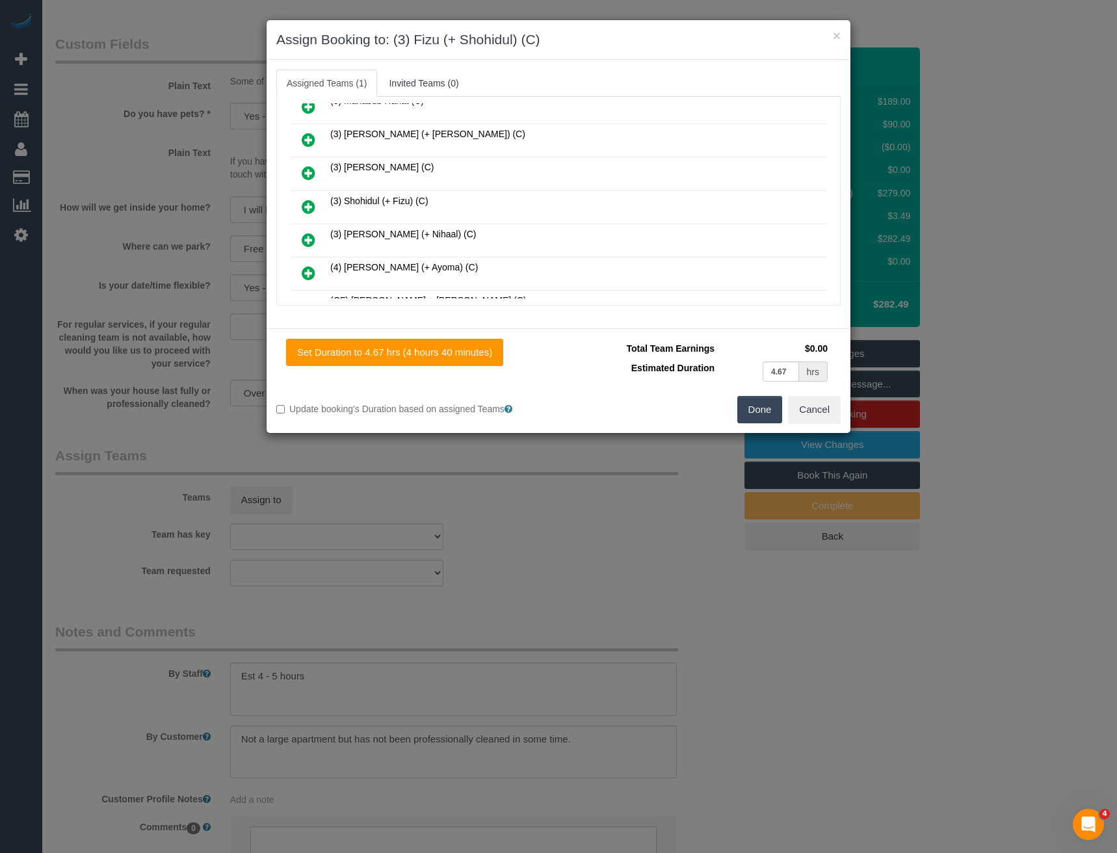
click at [311, 206] on icon at bounding box center [309, 207] width 14 height 16
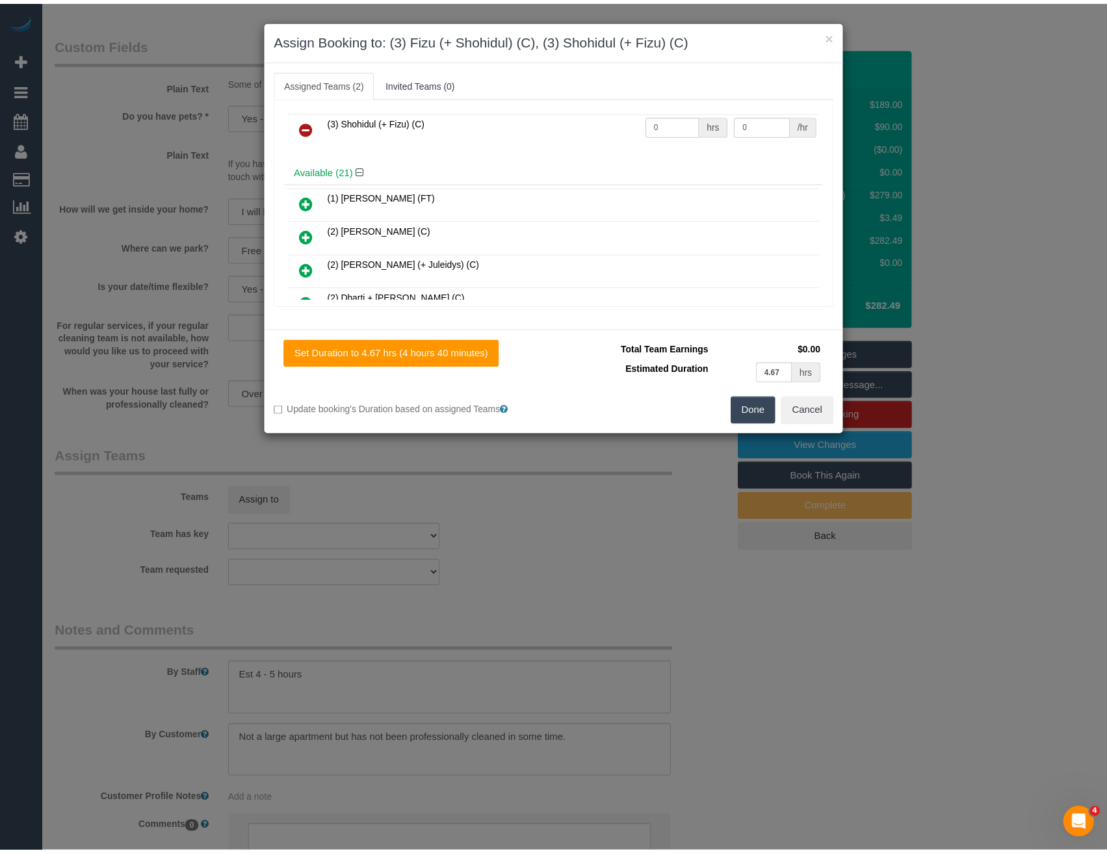
scroll to position [0, 0]
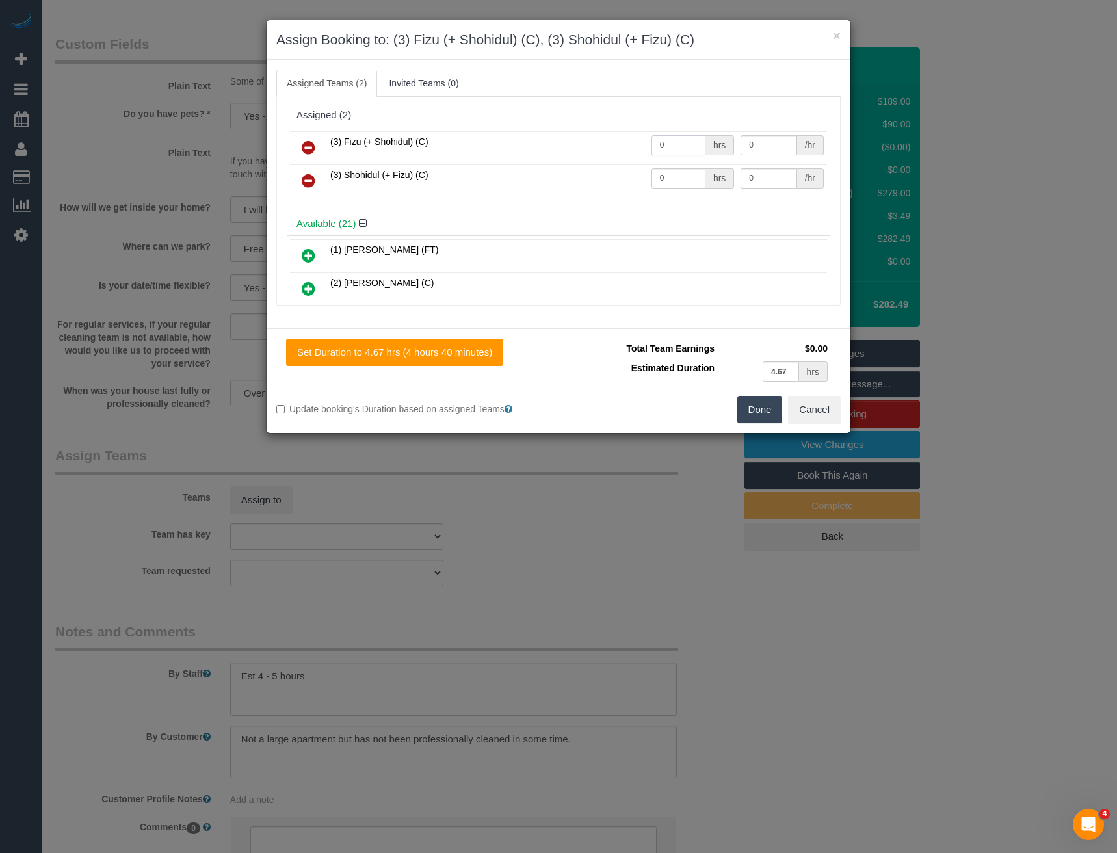
drag, startPoint x: 674, startPoint y: 143, endPoint x: 549, endPoint y: 155, distance: 125.4
click at [549, 155] on tr "(3) Fizu (+ Shohidul) (C) 0 hrs 0 /hr" at bounding box center [558, 147] width 537 height 33
type input "1"
type input "90"
drag, startPoint x: 667, startPoint y: 175, endPoint x: 611, endPoint y: 173, distance: 55.9
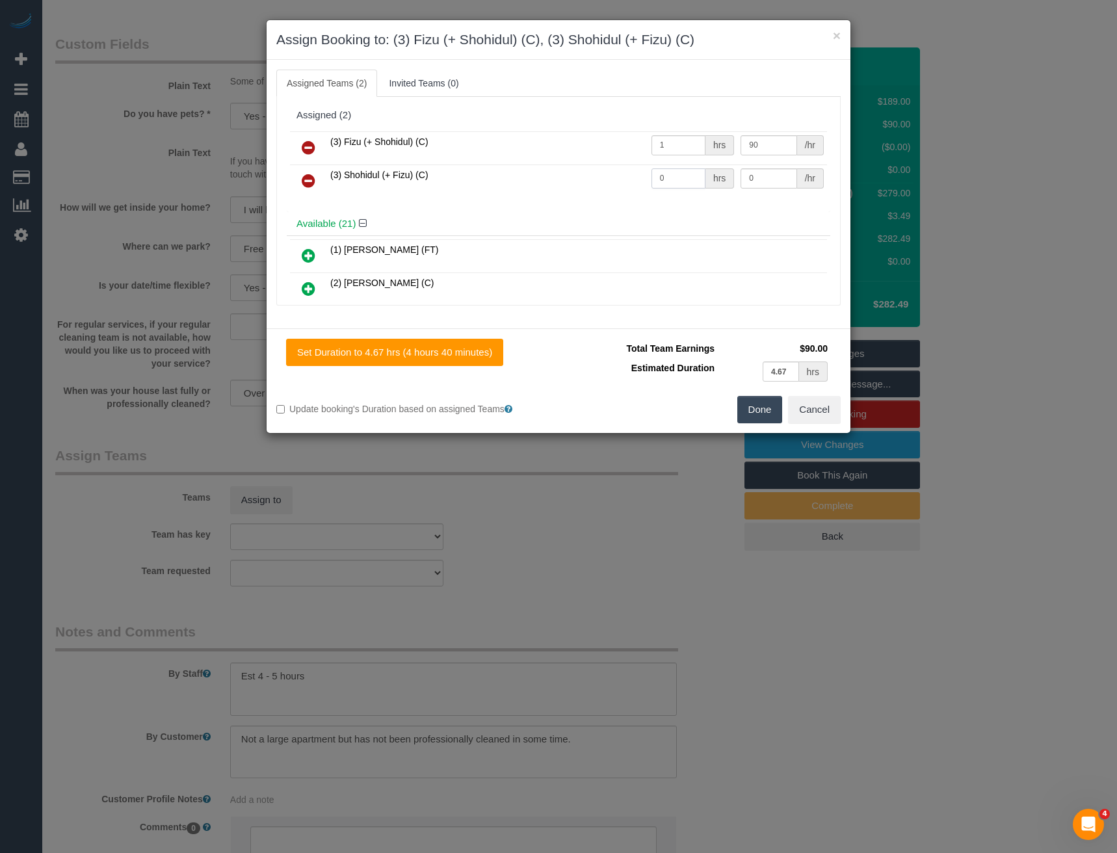
click at [615, 174] on tr "(3) Shohidul (+ Fizu) (C) 0 hrs 0 /hr" at bounding box center [558, 180] width 537 height 33
type input "1"
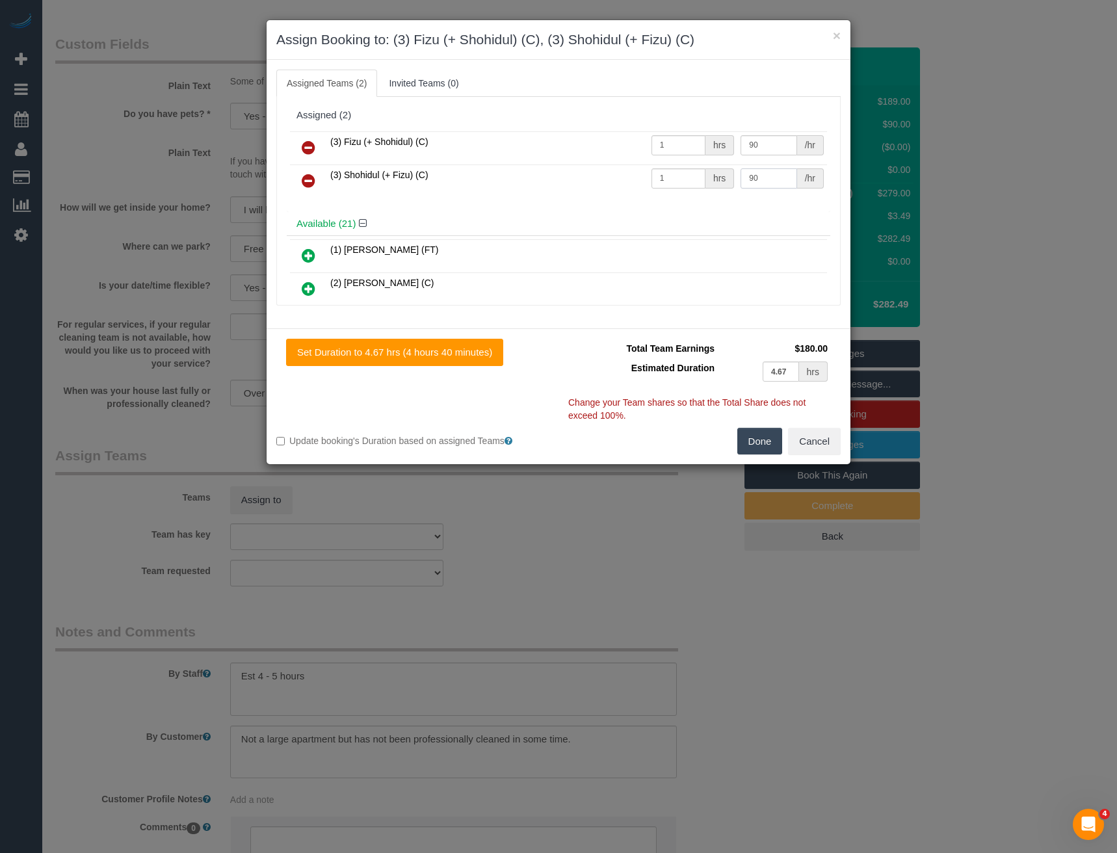
type input "90"
click at [761, 435] on button "Done" at bounding box center [760, 441] width 46 height 27
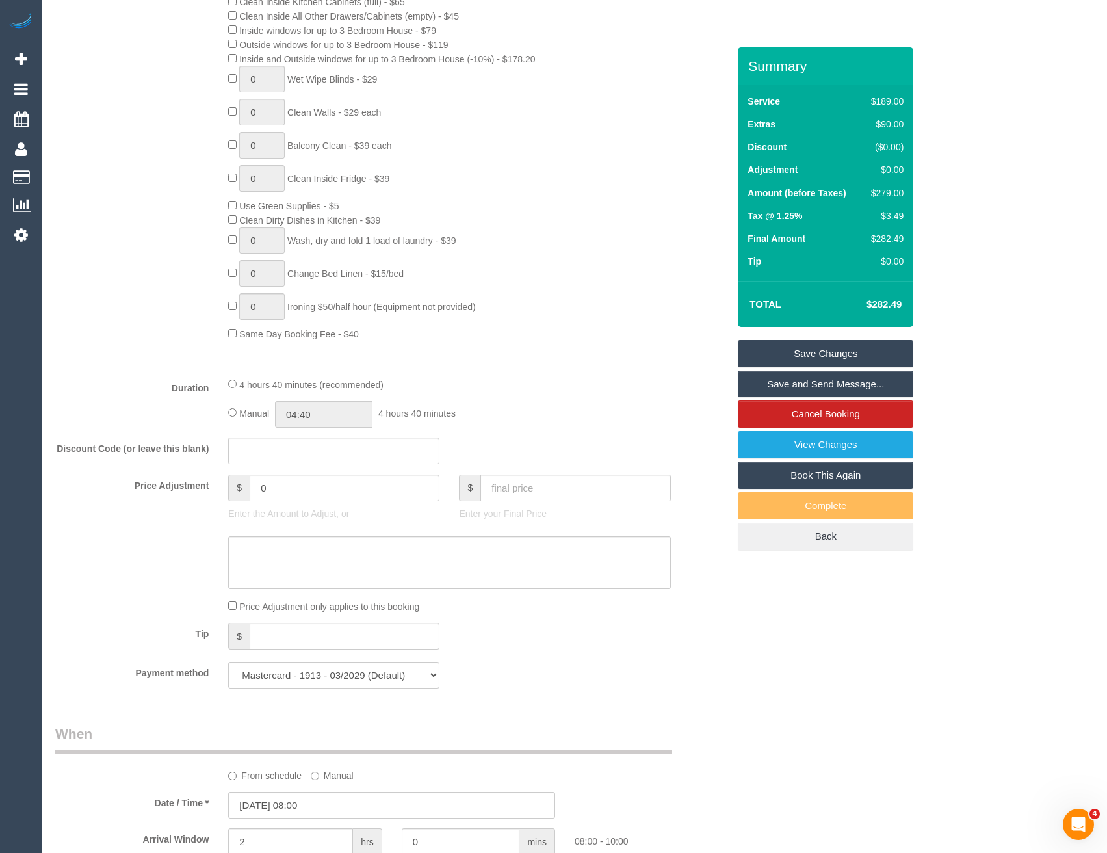
scroll to position [703, 0]
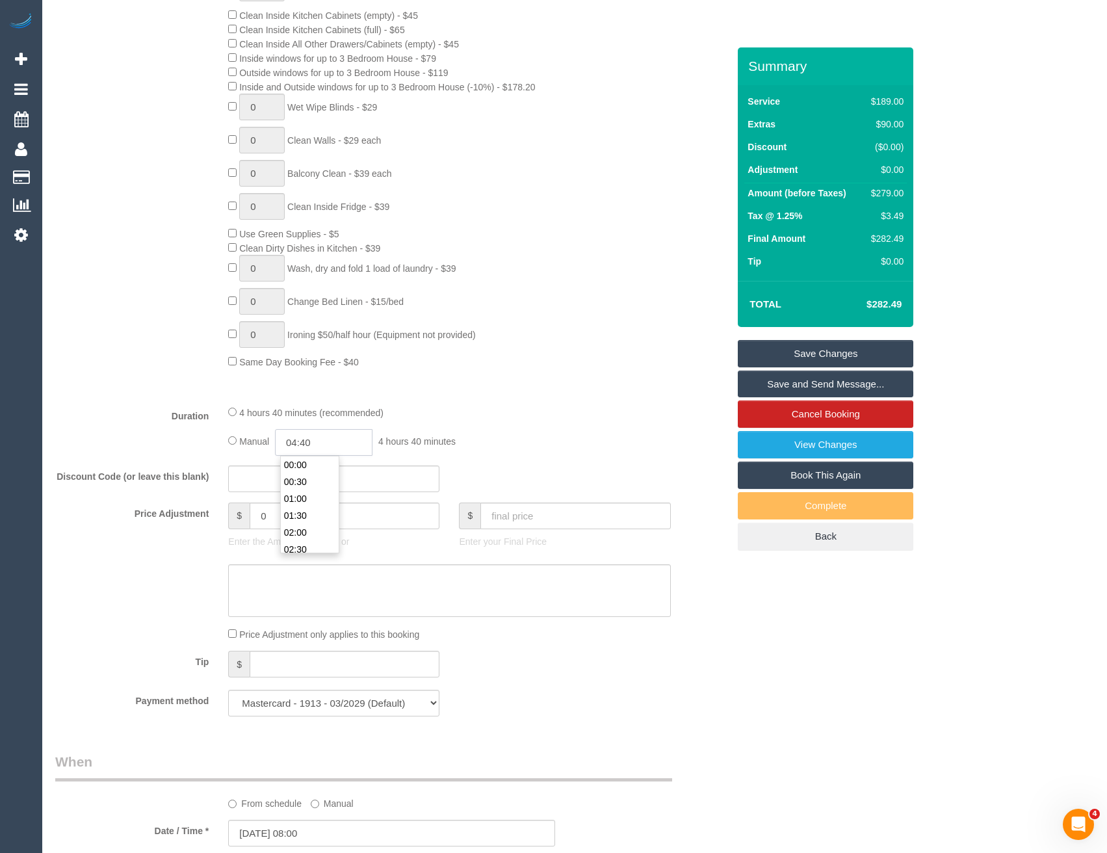
click at [317, 432] on input "04:40" at bounding box center [324, 442] width 98 height 27
type input "02:30"
click at [310, 542] on li "02:30" at bounding box center [310, 549] width 58 height 17
click at [516, 435] on div "Manual 02:30 2 hours 30 minutes" at bounding box center [449, 442] width 442 height 27
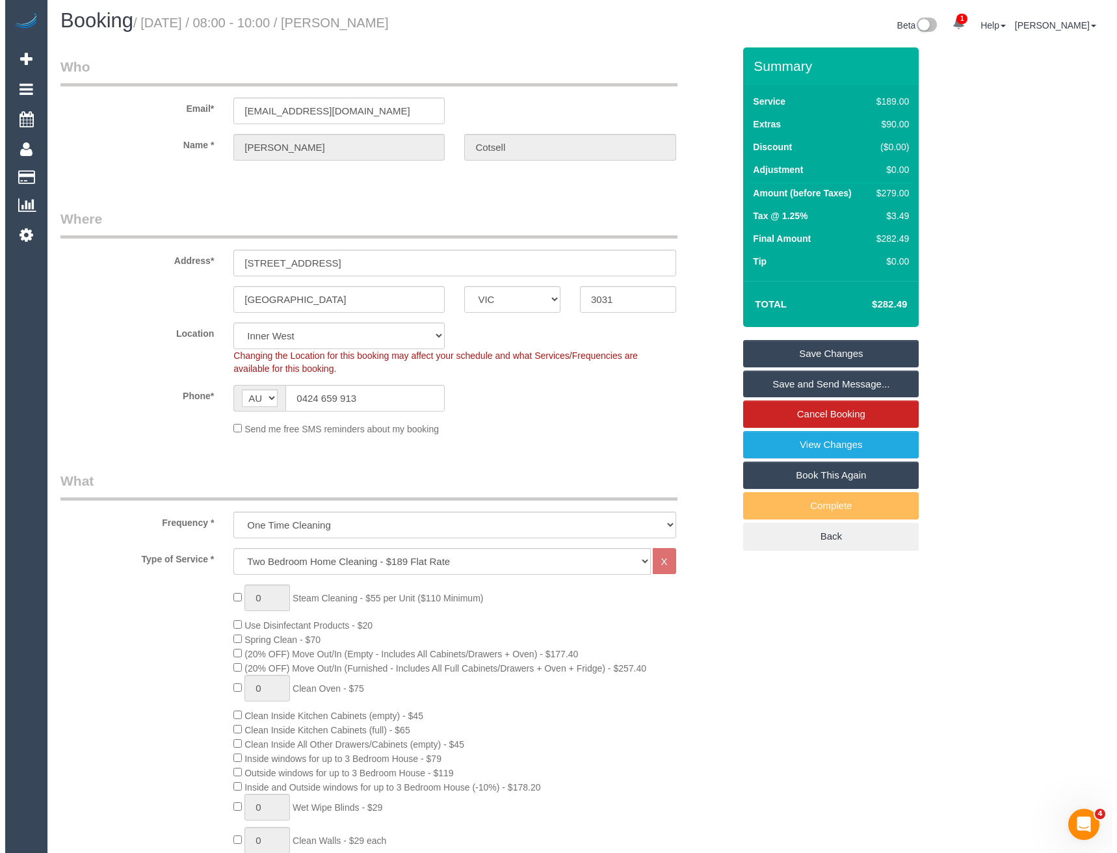
scroll to position [0, 0]
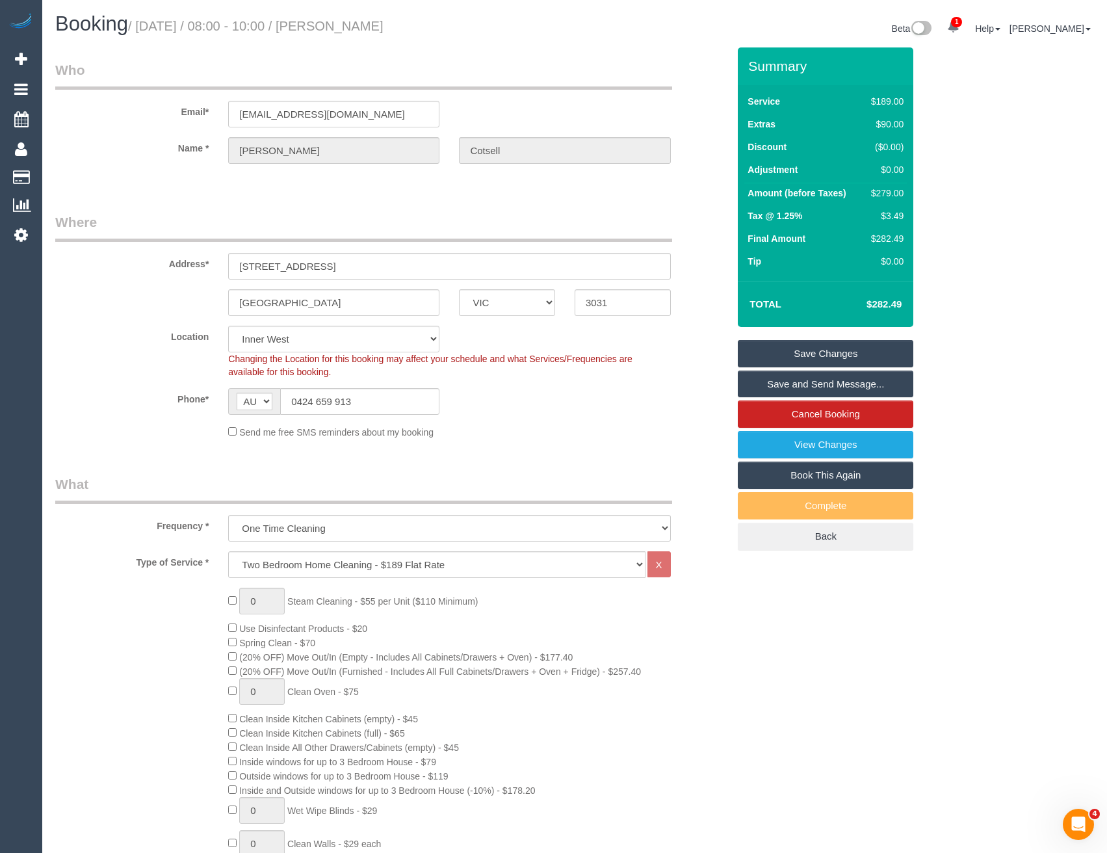
click at [771, 385] on link "Save and Send Message..." at bounding box center [826, 384] width 176 height 27
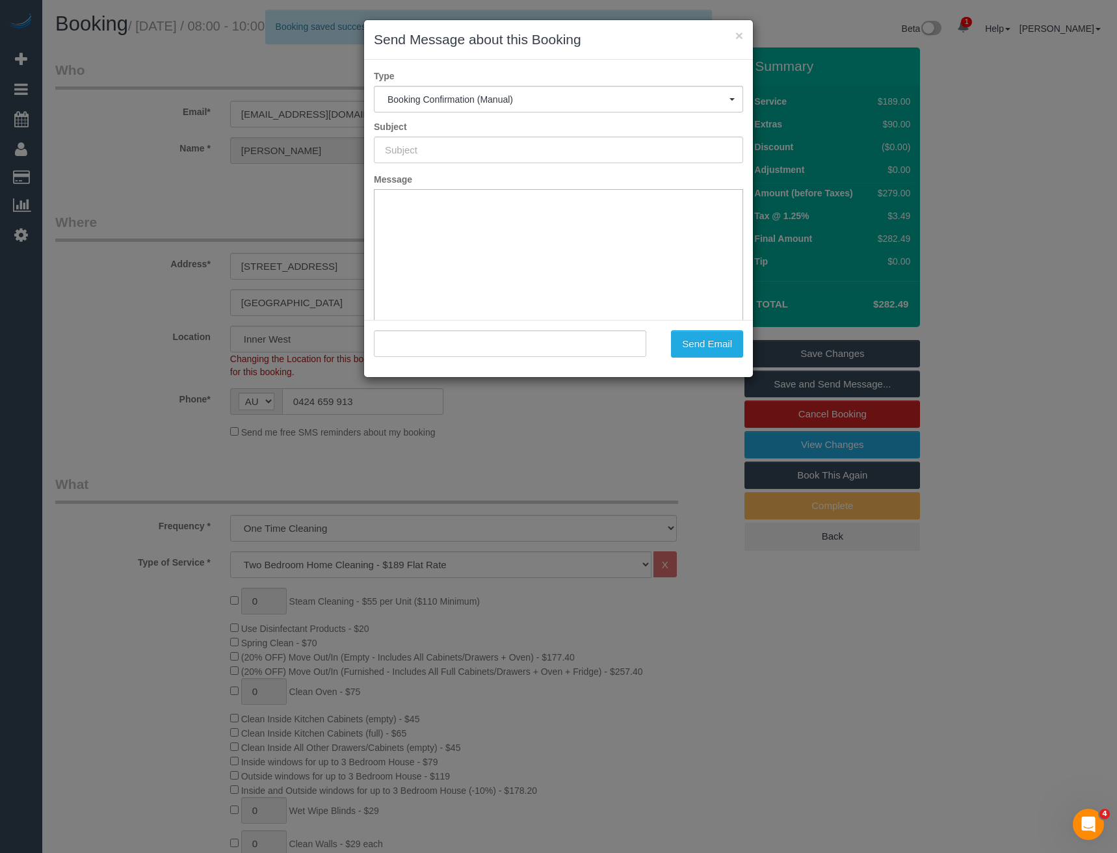
type input "Booking Confirmed"
type input ""Claire Cotsell" <wicket91@hotmail.com>"
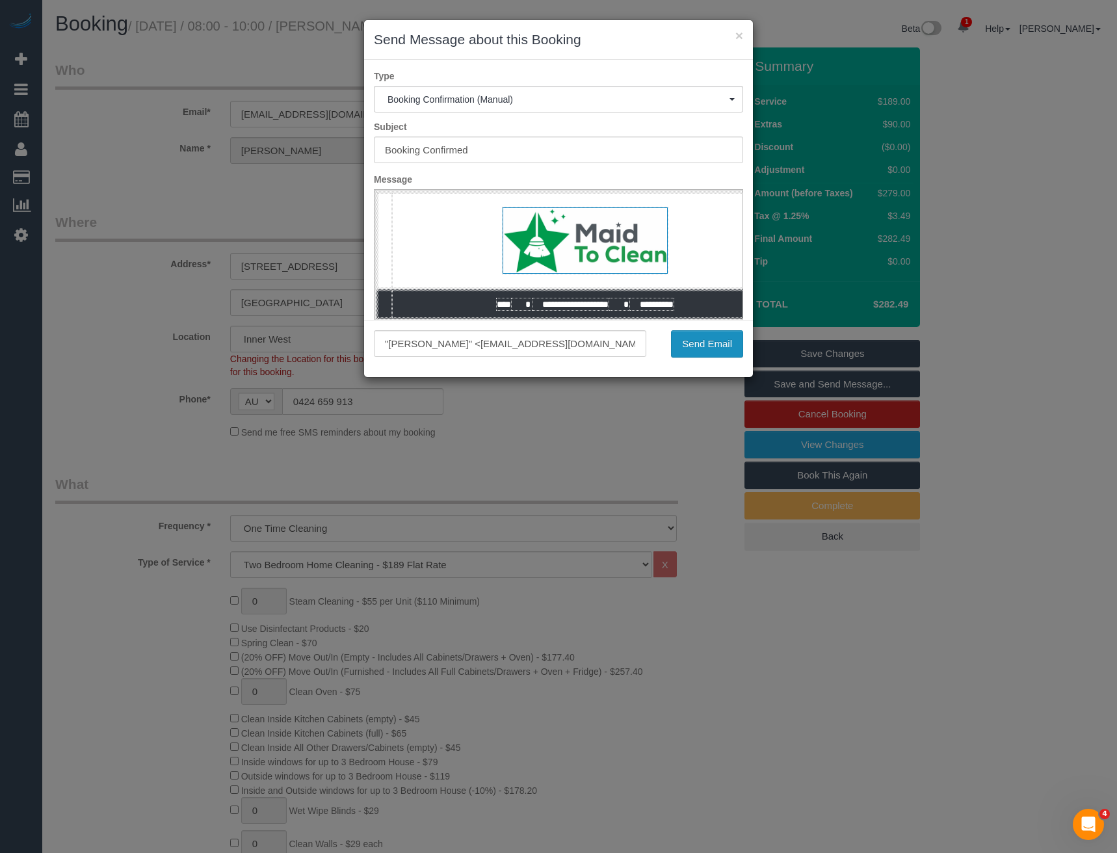
click at [704, 348] on button "Send Email" at bounding box center [707, 343] width 72 height 27
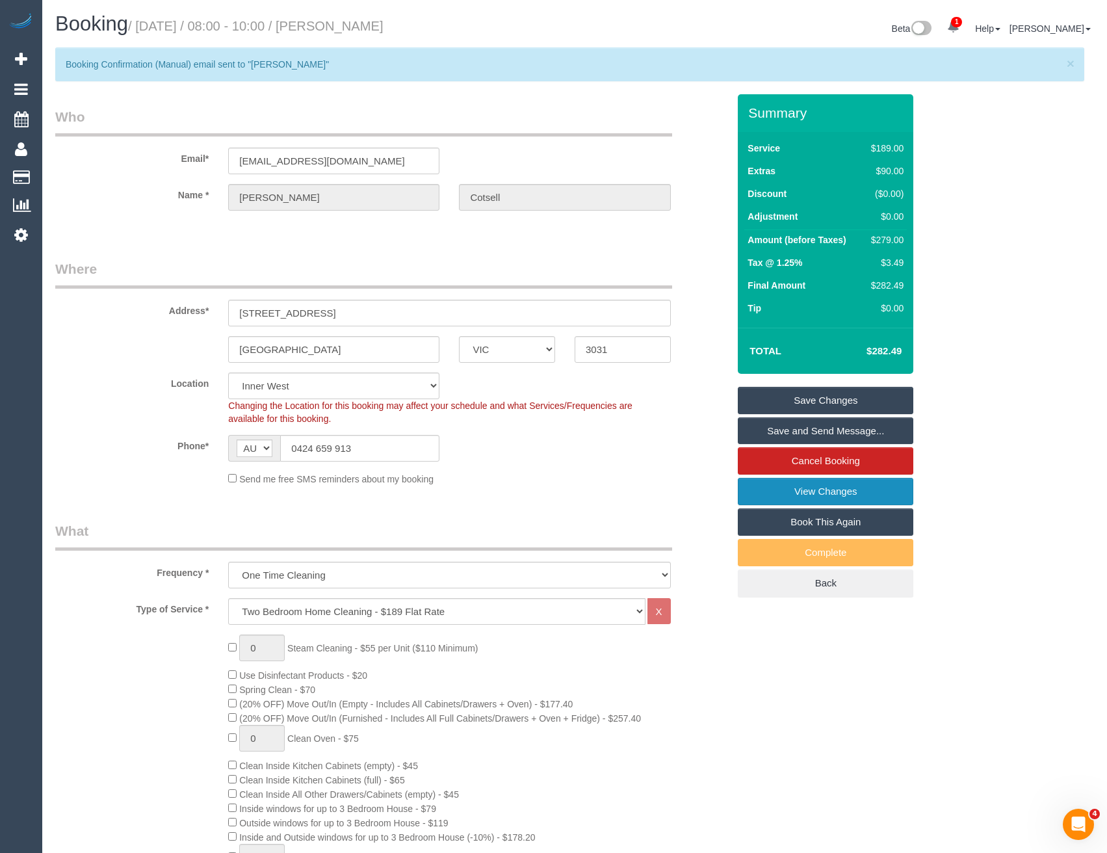
click at [797, 500] on link "View Changes" at bounding box center [826, 491] width 176 height 27
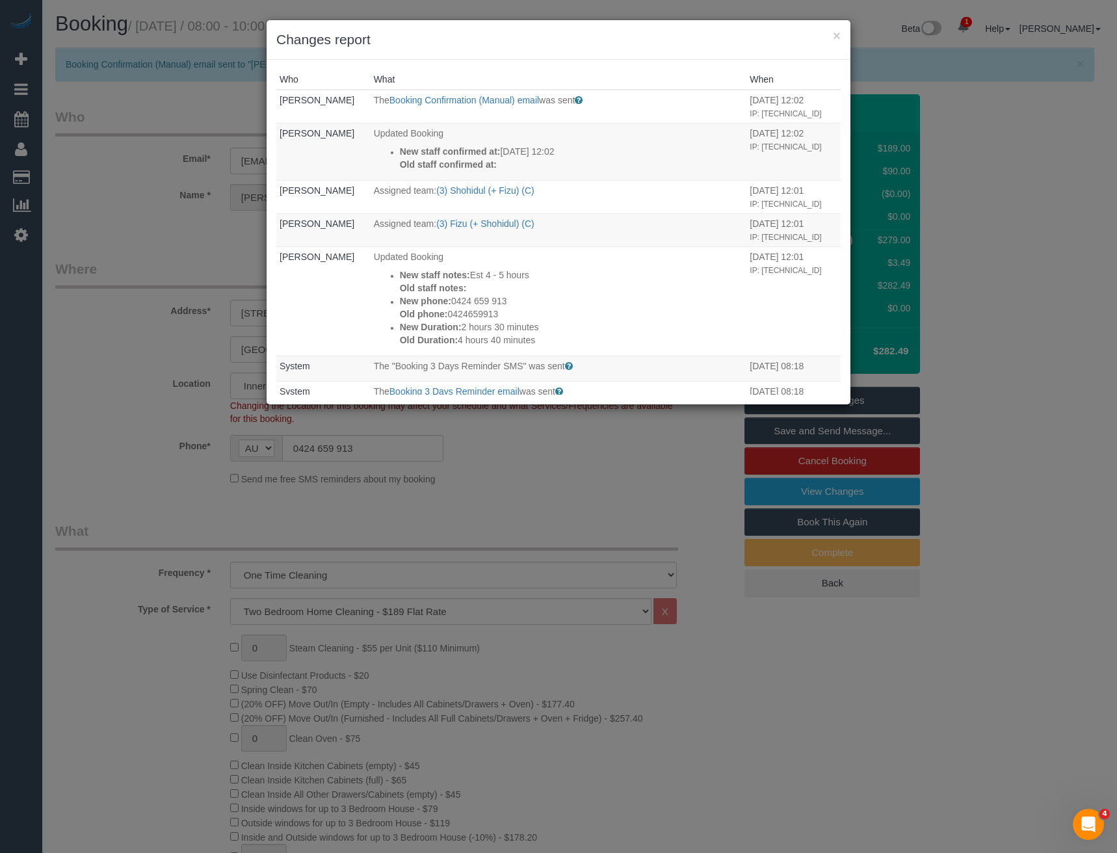
click at [514, 476] on div "× Changes report Who What When Bronie Bryant The Booking Confirmation (Manual) …" at bounding box center [558, 426] width 1117 height 853
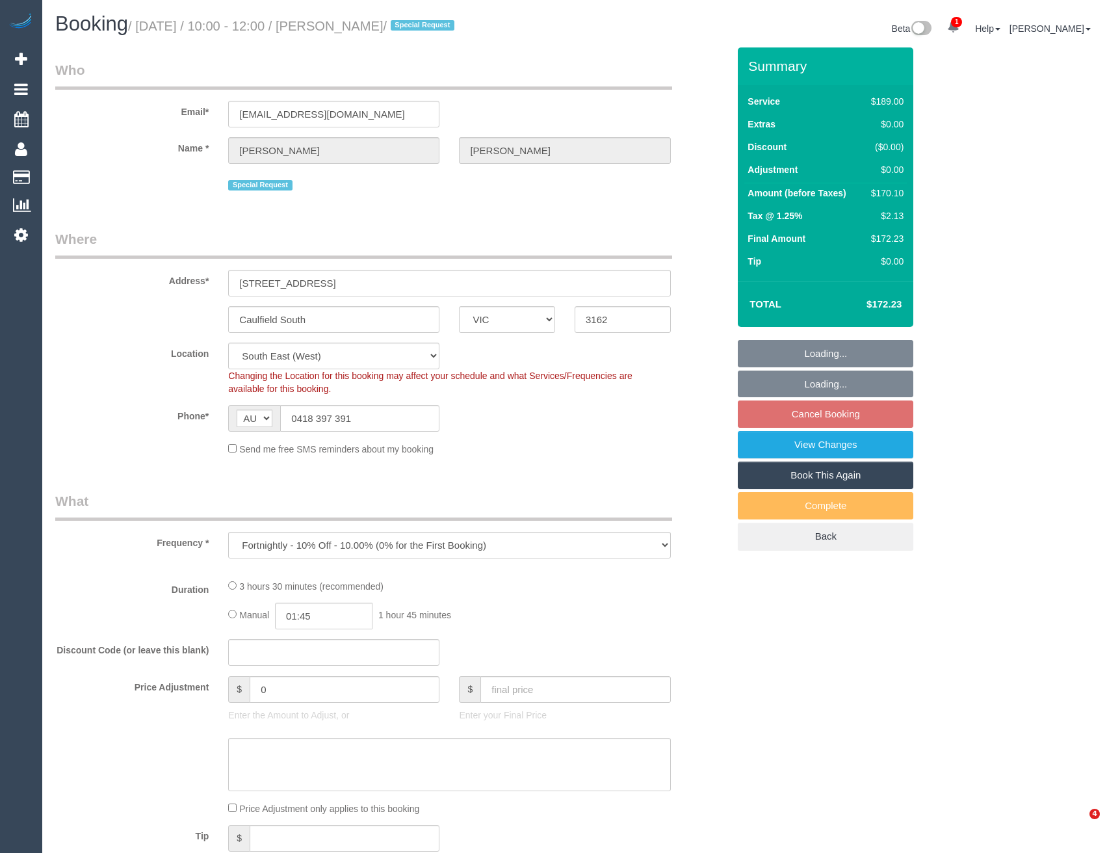
select select "VIC"
select select "object:816"
select select "number:27"
select select "number:14"
select select "number:19"
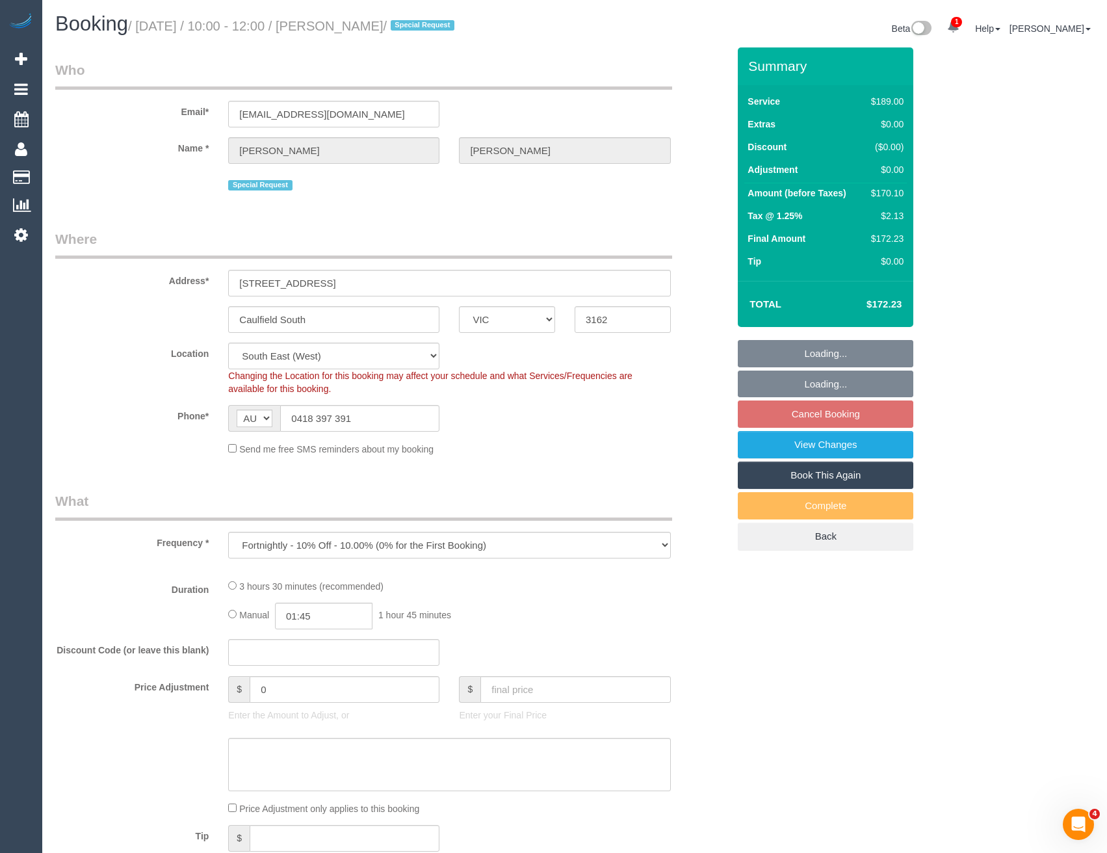
select select "number:24"
select select "number:11"
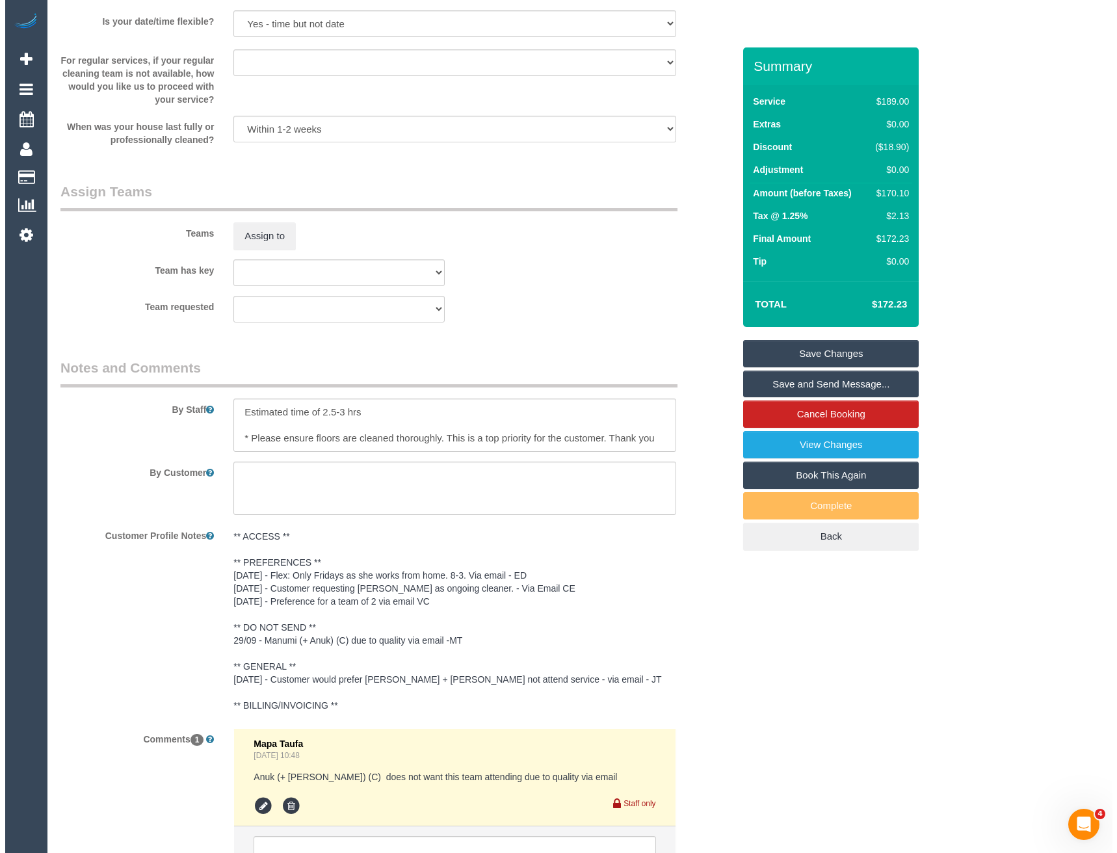
scroll to position [1755, 0]
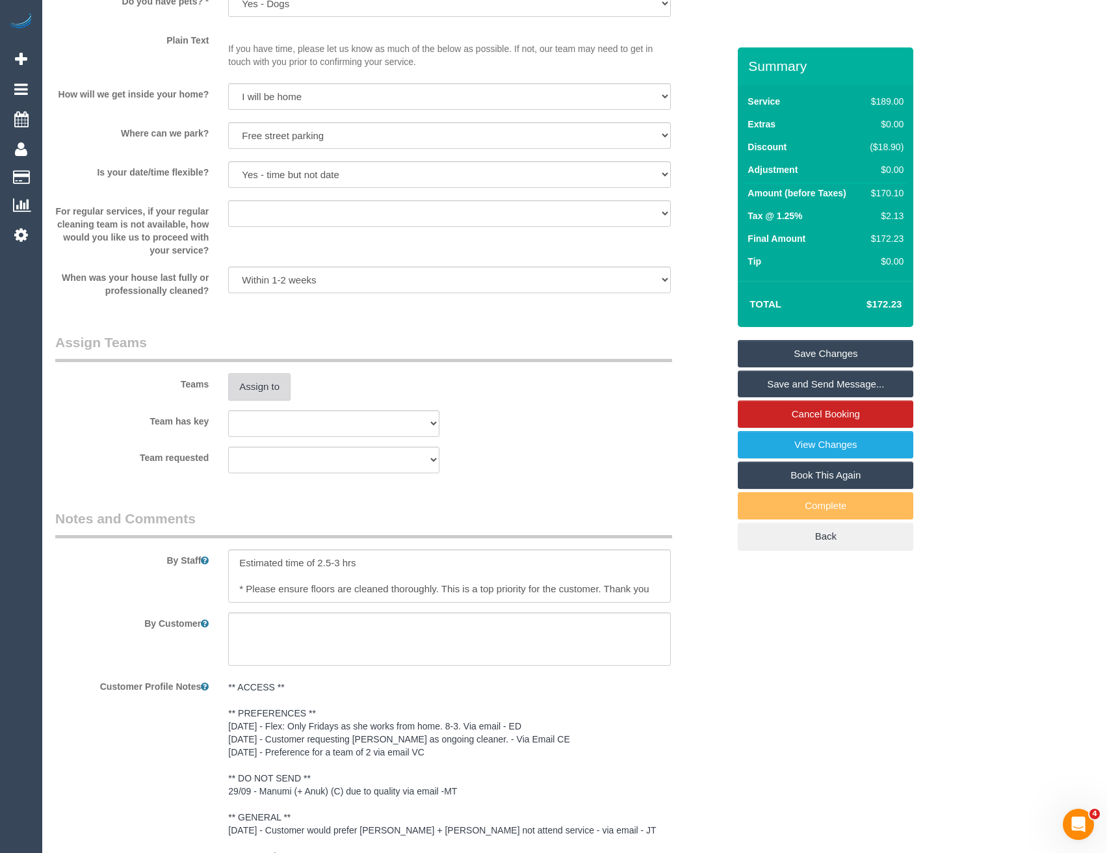
click at [269, 380] on button "Assign to" at bounding box center [259, 386] width 62 height 27
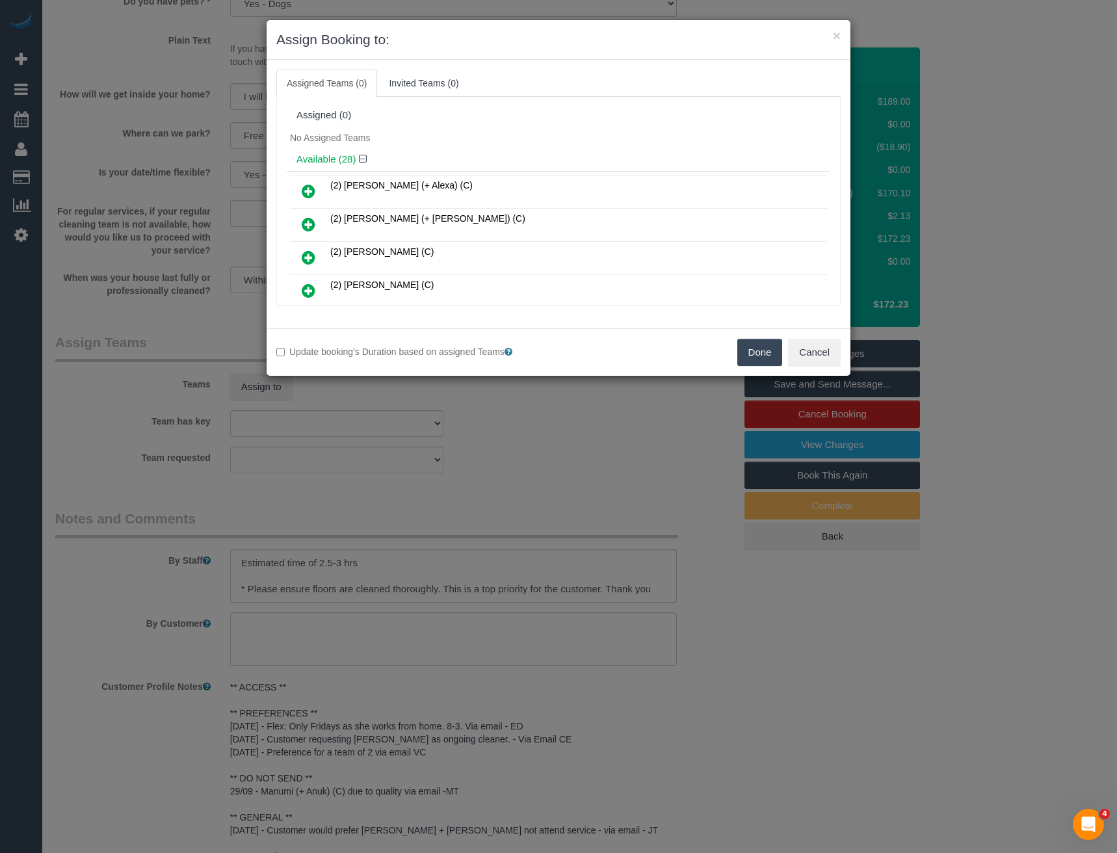
scroll to position [350, 0]
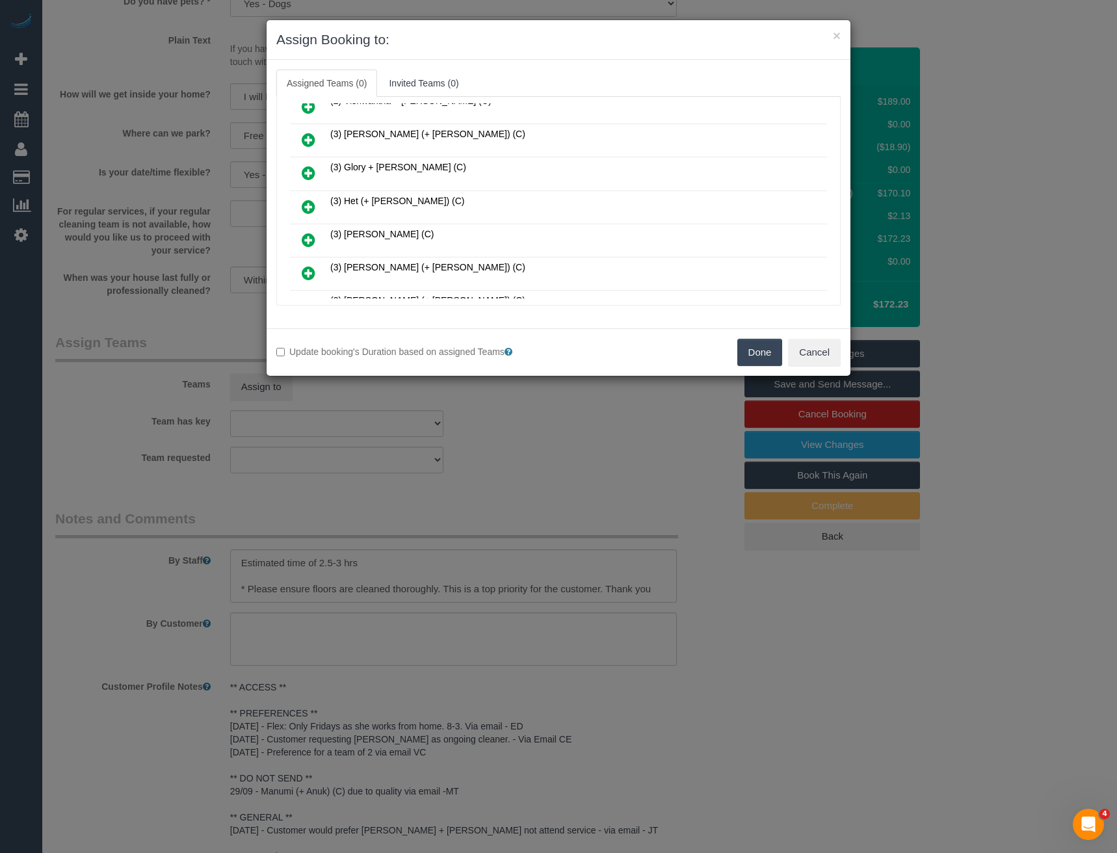
click at [311, 203] on icon at bounding box center [309, 207] width 14 height 16
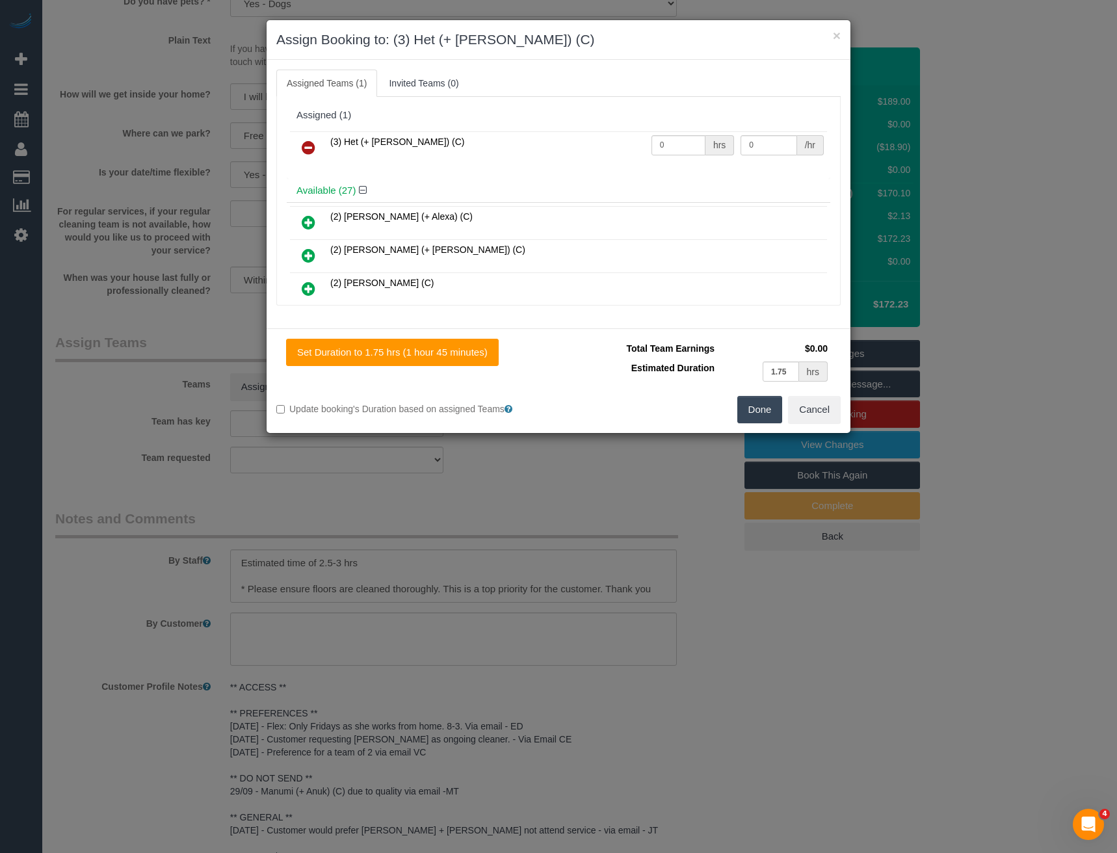
scroll to position [715, 0]
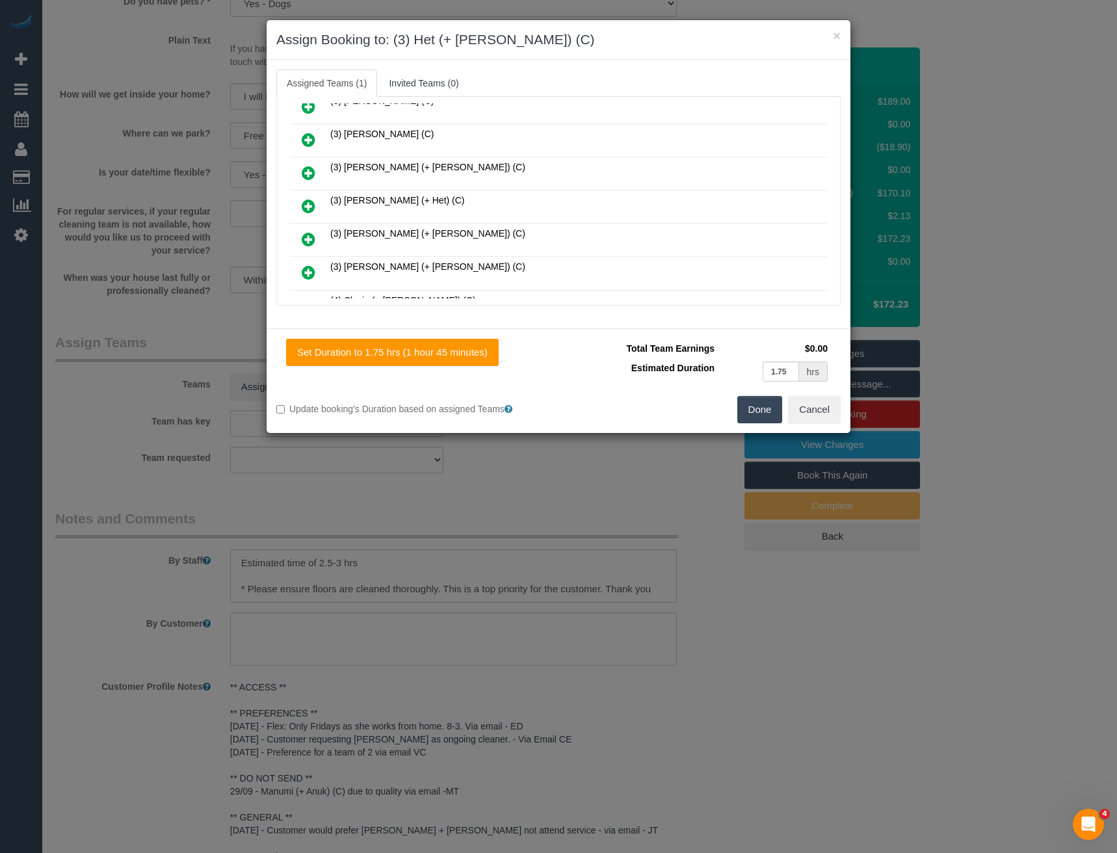
click at [309, 204] on icon at bounding box center [309, 206] width 14 height 16
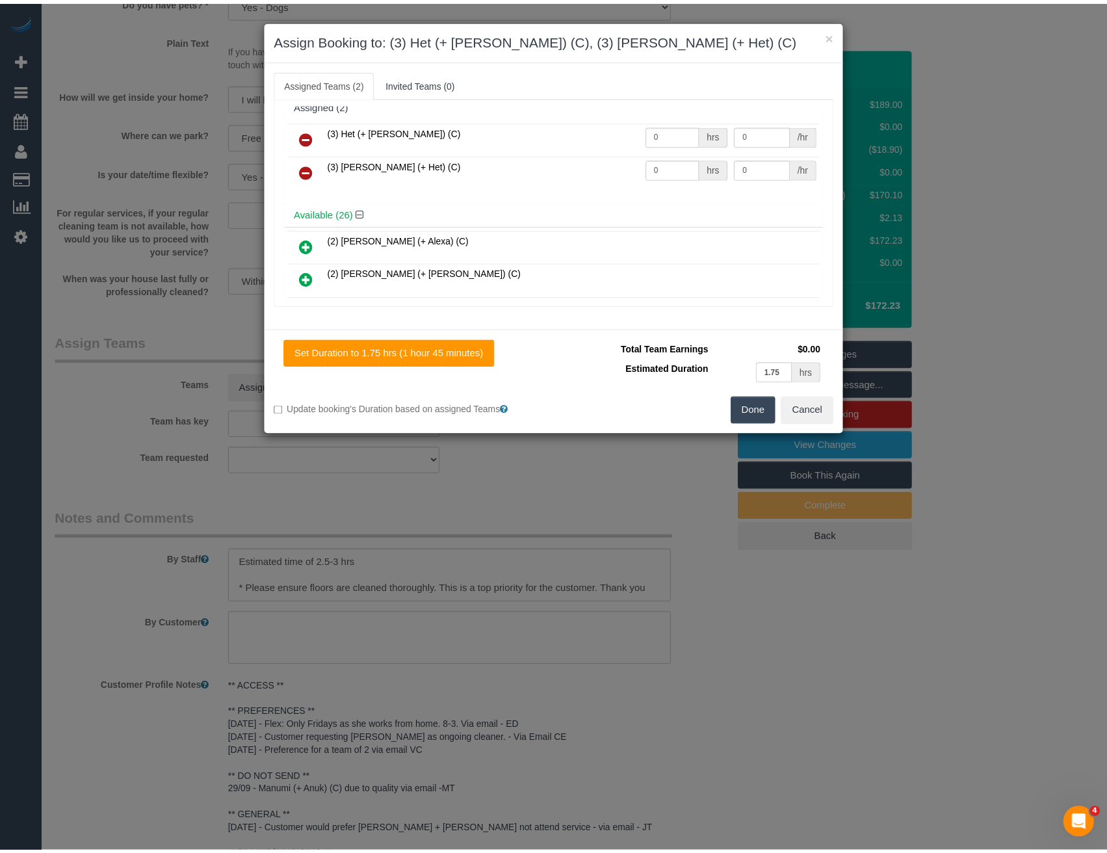
scroll to position [0, 0]
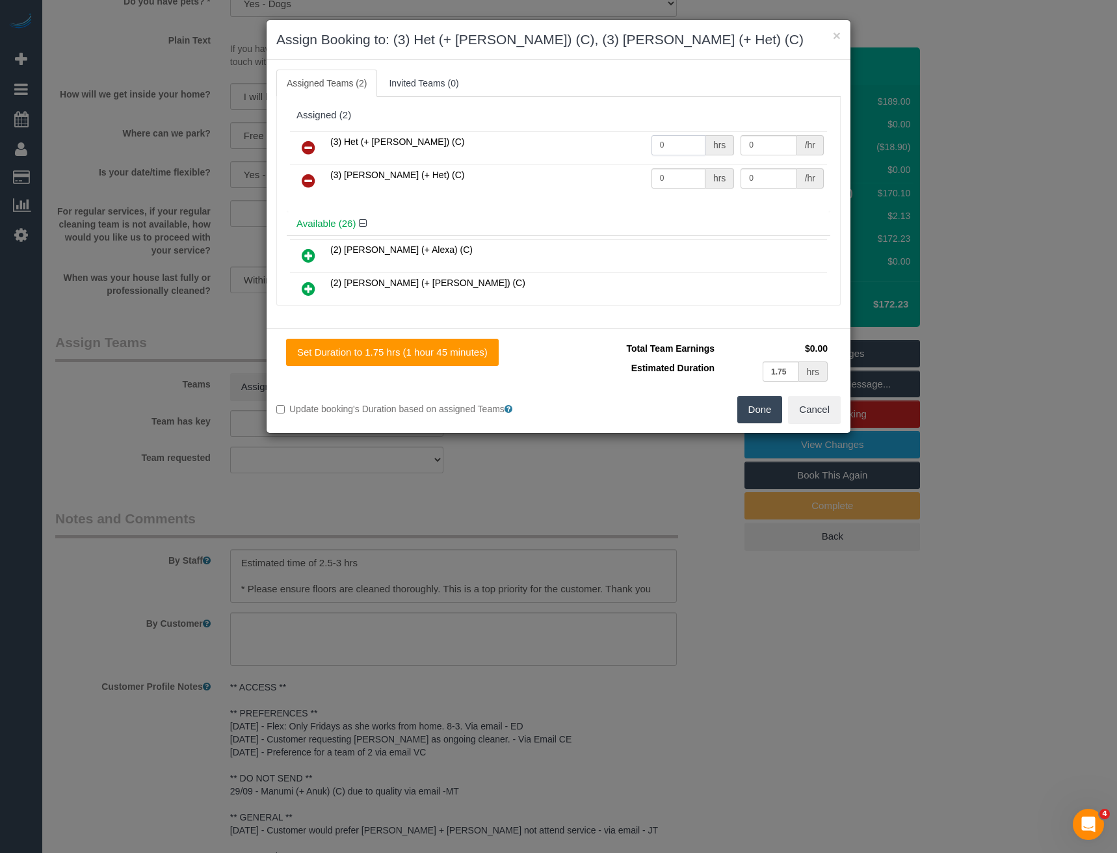
drag, startPoint x: 673, startPoint y: 140, endPoint x: 607, endPoint y: 137, distance: 66.4
click at [616, 141] on tr "(3) Het (+ Ronak) (C) 0 hrs 0 /hr" at bounding box center [558, 147] width 537 height 33
type input "1"
type input "55"
drag, startPoint x: 671, startPoint y: 179, endPoint x: 591, endPoint y: 178, distance: 80.0
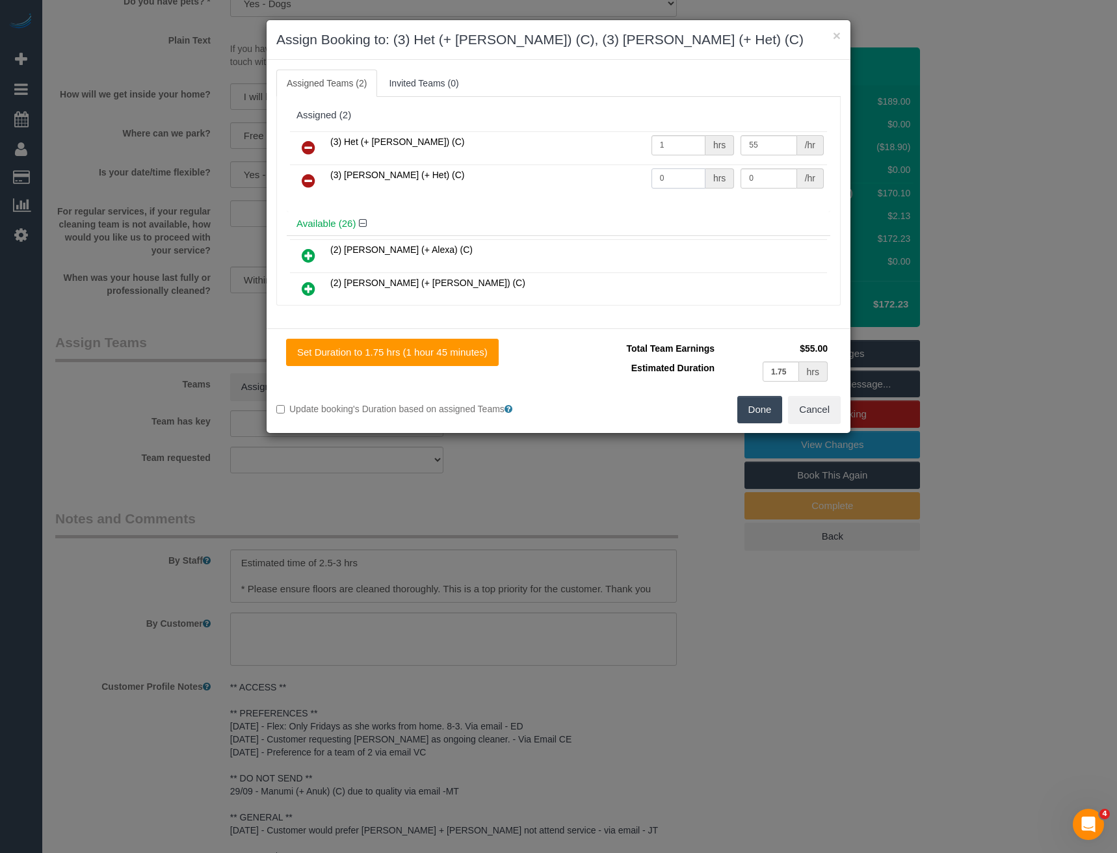
click at [593, 178] on tr "(3) Ronak (+ Het) (C) 0 hrs 0 /hr" at bounding box center [558, 180] width 537 height 33
type input "1"
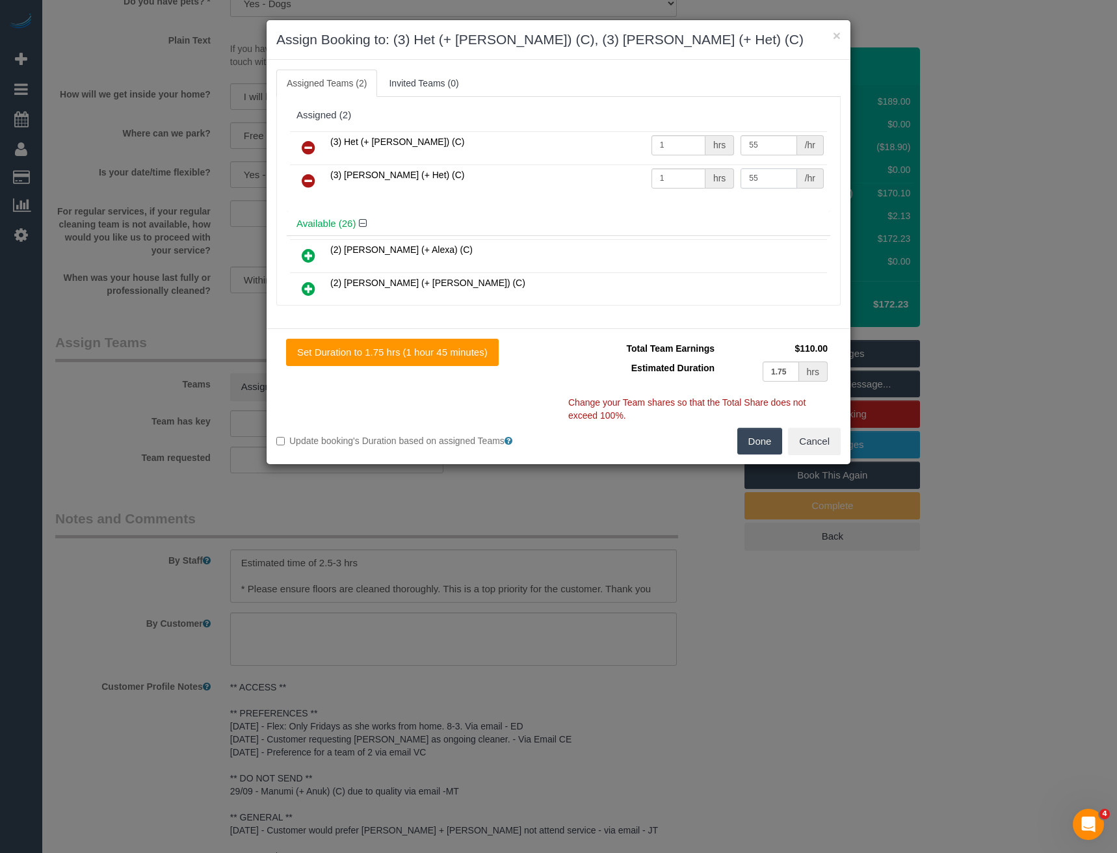
type input "55"
click at [760, 443] on button "Done" at bounding box center [760, 441] width 46 height 27
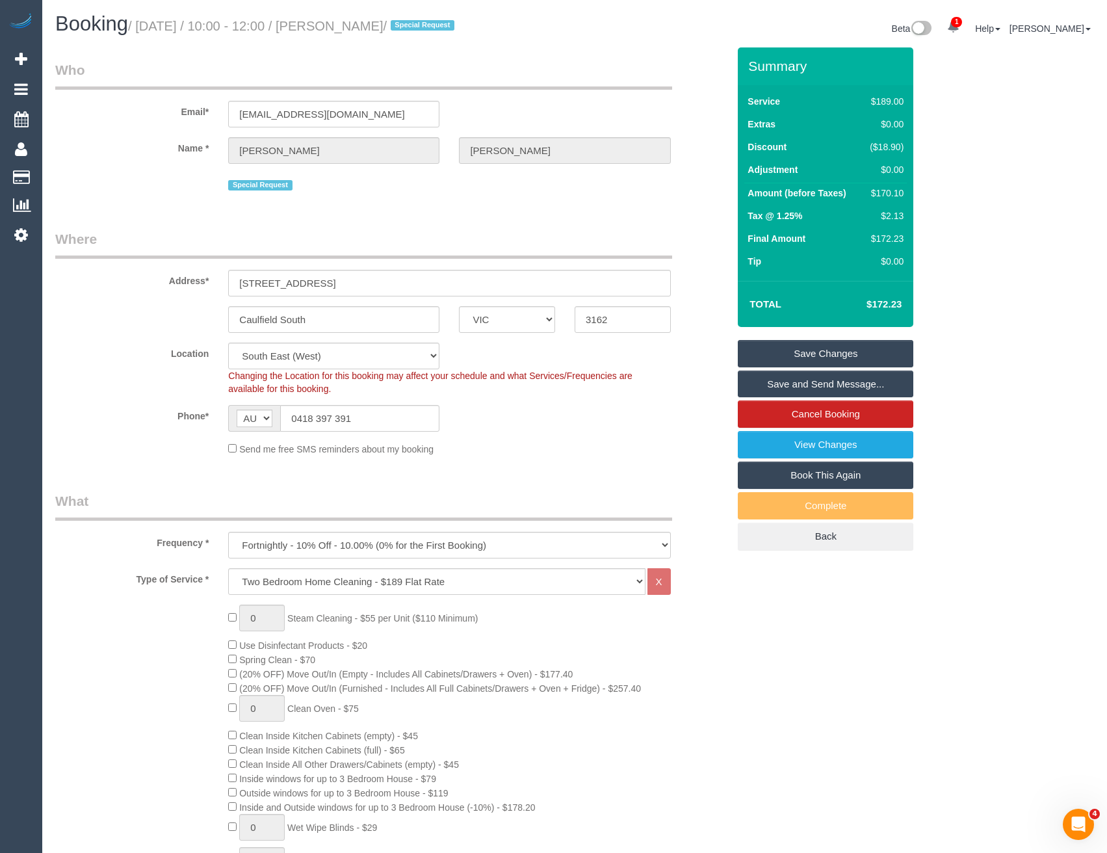
click at [770, 379] on link "Save and Send Message..." at bounding box center [826, 384] width 176 height 27
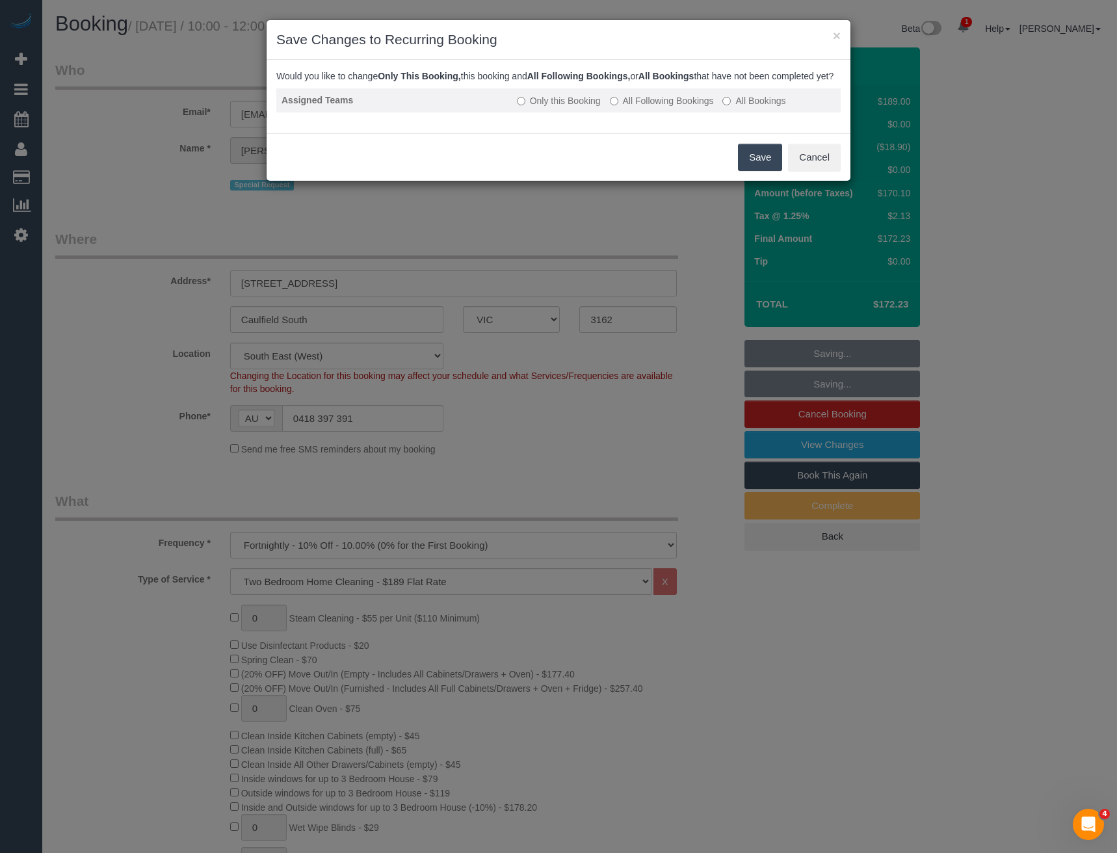
click at [620, 107] on label "All Following Bookings" at bounding box center [662, 100] width 104 height 13
click at [770, 166] on button "Save" at bounding box center [760, 157] width 44 height 27
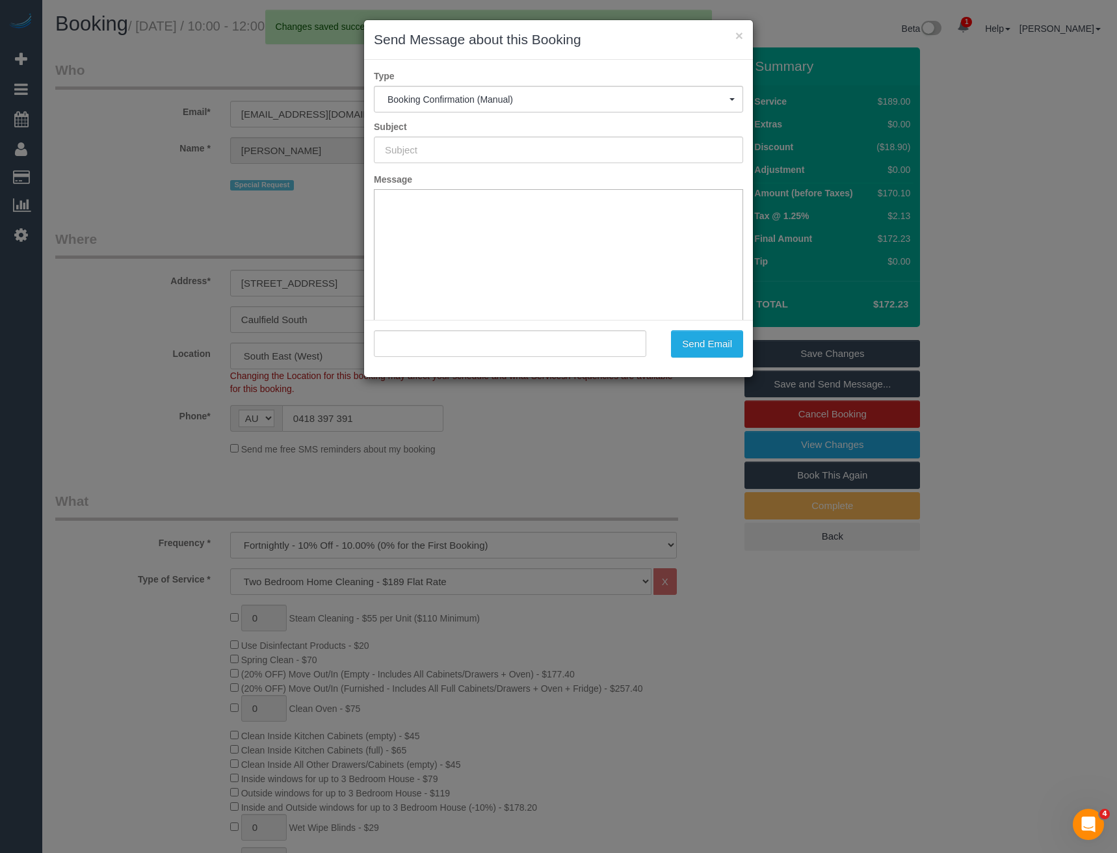
type input "Booking Confirmed"
type input ""Elisha Howard" <elishahoward@hotmail.com>"
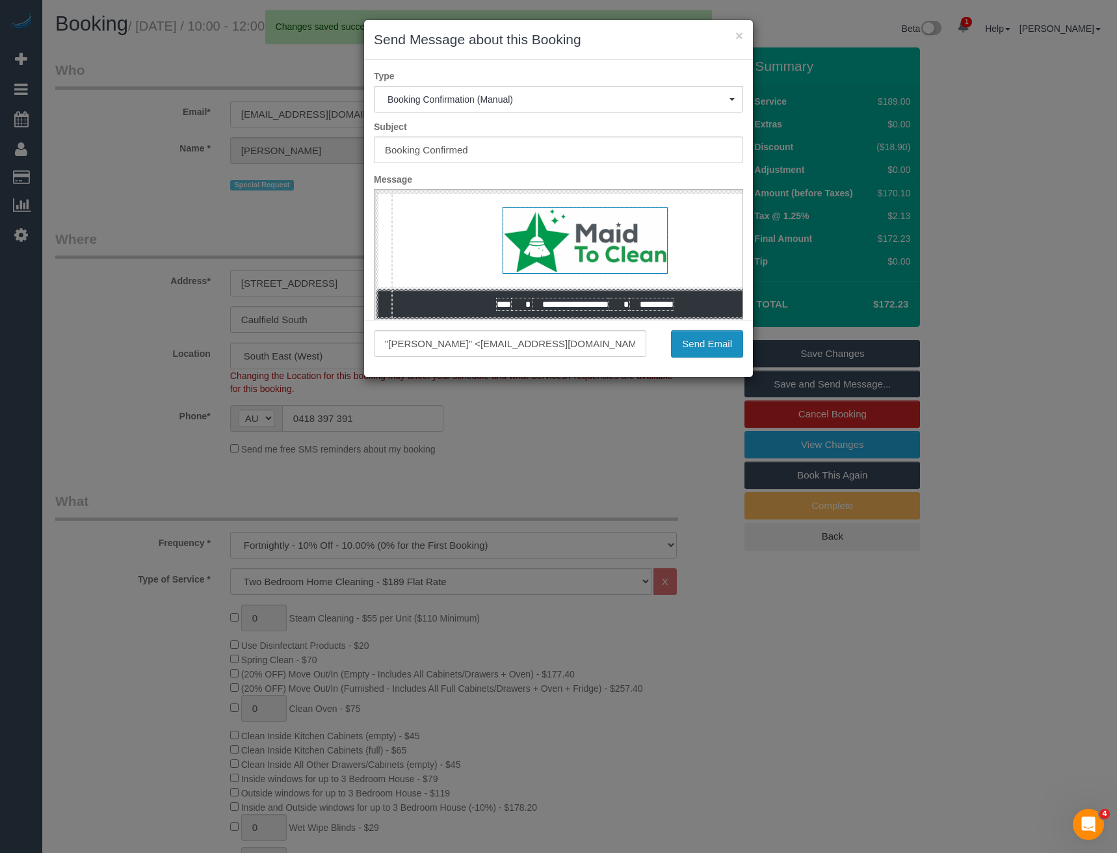
click at [713, 353] on button "Send Email" at bounding box center [707, 343] width 72 height 27
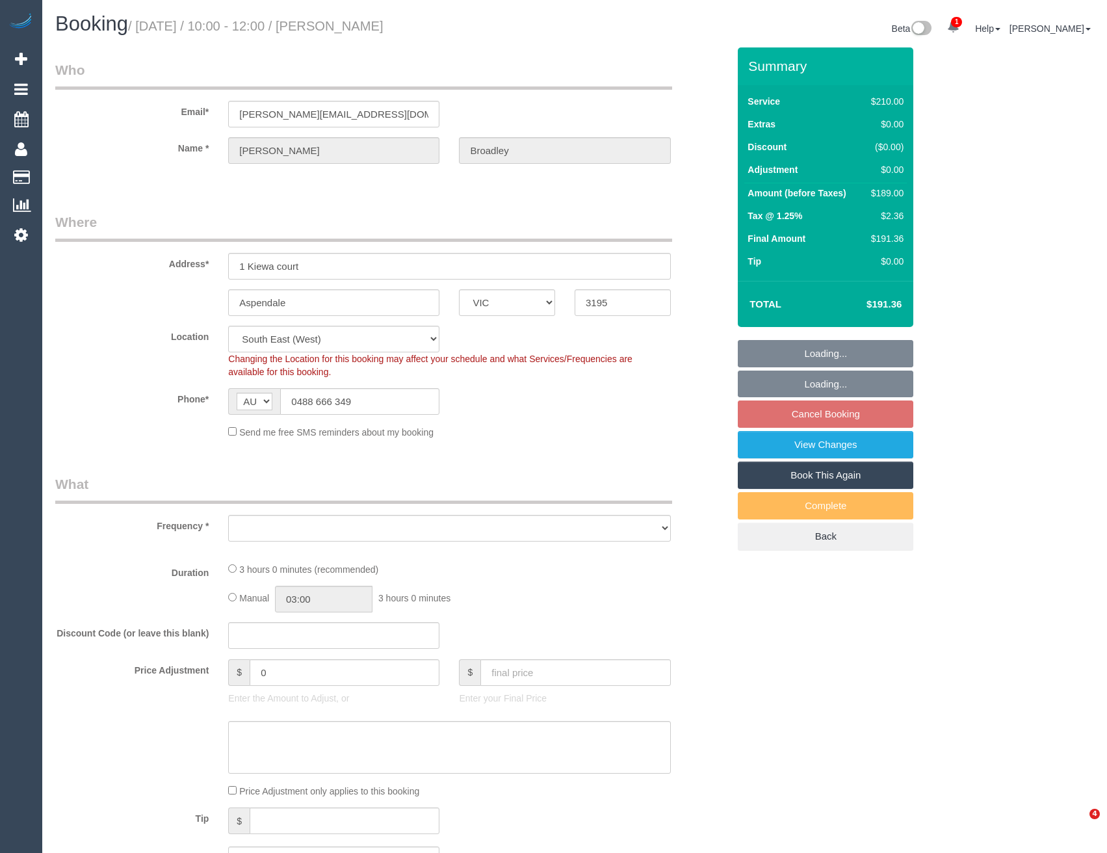
select select "VIC"
select select "object:718"
select select "number:27"
select select "number:14"
select select "number:19"
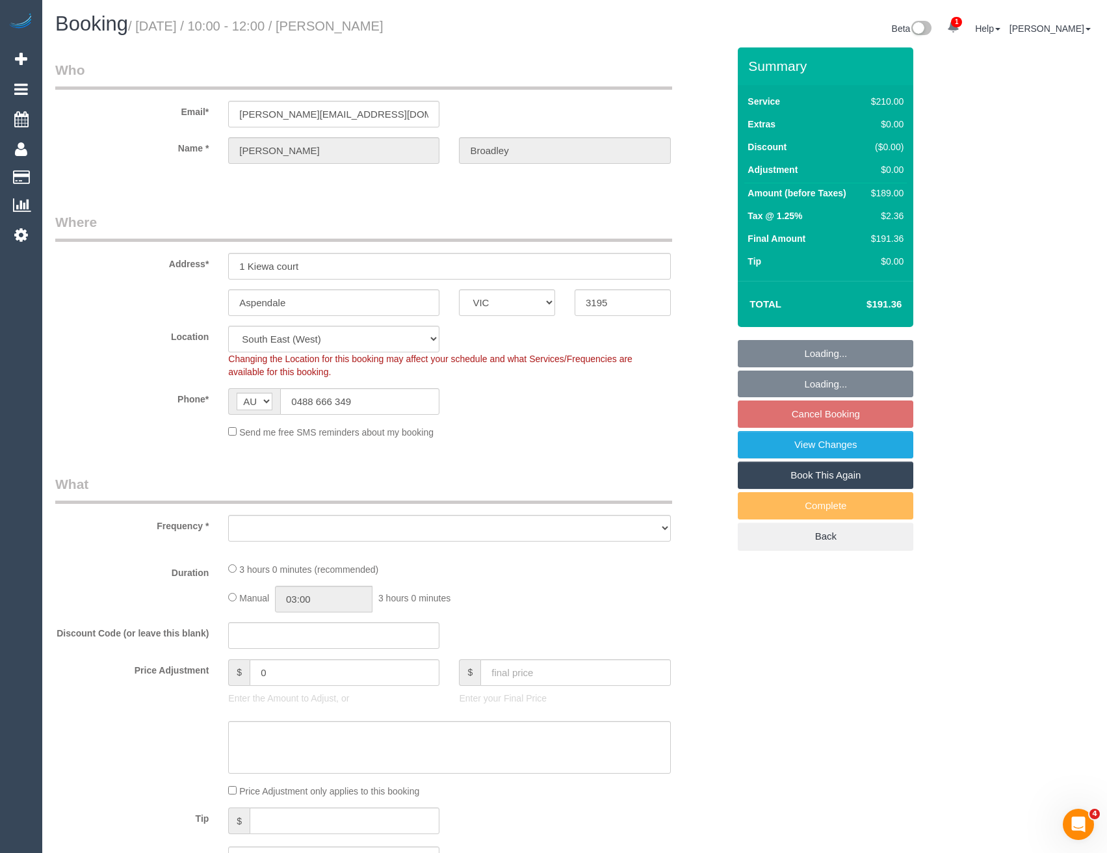
select select "number:22"
select select "number:34"
select select "number:26"
select select "object:723"
select select "string:stripe-pm_1QZ0oz2GScqysDRVtyTJ0NhQ"
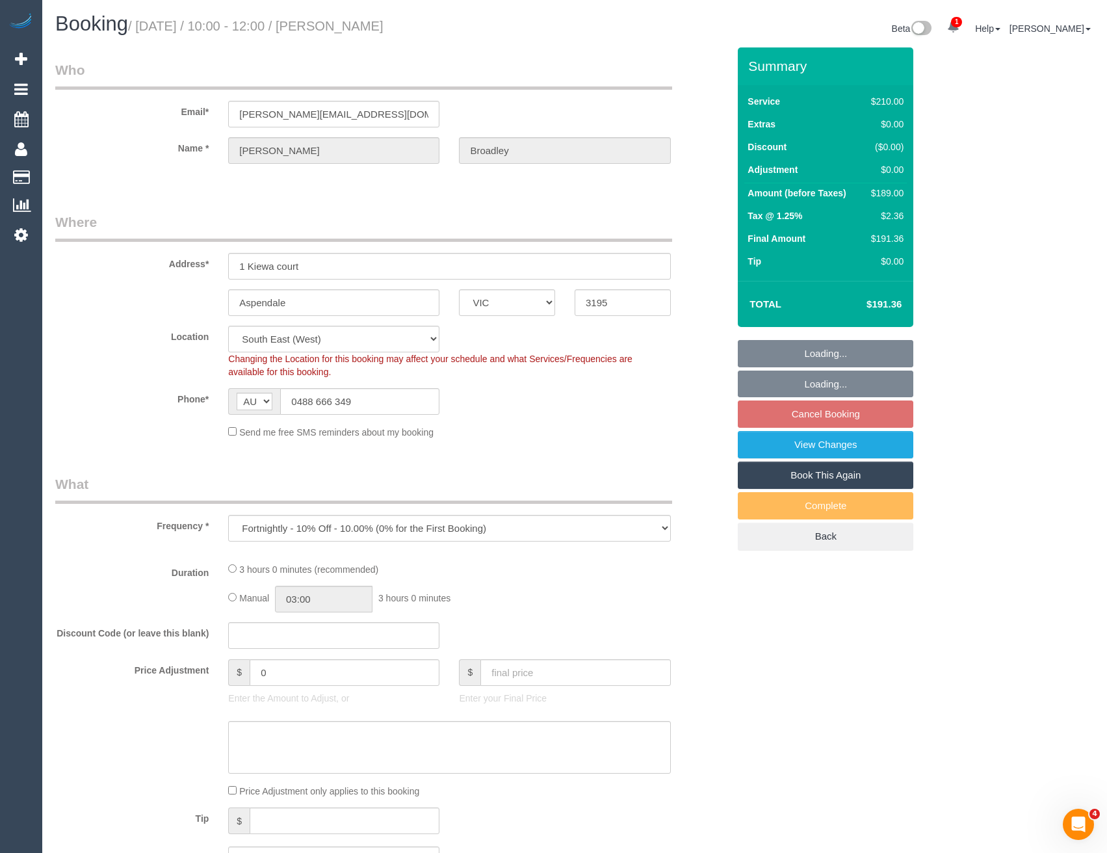
select select "180"
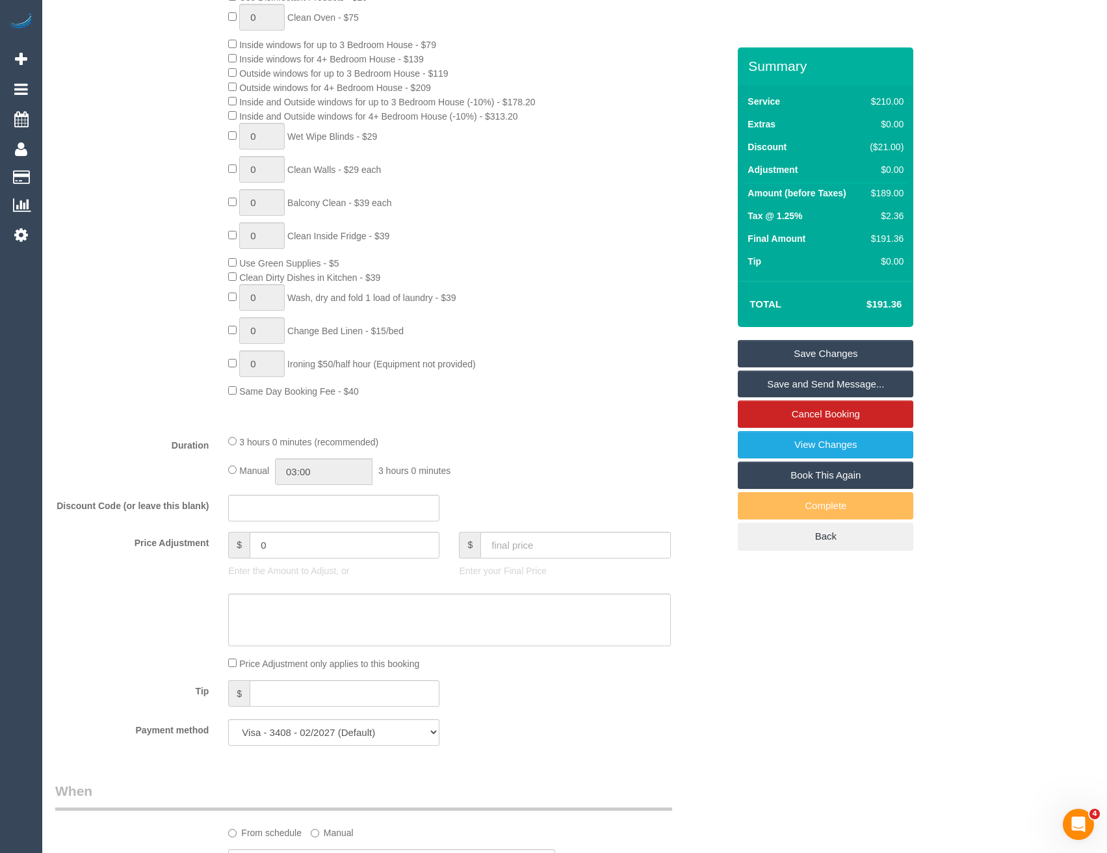
scroll to position [715, 0]
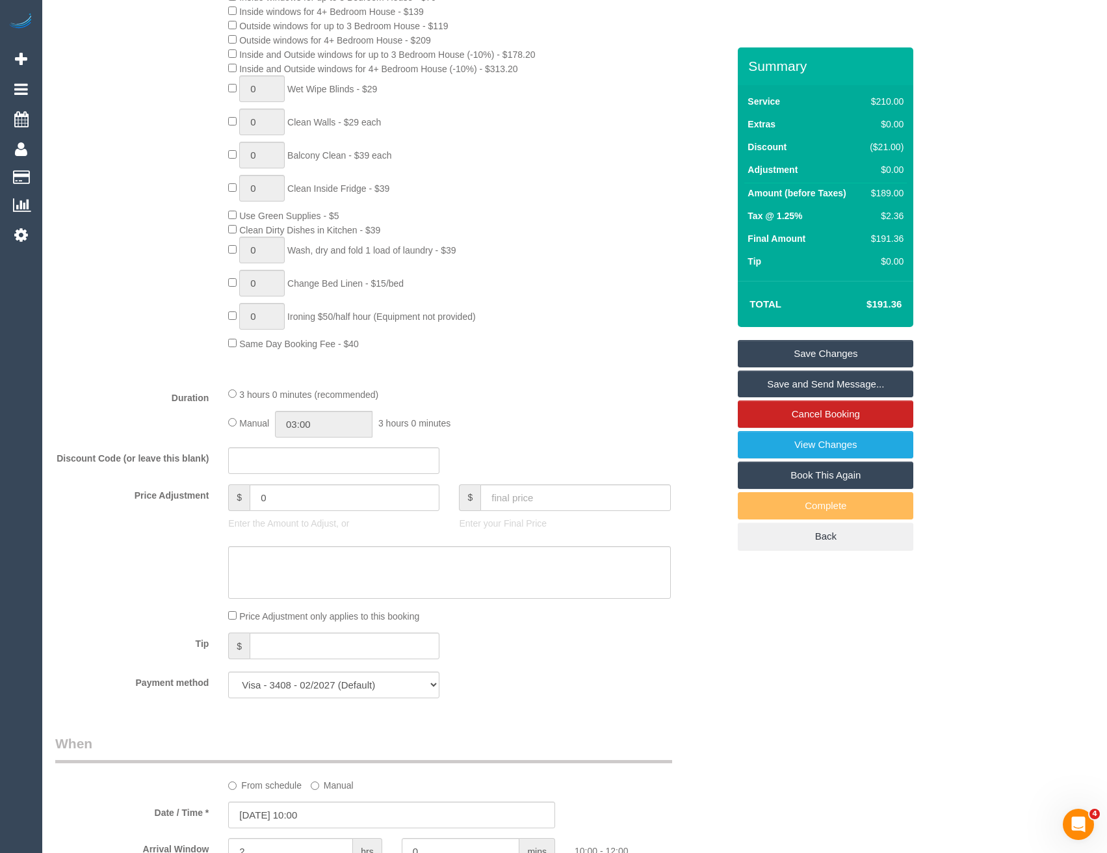
click at [231, 426] on div "Manual 03:00 3 hours 0 minutes" at bounding box center [449, 424] width 442 height 27
click at [337, 426] on input "03:00" at bounding box center [324, 424] width 98 height 27
type input "01:30"
click at [317, 463] on li "01:30" at bounding box center [310, 464] width 58 height 17
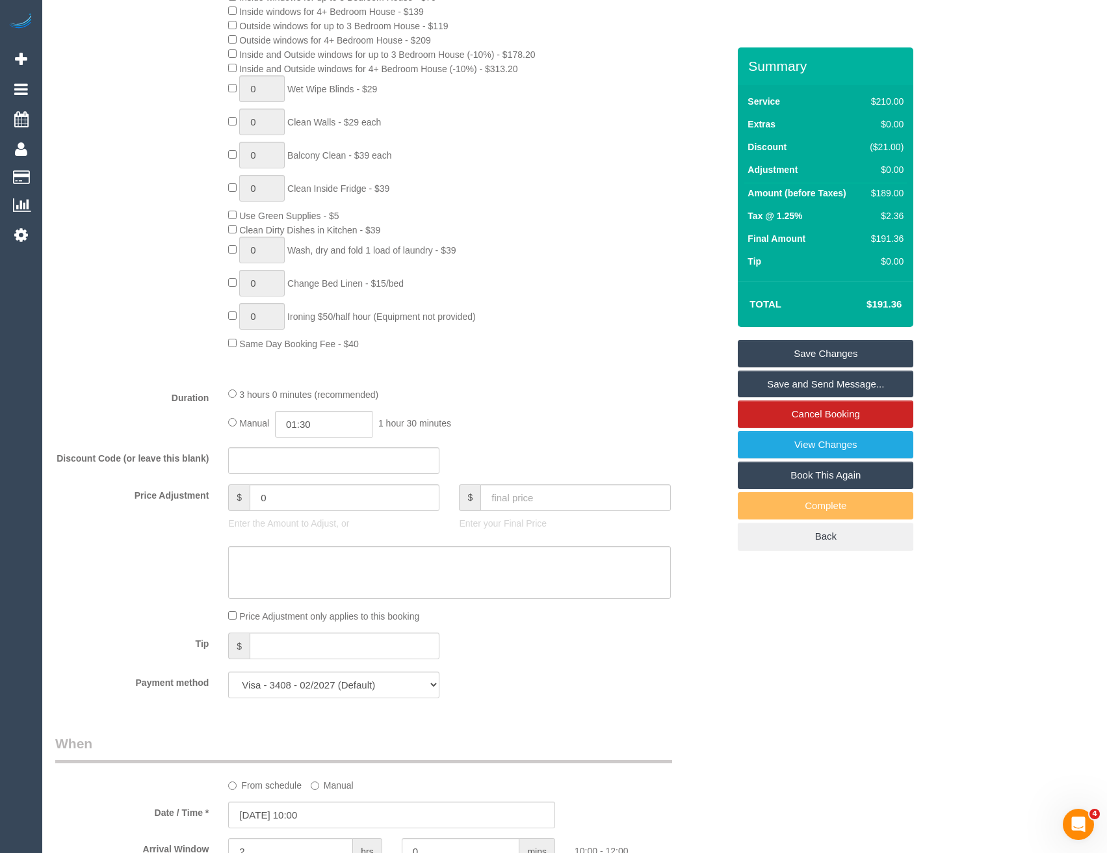
click at [521, 447] on fieldset "What Frequency * One Time Cleaning Weekly - 10% Off - 10.00% (0% for the First …" at bounding box center [391, 233] width 673 height 949
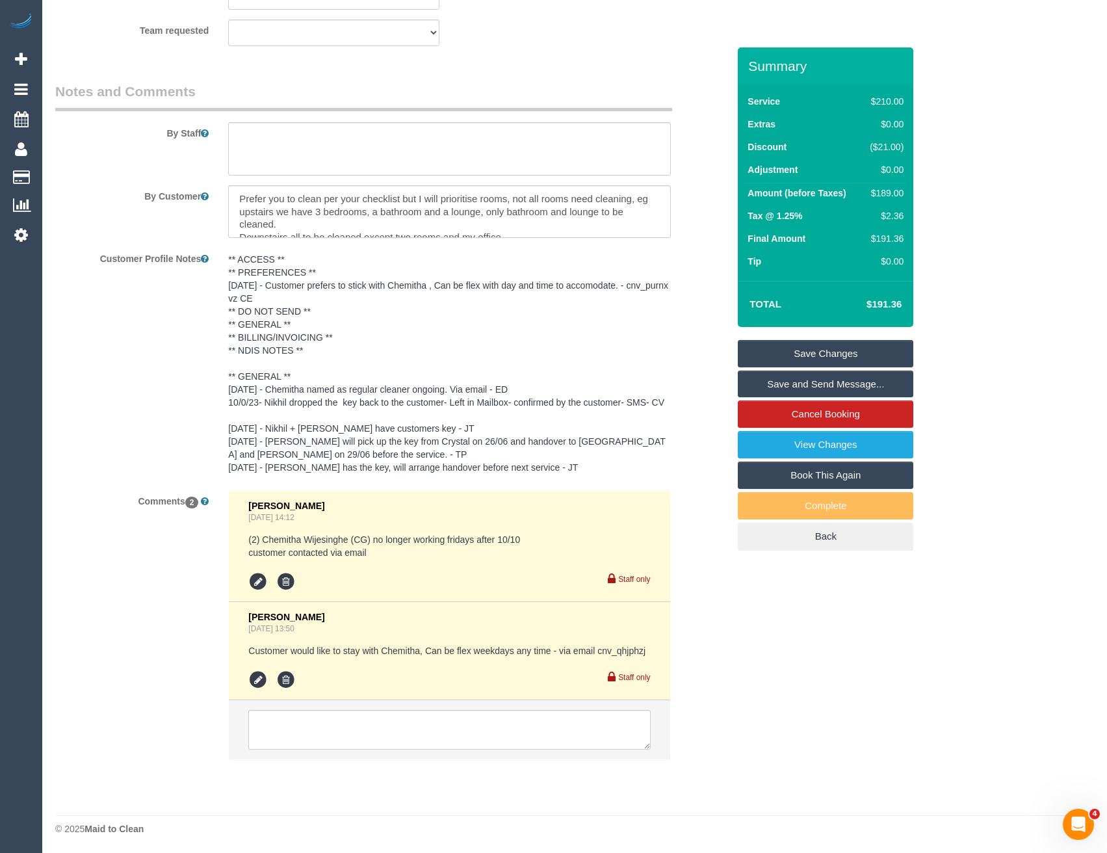
scroll to position [2160, 0]
click at [376, 730] on textarea at bounding box center [449, 729] width 402 height 40
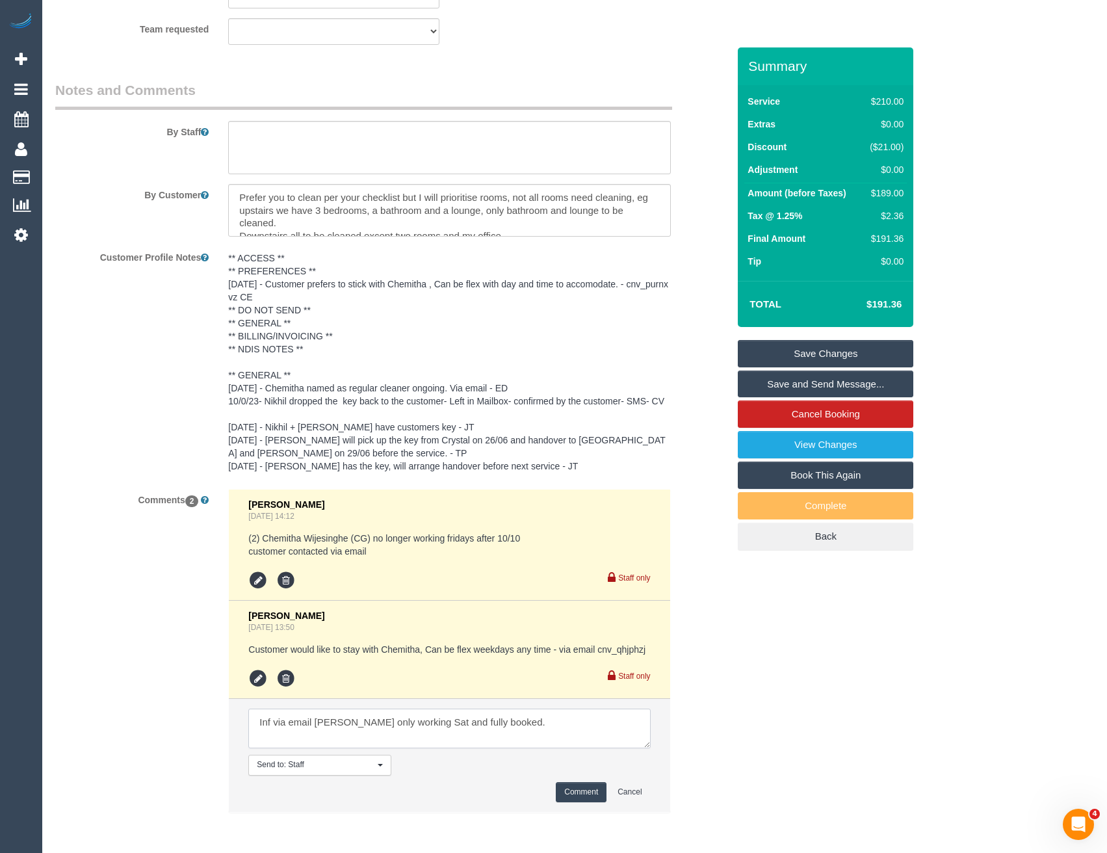
type textarea "Inf via email [PERSON_NAME] only working Sat and fully booked."
click at [578, 776] on li "Send to: Staff Nothing selected Send to: Staff Send to: Customer Send to: Team …" at bounding box center [449, 755] width 441 height 113
click at [583, 789] on button "Comment" at bounding box center [581, 792] width 51 height 20
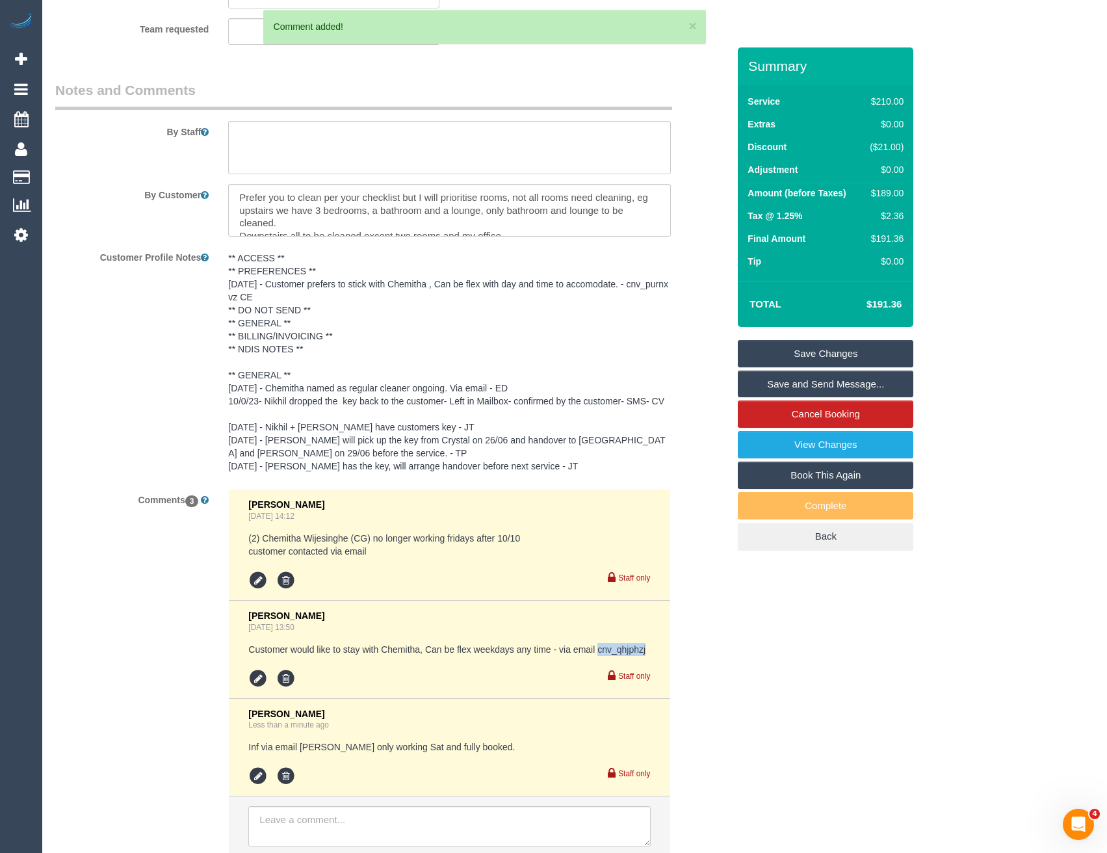
drag, startPoint x: 648, startPoint y: 650, endPoint x: 599, endPoint y: 651, distance: 48.1
click at [599, 651] on pre "Customer would like to stay with Chemitha, Can be flex weekdays any time - via …" at bounding box center [449, 649] width 402 height 13
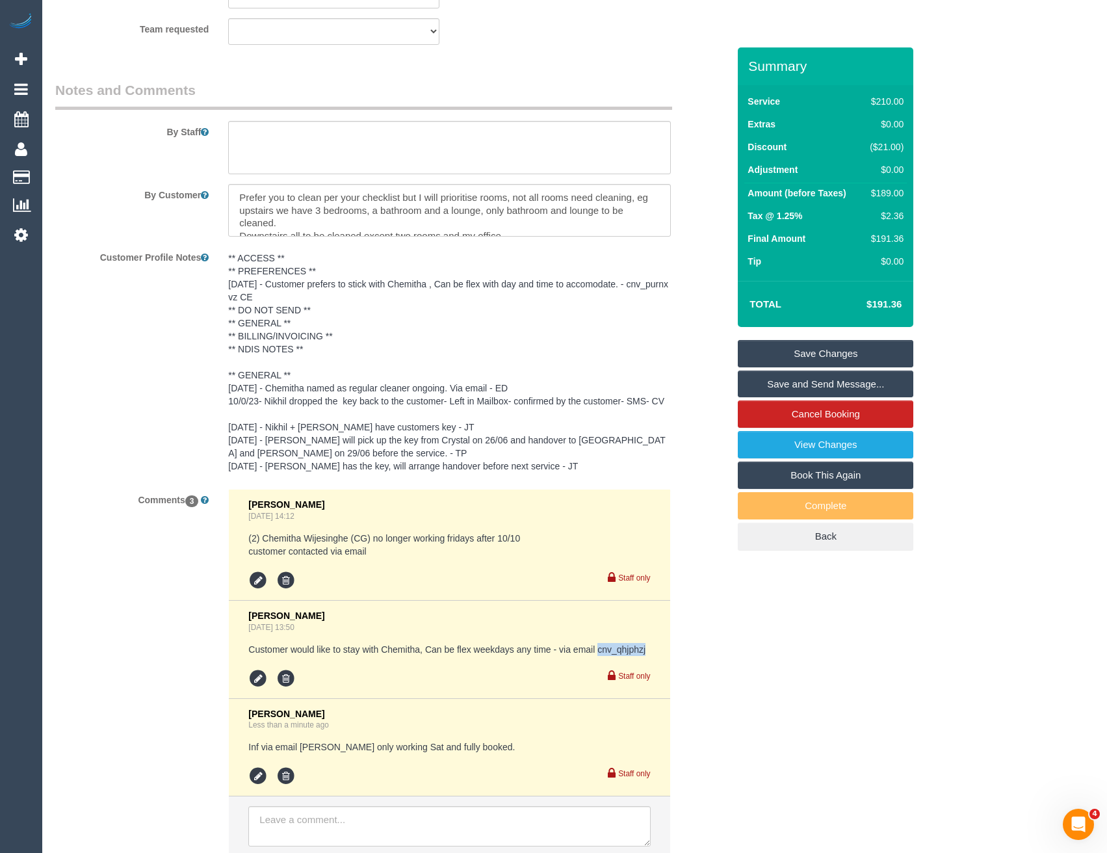
copy pre "cnv_qhjphzj"
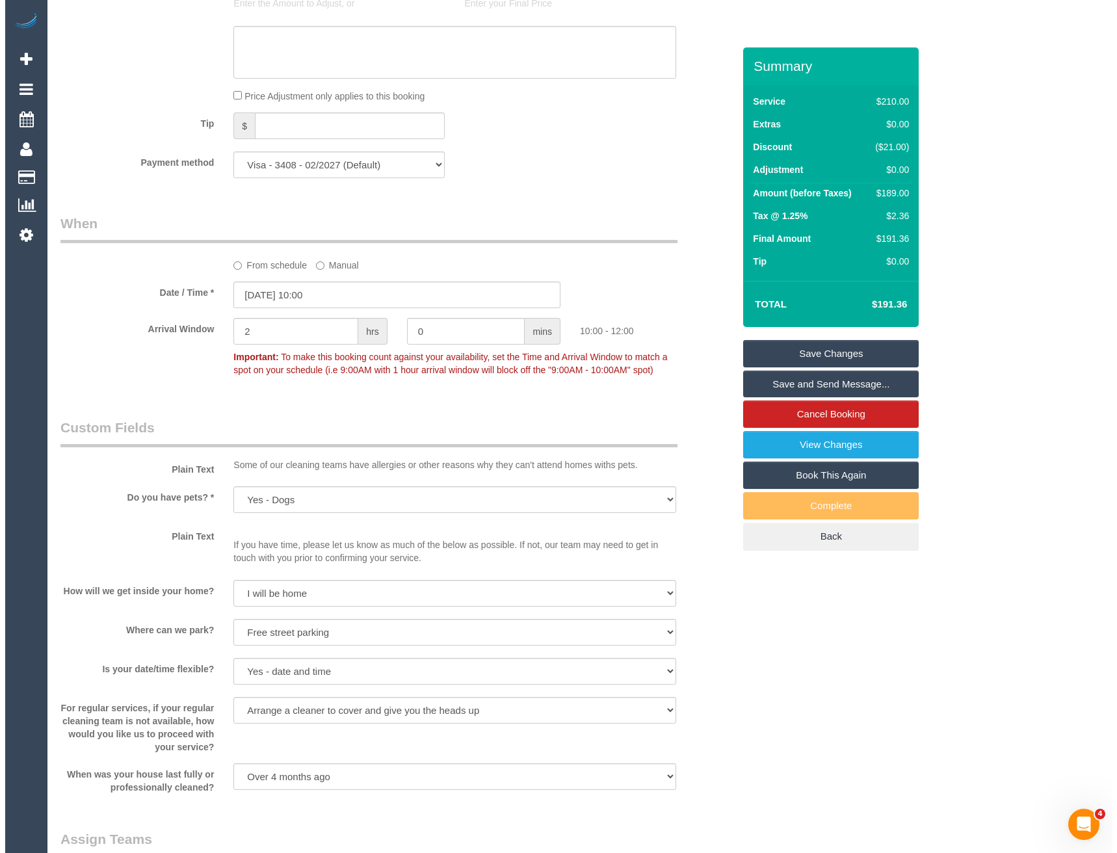
scroll to position [1560, 0]
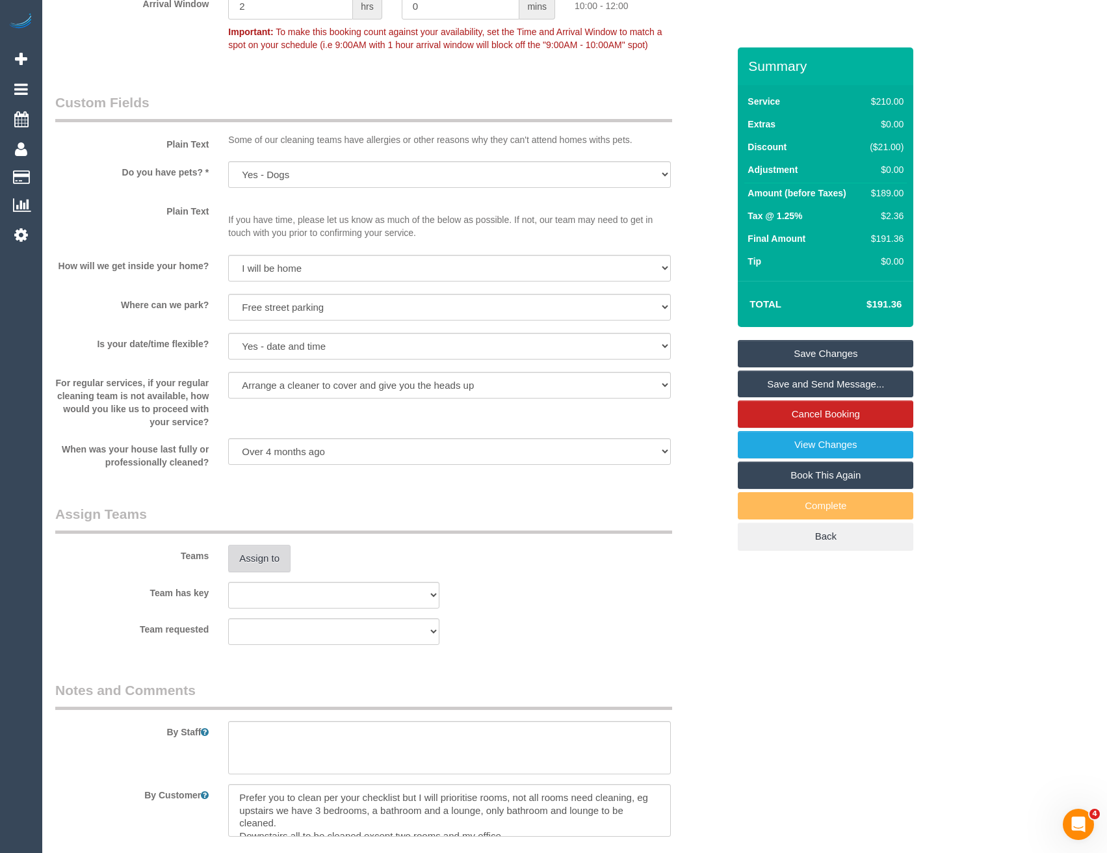
click at [257, 564] on button "Assign to" at bounding box center [259, 558] width 62 height 27
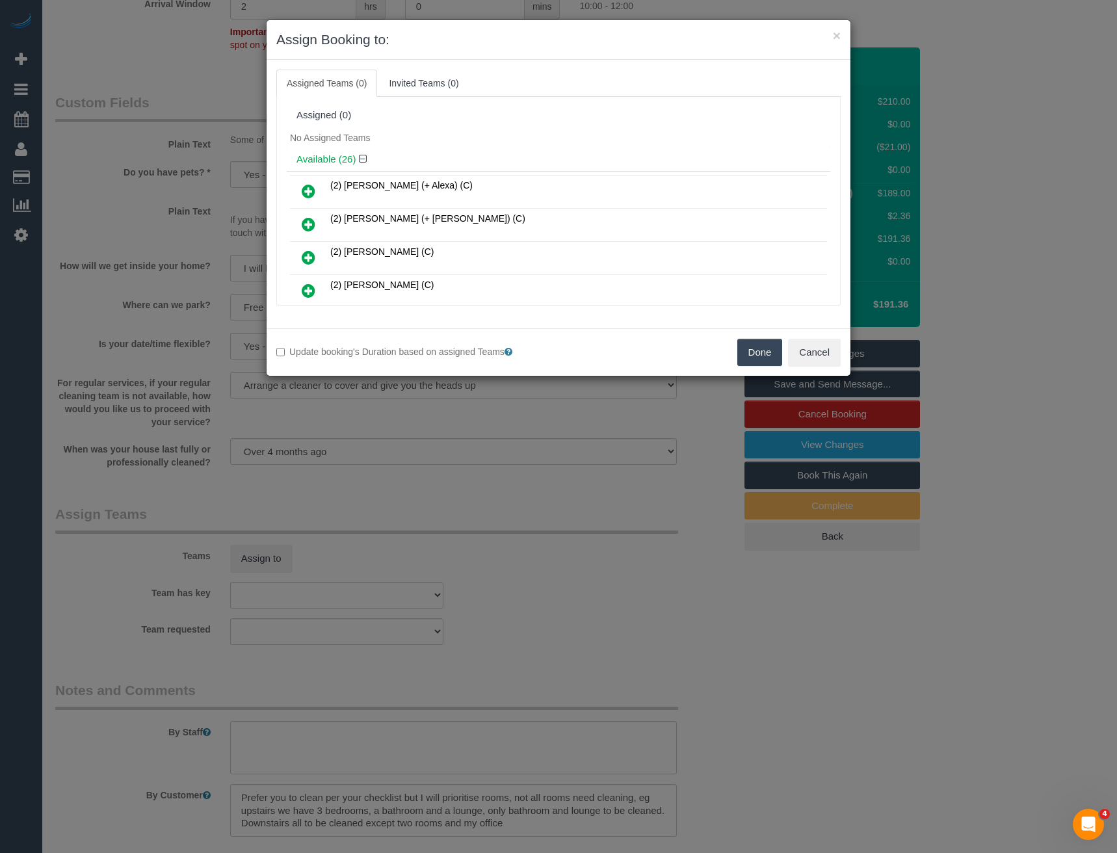
scroll to position [317, 0]
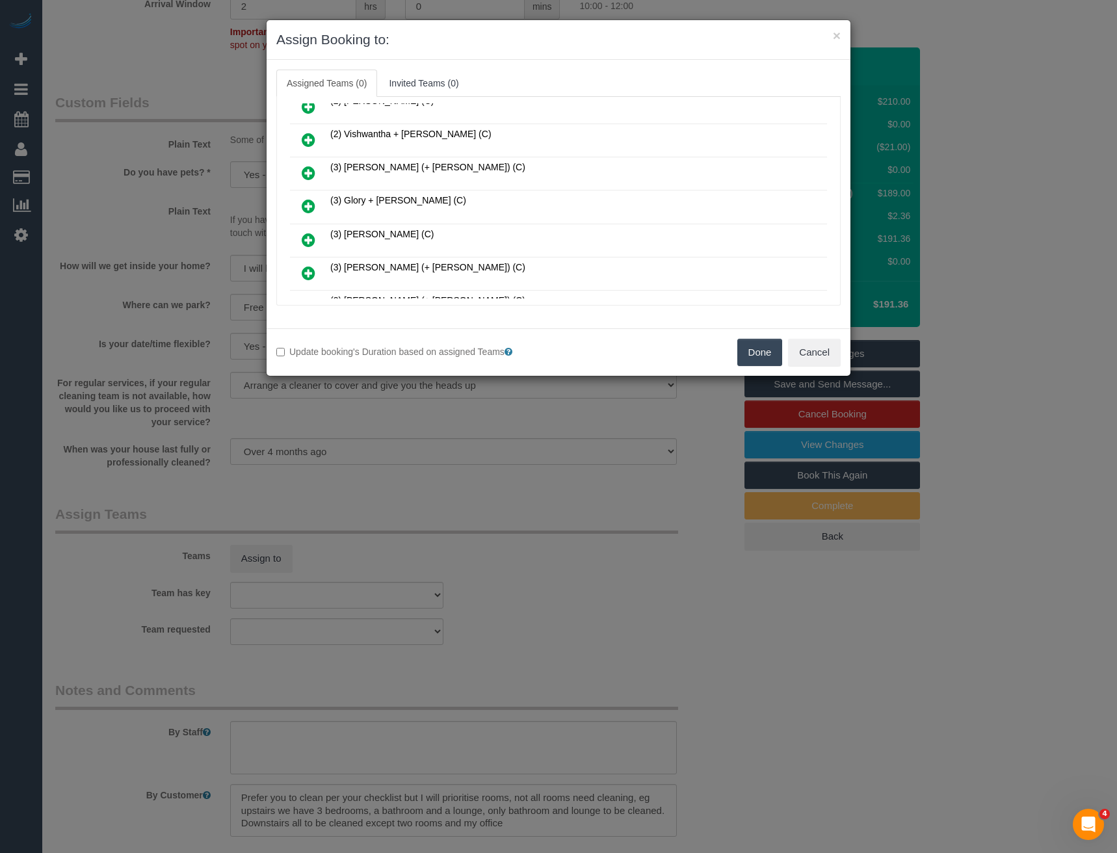
click at [311, 203] on icon at bounding box center [309, 206] width 14 height 16
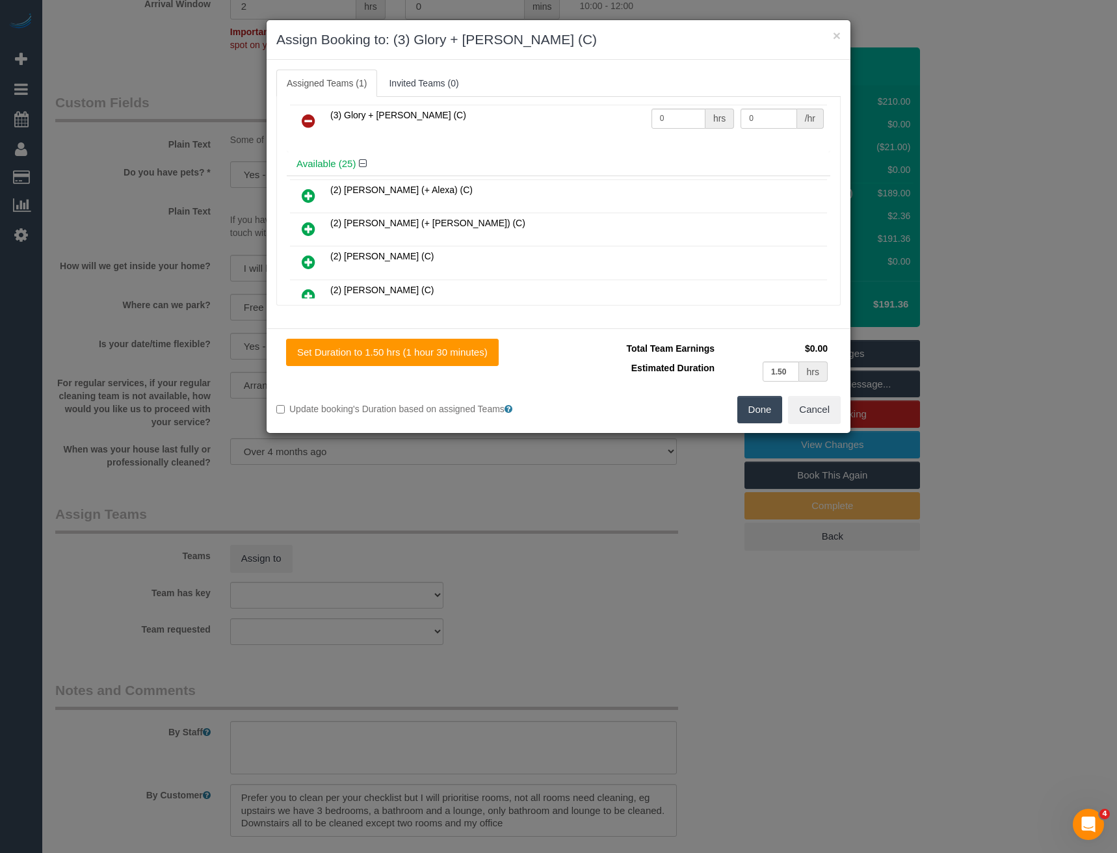
scroll to position [0, 0]
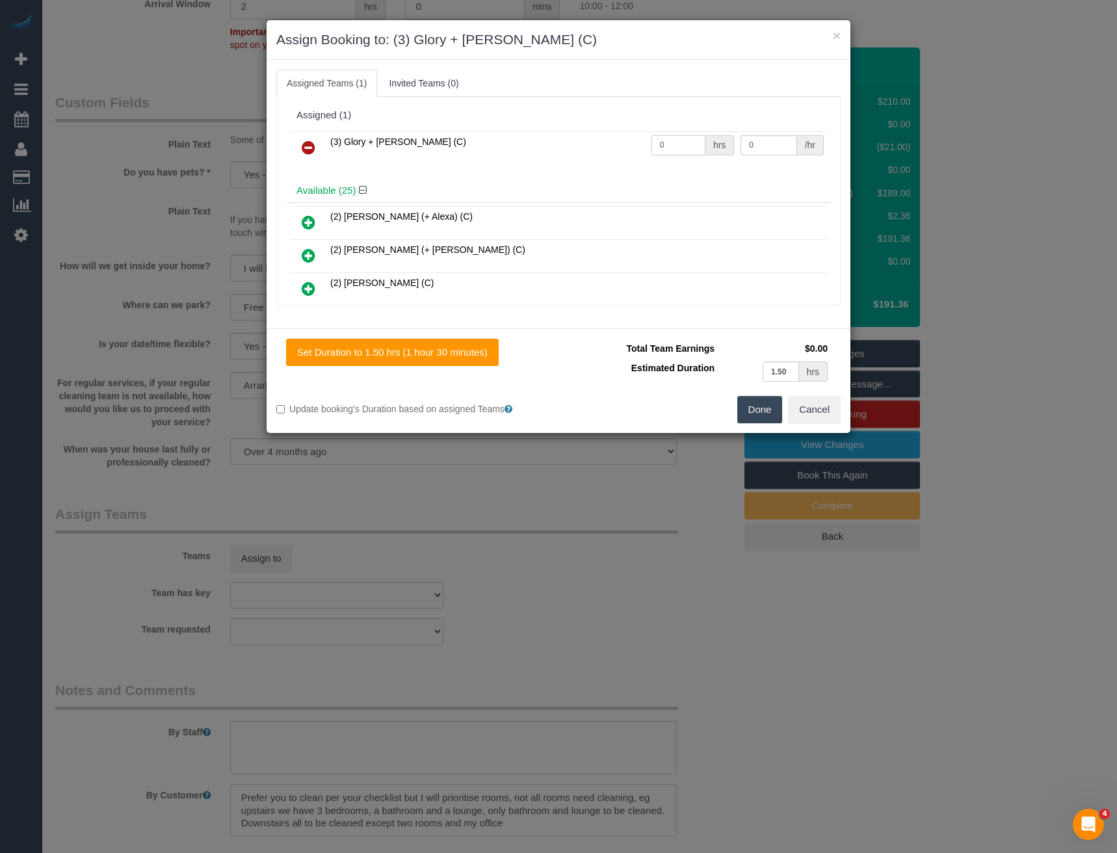
drag, startPoint x: 672, startPoint y: 148, endPoint x: 601, endPoint y: 152, distance: 70.3
click at [601, 152] on tr "(3) Glory + [PERSON_NAME] (C) 0 hrs 0 /hr" at bounding box center [558, 147] width 537 height 33
type input "3"
type input "35"
click at [763, 401] on button "Done" at bounding box center [760, 409] width 46 height 27
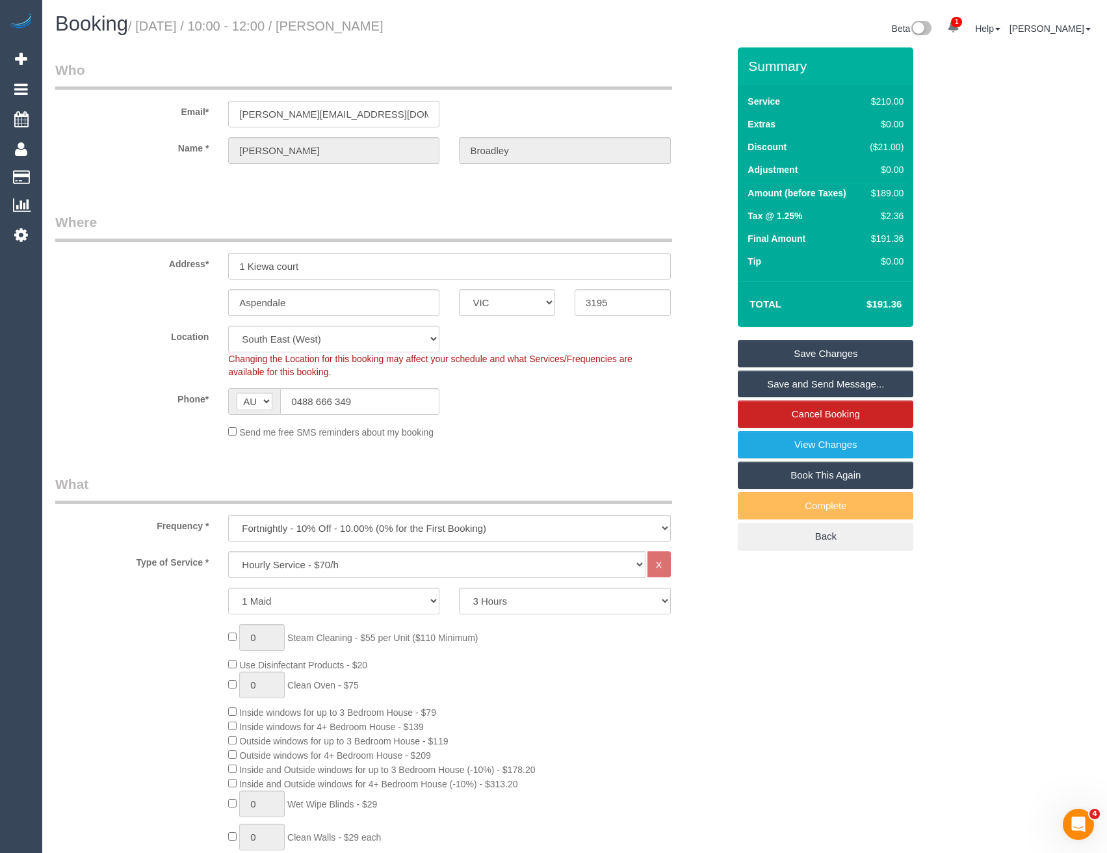
click at [772, 378] on link "Save and Send Message..." at bounding box center [826, 384] width 176 height 27
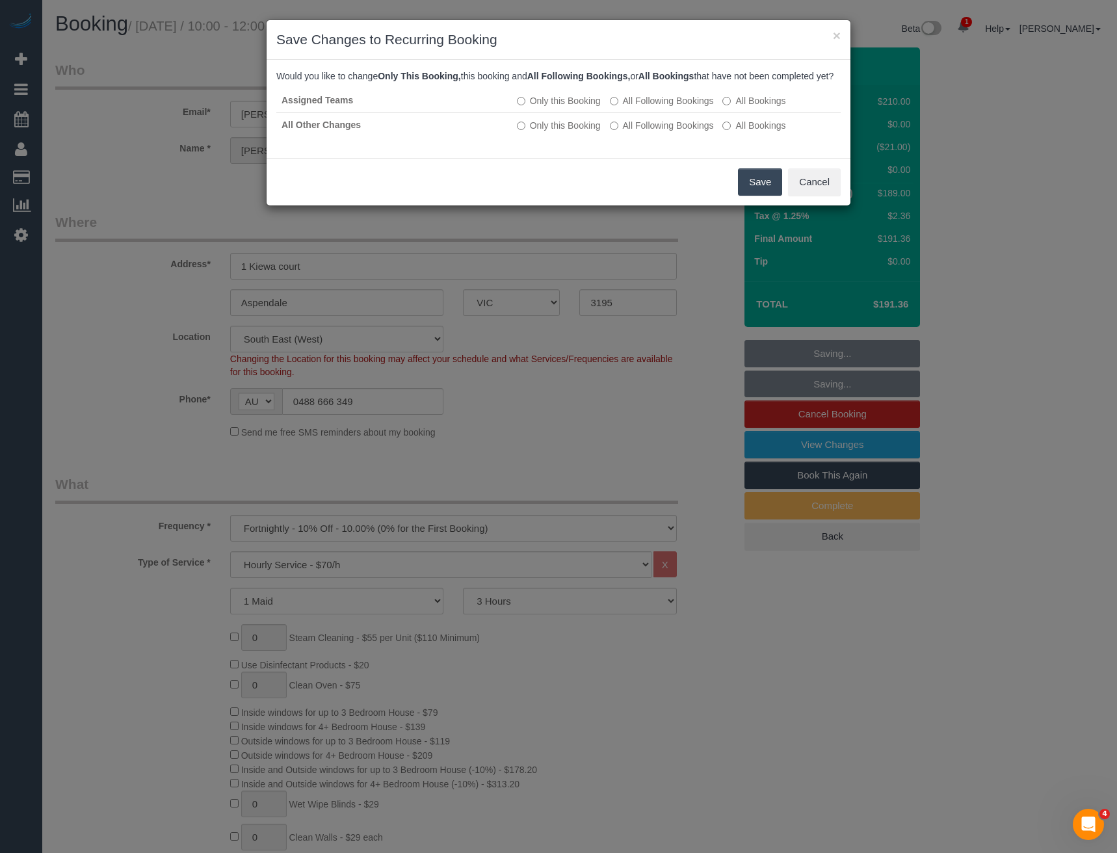
click at [750, 196] on button "Save" at bounding box center [760, 181] width 44 height 27
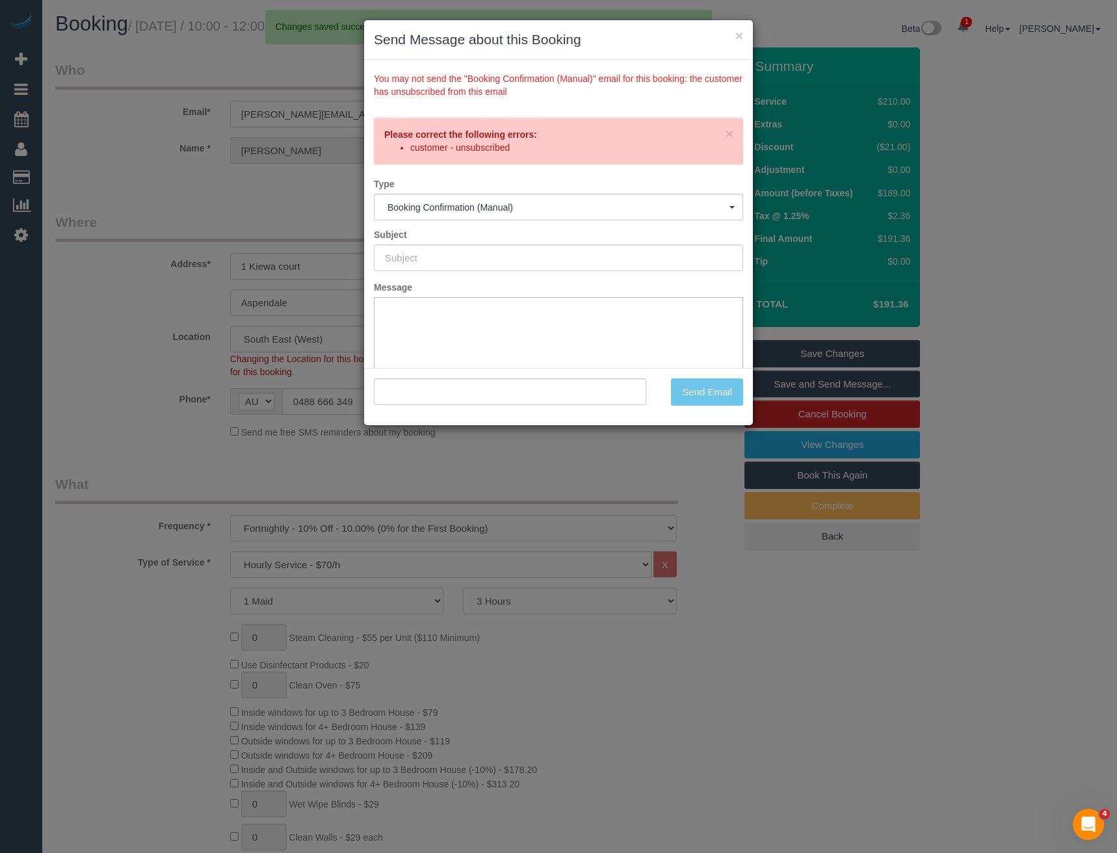
click at [525, 479] on div "× Send Message about this Booking You may not send the "Booking Confirmation (M…" at bounding box center [558, 426] width 1117 height 853
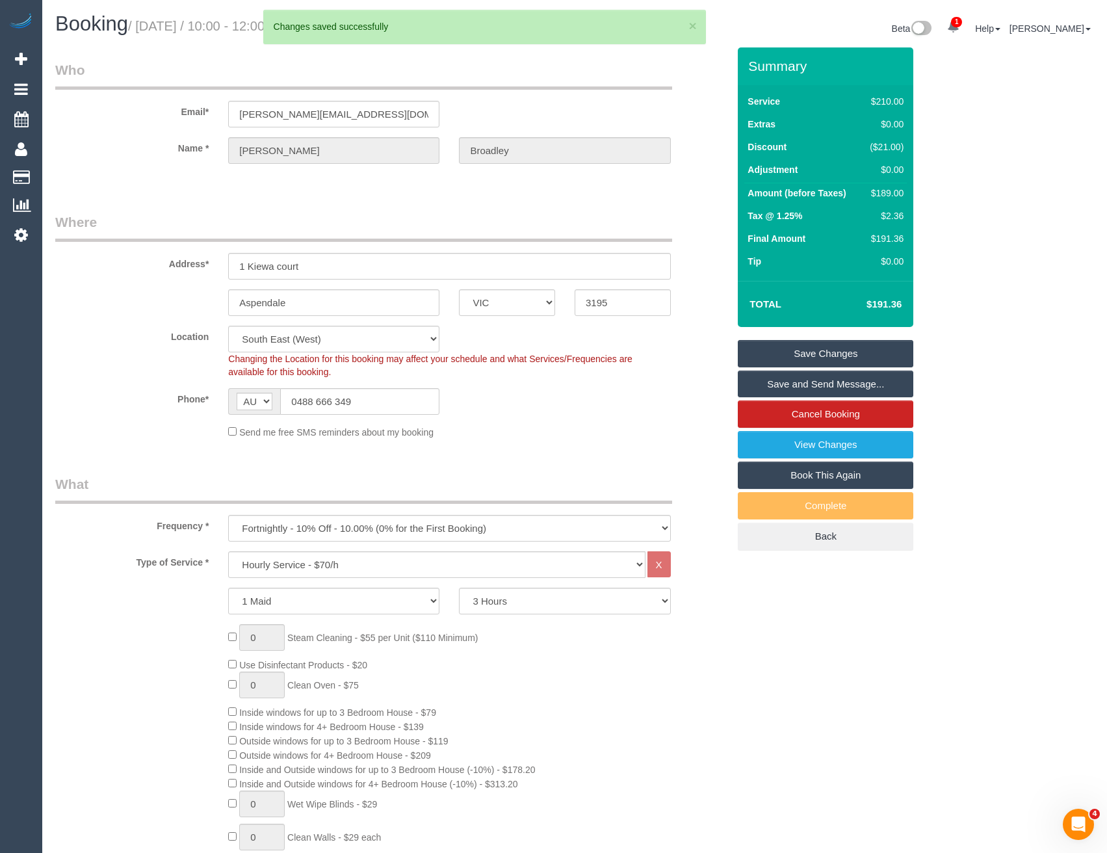
click at [782, 394] on link "Save and Send Message..." at bounding box center [826, 384] width 176 height 27
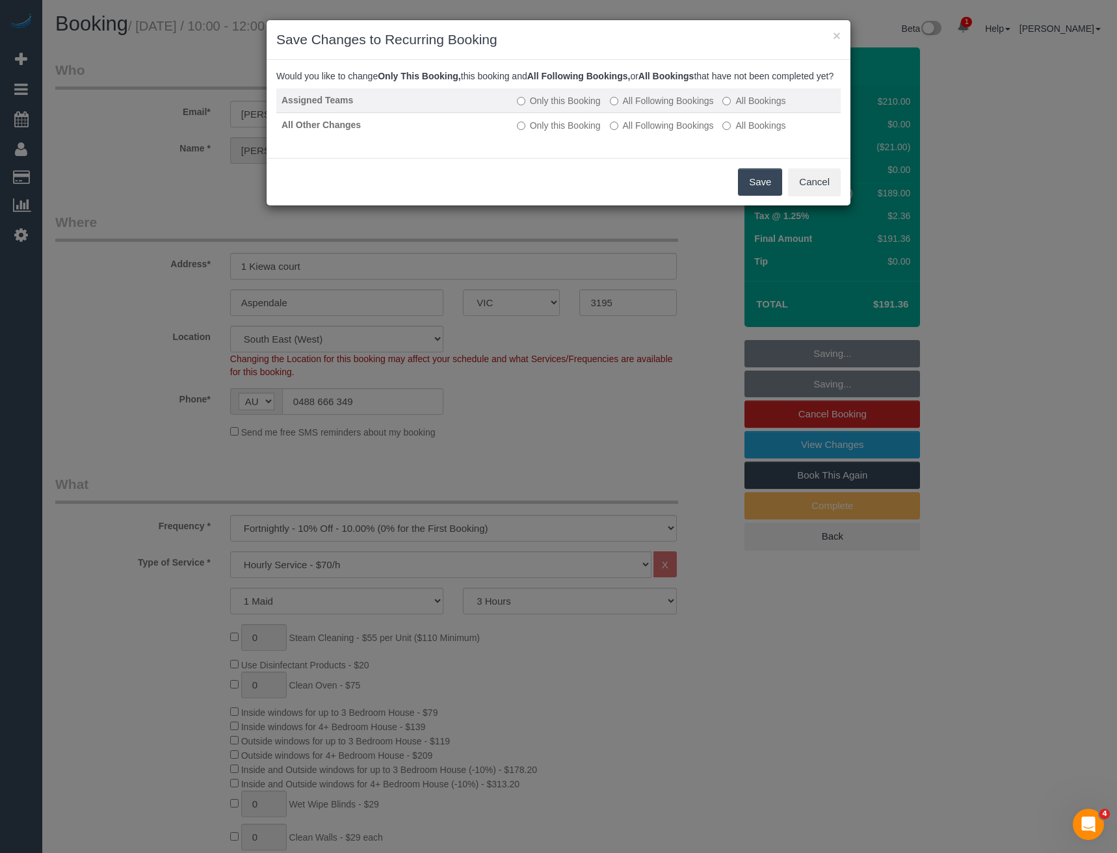
click at [621, 107] on label "All Following Bookings" at bounding box center [662, 100] width 104 height 13
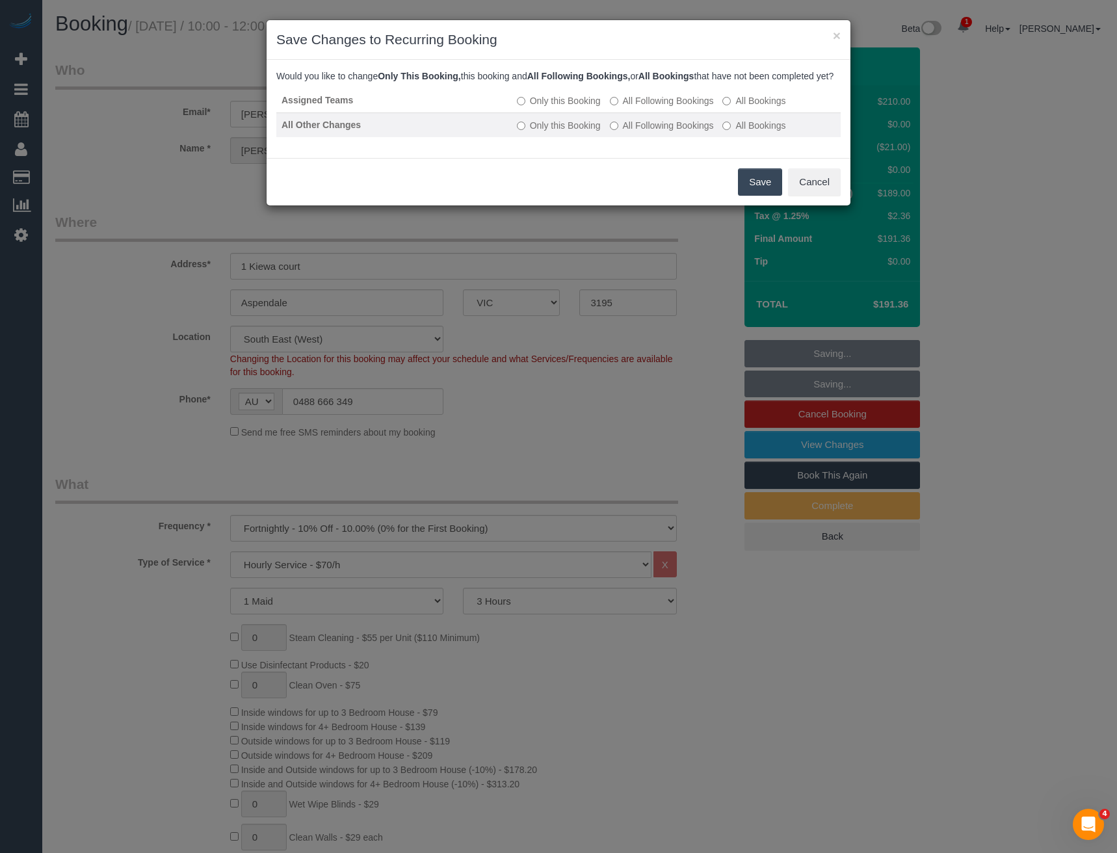
click at [631, 132] on label "All Following Bookings" at bounding box center [662, 125] width 104 height 13
click at [765, 196] on button "Save" at bounding box center [760, 181] width 44 height 27
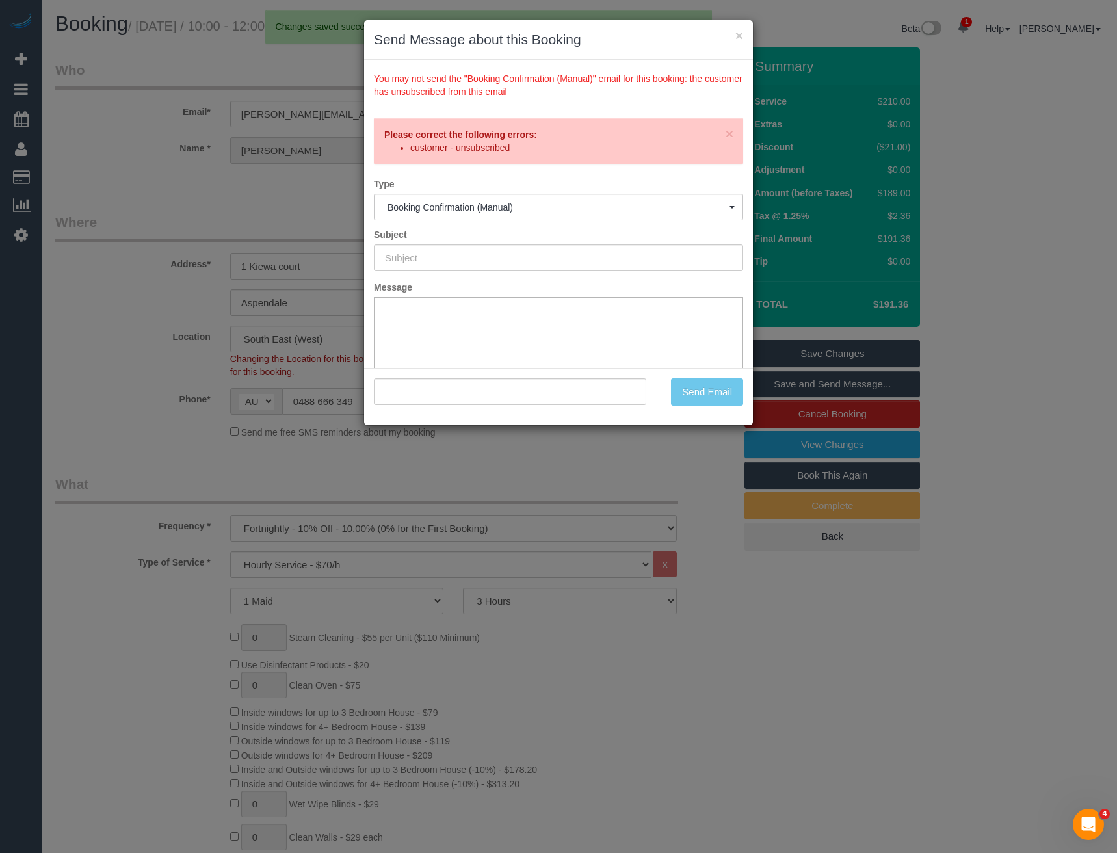
click at [663, 462] on div "× Send Message about this Booking You may not send the "Booking Confirmation (M…" at bounding box center [558, 426] width 1117 height 853
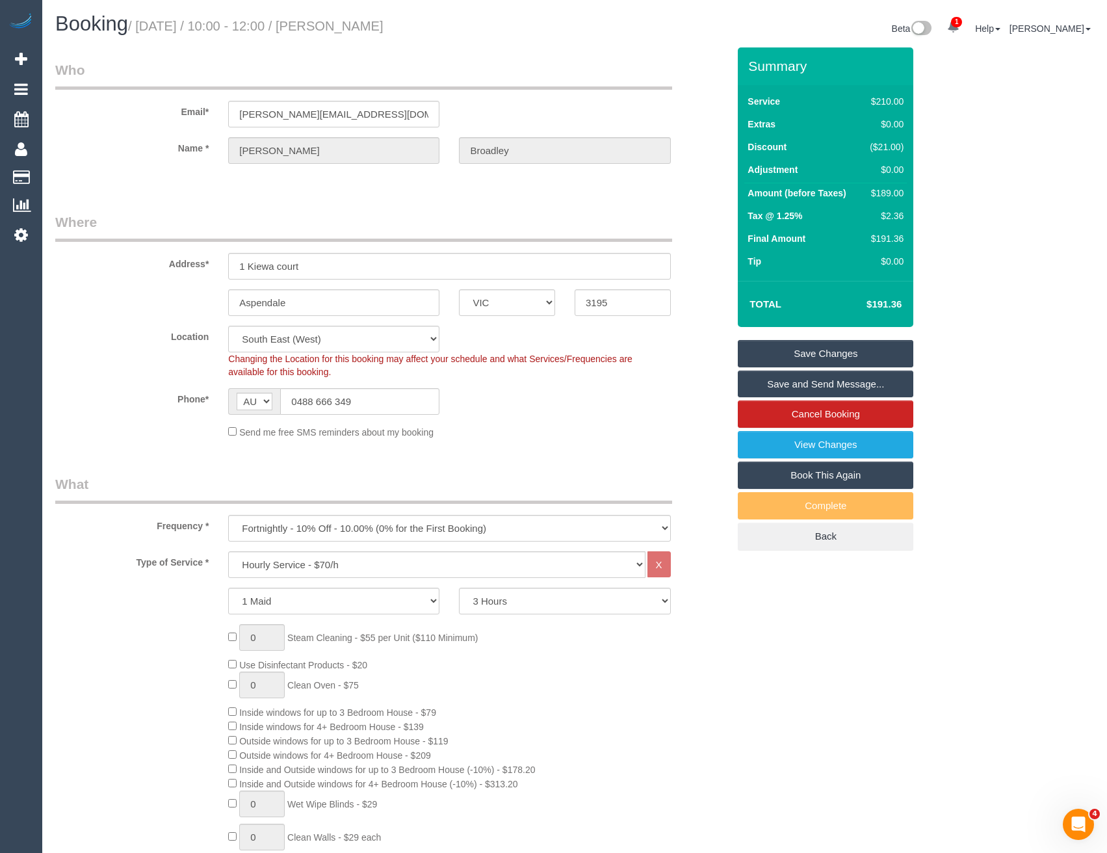
click at [837, 350] on link "Save Changes" at bounding box center [826, 353] width 176 height 27
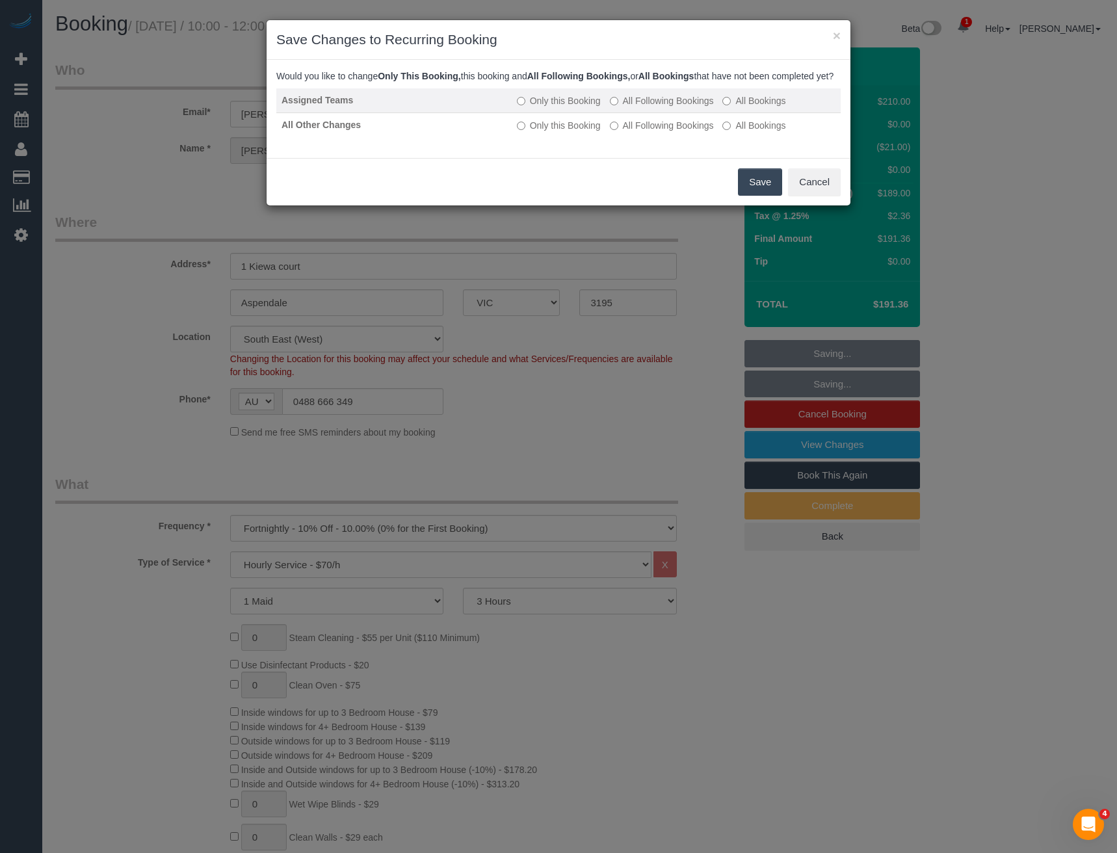
click at [626, 107] on label "All Following Bookings" at bounding box center [662, 100] width 104 height 13
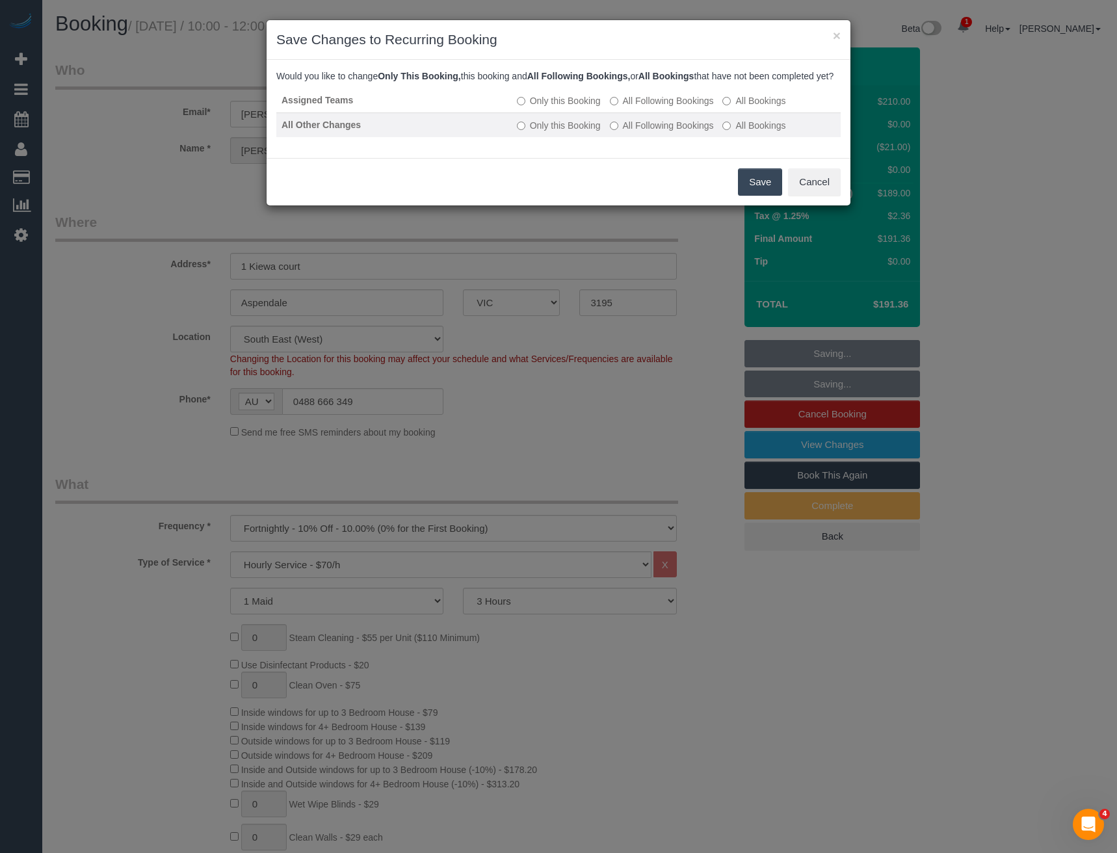
click at [631, 132] on label "All Following Bookings" at bounding box center [662, 125] width 104 height 13
click at [737, 198] on div "Save Cancel" at bounding box center [559, 181] width 584 height 47
click at [752, 196] on button "Save" at bounding box center [760, 181] width 44 height 27
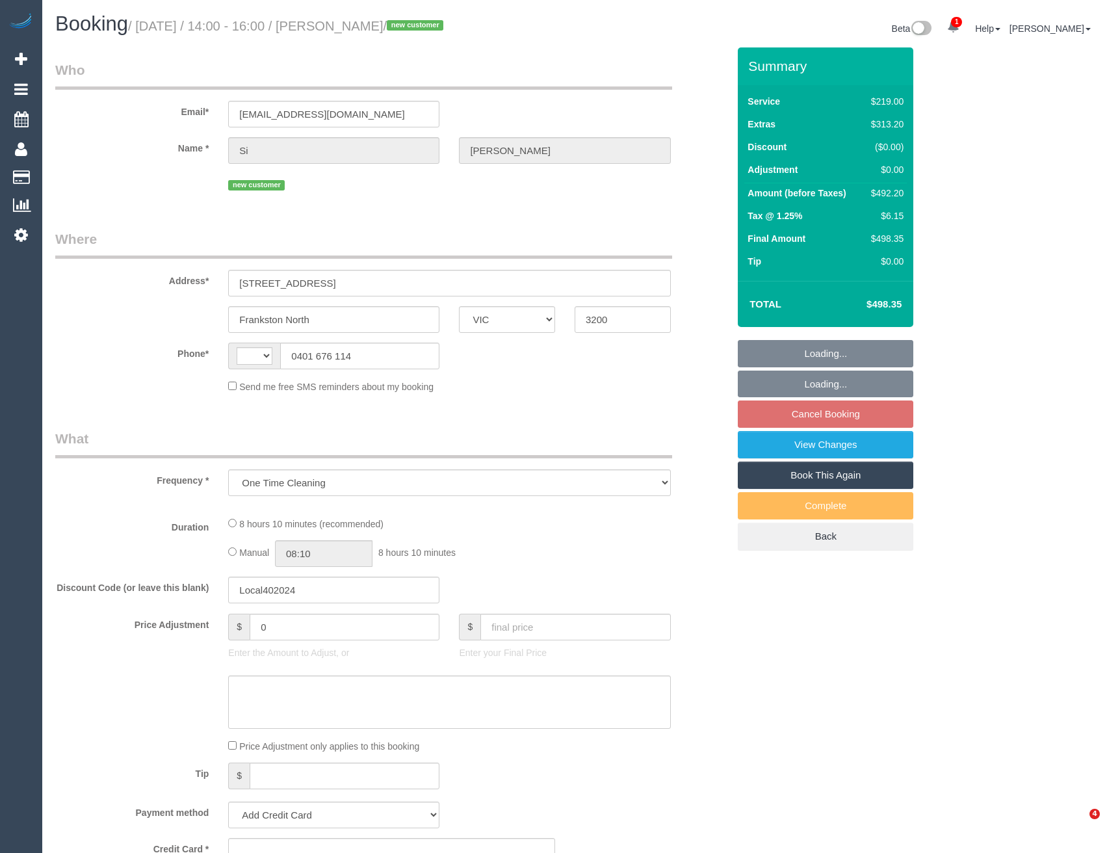
select select "VIC"
select select "string:stripe-pm_1SFAl92GScqysDRVzJXRg7xb"
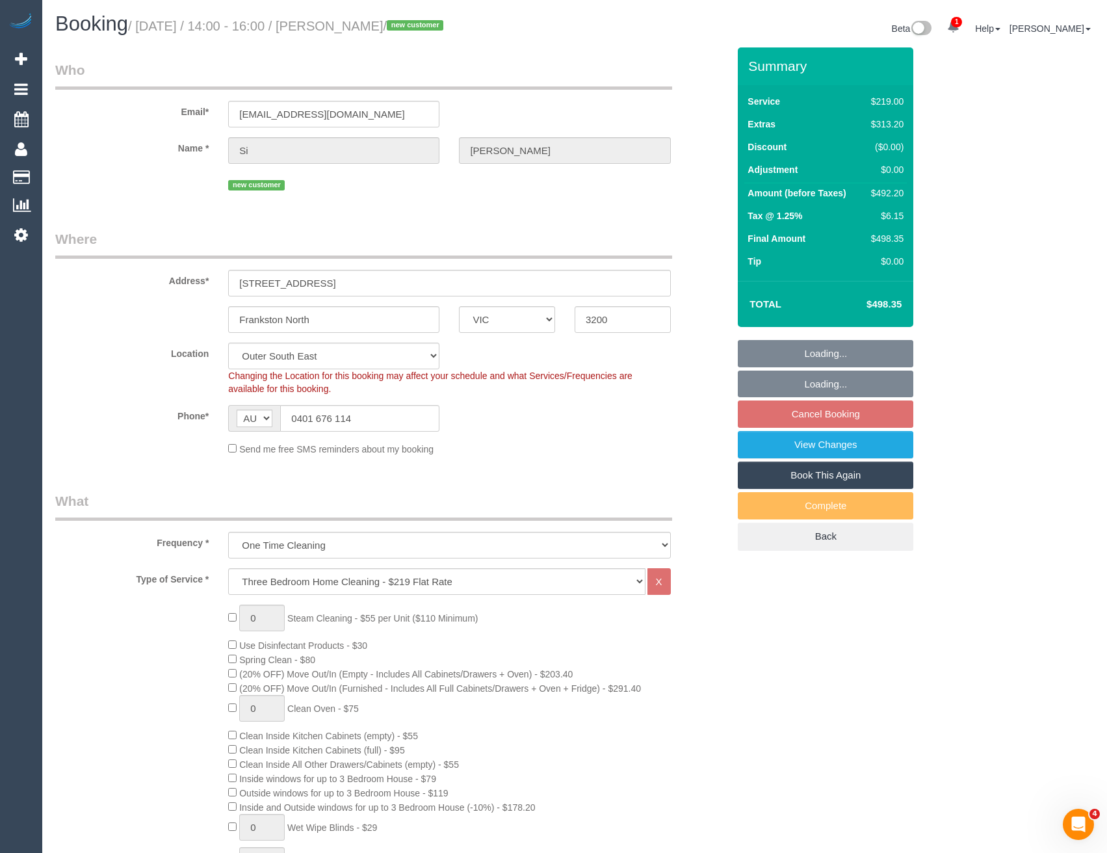
select select "string:AU"
select select "object:649"
select select "number:28"
select select "number:14"
select select "number:18"
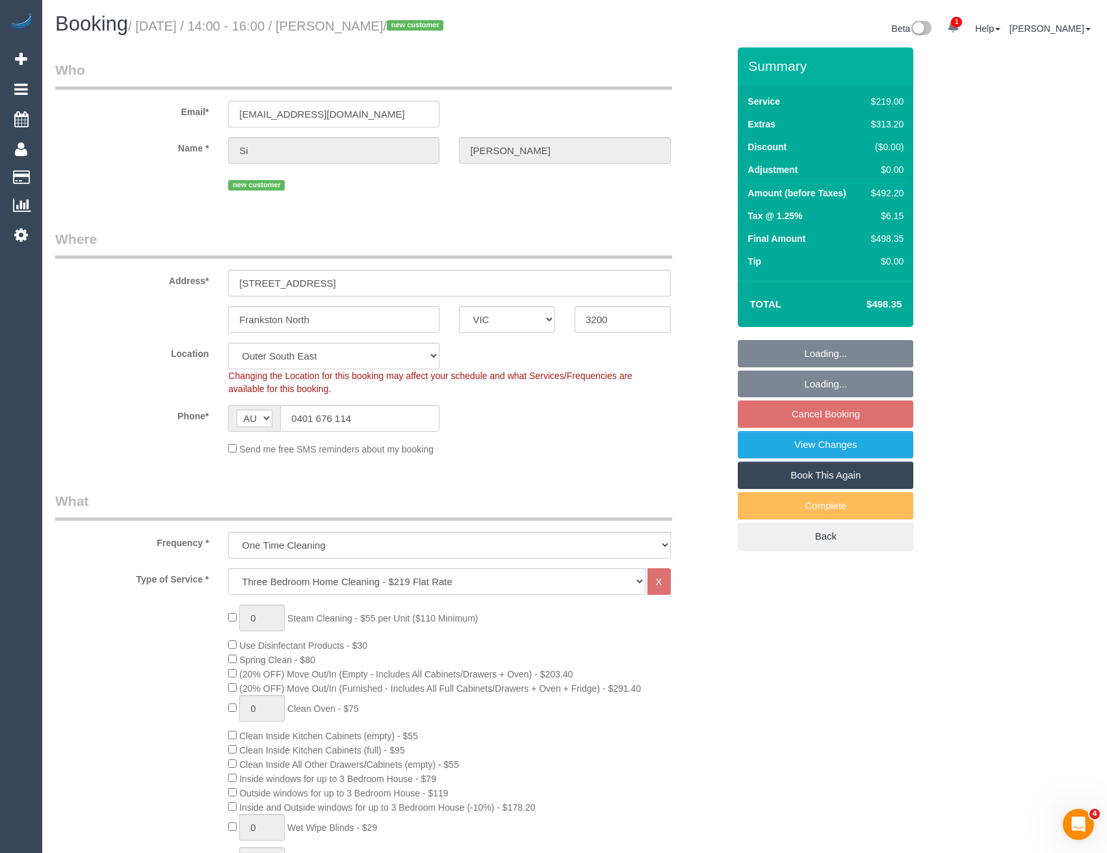
select select "number:24"
select select "number:12"
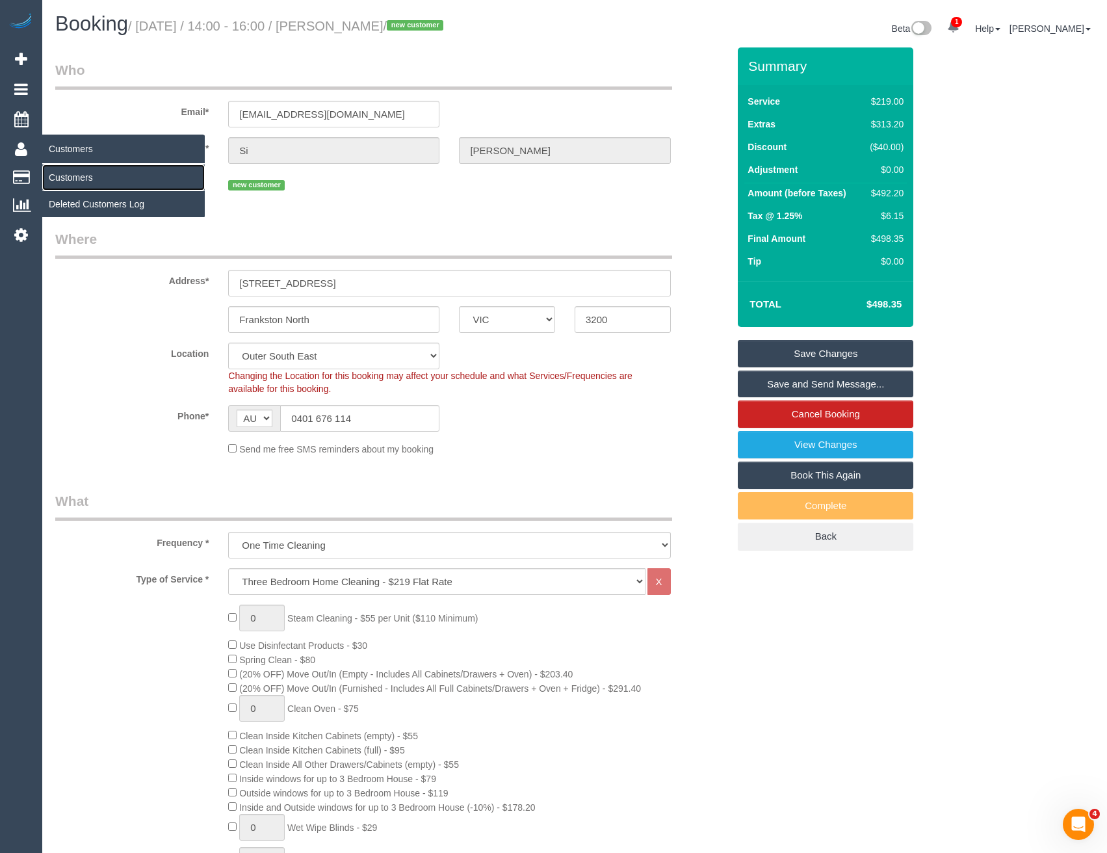
click at [72, 172] on link "Customers" at bounding box center [123, 177] width 163 height 26
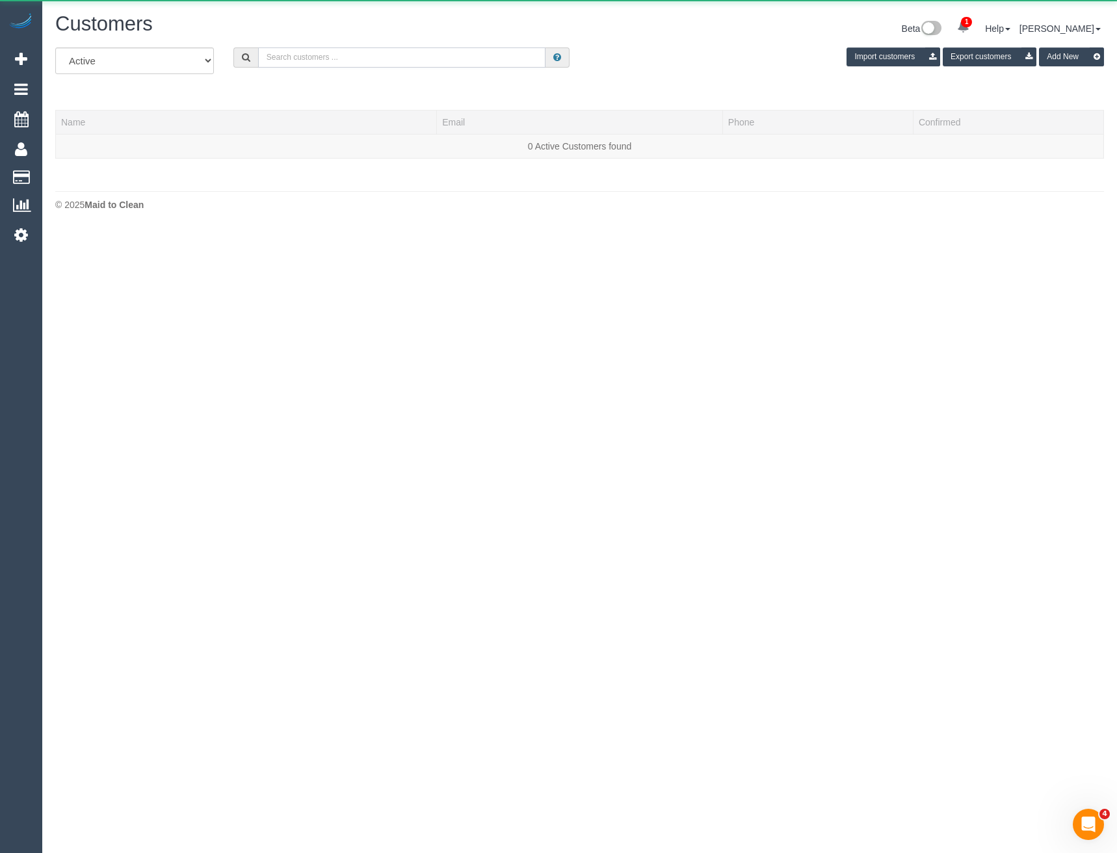
click at [374, 67] on input "text" at bounding box center [402, 57] width 288 height 20
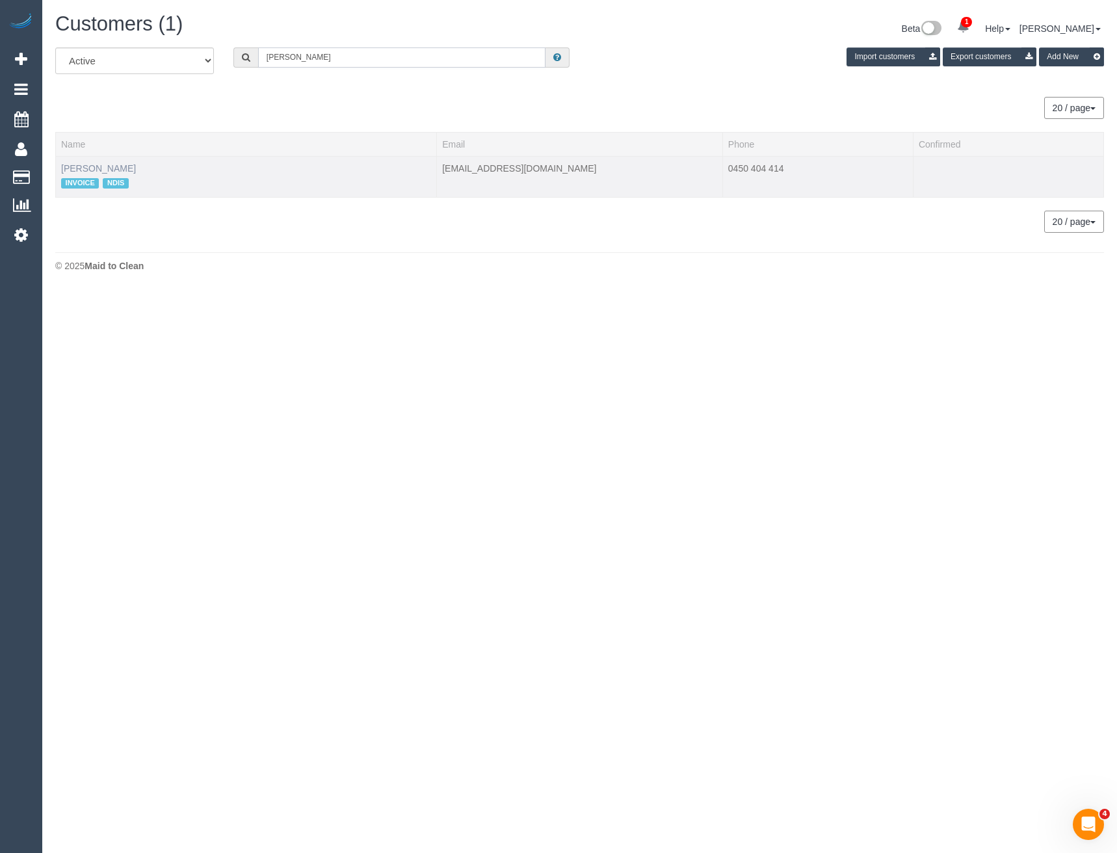
type input "[PERSON_NAME]"
click at [98, 166] on link "[PERSON_NAME]" at bounding box center [98, 168] width 75 height 10
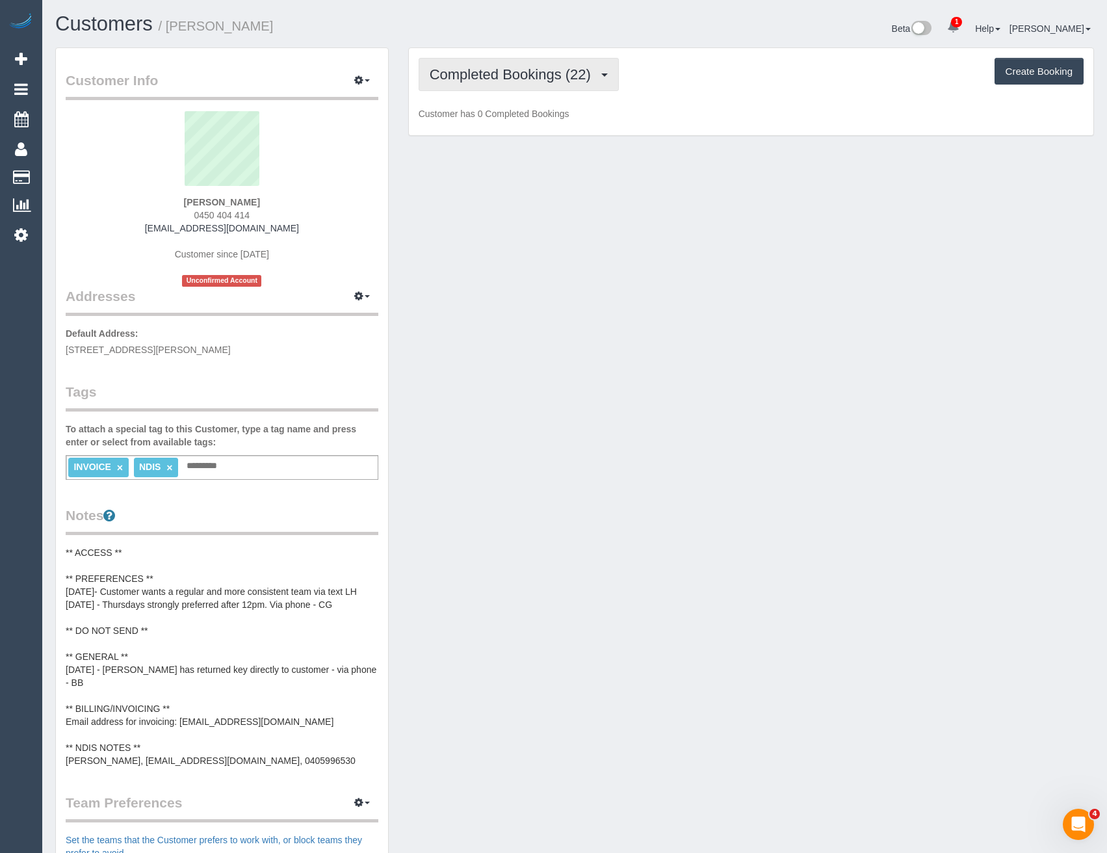
drag, startPoint x: 500, startPoint y: 81, endPoint x: 515, endPoint y: 116, distance: 38.2
click at [500, 81] on span "Completed Bookings (22)" at bounding box center [514, 74] width 168 height 16
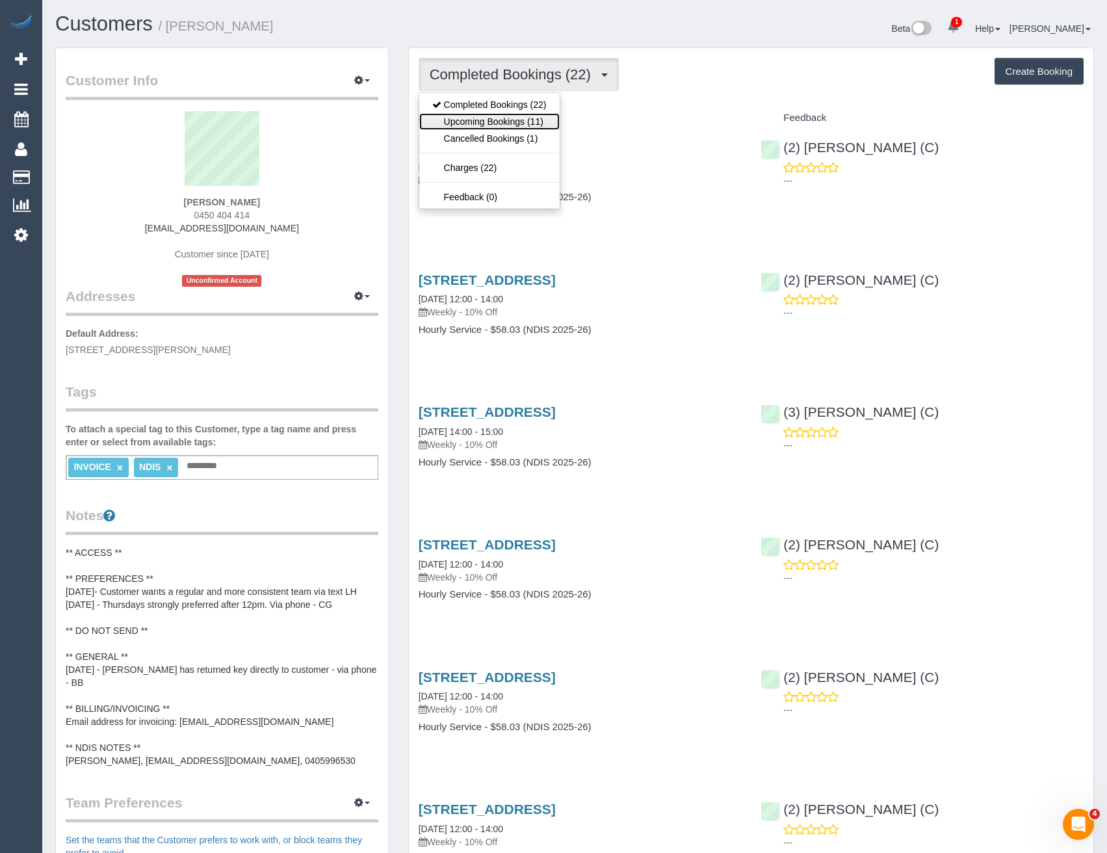
click at [518, 124] on link "Upcoming Bookings (11)" at bounding box center [489, 121] width 140 height 17
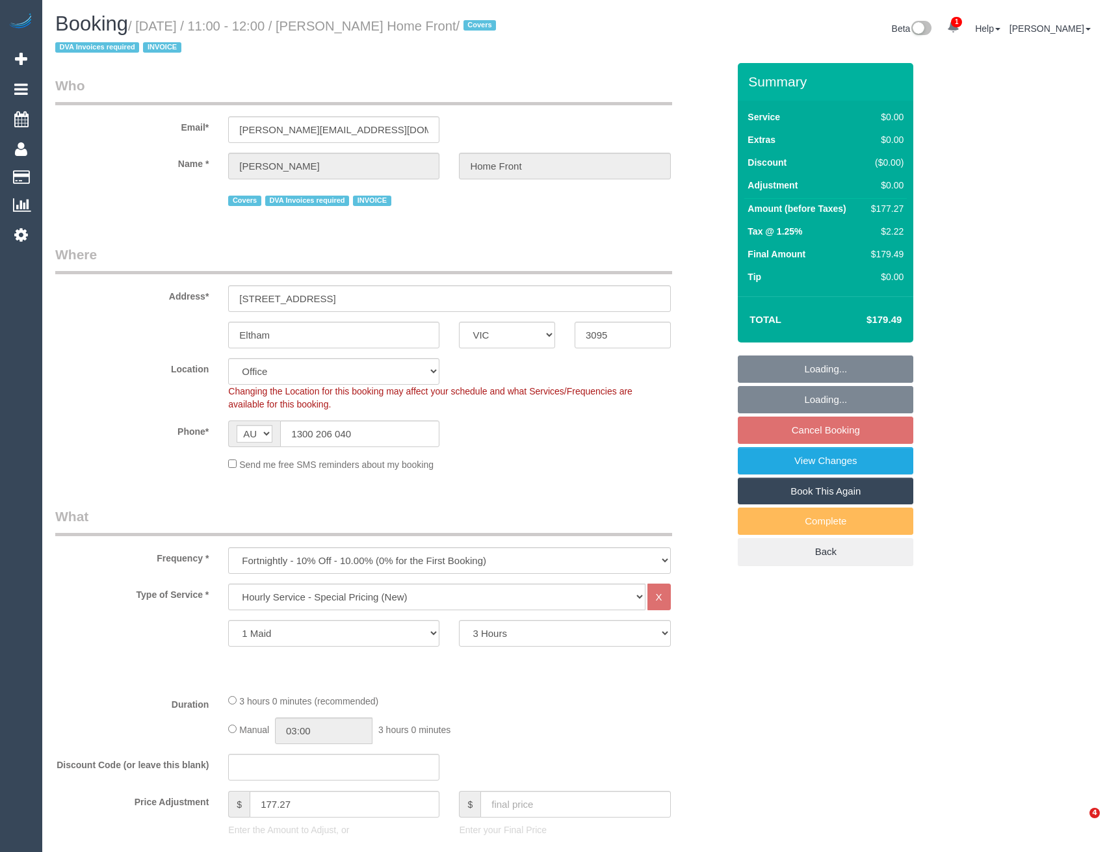
select select "VIC"
select select "180"
select select "number:28"
select select "number:14"
select select "number:19"
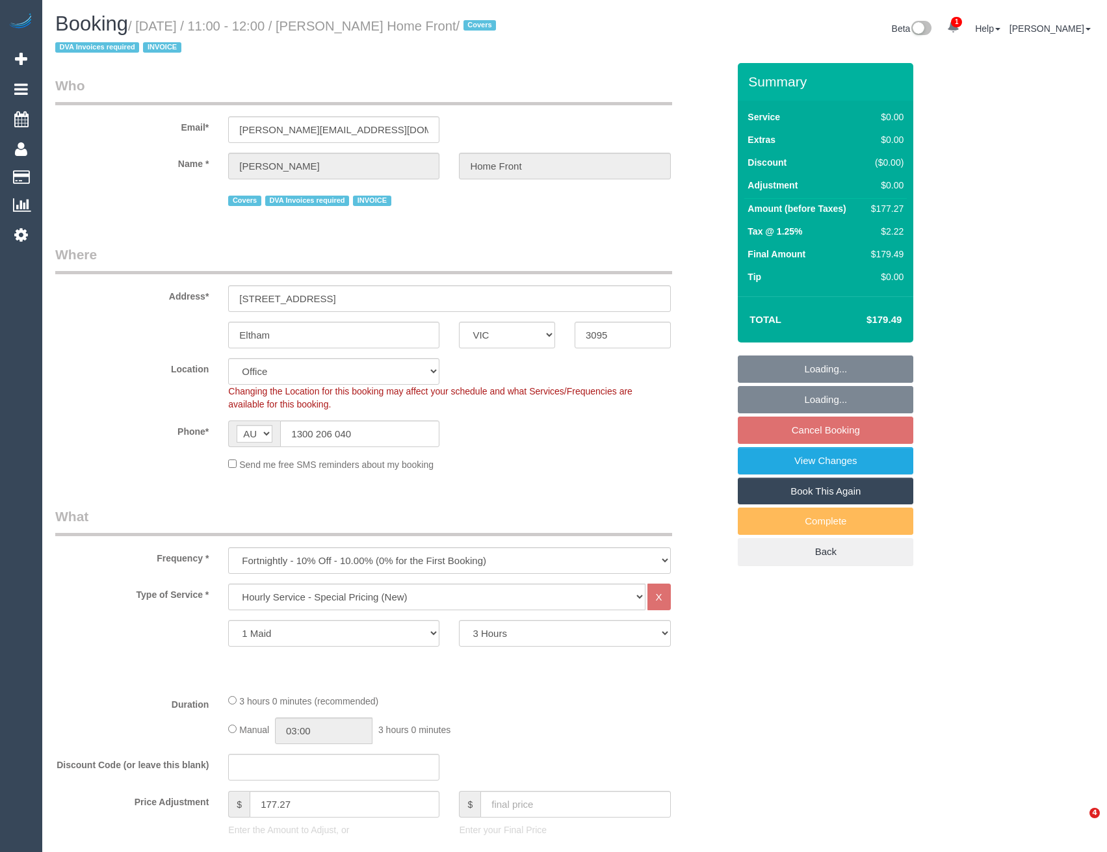
select select "number:22"
select select "number:35"
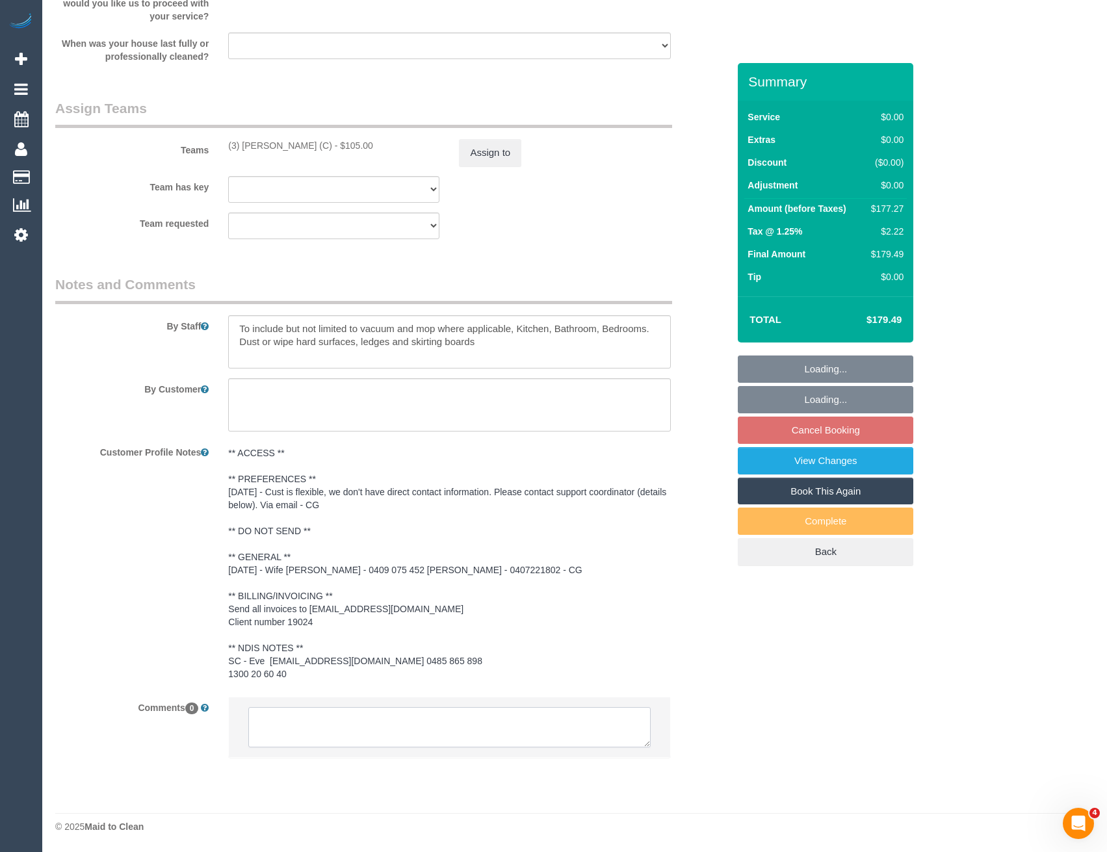
click at [391, 733] on textarea at bounding box center [449, 727] width 402 height 40
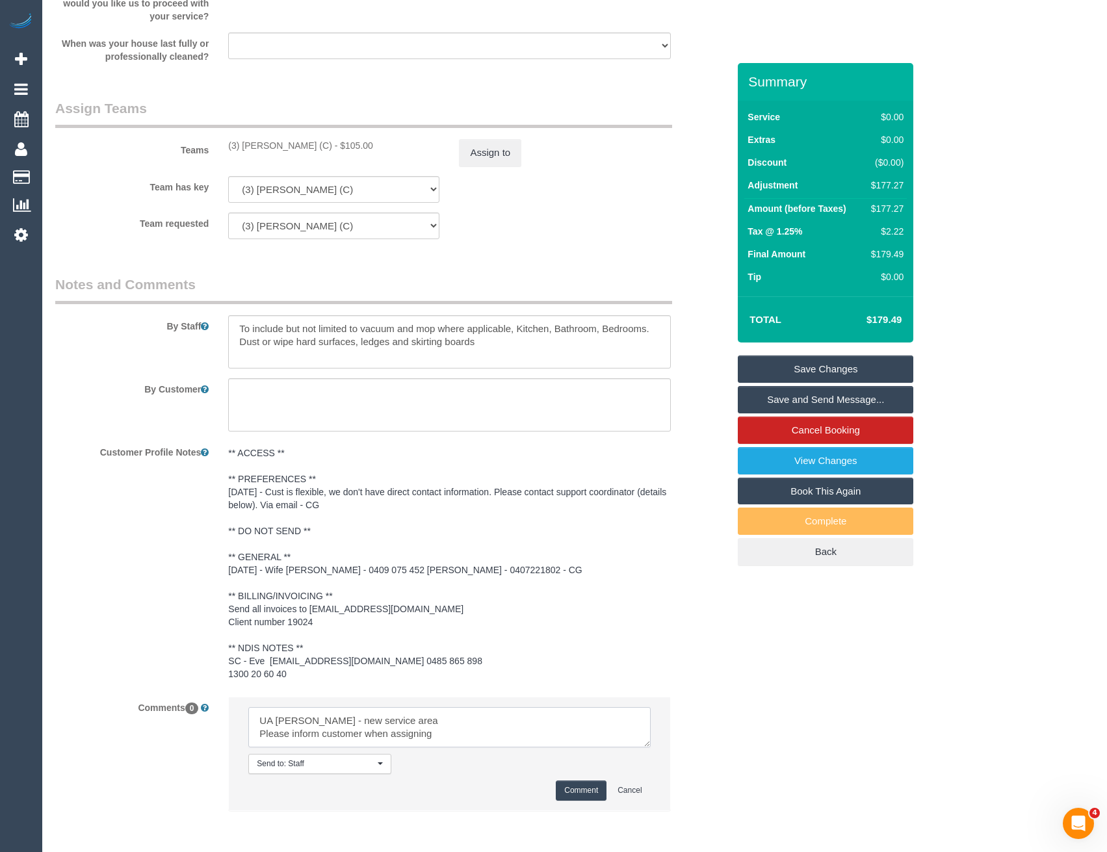
type textarea "UA [PERSON_NAME] - new service area Please inform customer when assigning"
click at [581, 785] on button "Comment" at bounding box center [581, 791] width 51 height 20
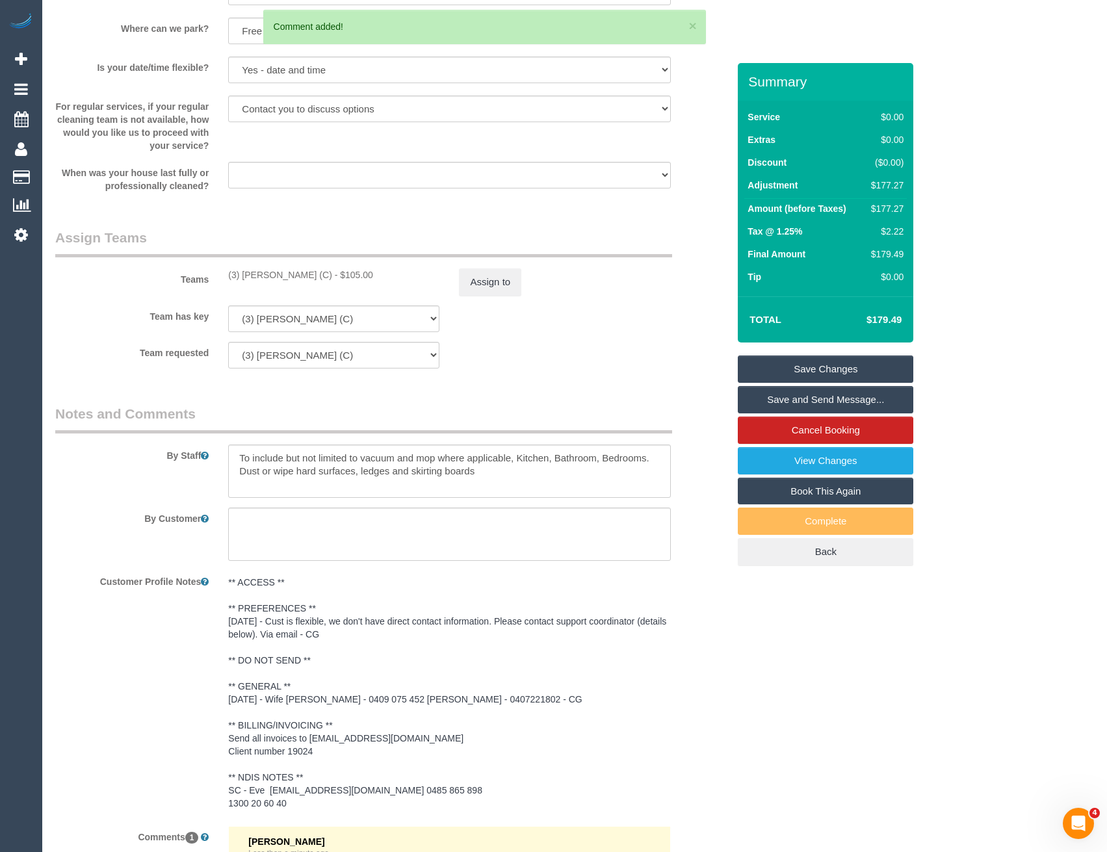
scroll to position [1428, 0]
click at [480, 275] on button "Assign to" at bounding box center [490, 282] width 62 height 27
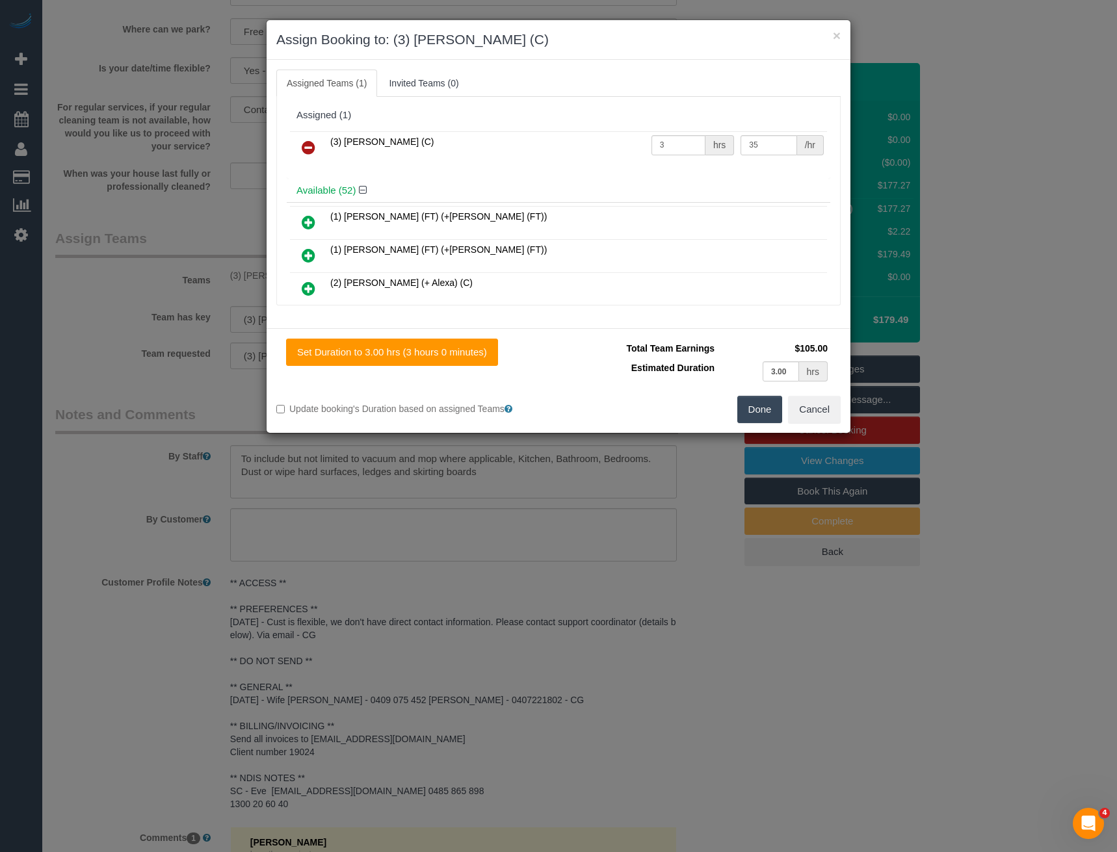
click at [308, 151] on icon at bounding box center [309, 148] width 14 height 16
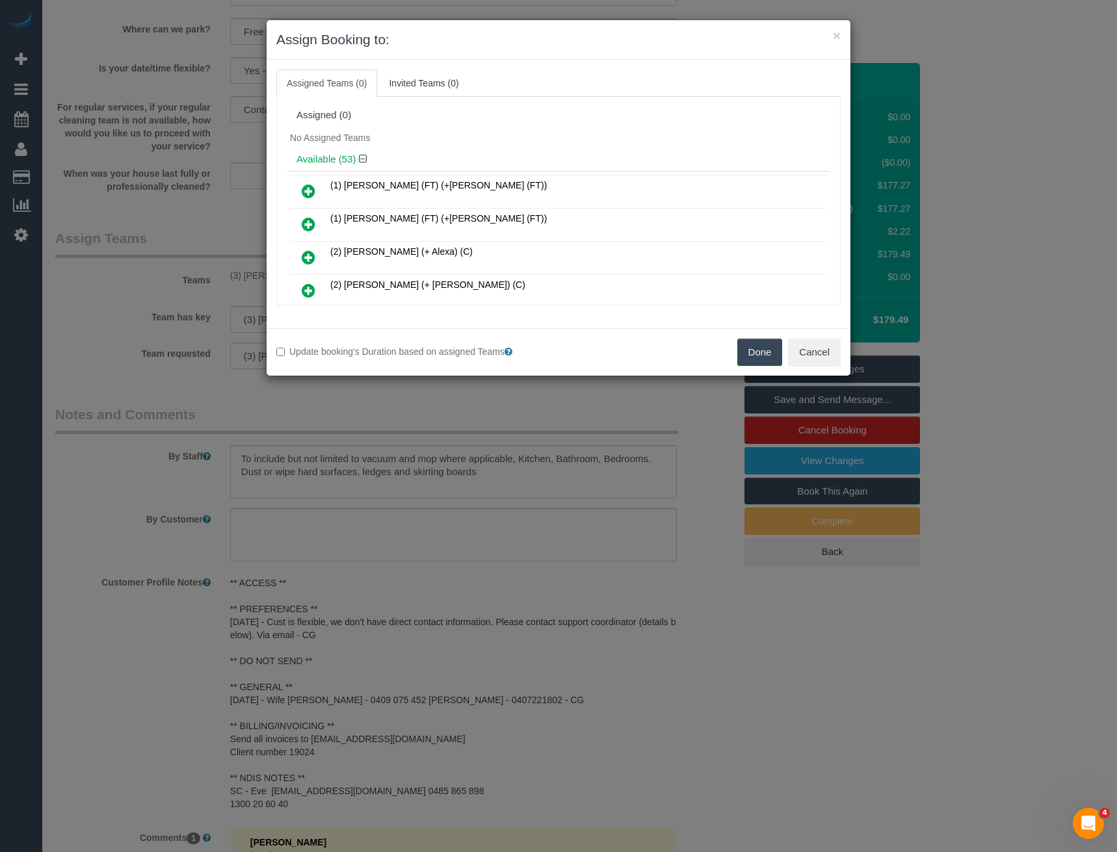
click at [752, 352] on button "Done" at bounding box center [760, 352] width 46 height 27
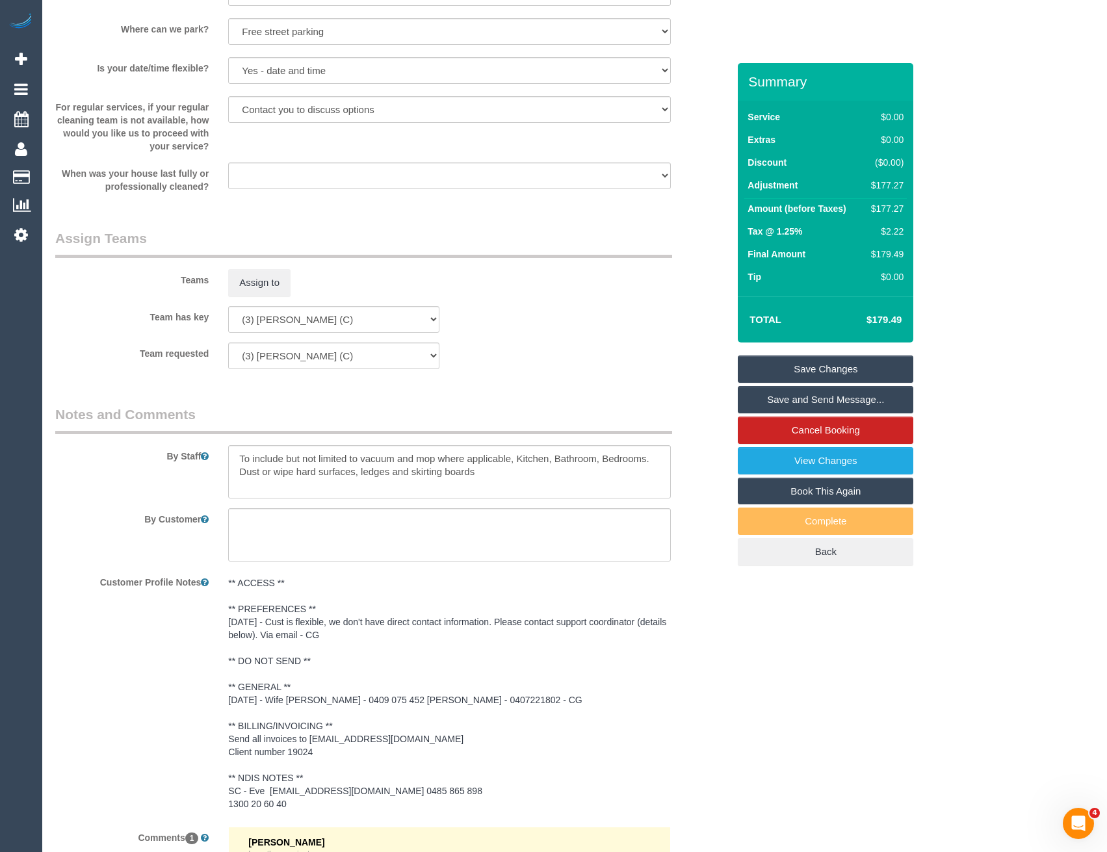
click at [845, 365] on link "Save Changes" at bounding box center [826, 369] width 176 height 27
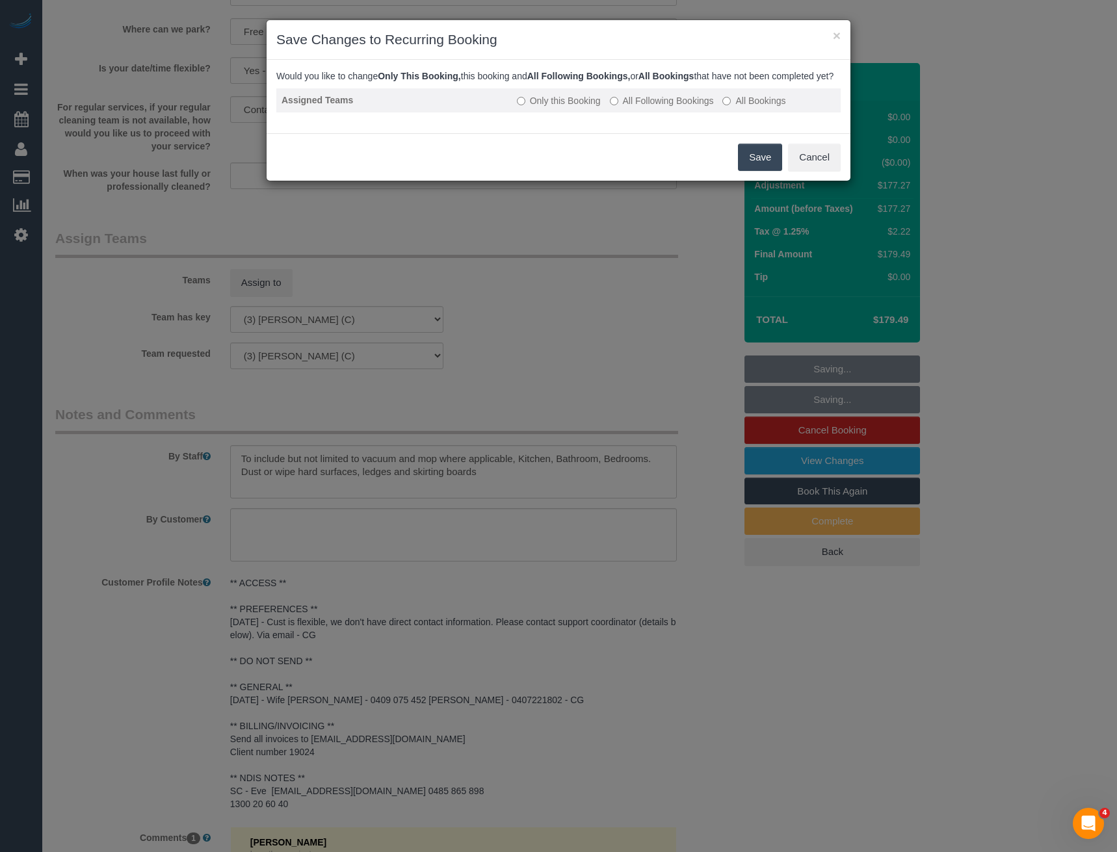
click at [619, 107] on label "All Following Bookings" at bounding box center [662, 100] width 104 height 13
click at [756, 166] on button "Save" at bounding box center [760, 157] width 44 height 27
